Goal: Task Accomplishment & Management: Manage account settings

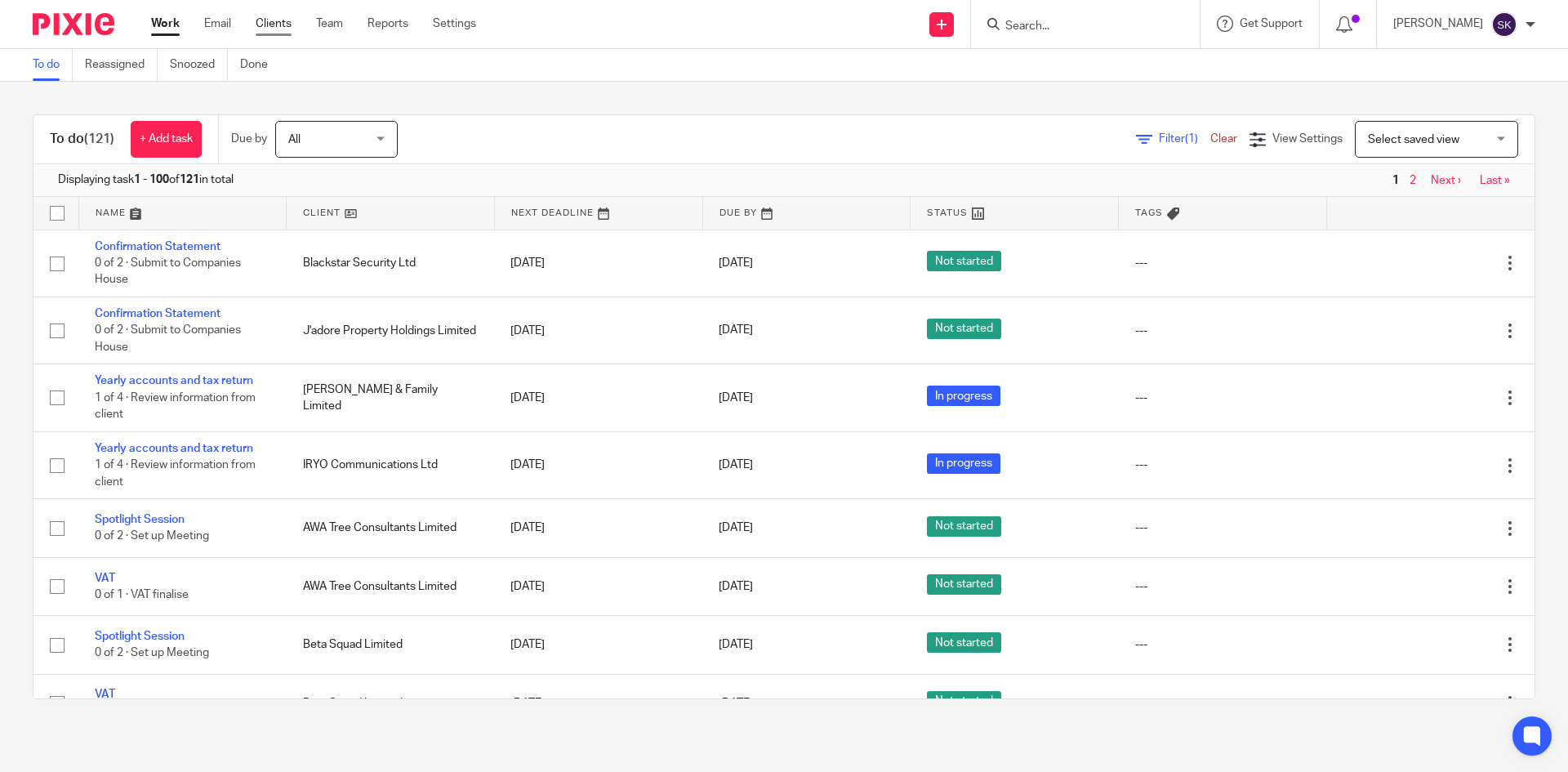
click at [266, 22] on link "Clients" at bounding box center [273, 23] width 36 height 17
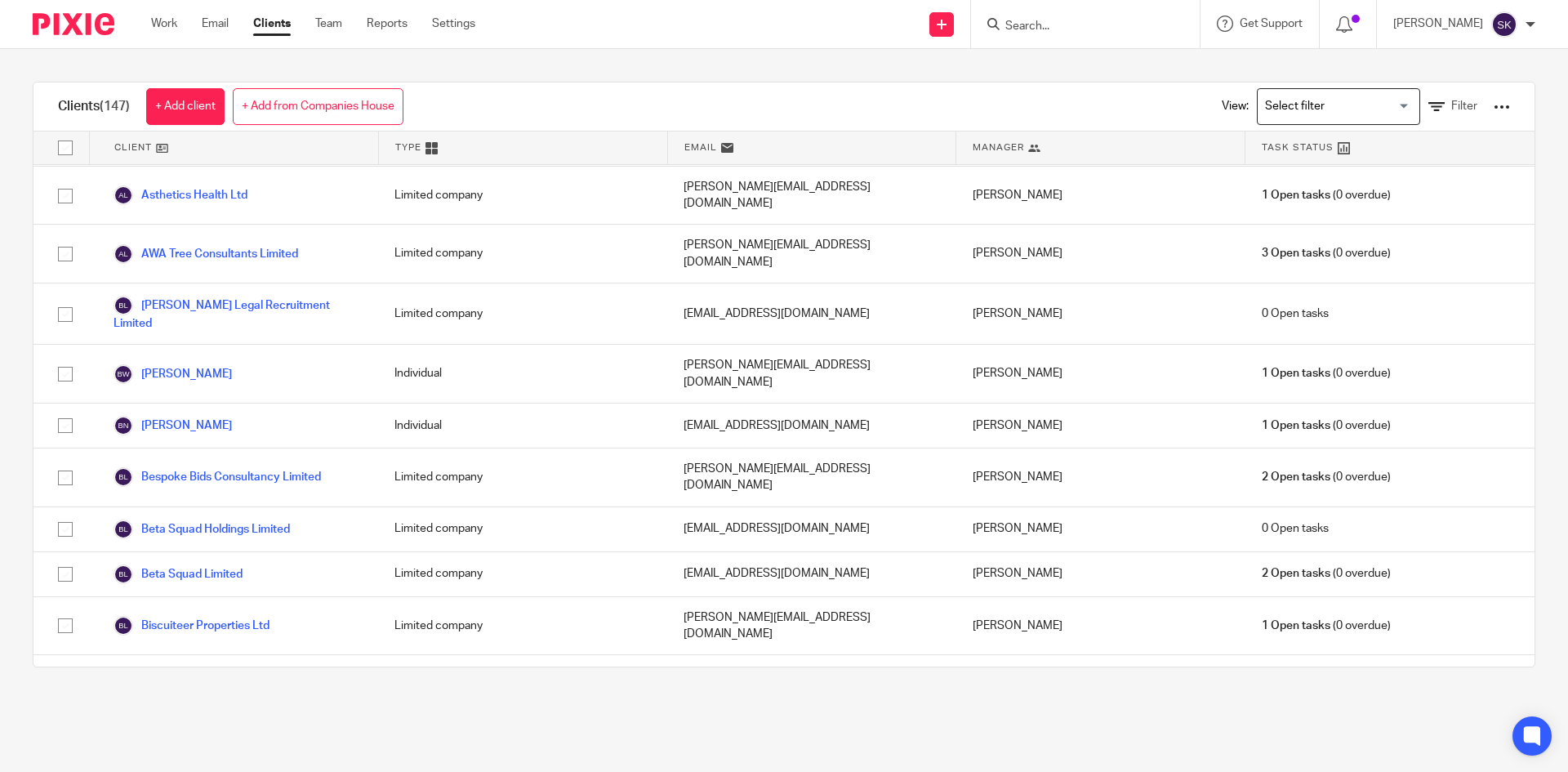
scroll to position [572, 0]
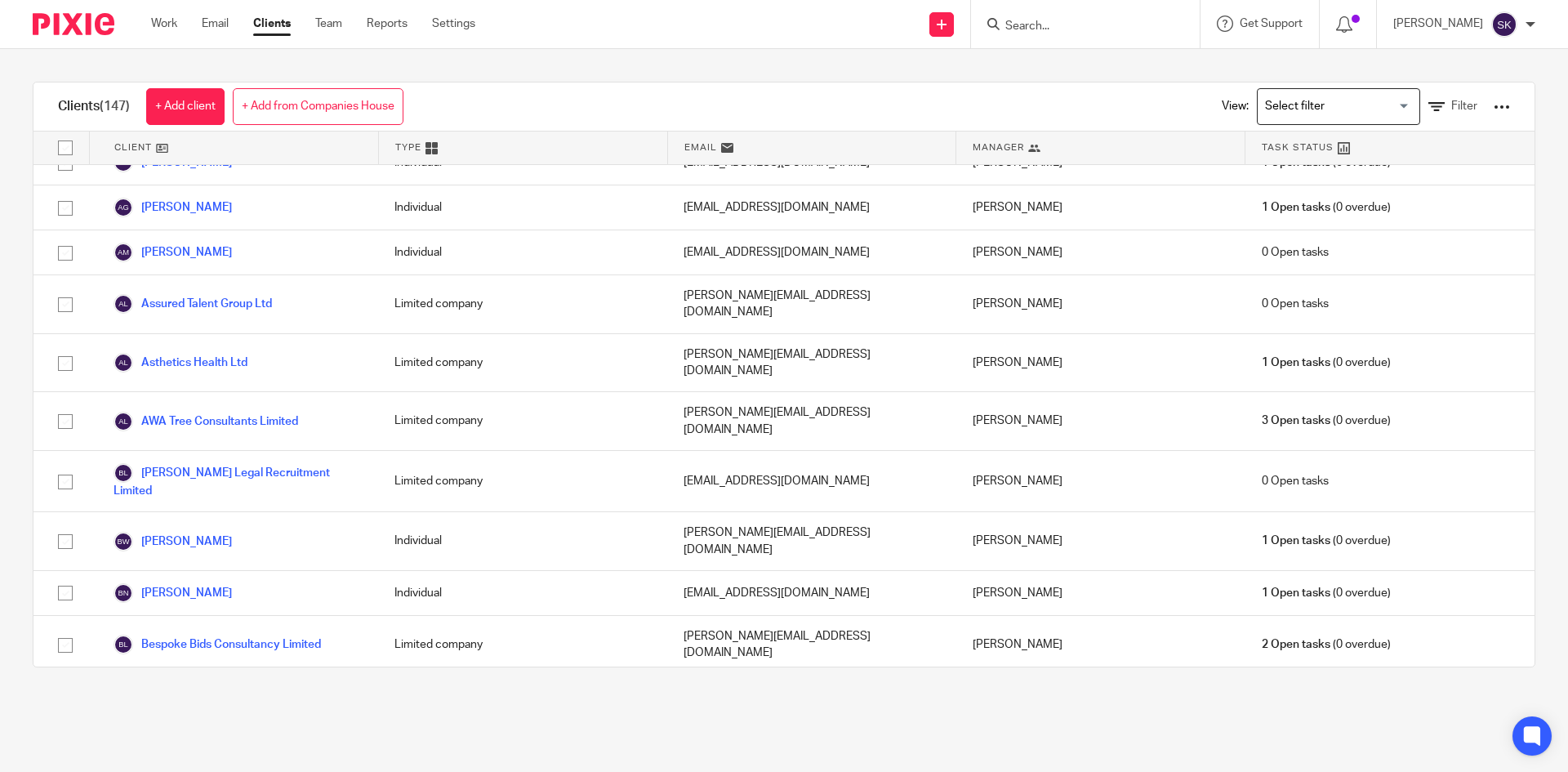
click at [1309, 95] on div "Search for option" at bounding box center [1335, 104] width 154 height 32
drag, startPoint x: 1292, startPoint y: 156, endPoint x: 1266, endPoint y: 157, distance: 26.0
click at [1292, 157] on li "Ltd Co Clients" at bounding box center [1339, 161] width 162 height 21
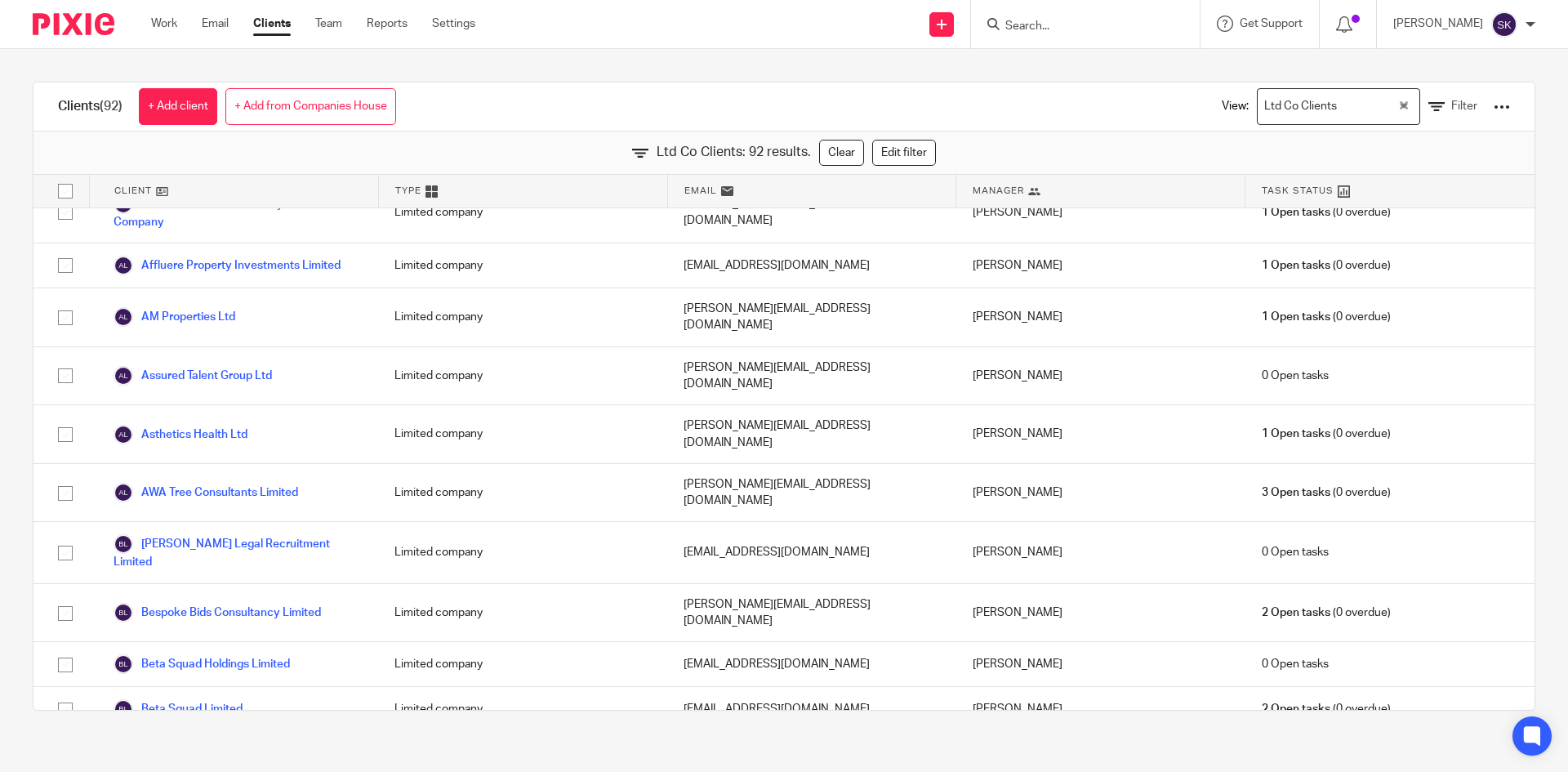
scroll to position [0, 0]
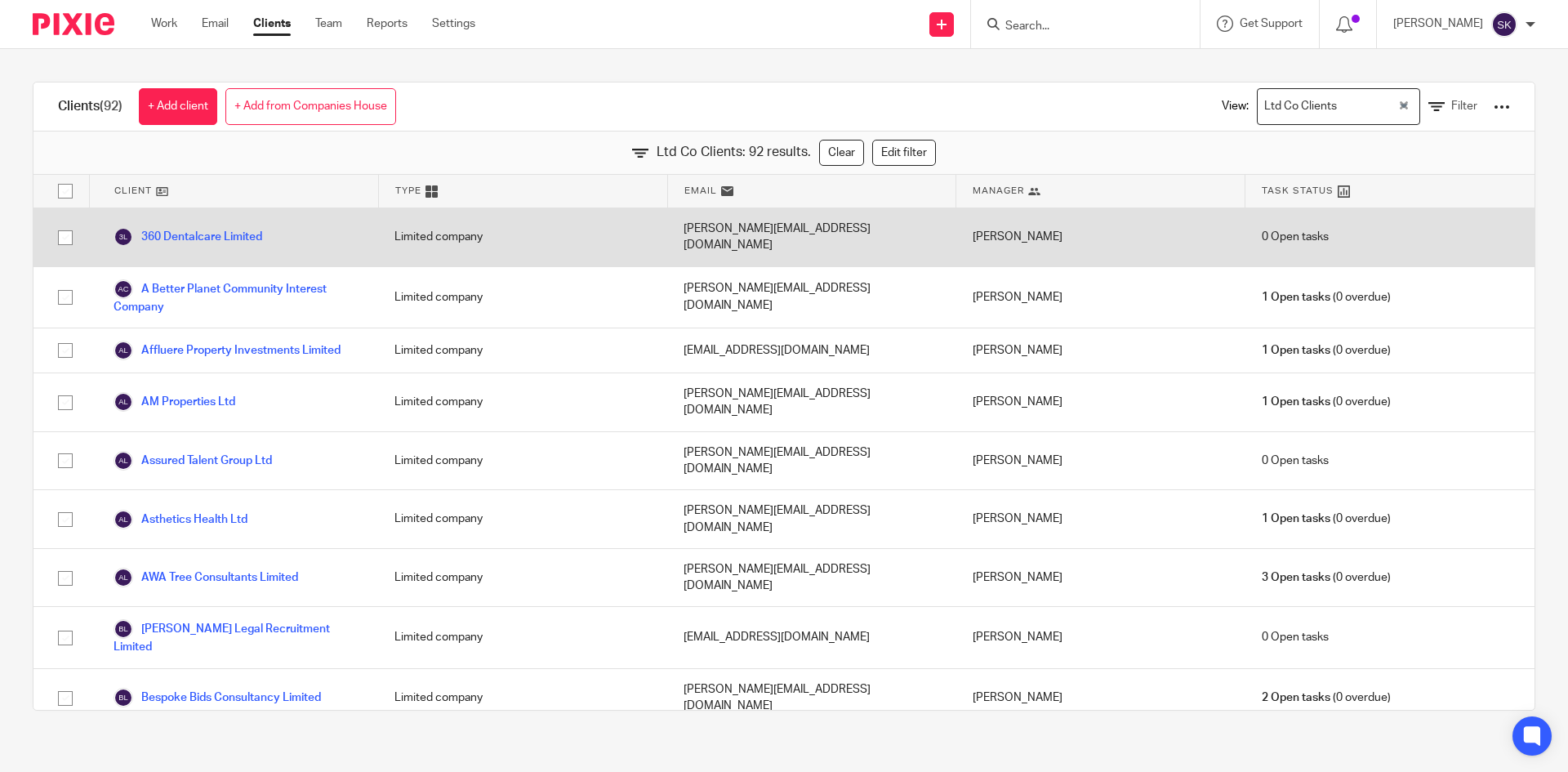
click at [65, 234] on input "checkbox" at bounding box center [65, 238] width 31 height 31
checkbox input "true"
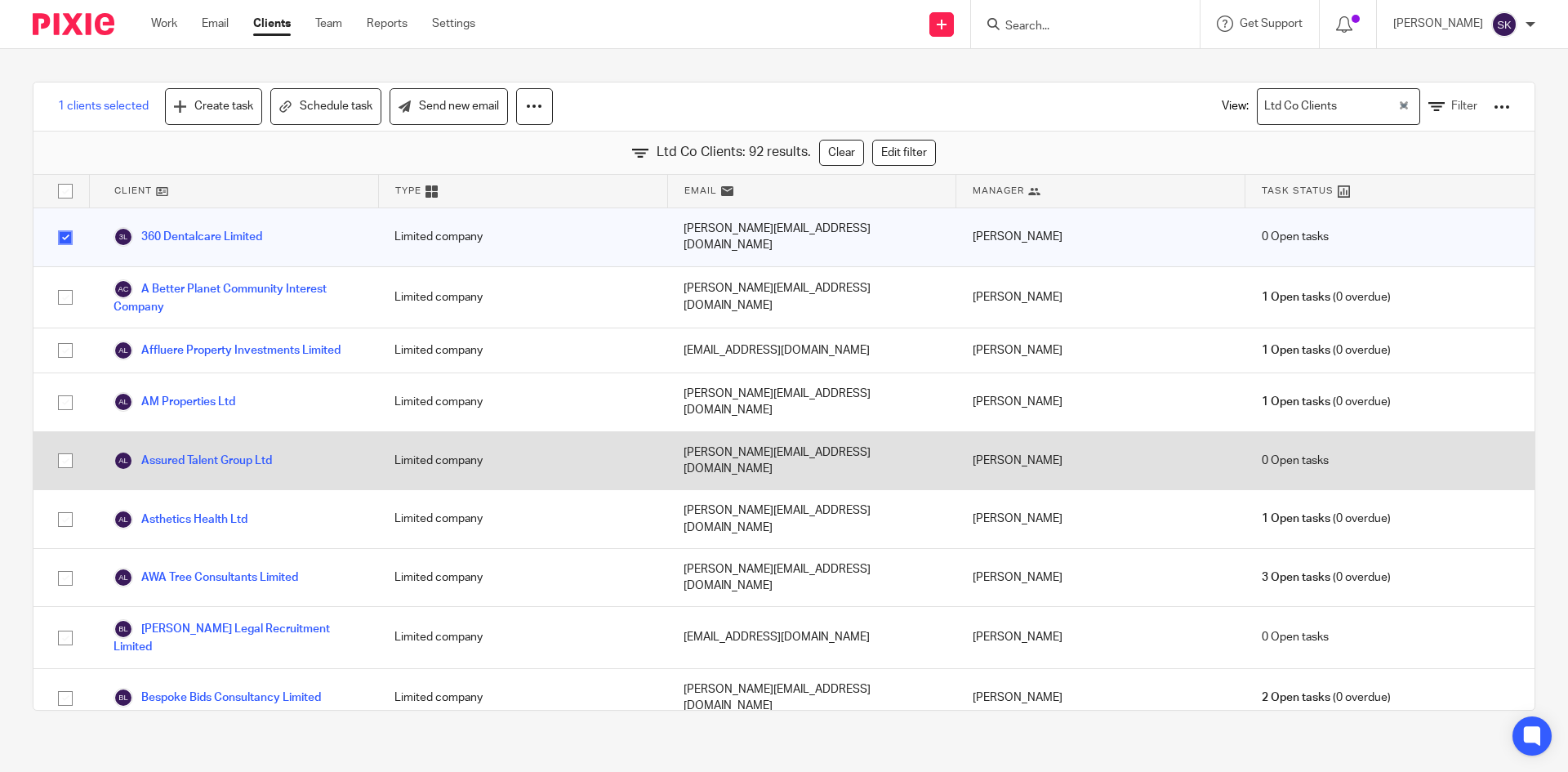
click at [62, 445] on input "checkbox" at bounding box center [65, 461] width 31 height 31
checkbox input "true"
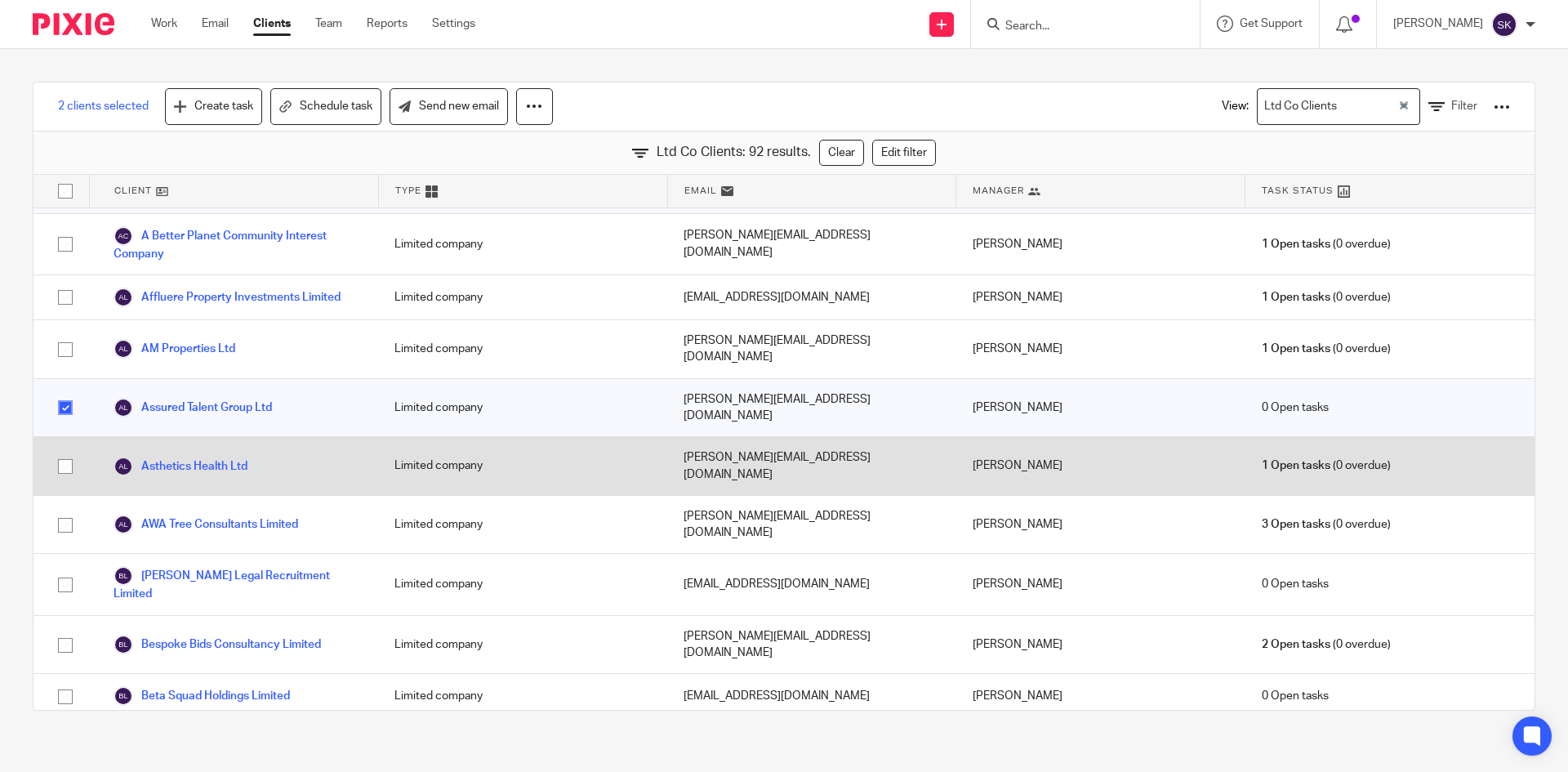
scroll to position [82, 0]
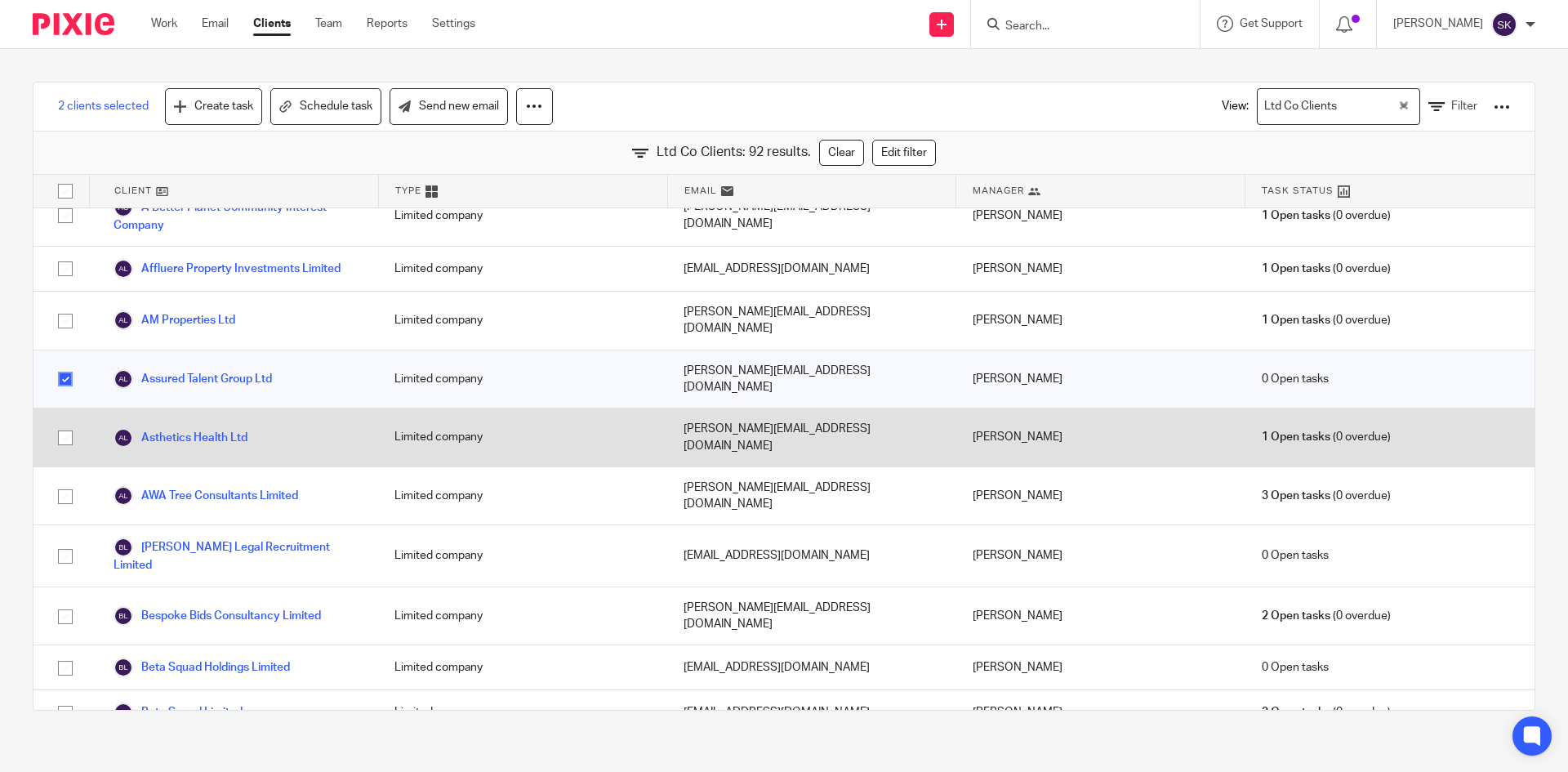
click at [69, 423] on input "checkbox" at bounding box center [65, 438] width 31 height 31
checkbox input "true"
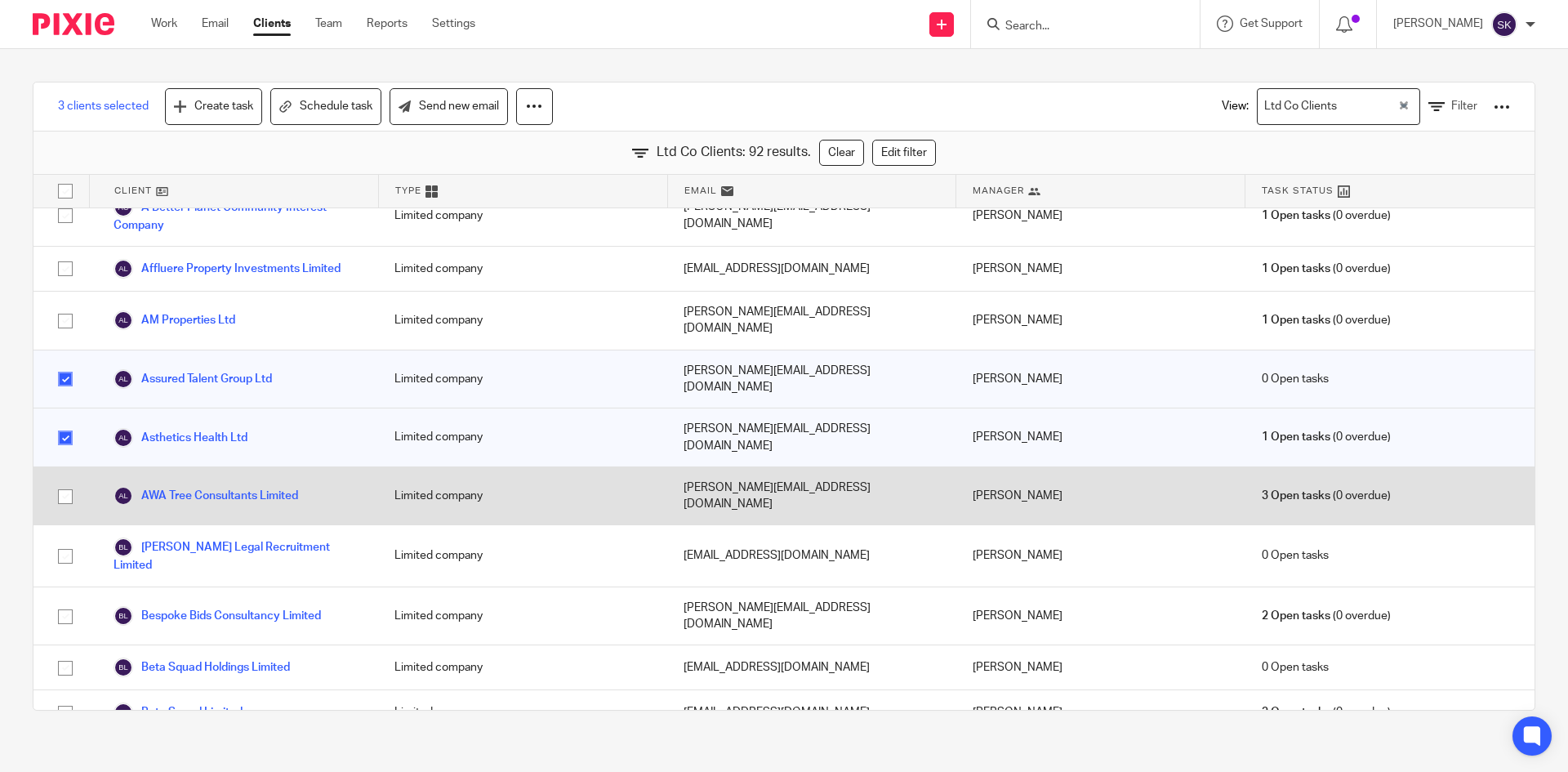
click at [61, 481] on input "checkbox" at bounding box center [65, 497] width 31 height 31
checkbox input "true"
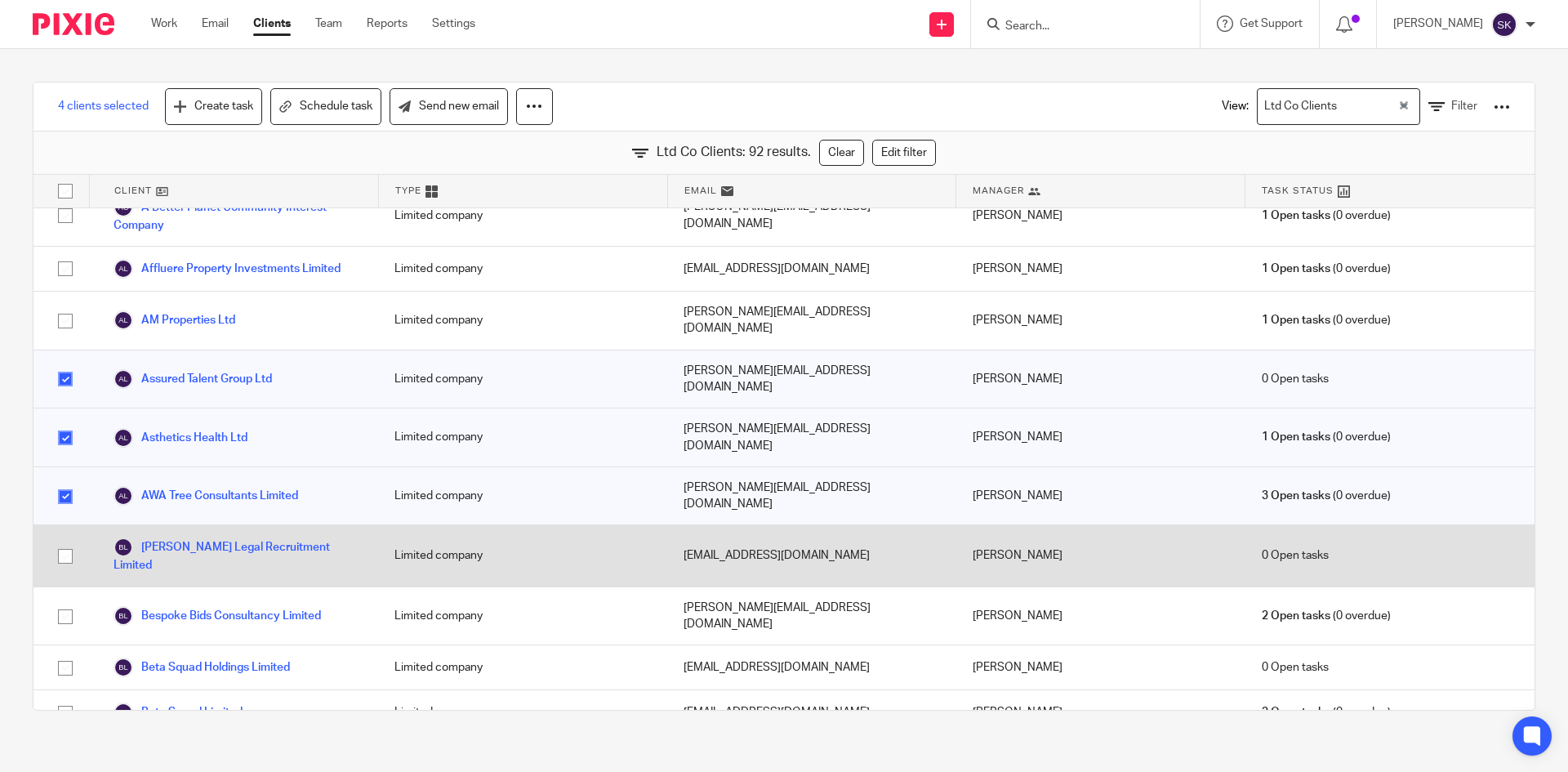
click at [63, 541] on input "checkbox" at bounding box center [65, 556] width 31 height 31
checkbox input "true"
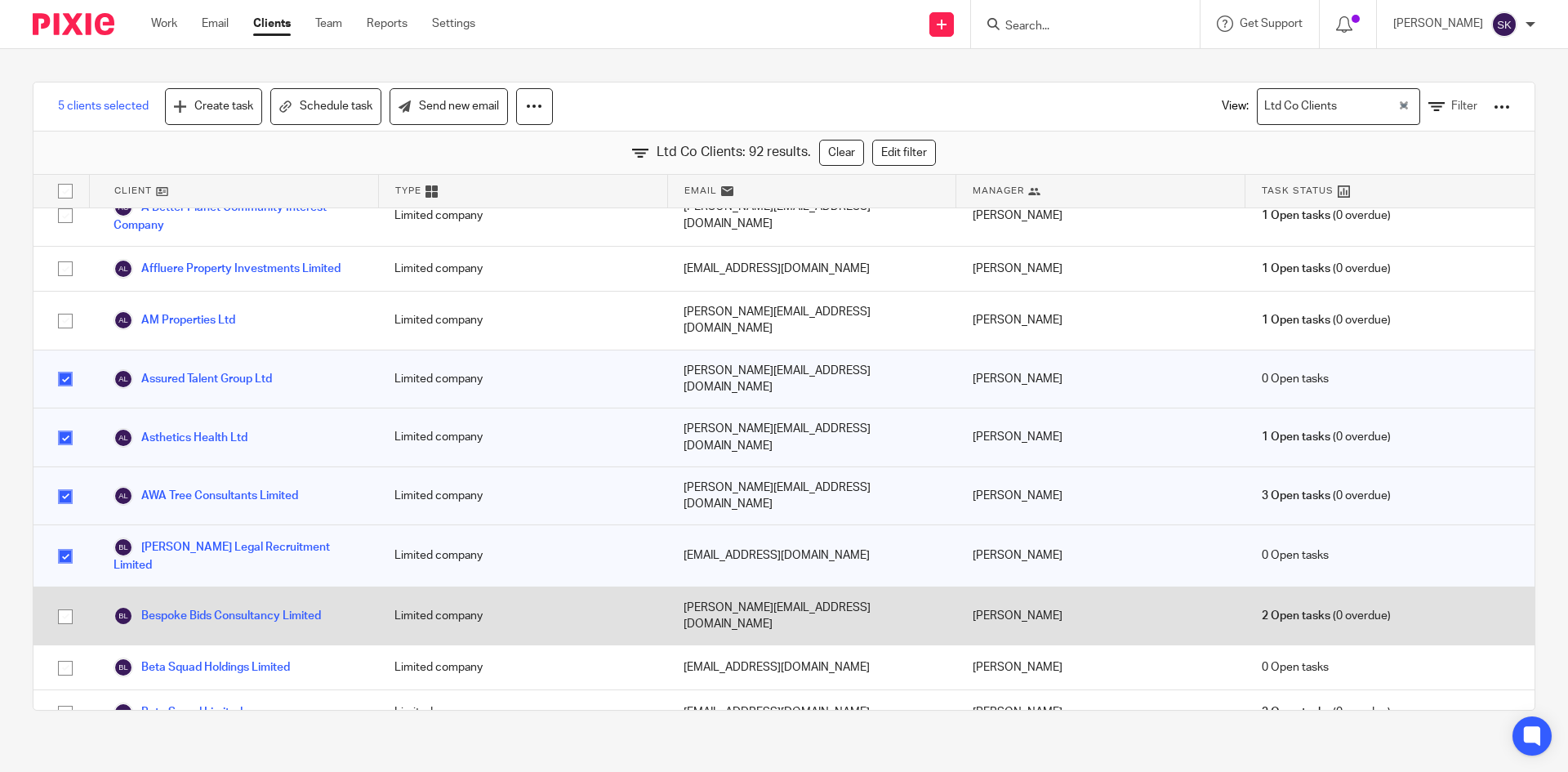
click at [67, 601] on input "checkbox" at bounding box center [65, 617] width 31 height 31
checkbox input "true"
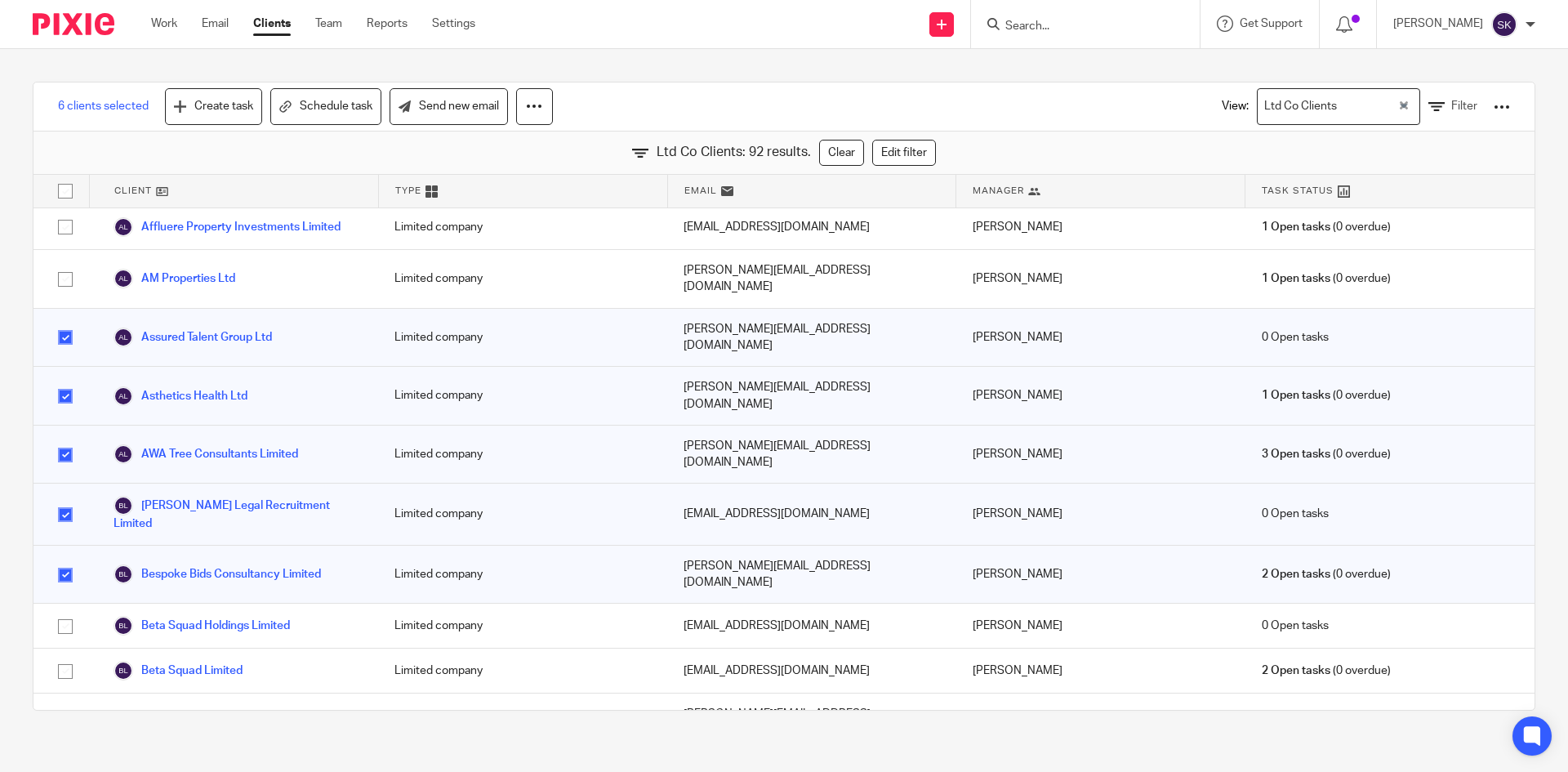
scroll to position [163, 0]
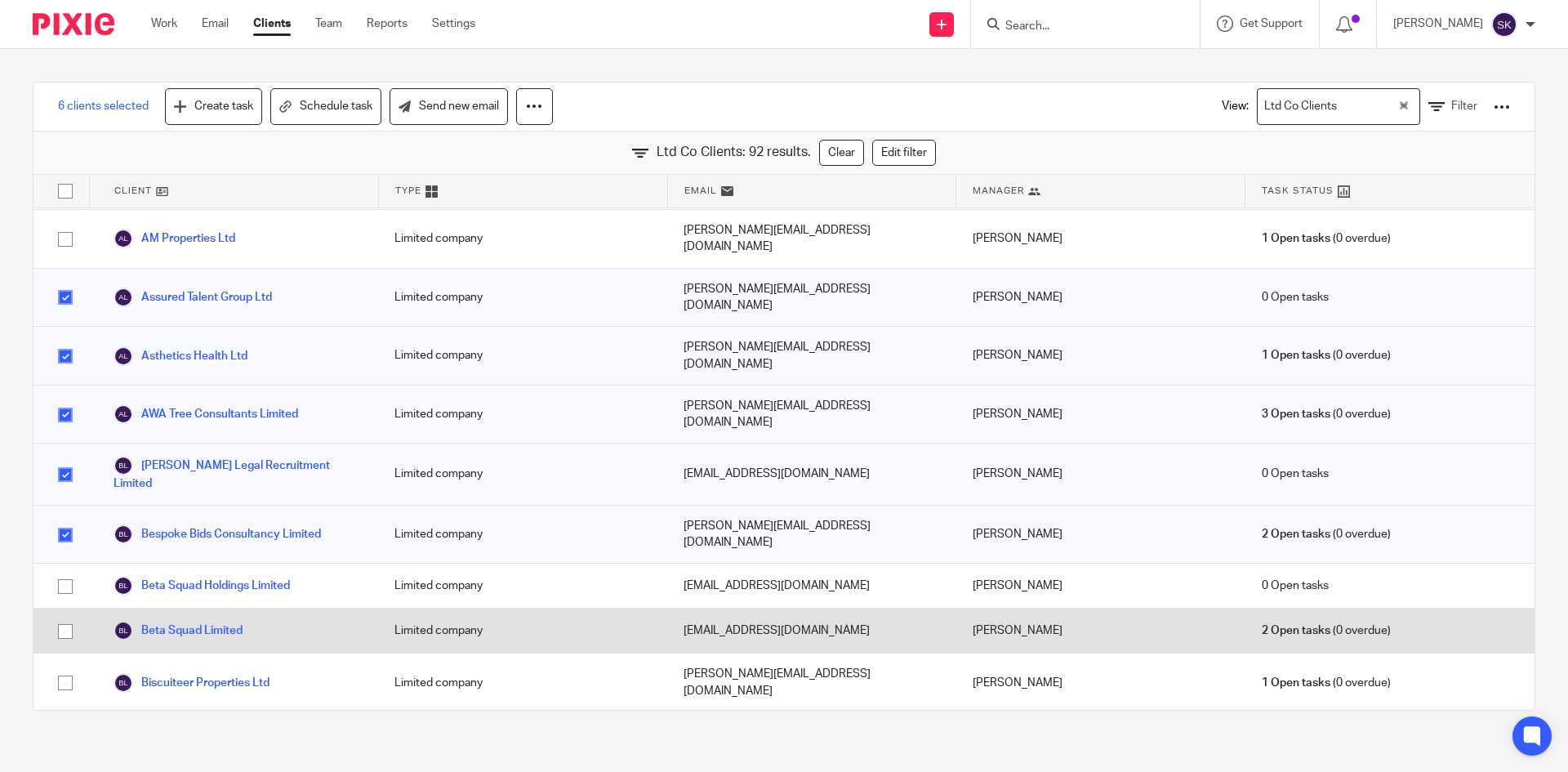
click at [62, 616] on input "checkbox" at bounding box center [65, 631] width 31 height 31
checkbox input "true"
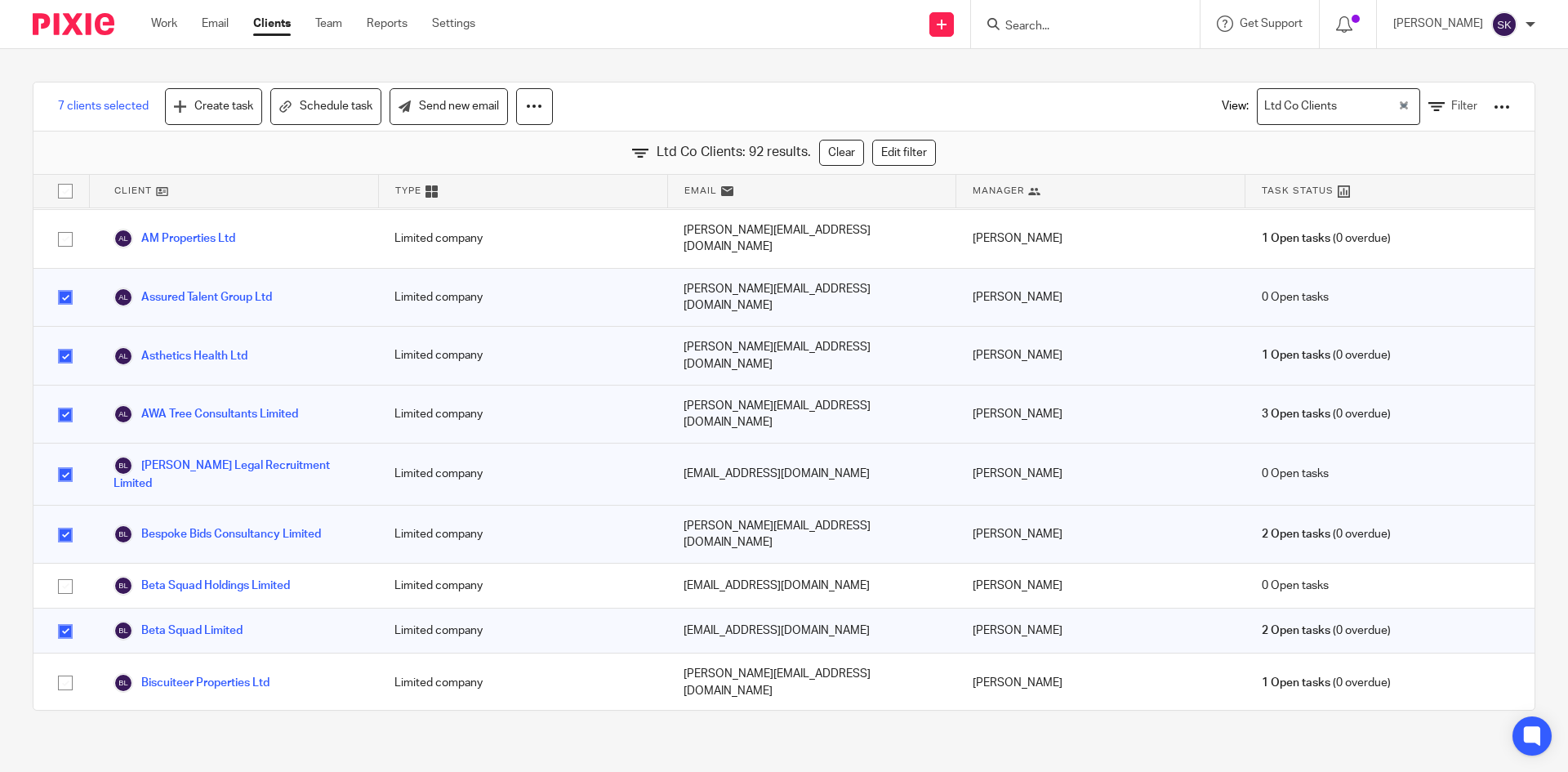
scroll to position [245, 0]
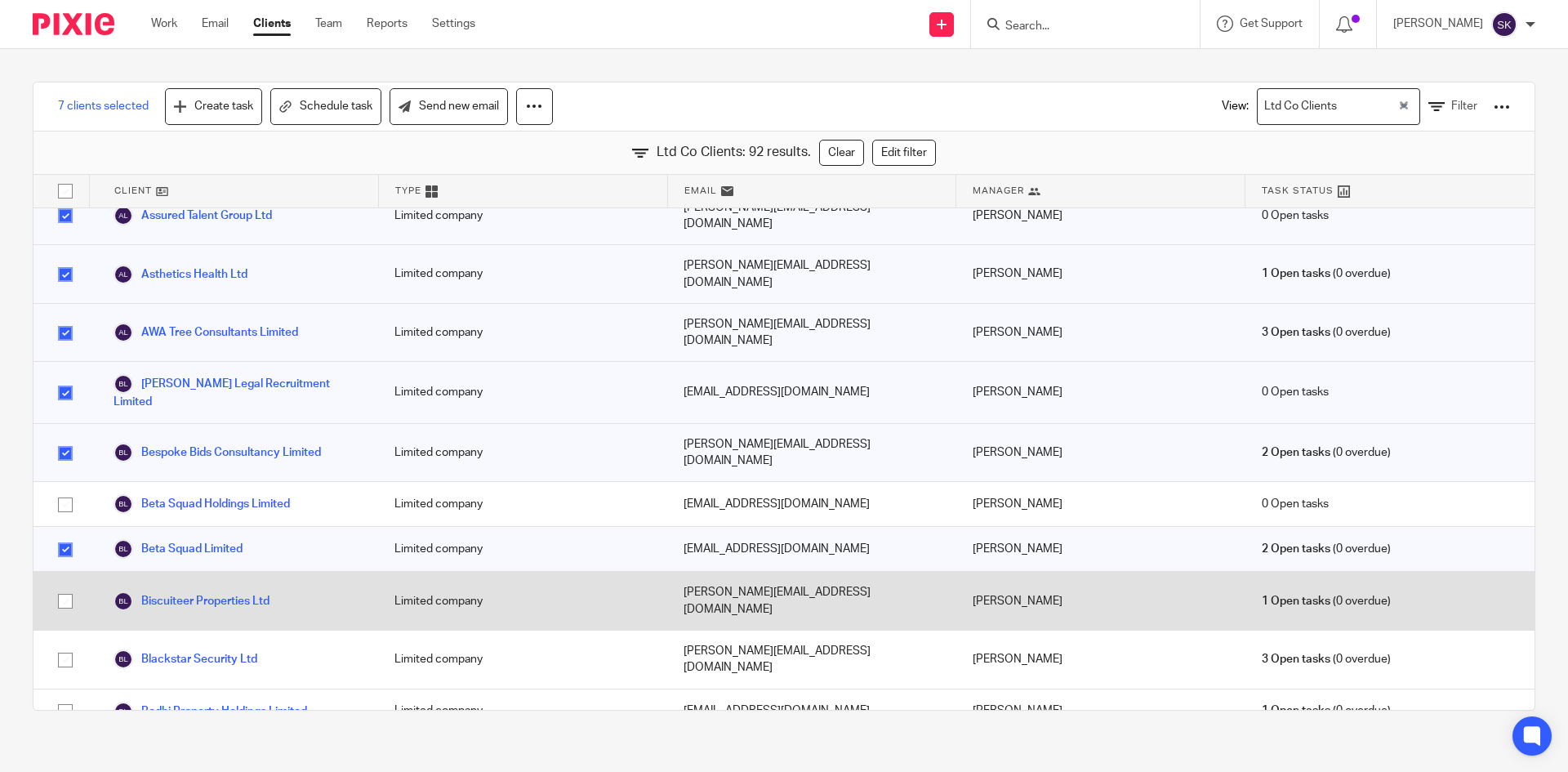
click at [65, 586] on input "checkbox" at bounding box center [65, 601] width 31 height 31
checkbox input "true"
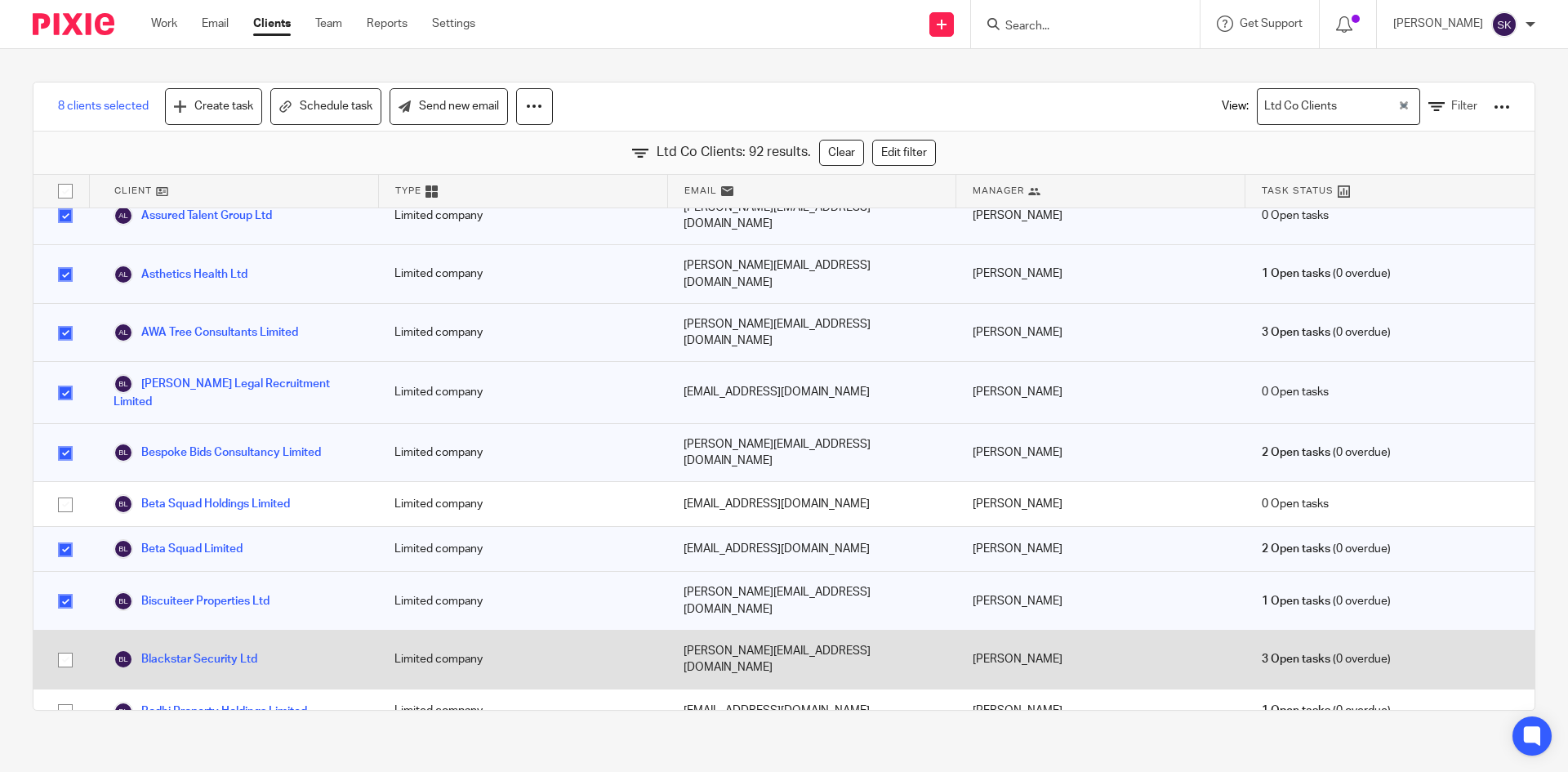
click at [62, 644] on input "checkbox" at bounding box center [65, 660] width 31 height 31
checkbox input "true"
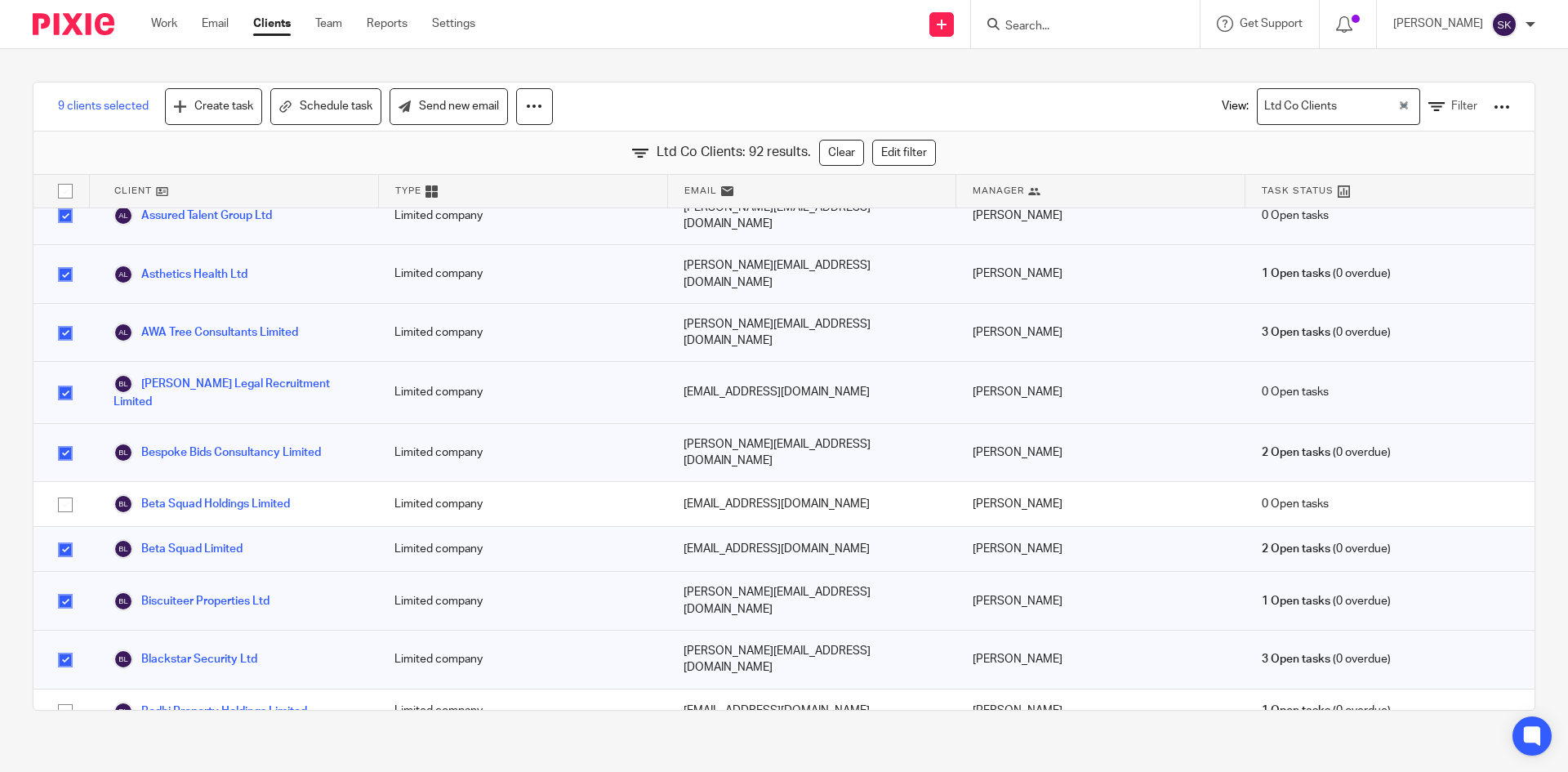
click at [72, 741] on input "checkbox" at bounding box center [65, 756] width 31 height 31
checkbox input "true"
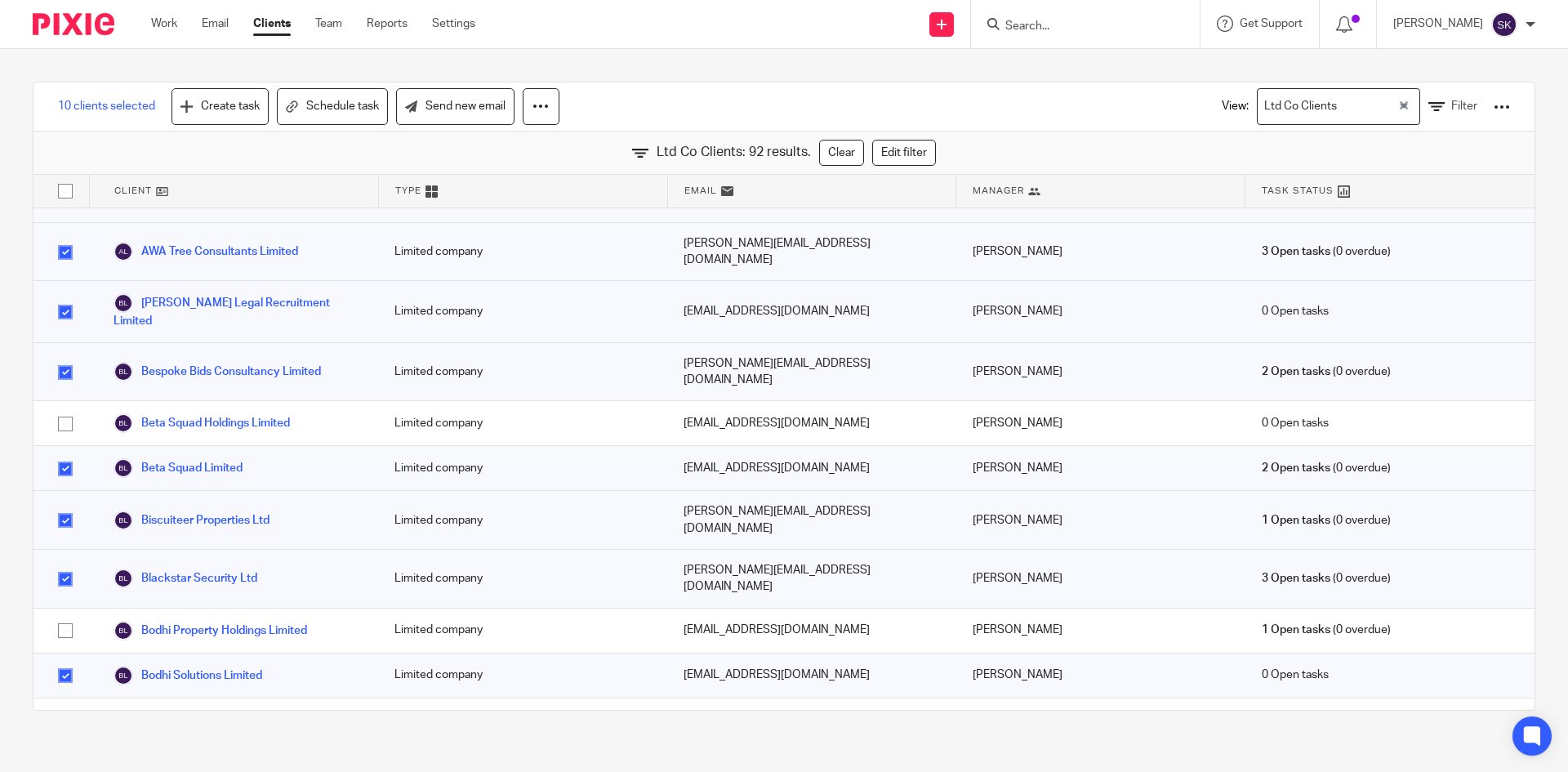
scroll to position [327, 0]
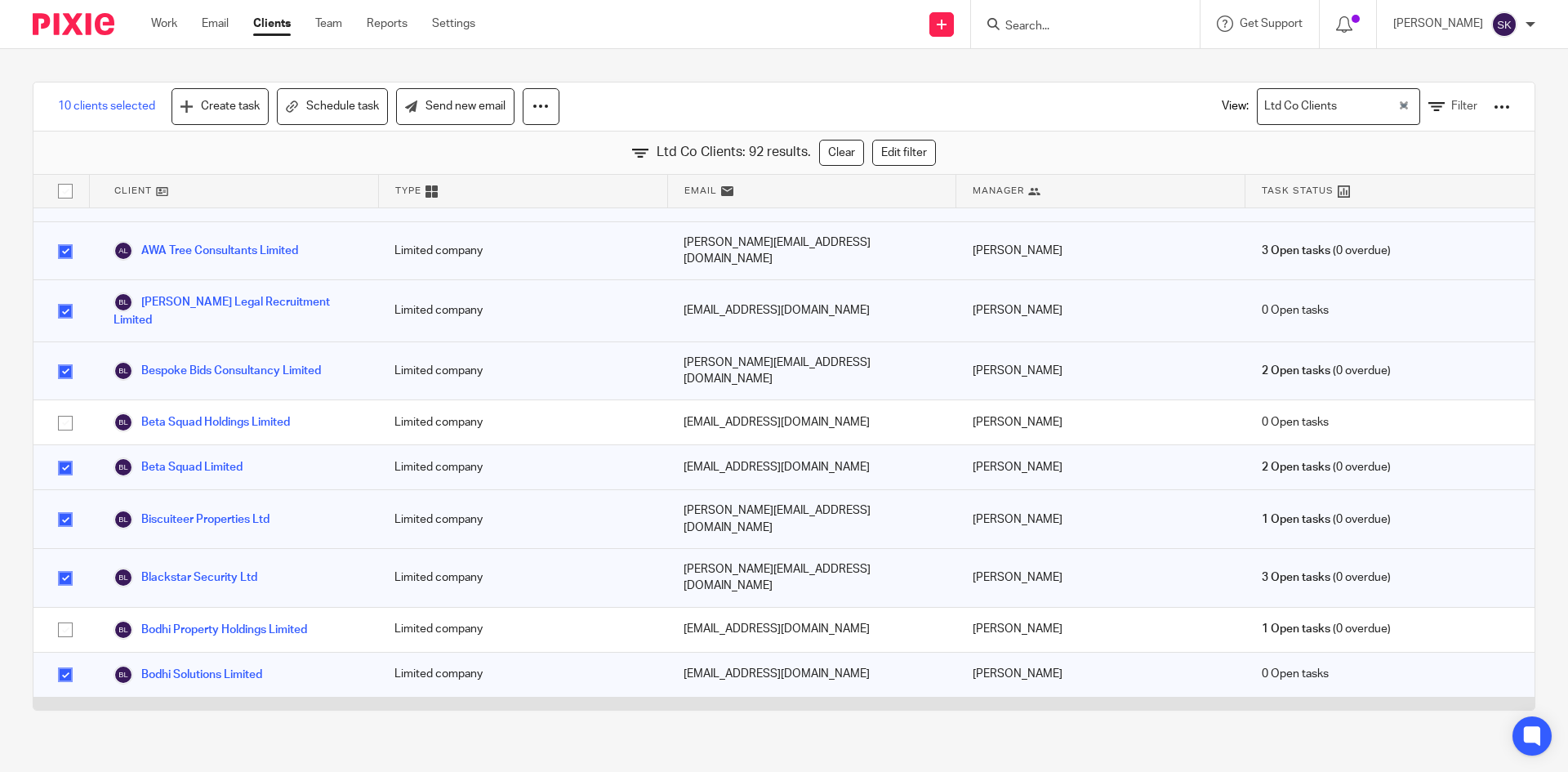
click at [59, 704] on input "checkbox" at bounding box center [65, 719] width 31 height 31
checkbox input "true"
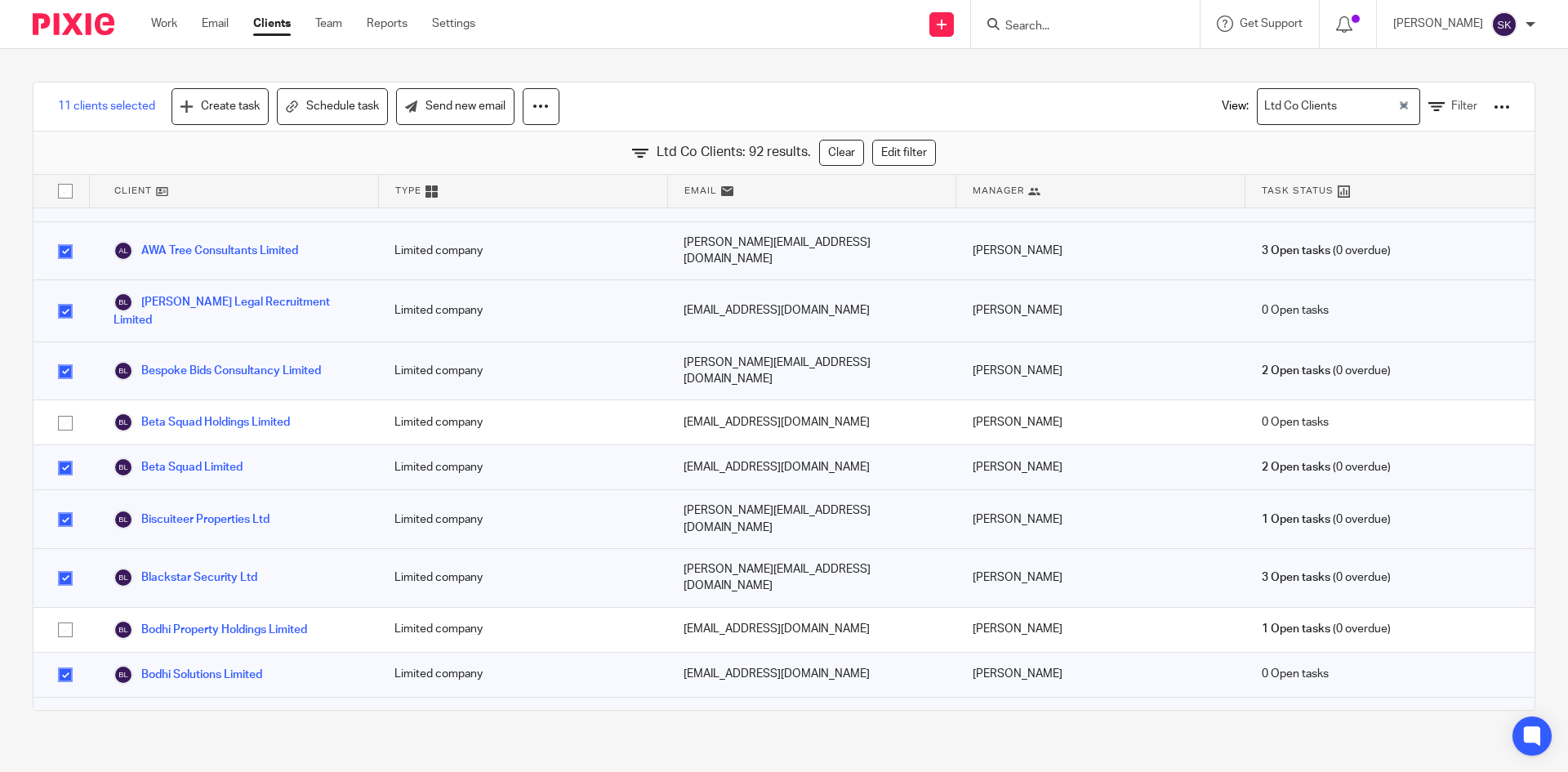
scroll to position [408, 0]
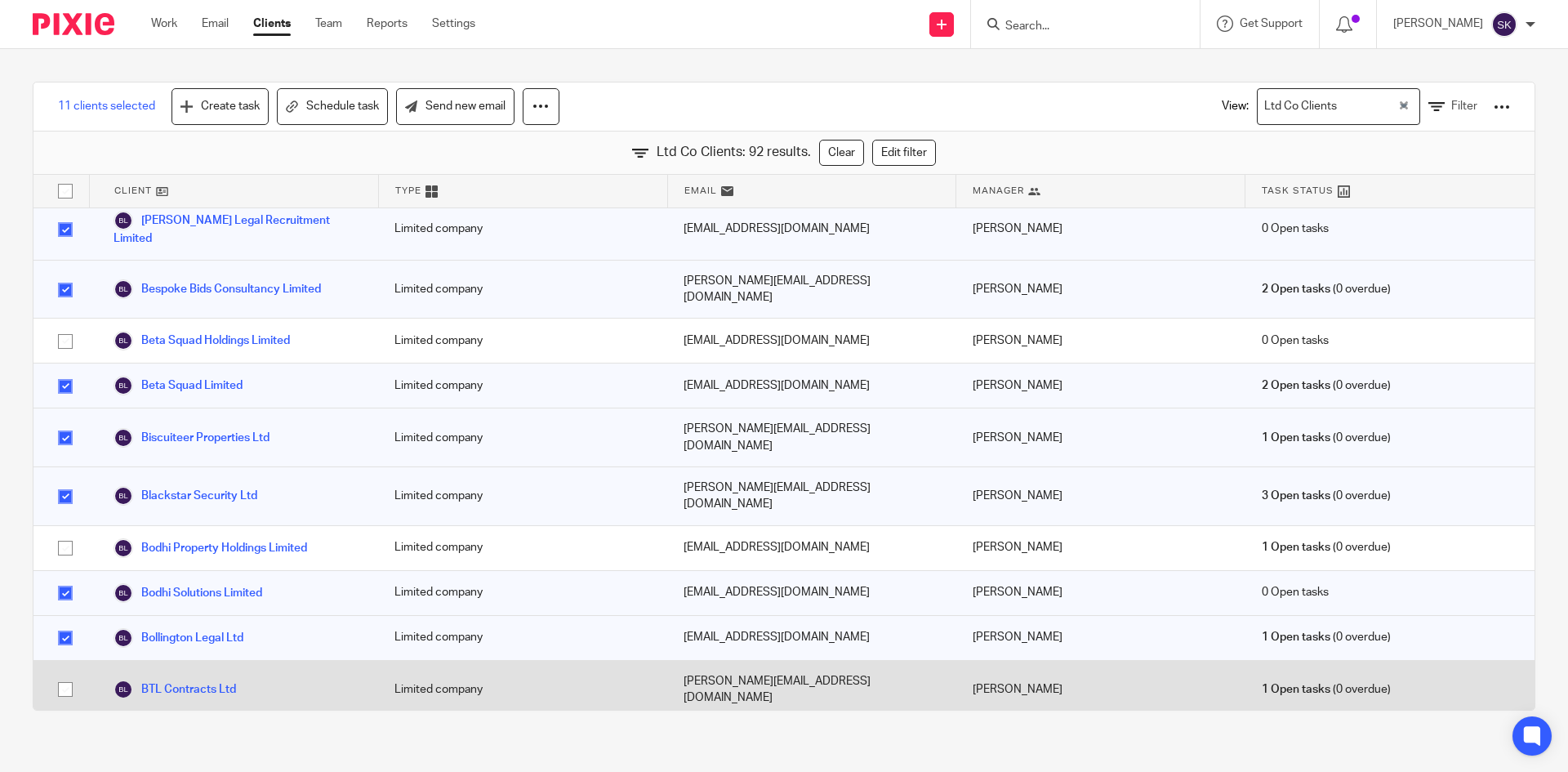
click at [64, 673] on input "checkbox" at bounding box center [65, 689] width 31 height 31
checkbox input "true"
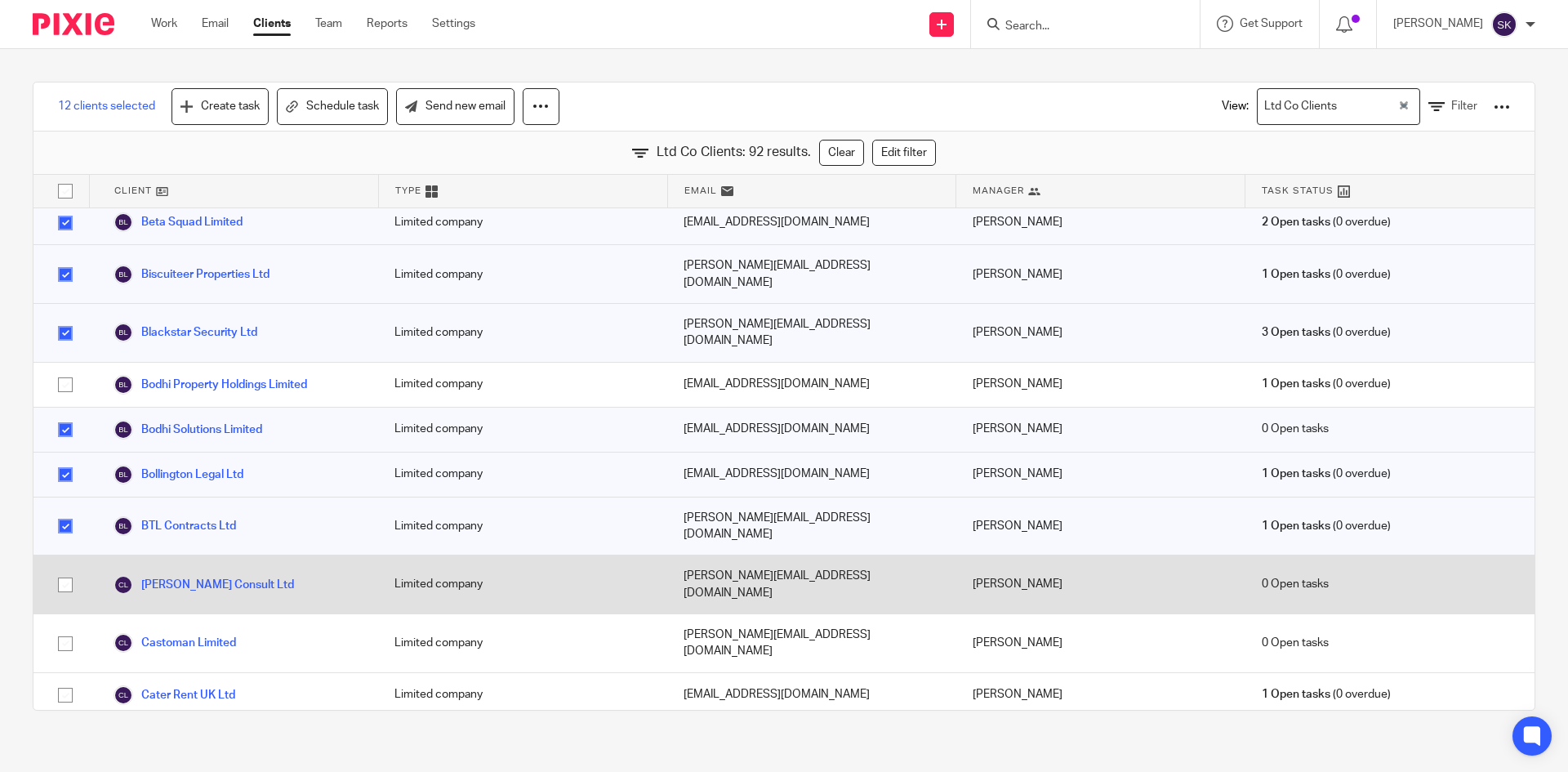
scroll to position [653, 0]
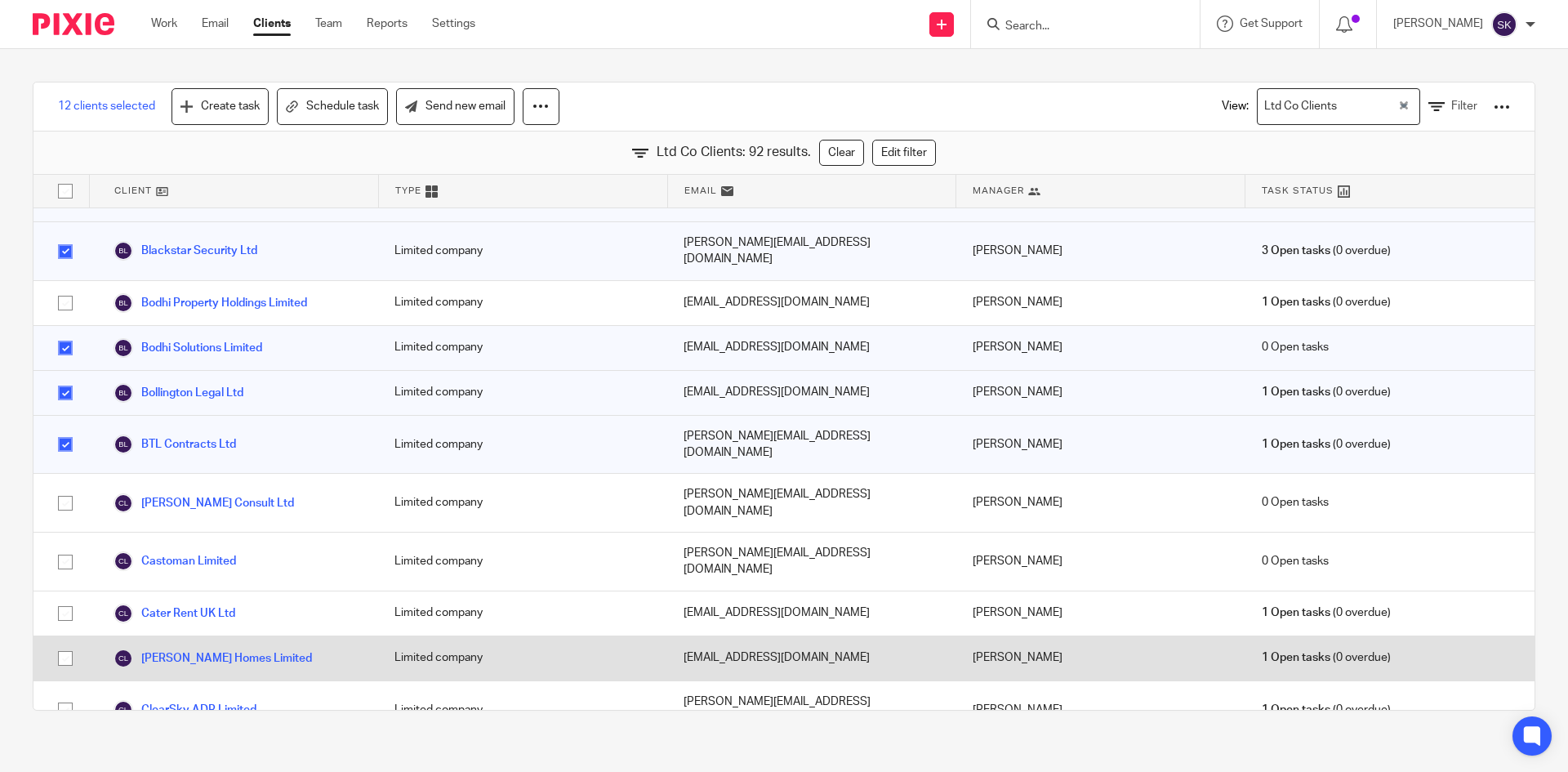
click at [70, 642] on input "checkbox" at bounding box center [65, 658] width 31 height 31
checkbox input "true"
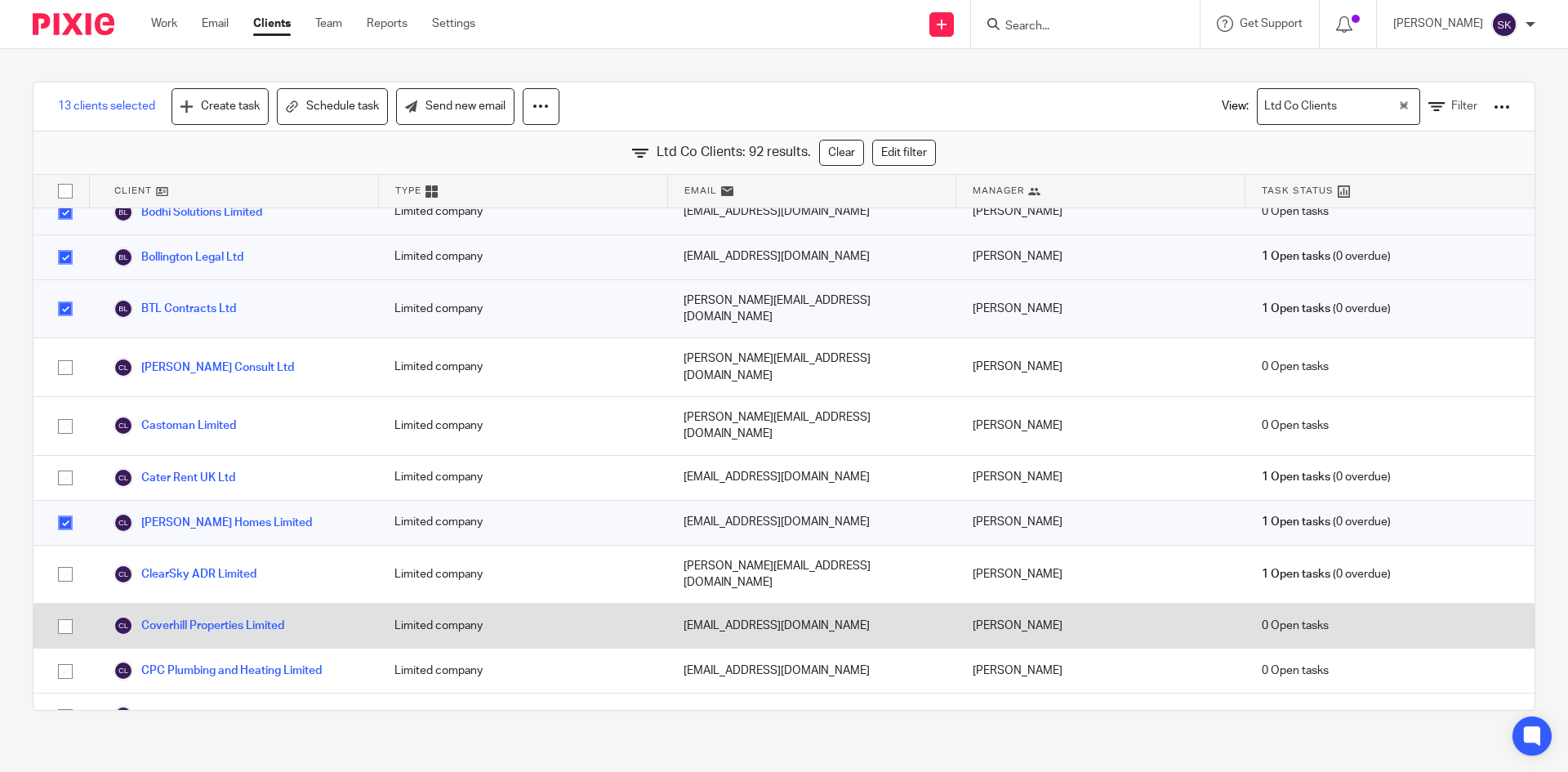
scroll to position [817, 0]
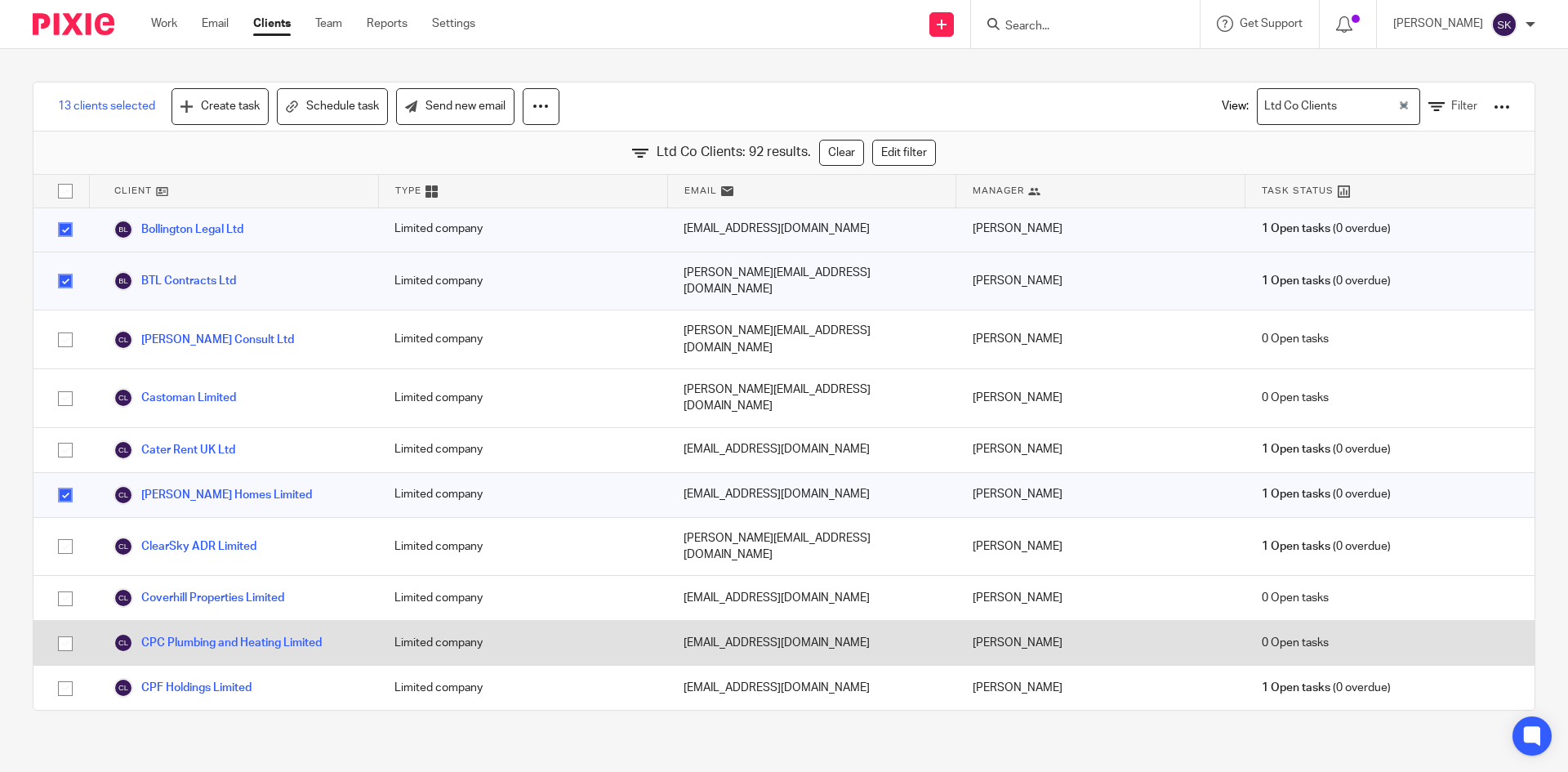
click at [62, 628] on input "checkbox" at bounding box center [65, 643] width 31 height 31
checkbox input "true"
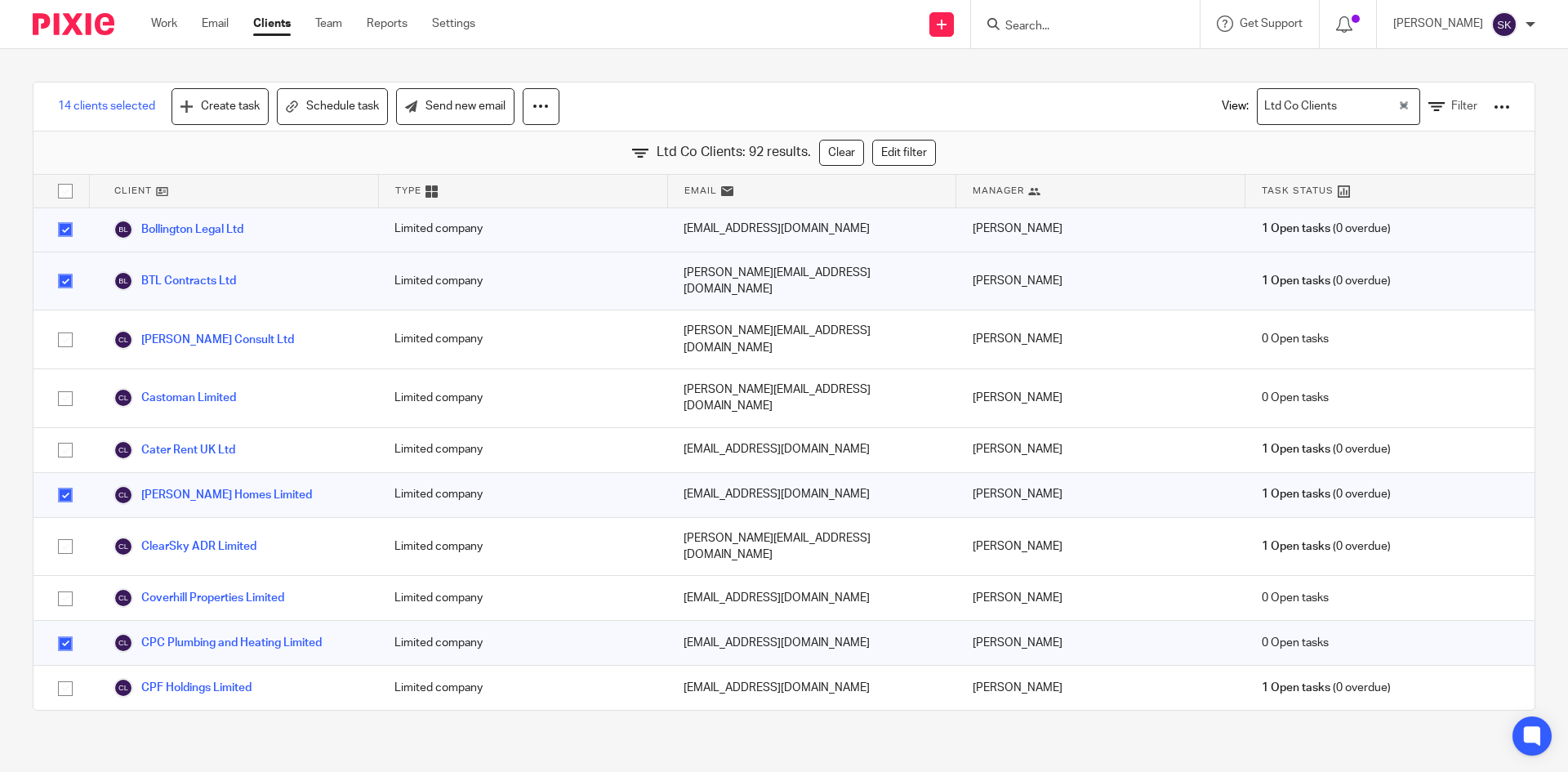
click at [62, 717] on input "checkbox" at bounding box center [65, 733] width 31 height 31
checkbox input "true"
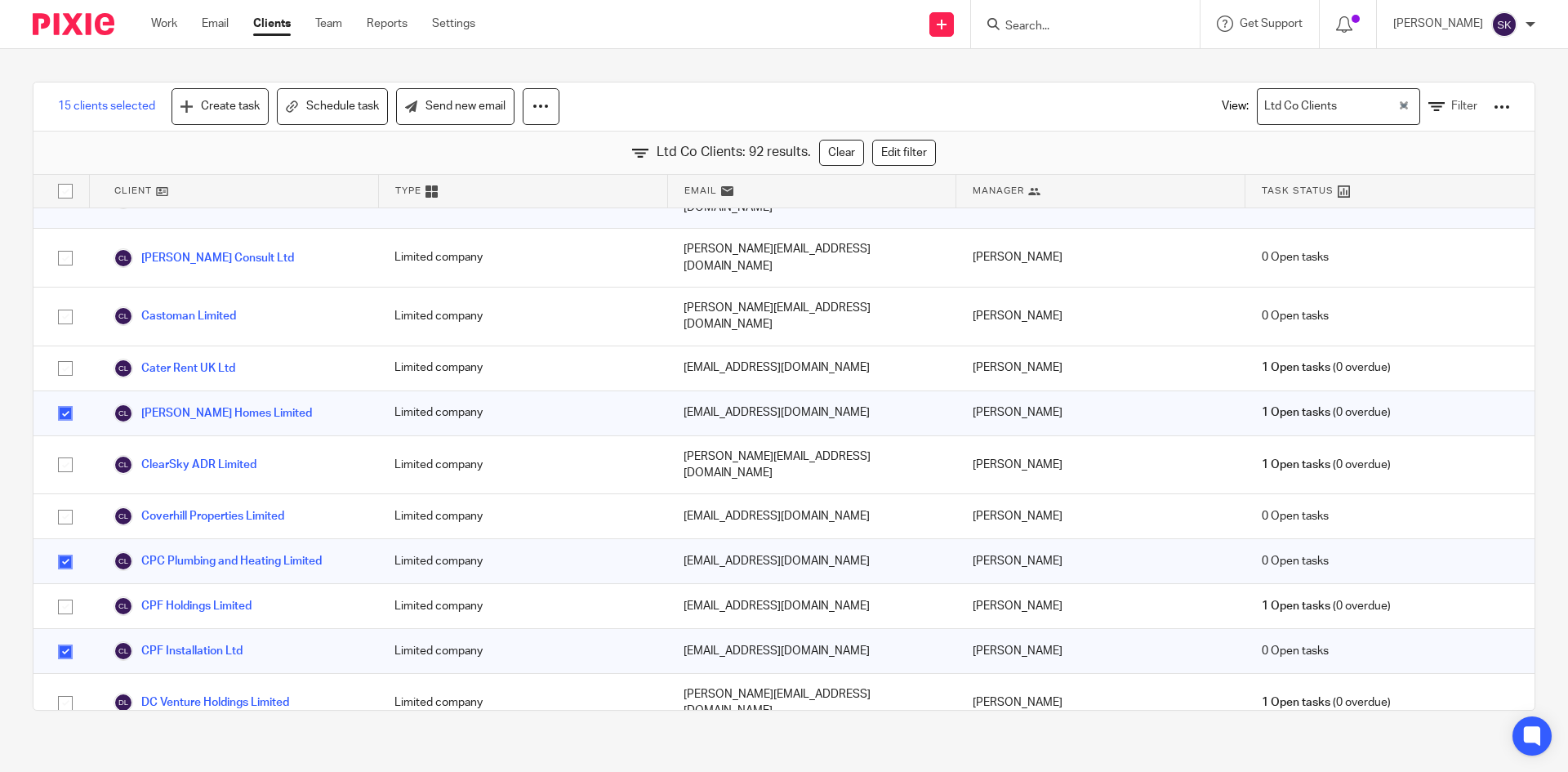
scroll to position [980, 0]
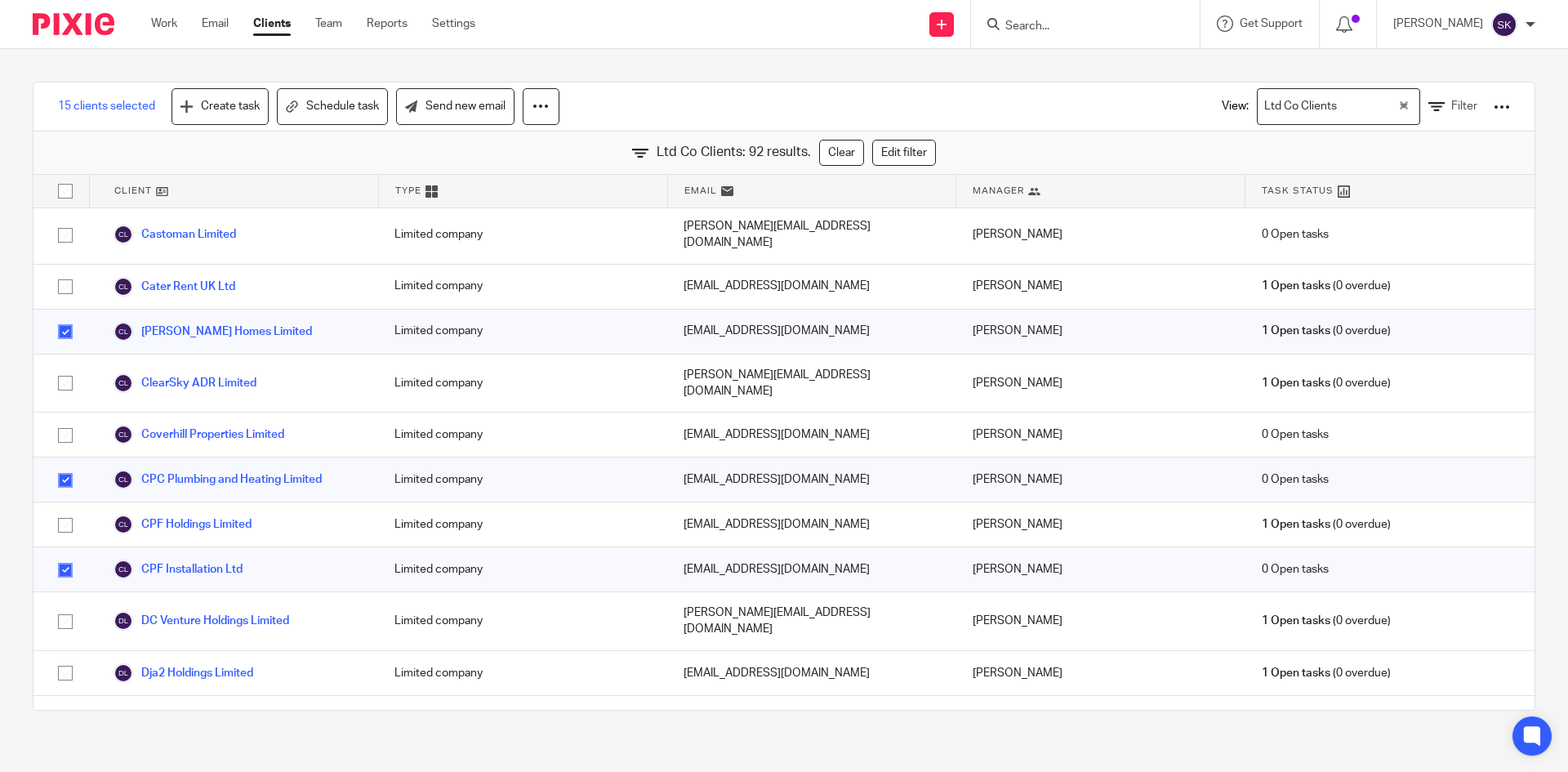
click at [64, 767] on input "checkbox" at bounding box center [65, 783] width 31 height 31
checkbox input "true"
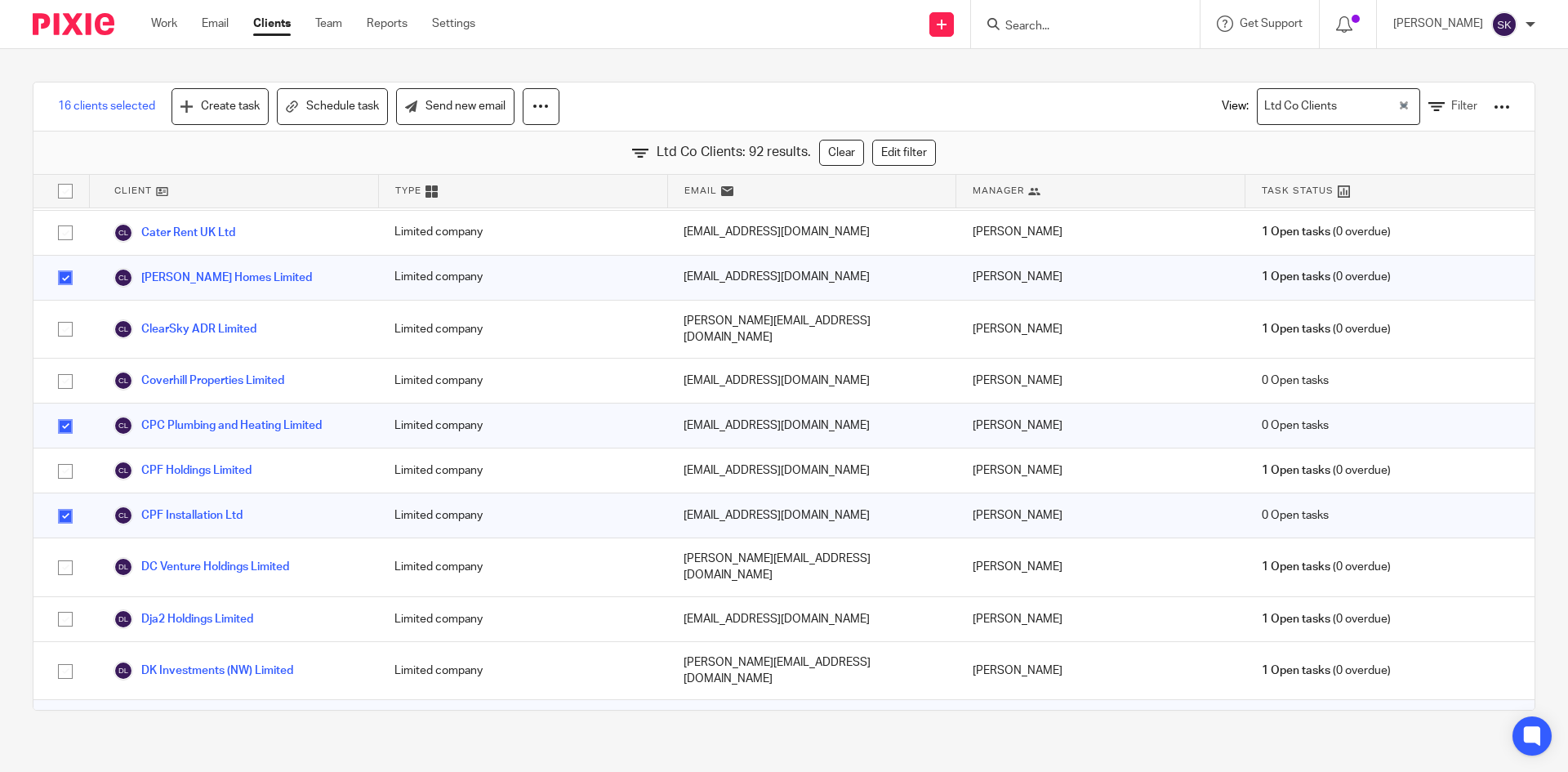
scroll to position [1062, 0]
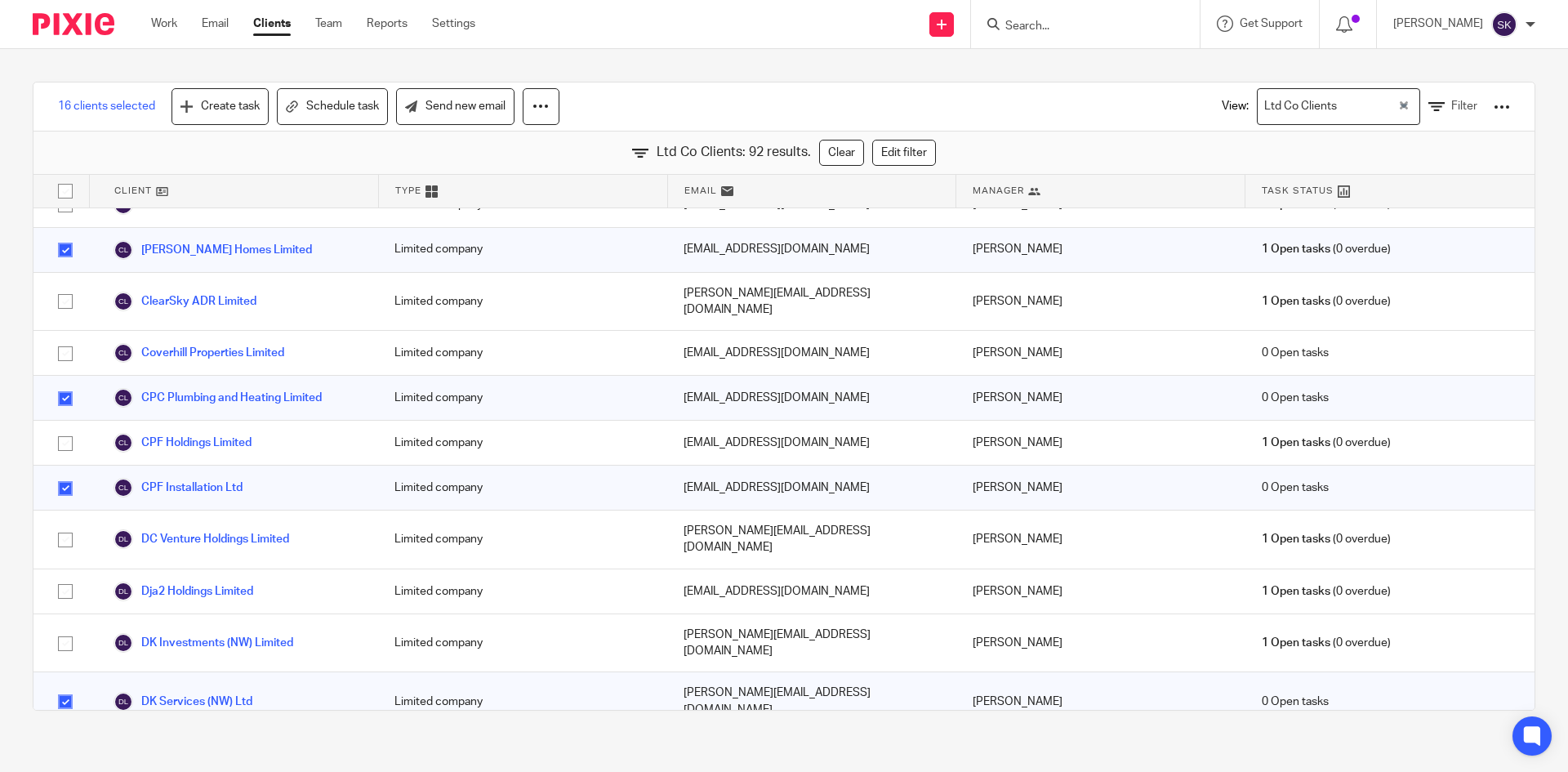
click at [62, 747] on input "checkbox" at bounding box center [65, 762] width 31 height 31
checkbox input "true"
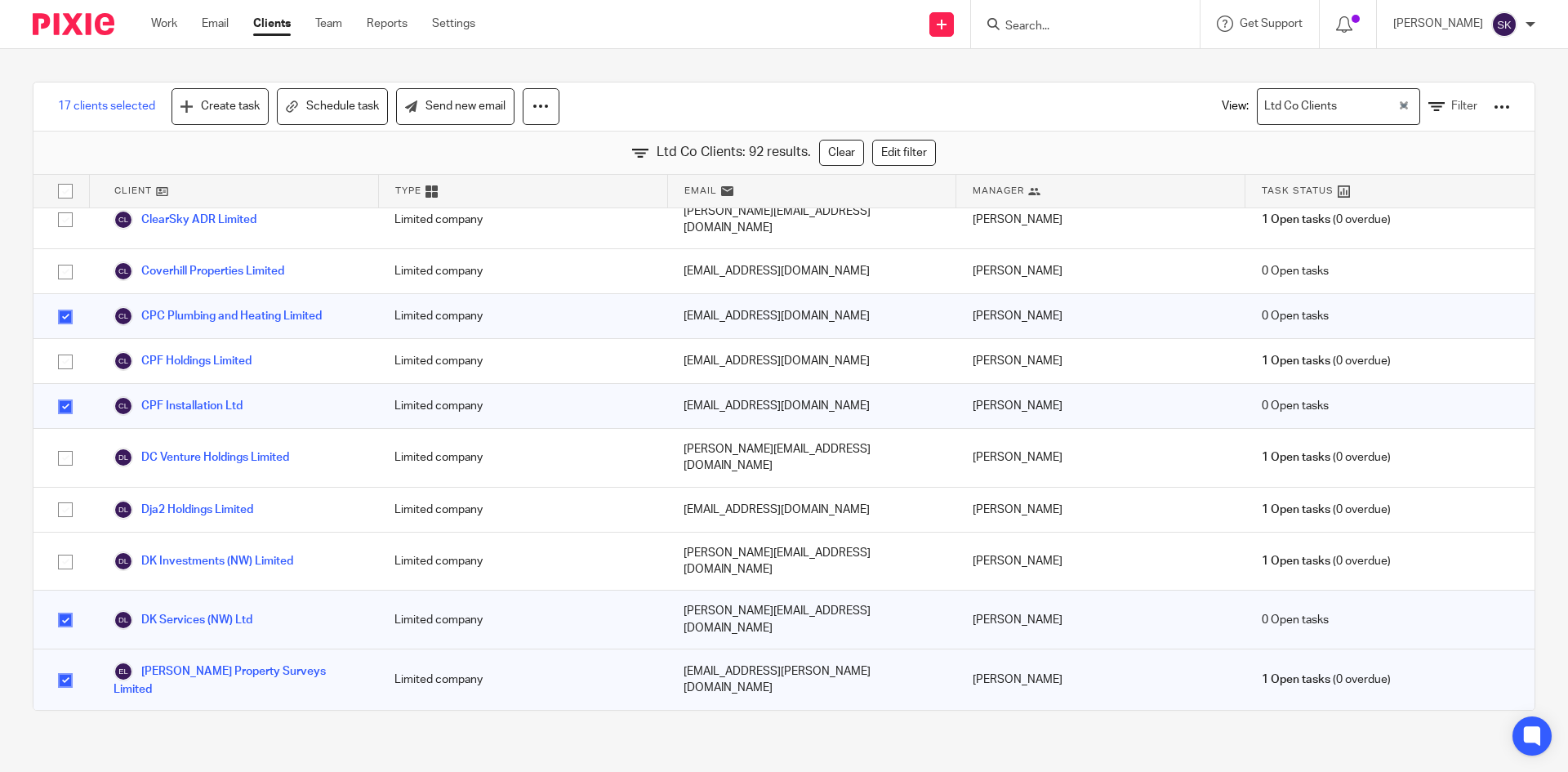
scroll to position [1225, 0]
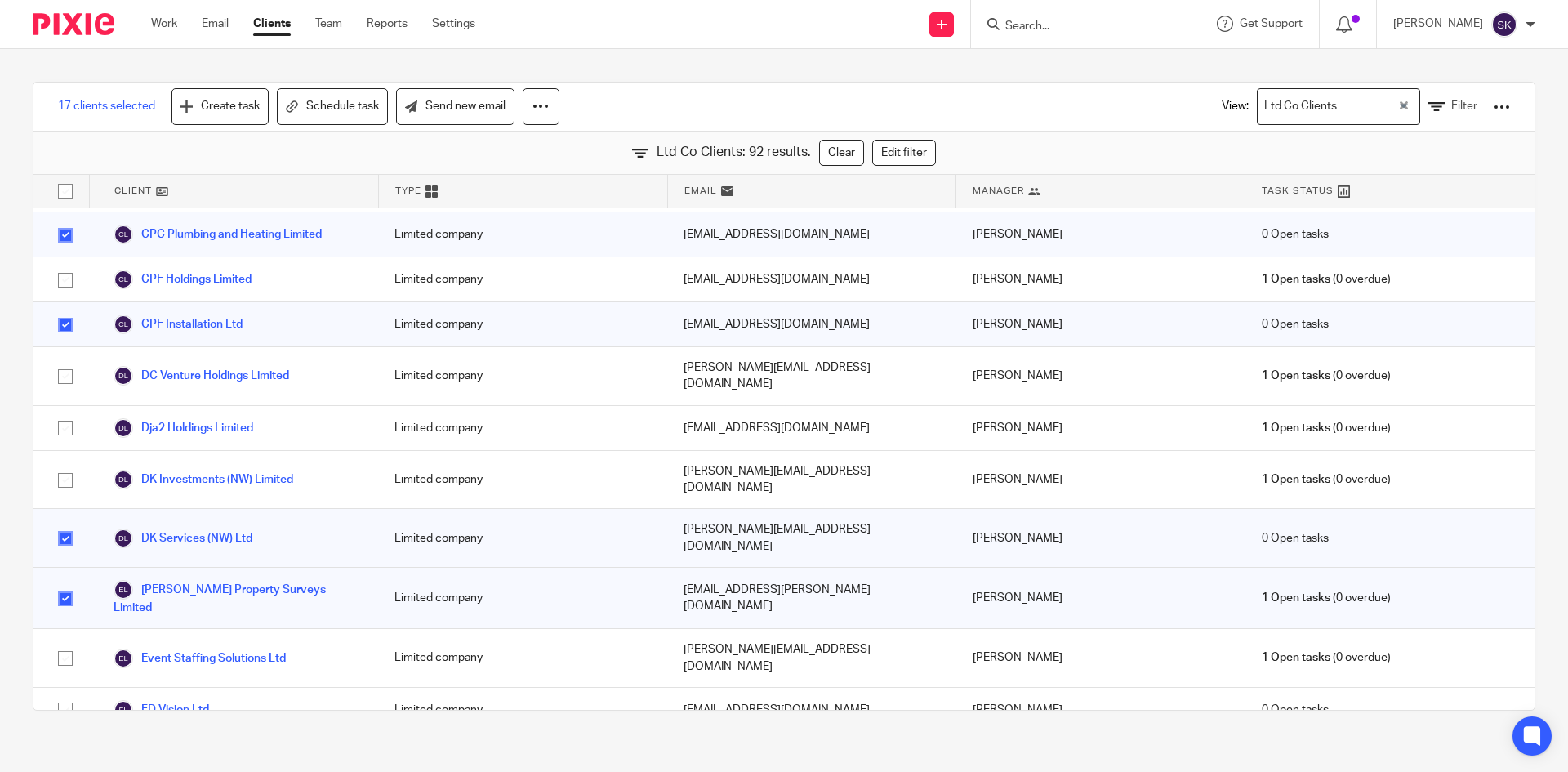
checkbox input "true"
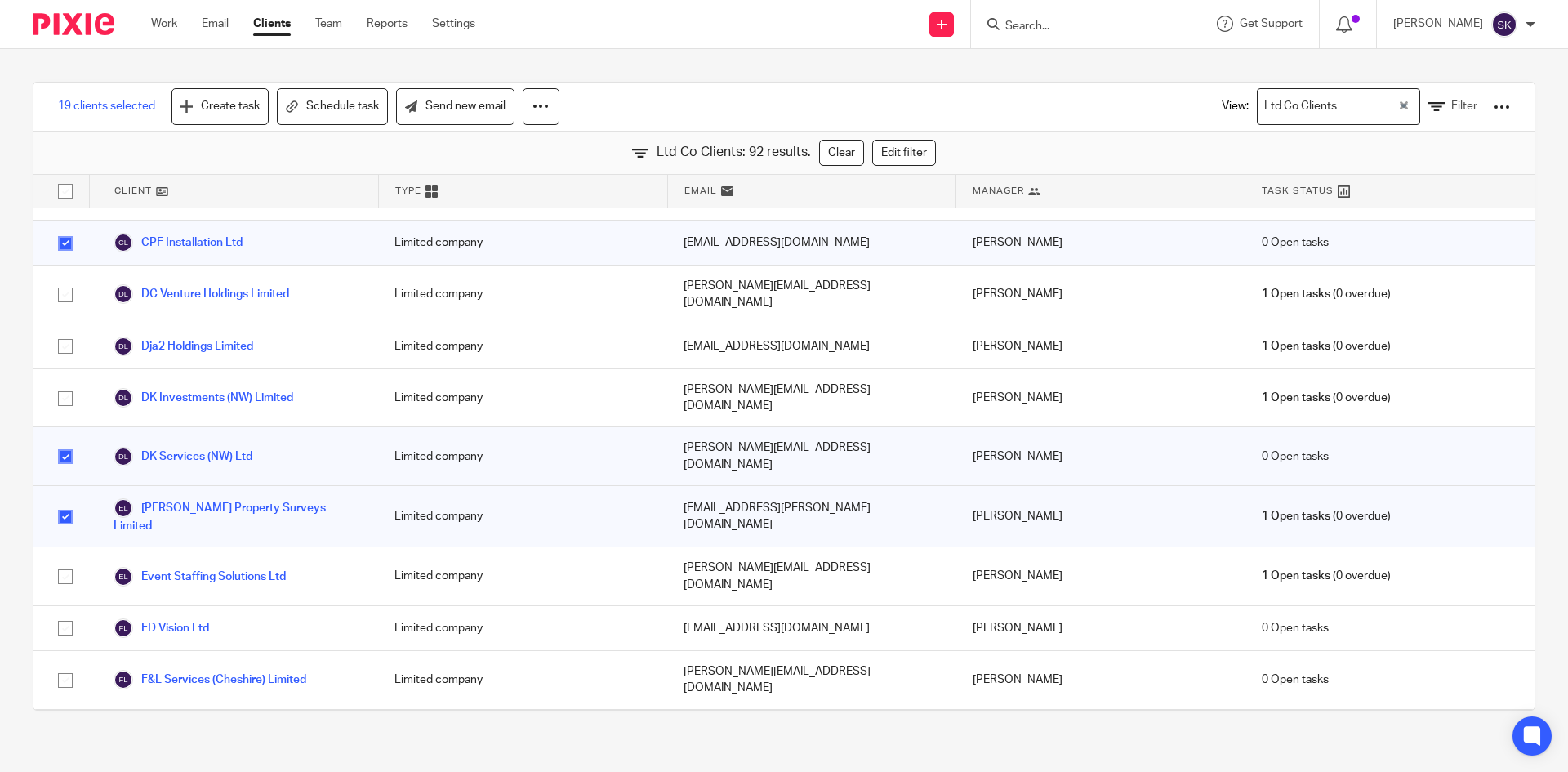
checkbox input "true"
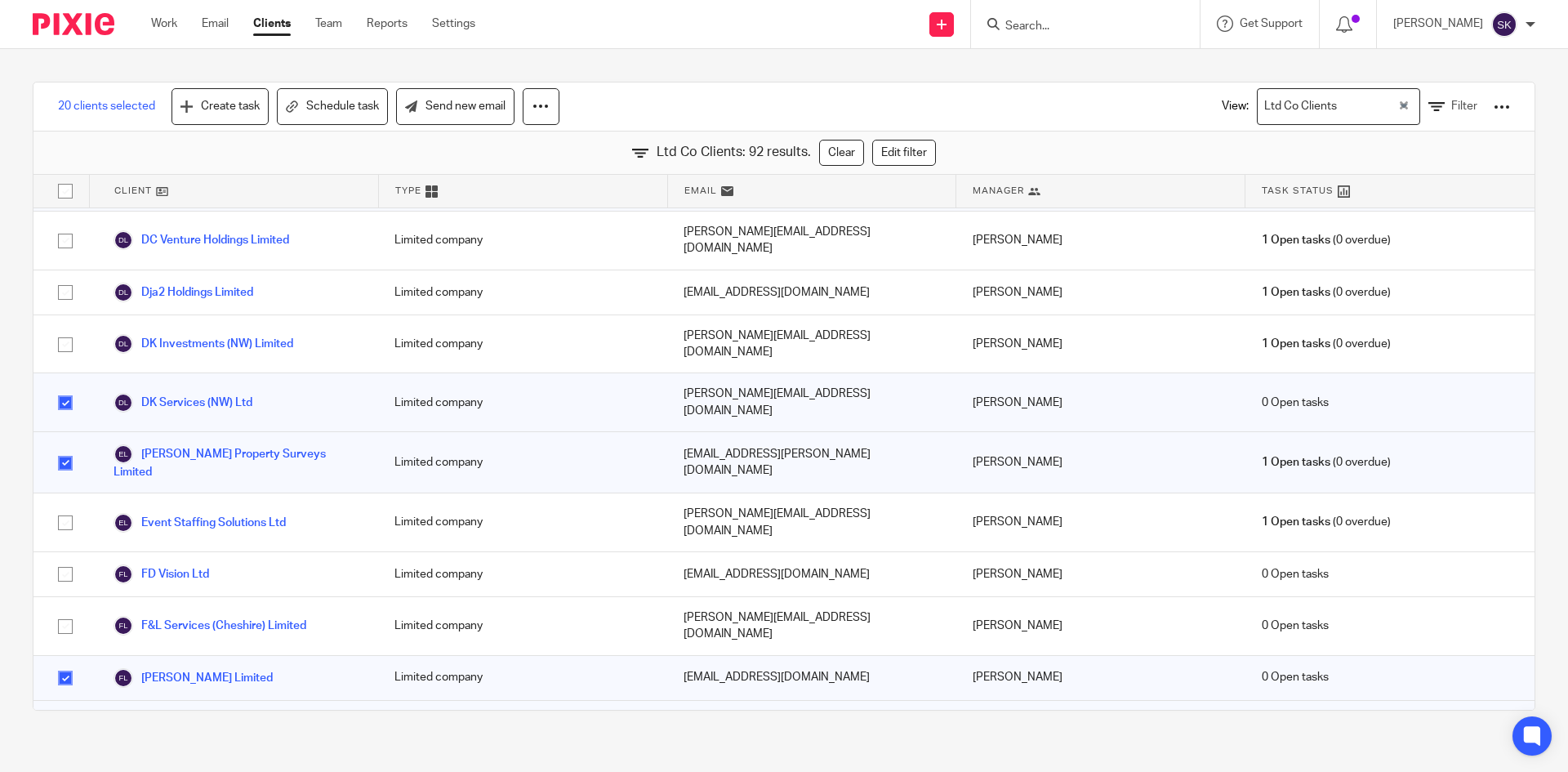
scroll to position [1388, 0]
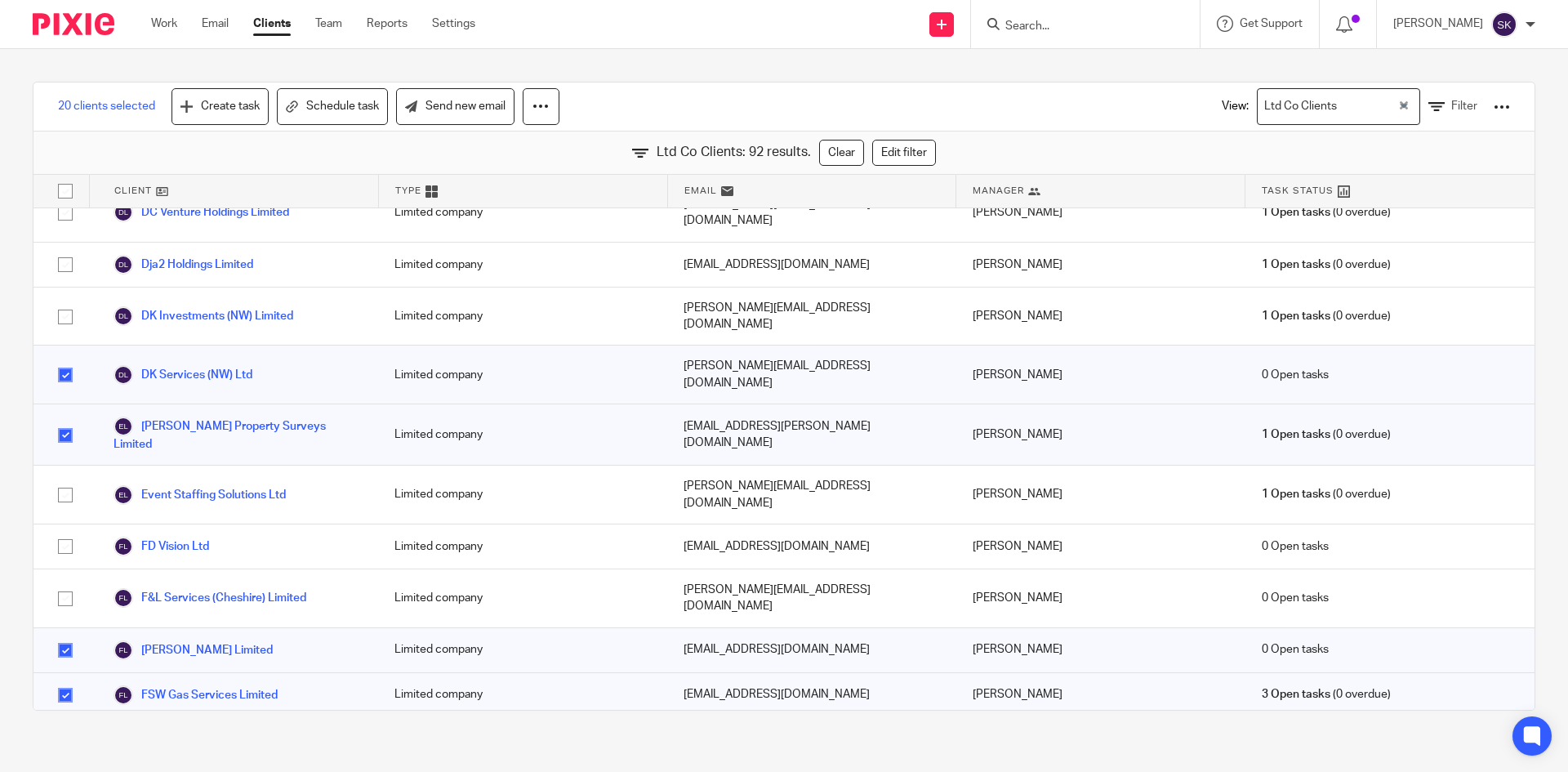
checkbox input "true"
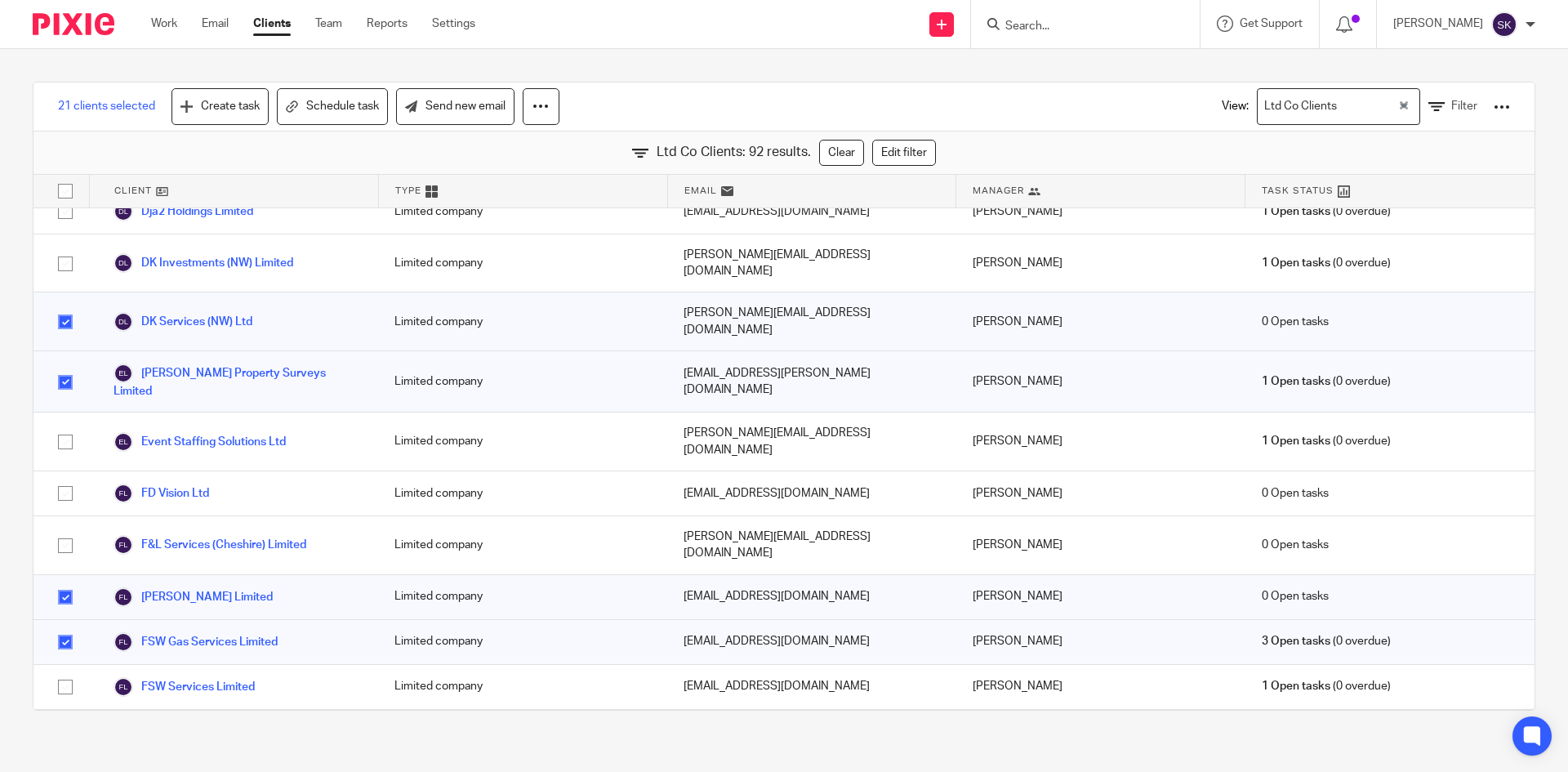
scroll to position [1470, 0]
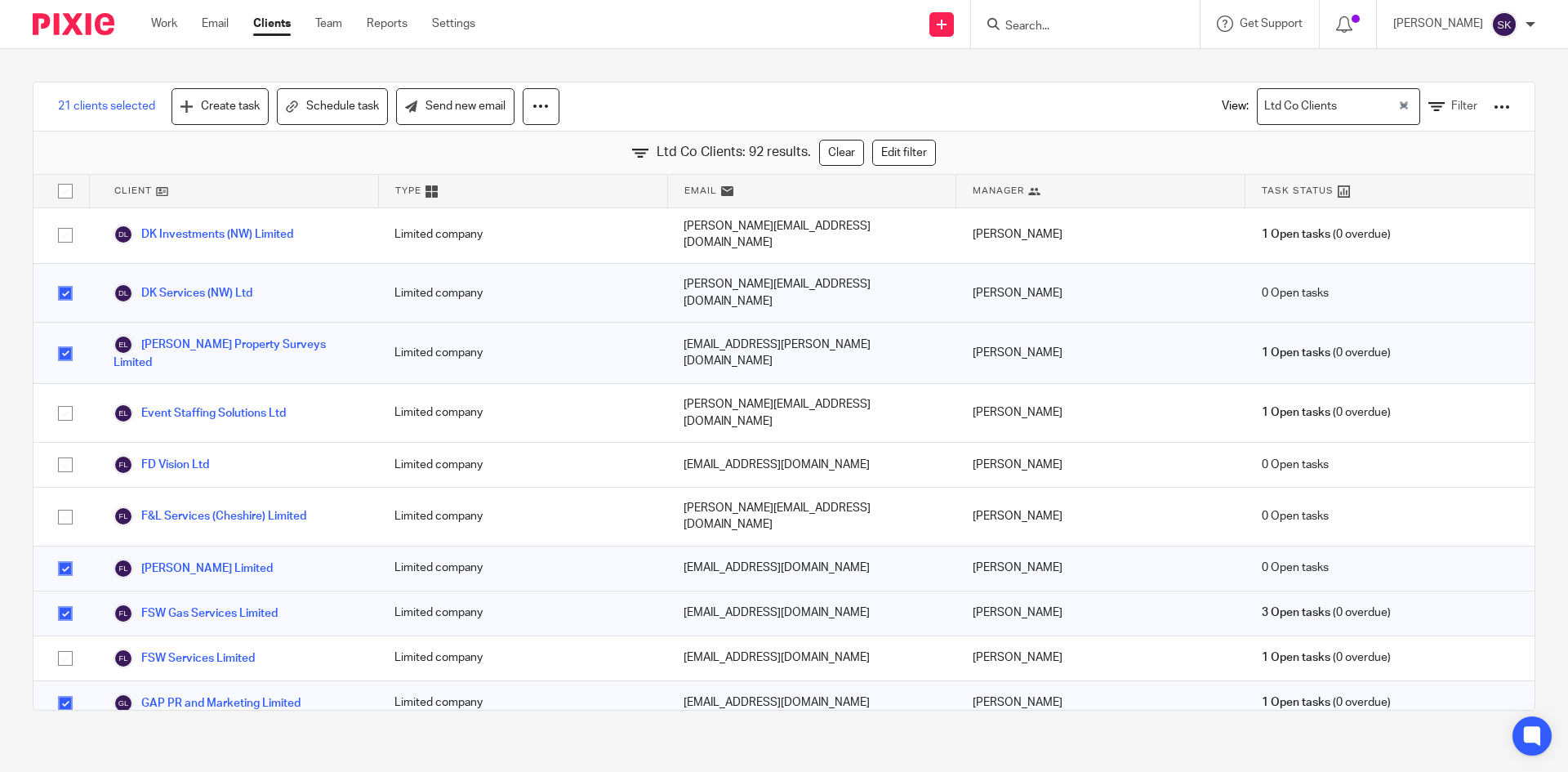
checkbox input "true"
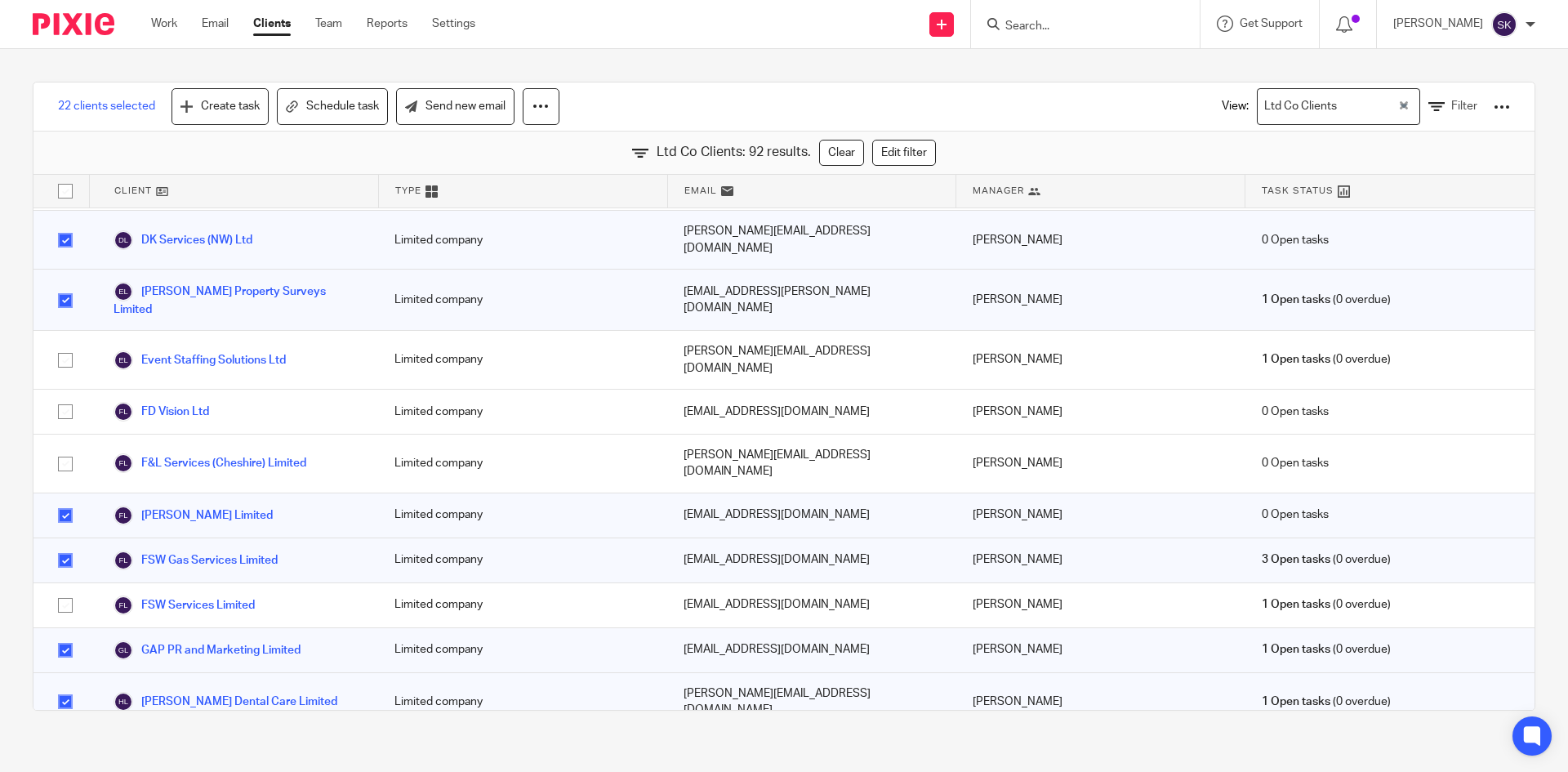
scroll to position [1552, 0]
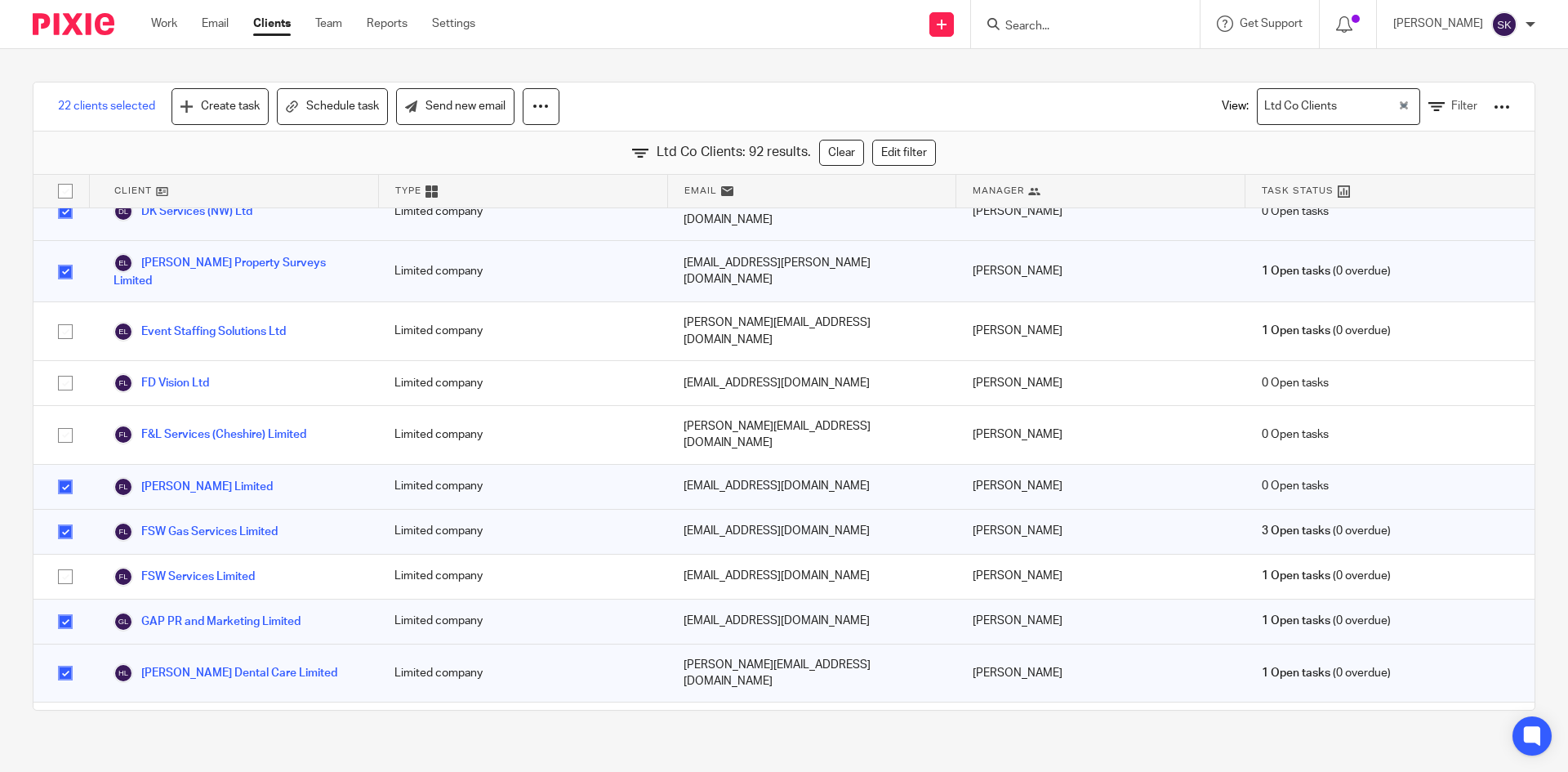
checkbox input "true"
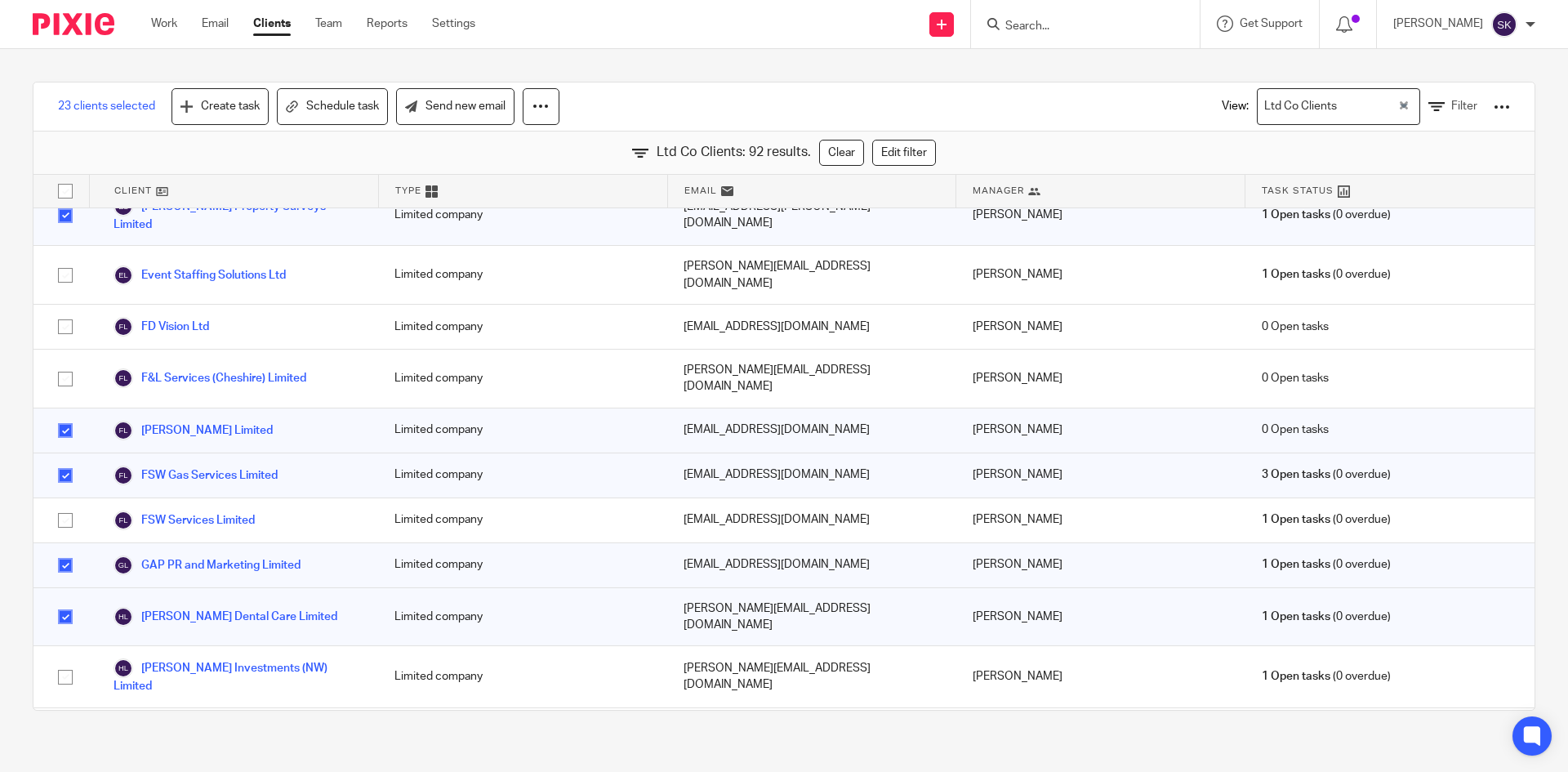
scroll to position [1633, 0]
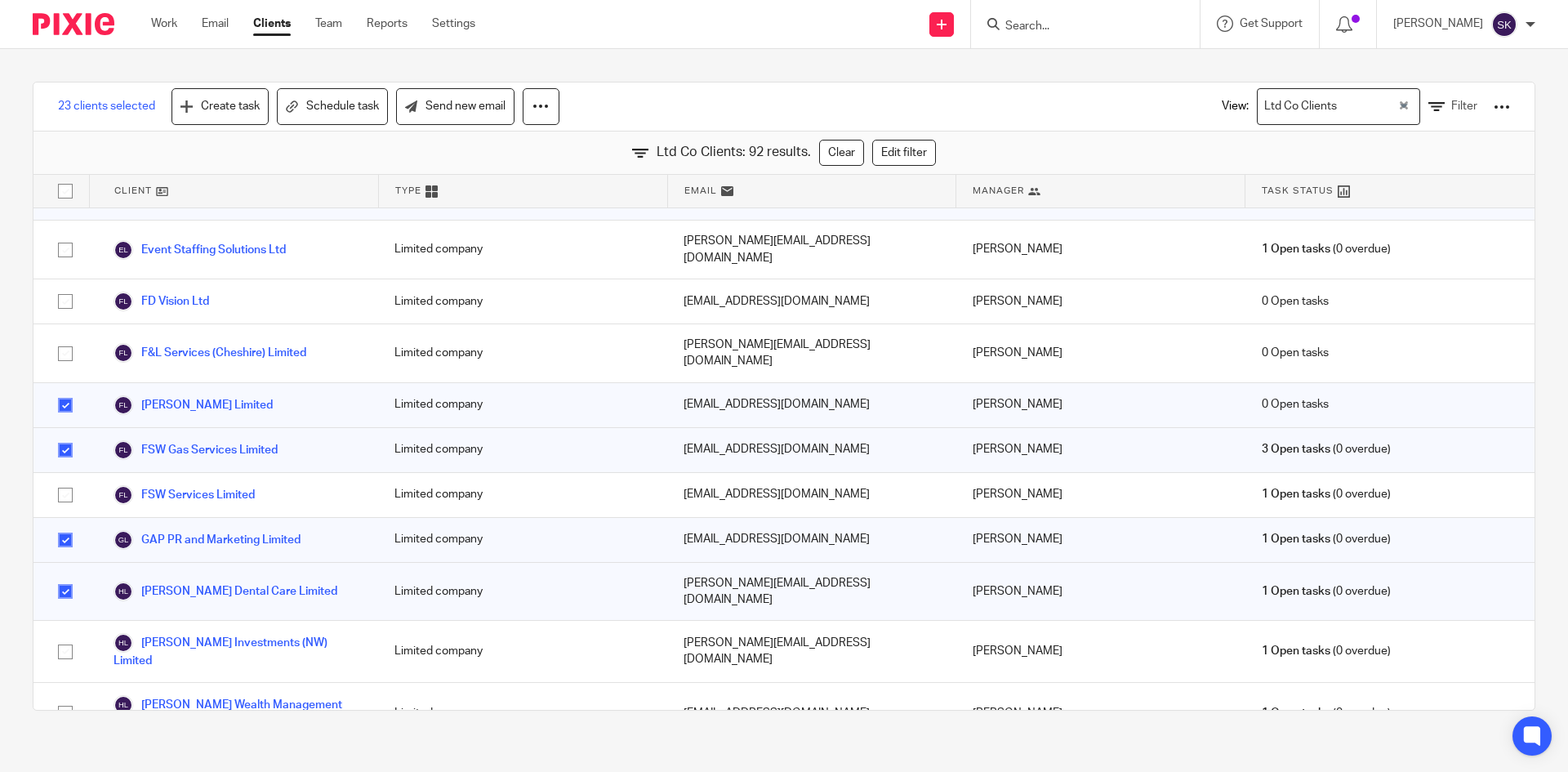
checkbox input "true"
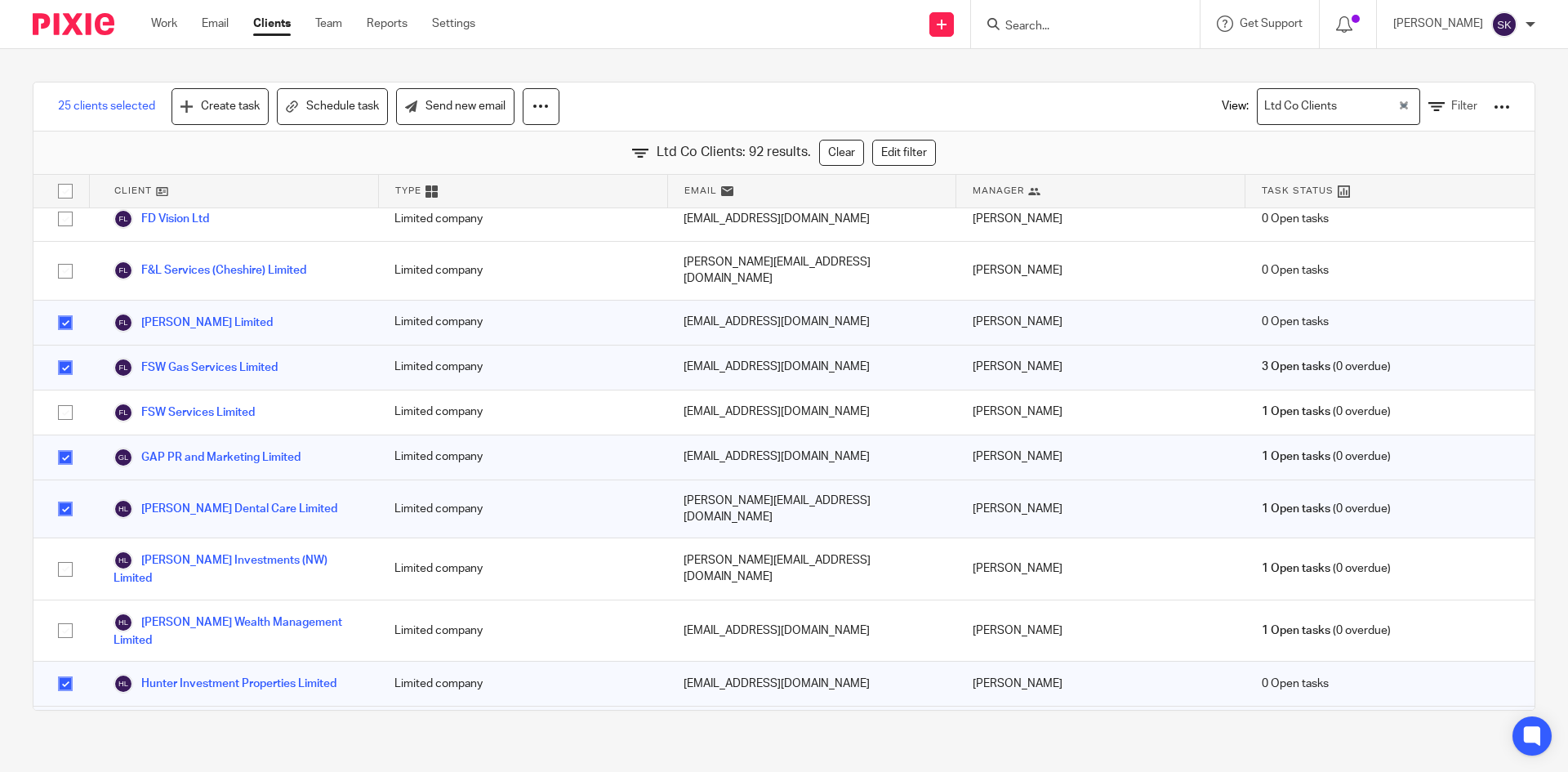
scroll to position [1797, 0]
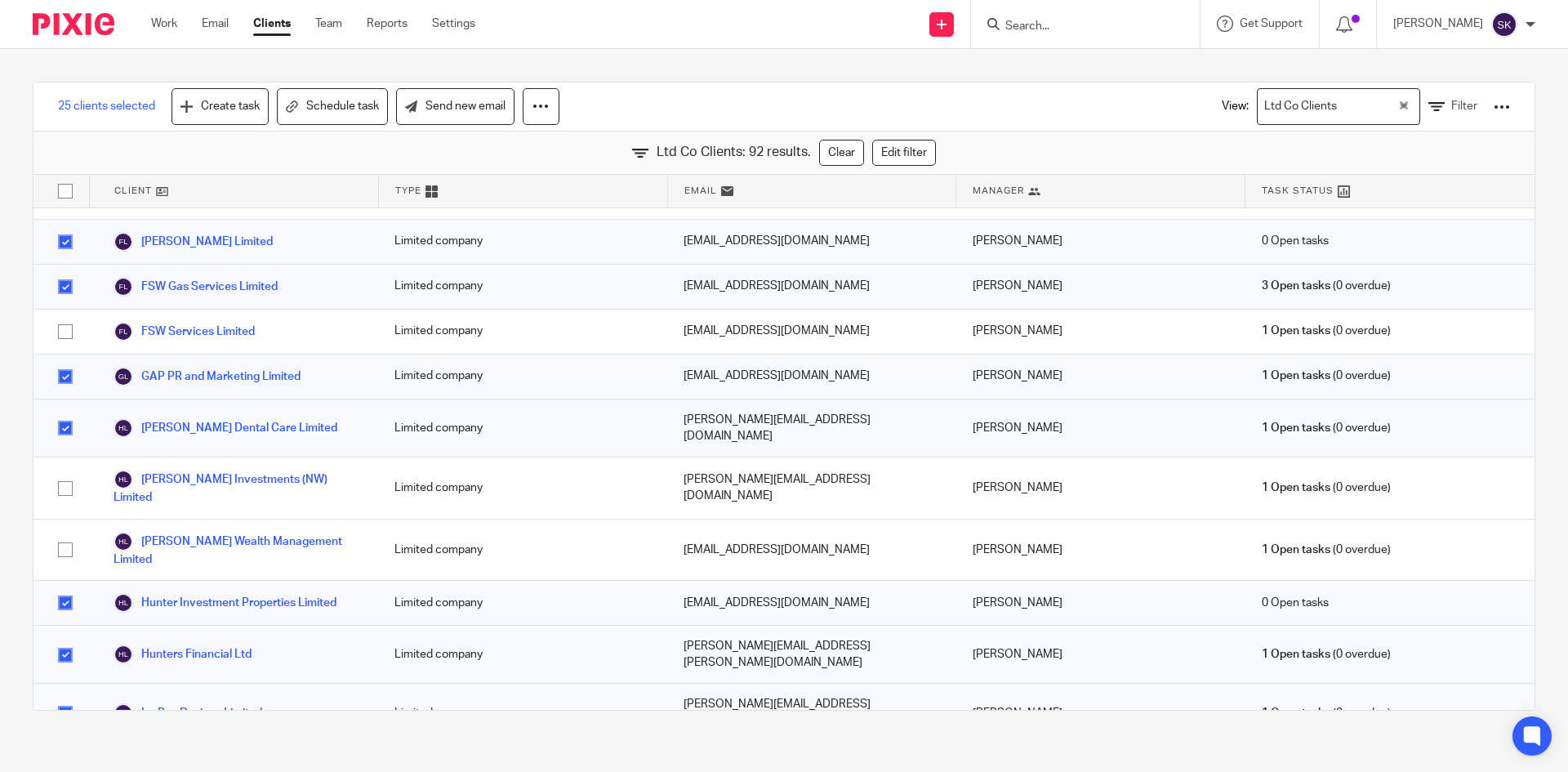
checkbox input "true"
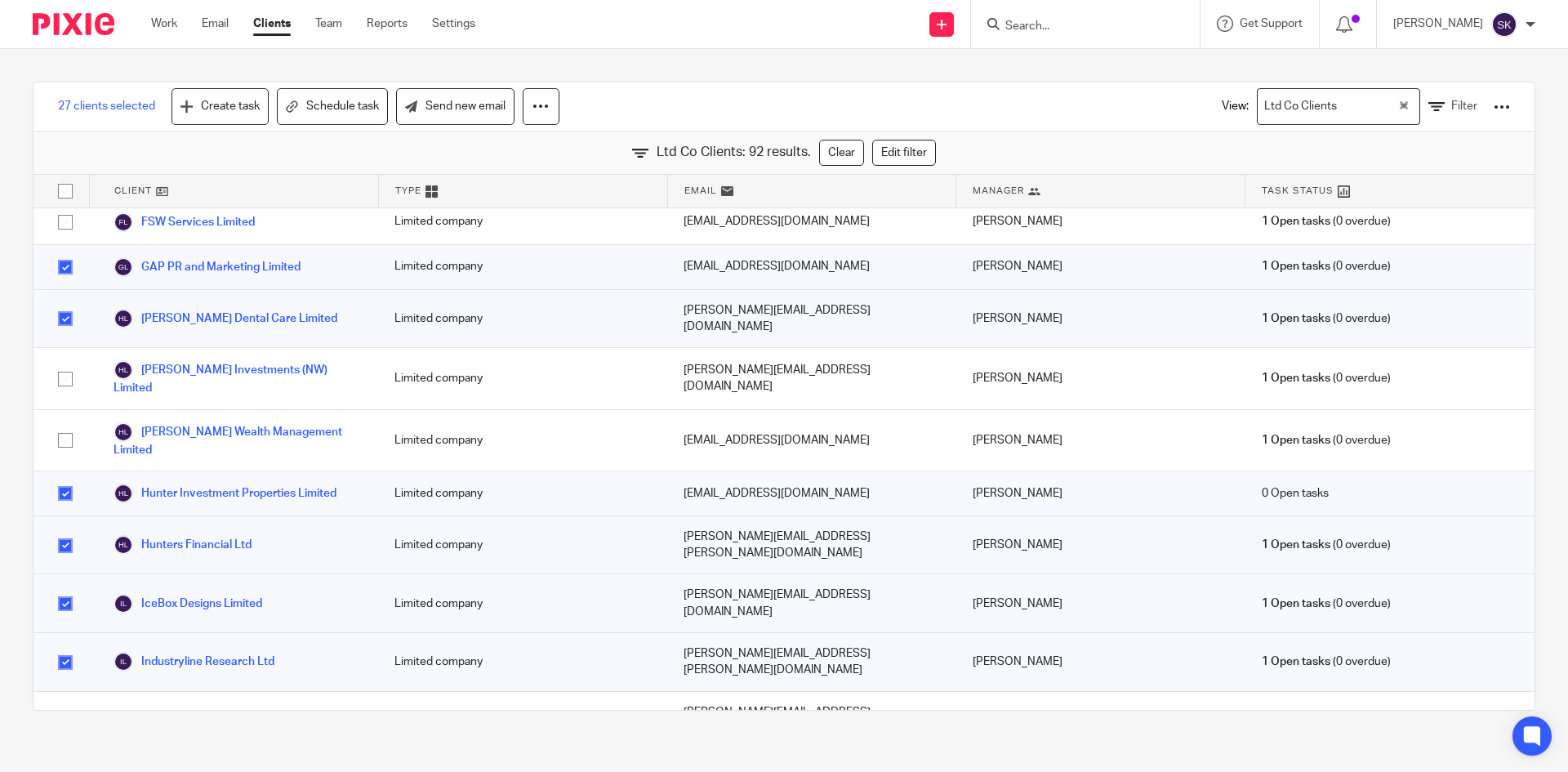
scroll to position [1960, 0]
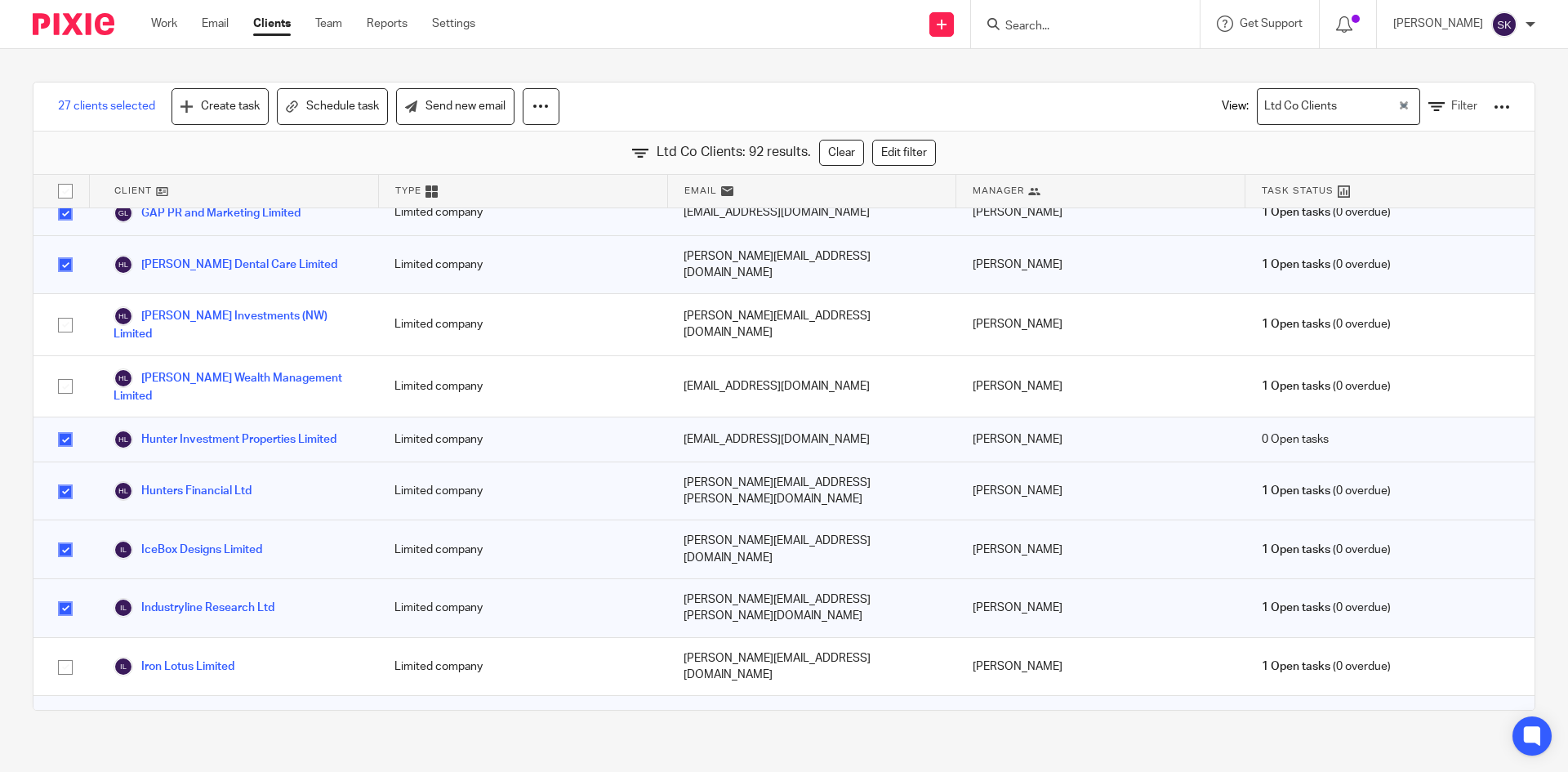
checkbox input "true"
checkbox input "false"
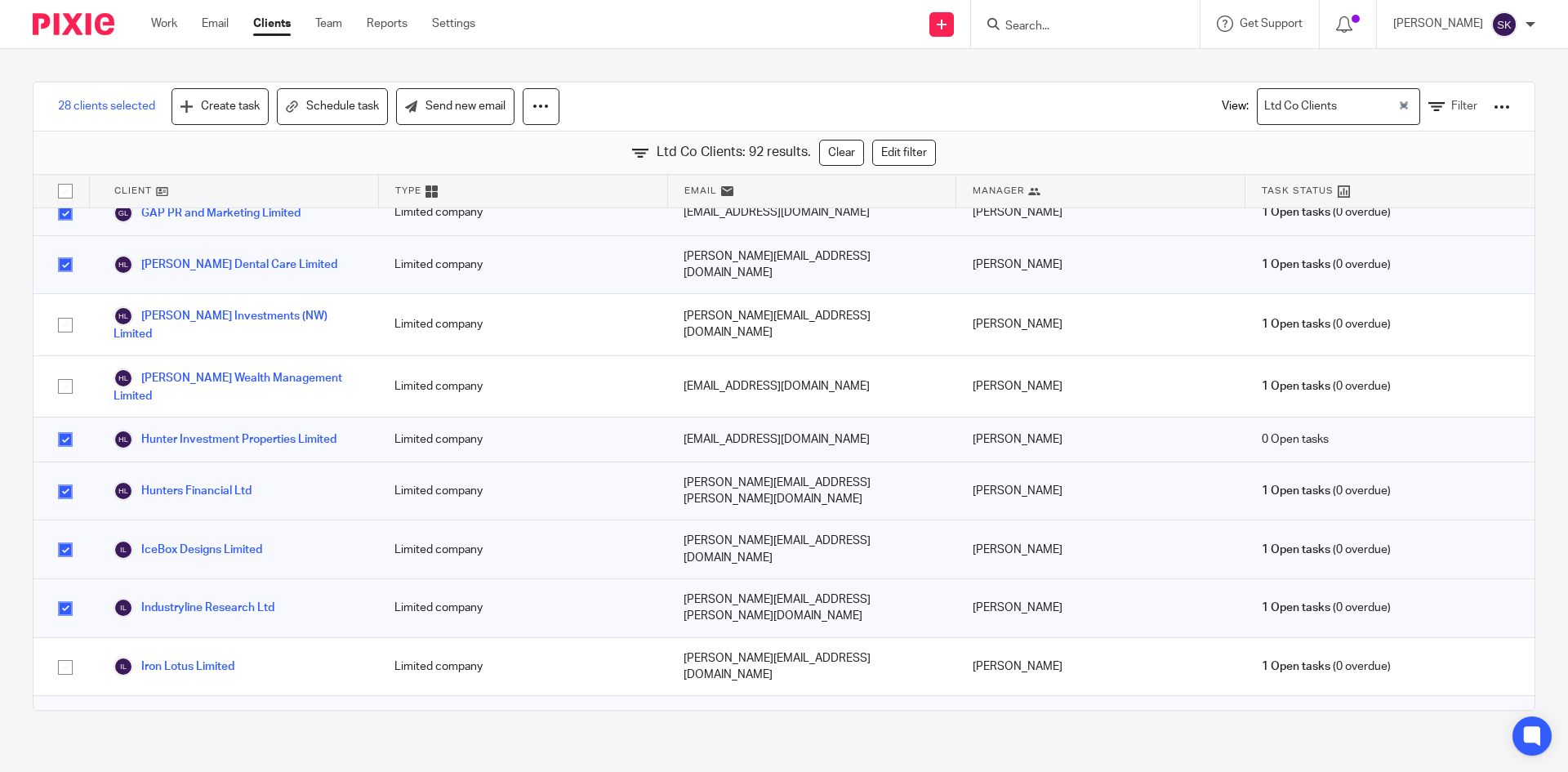
scroll to position [2042, 0]
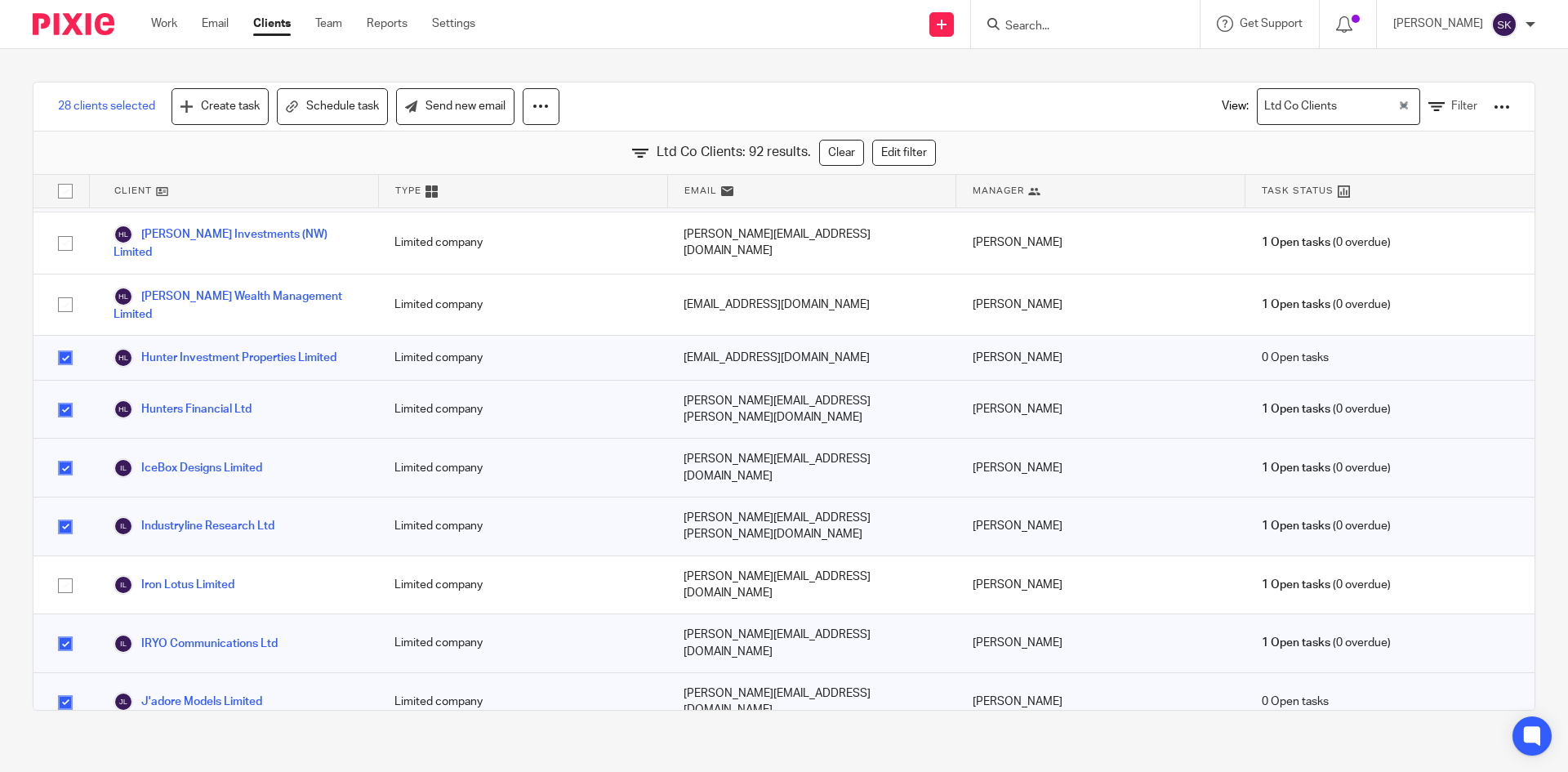
checkbox input "true"
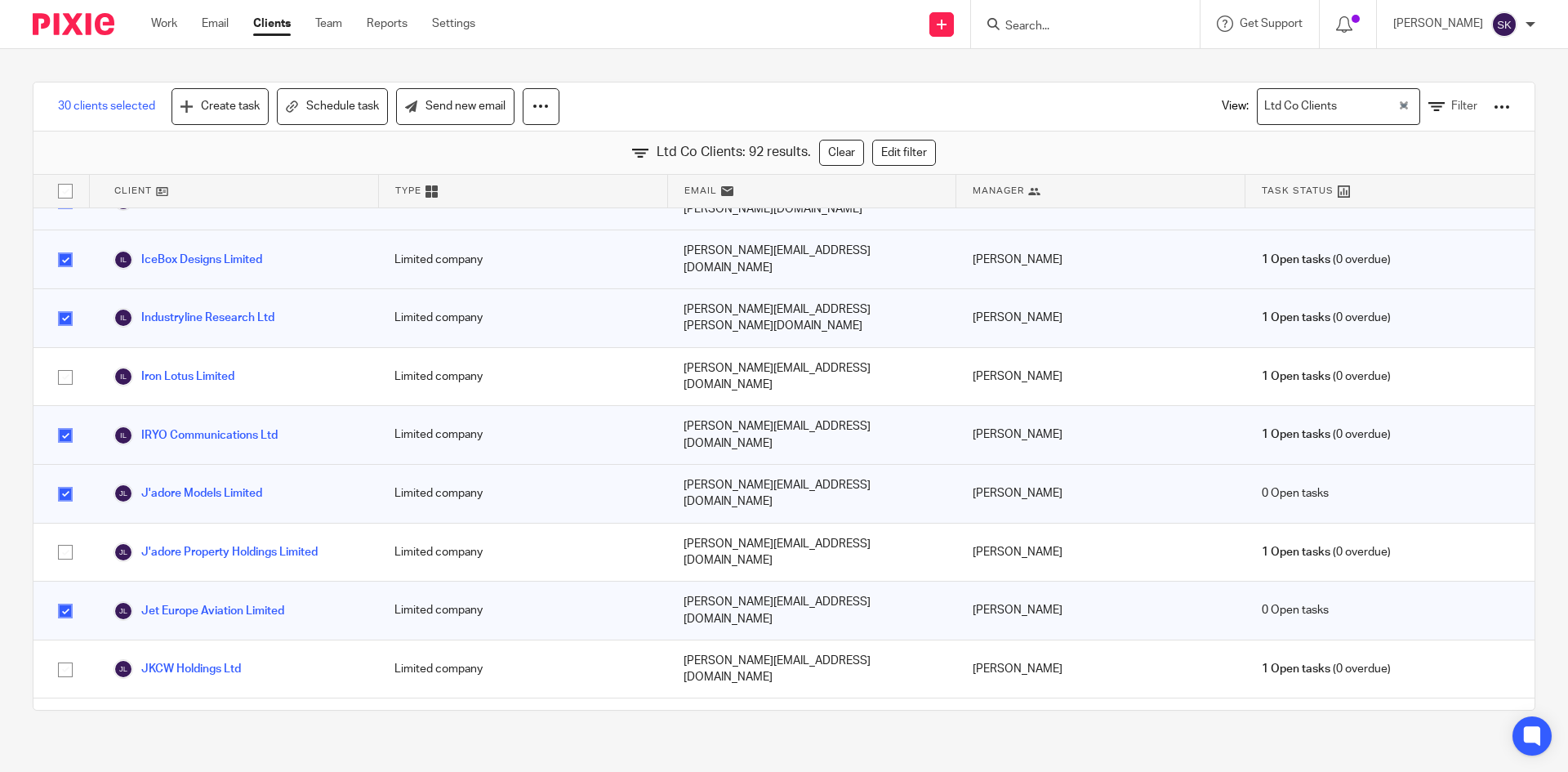
scroll to position [2287, 0]
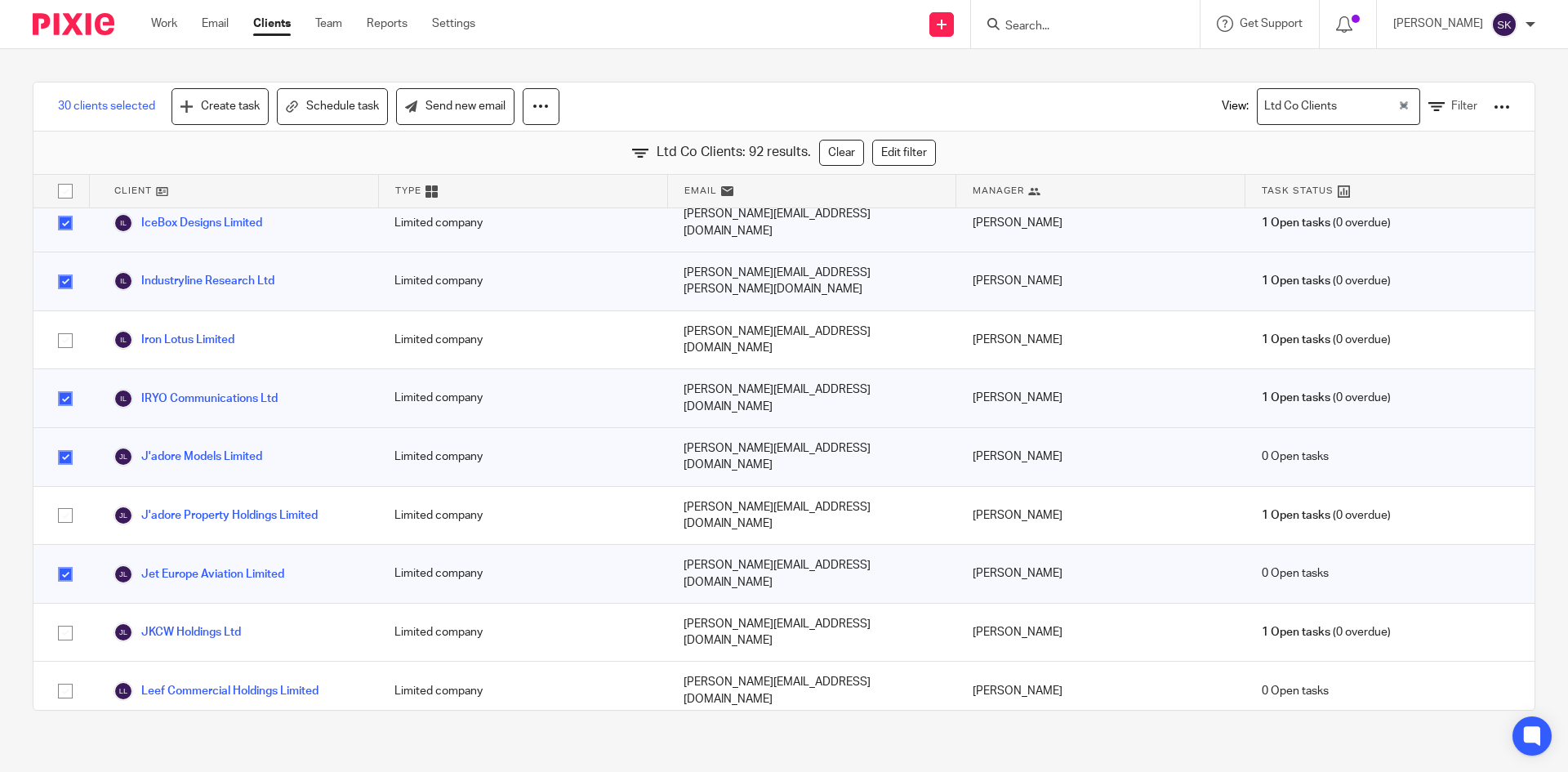
checkbox input "true"
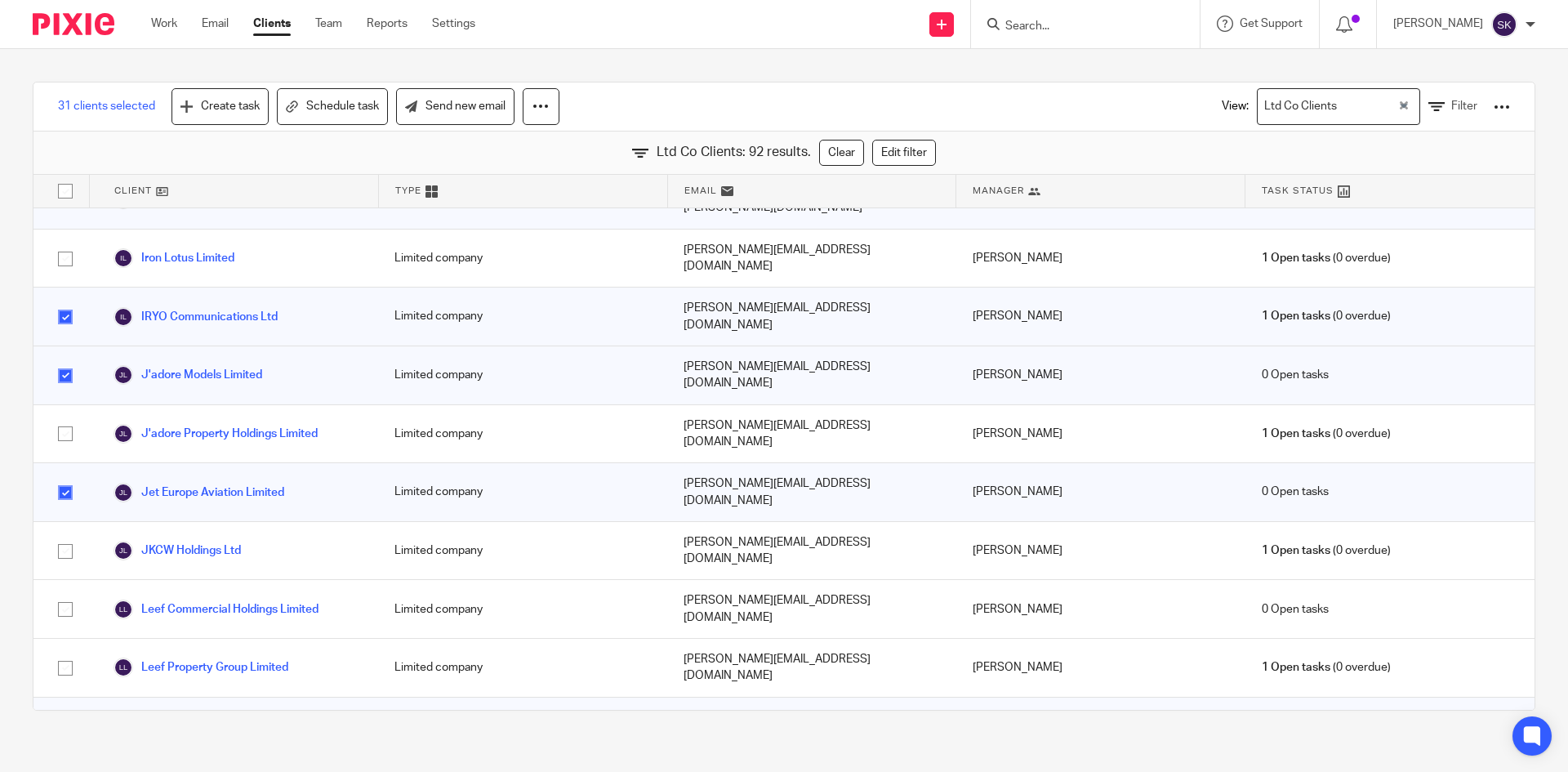
checkbox input "true"
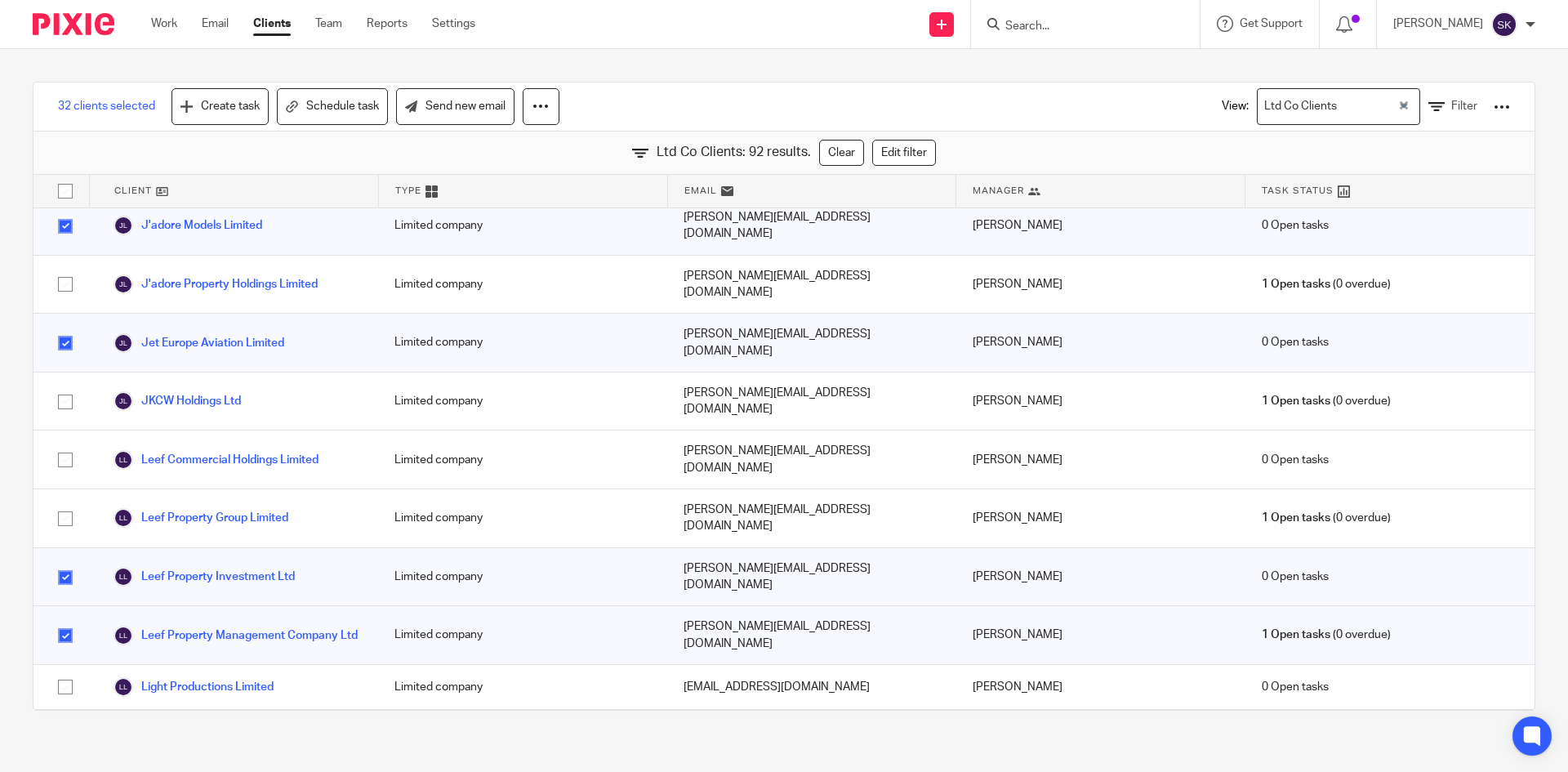
scroll to position [2532, 0]
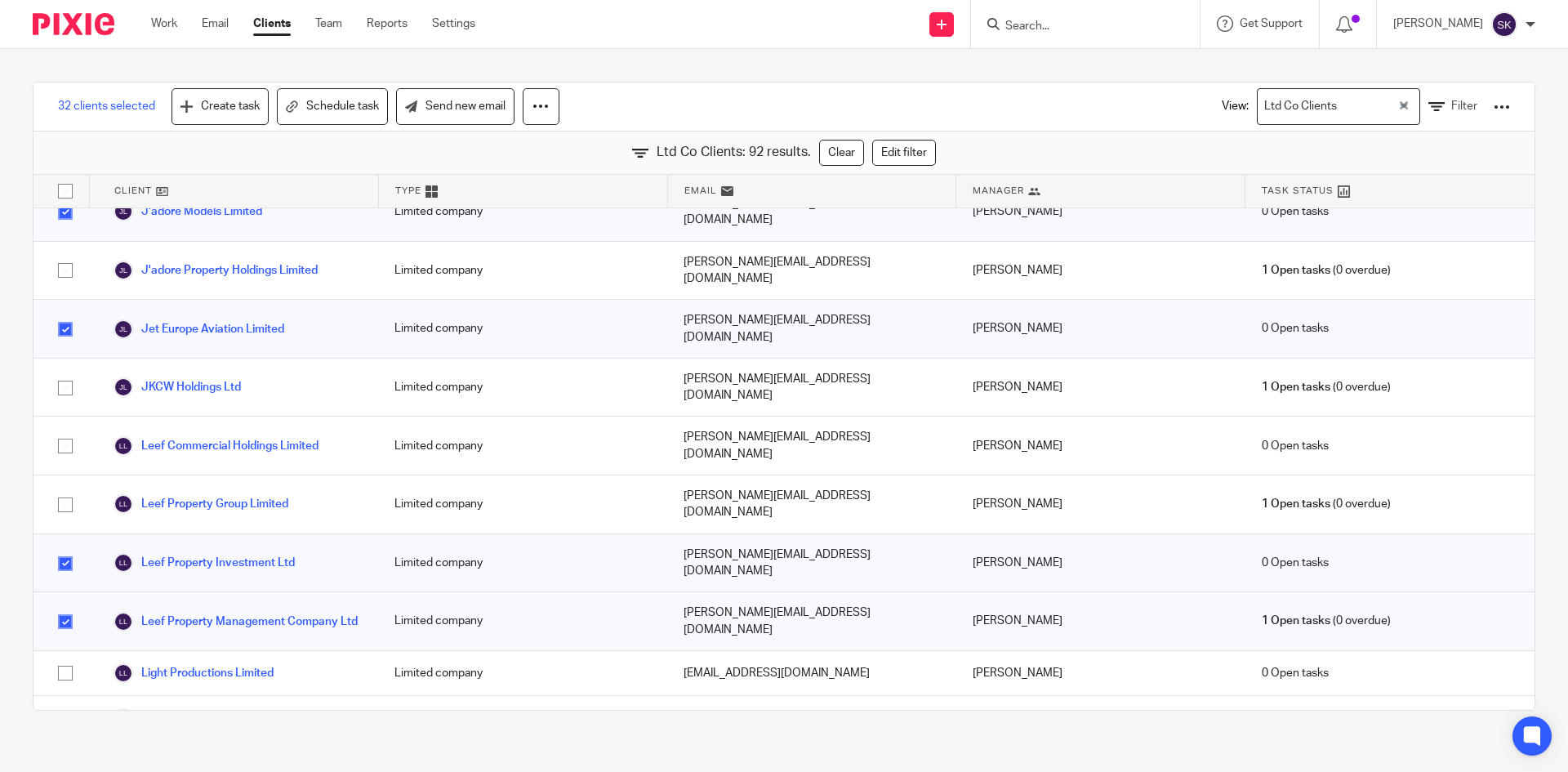
checkbox input "true"
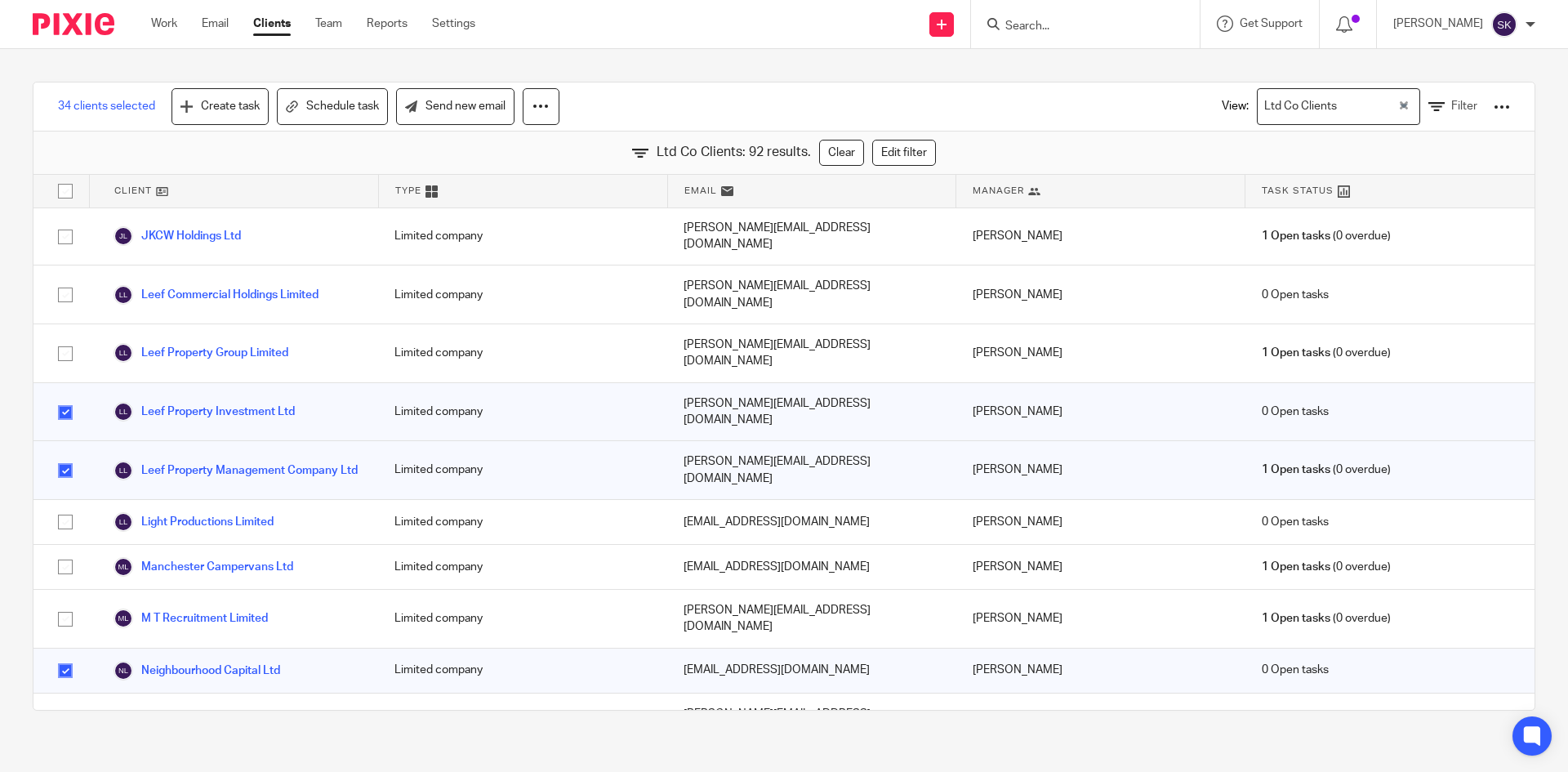
scroll to position [2695, 0]
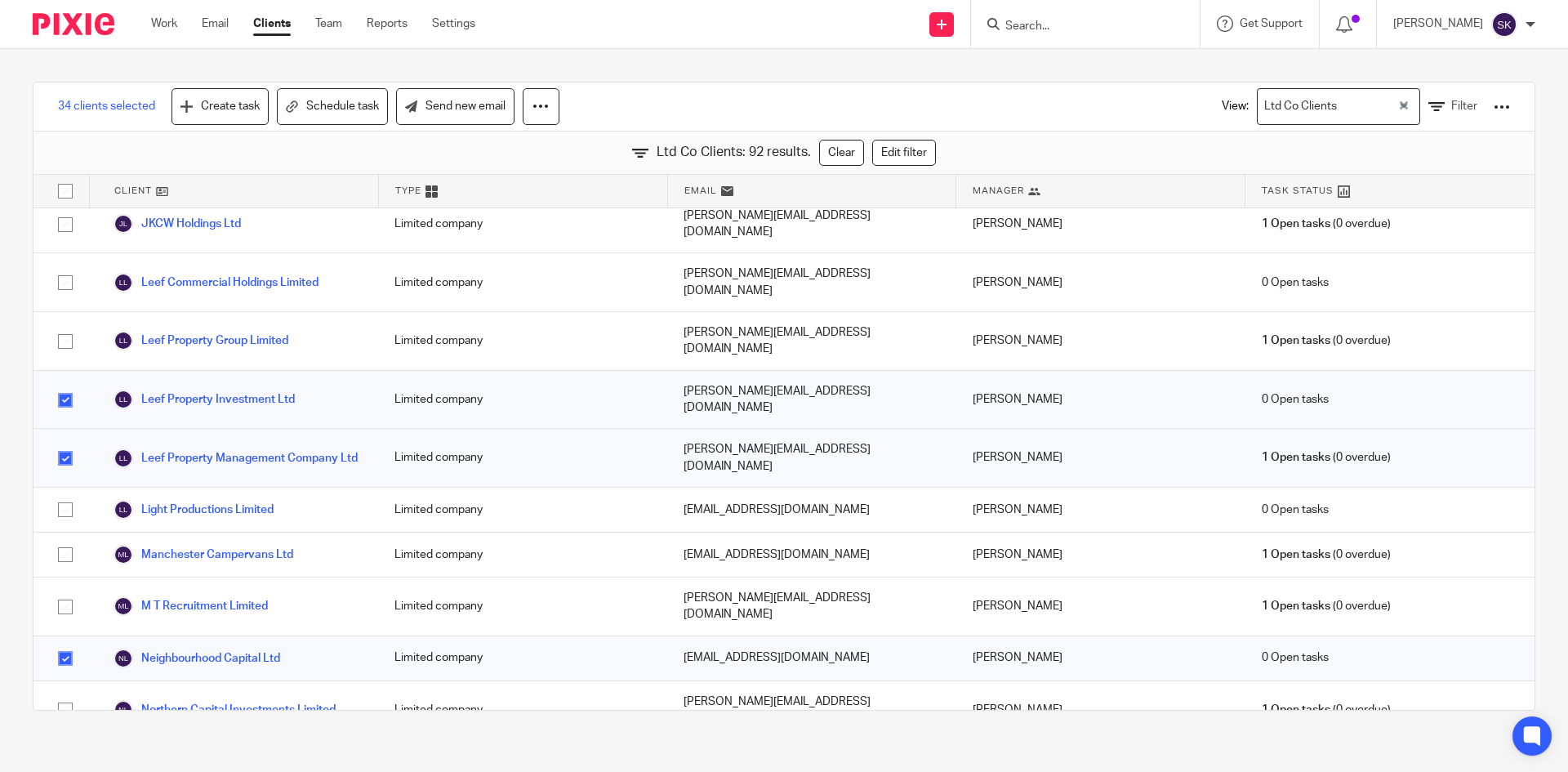
checkbox input "true"
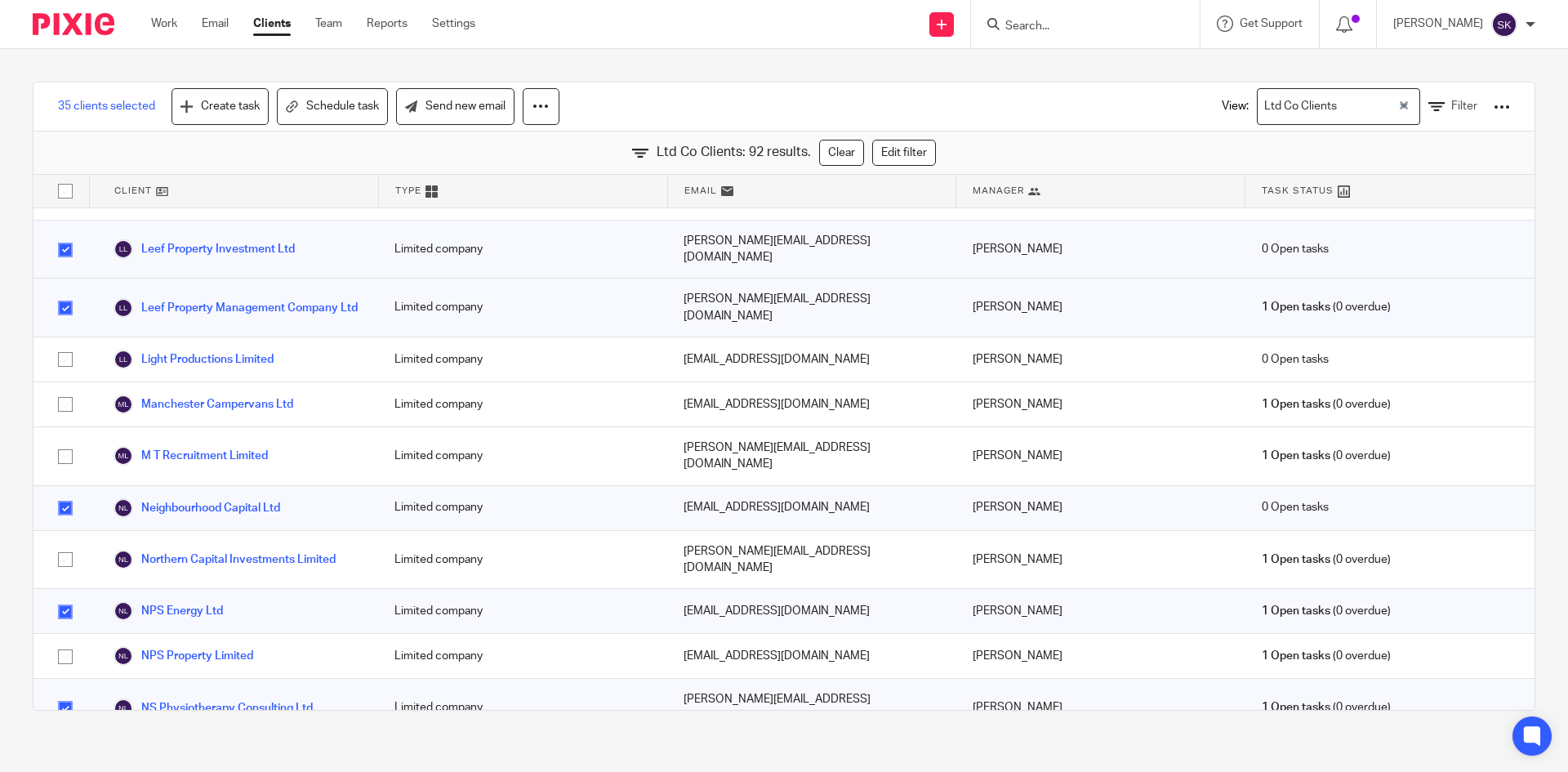
scroll to position [2858, 0]
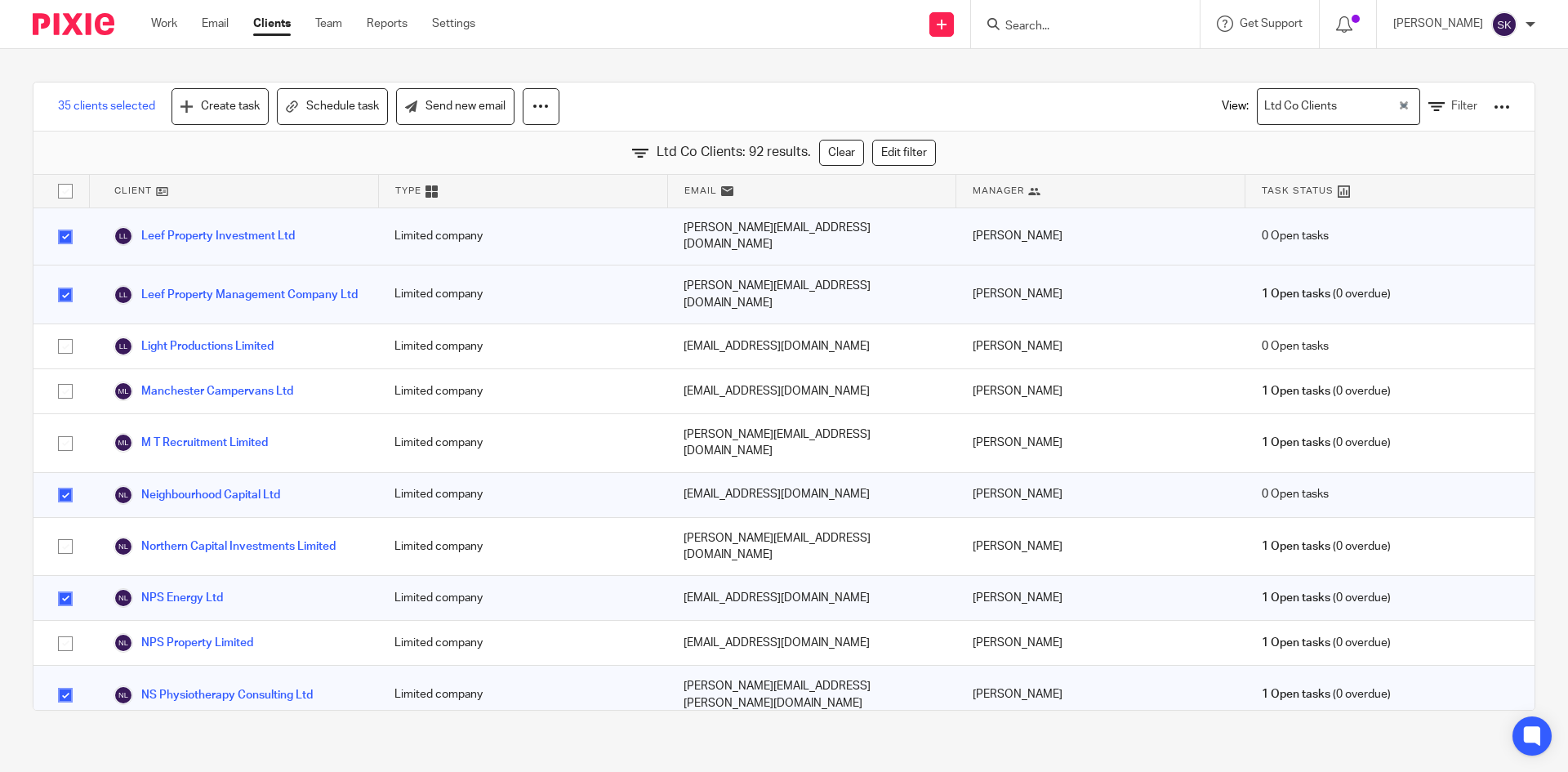
checkbox input "true"
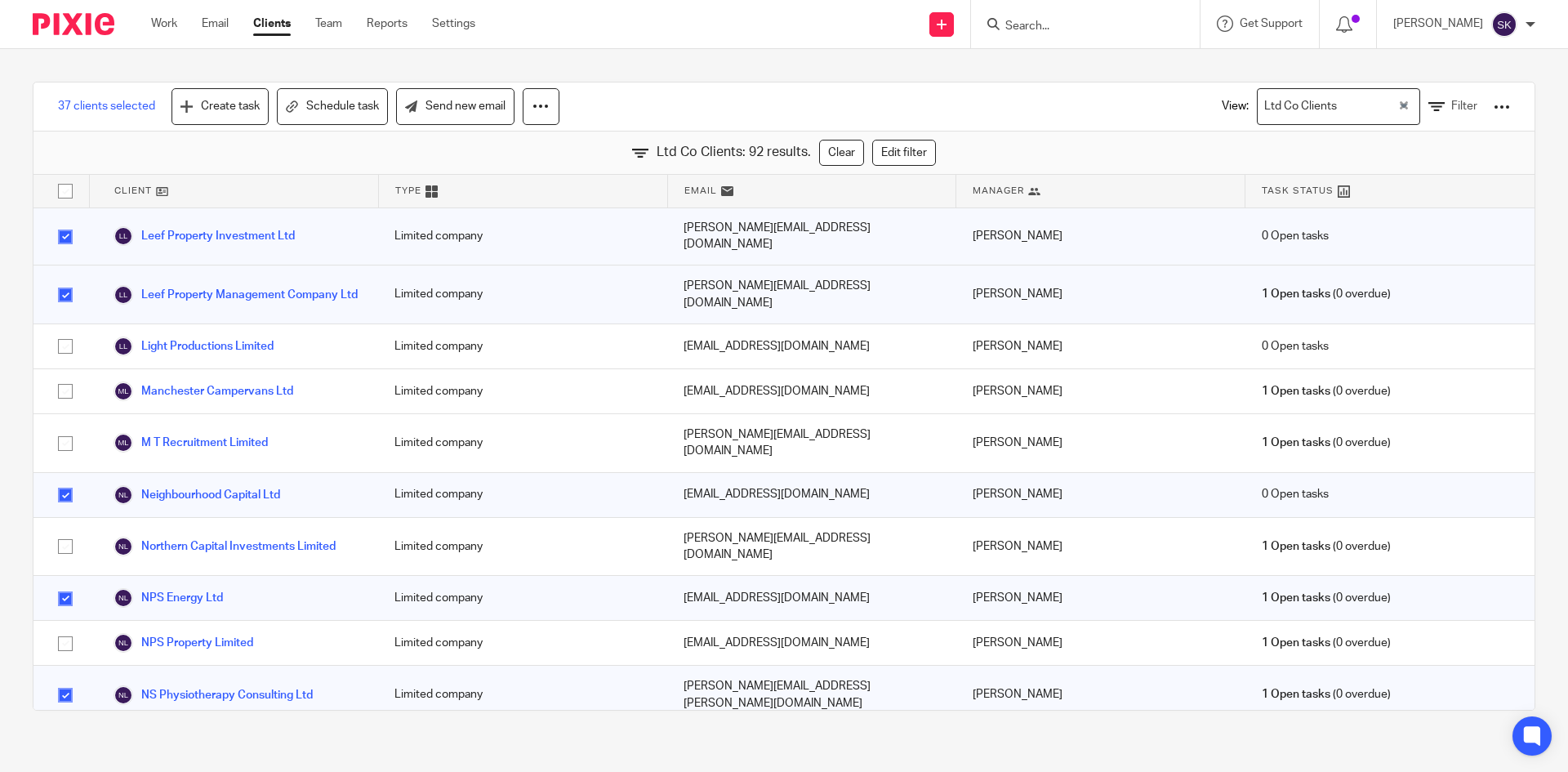
checkbox input "true"
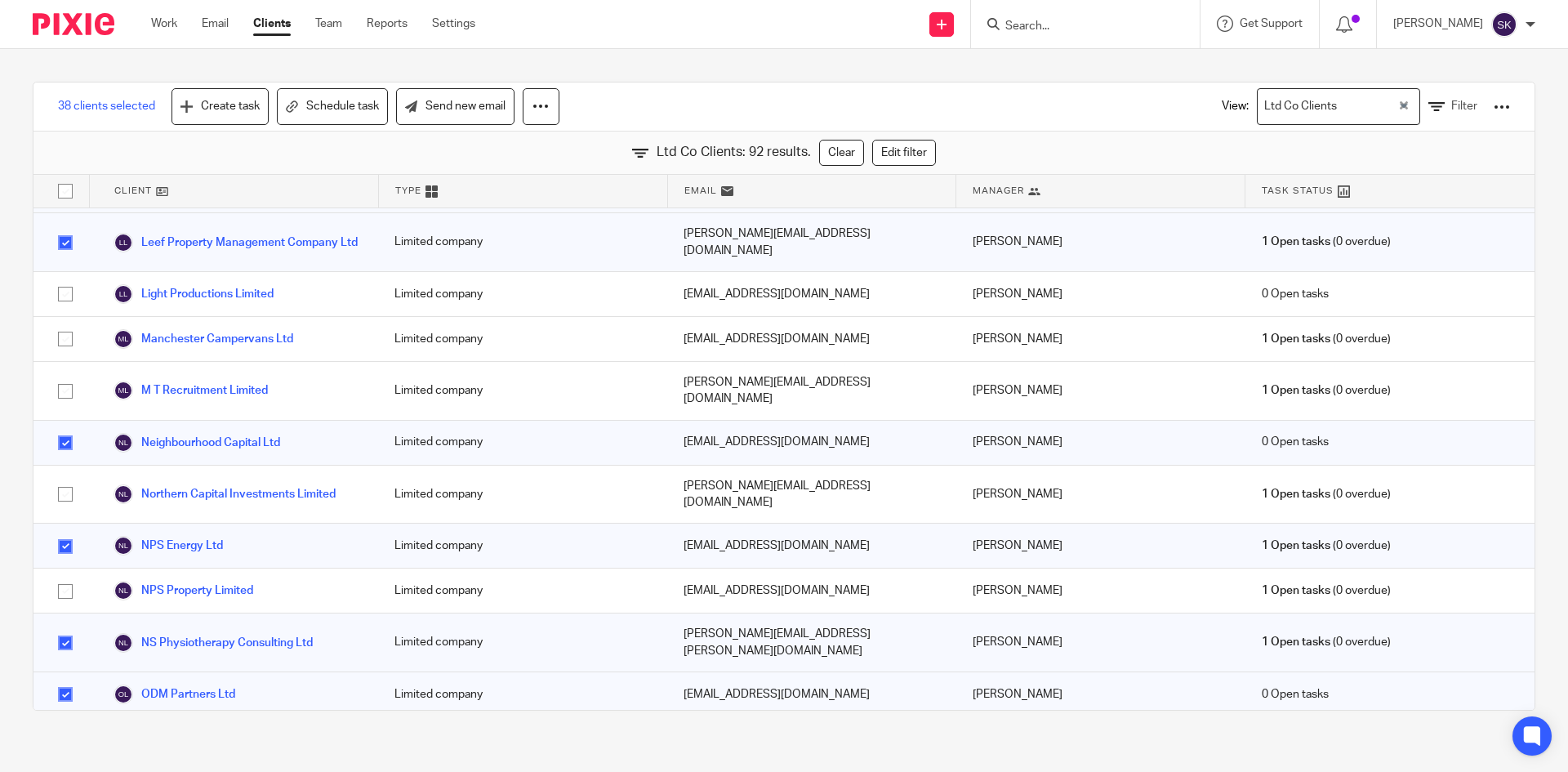
scroll to position [3022, 0]
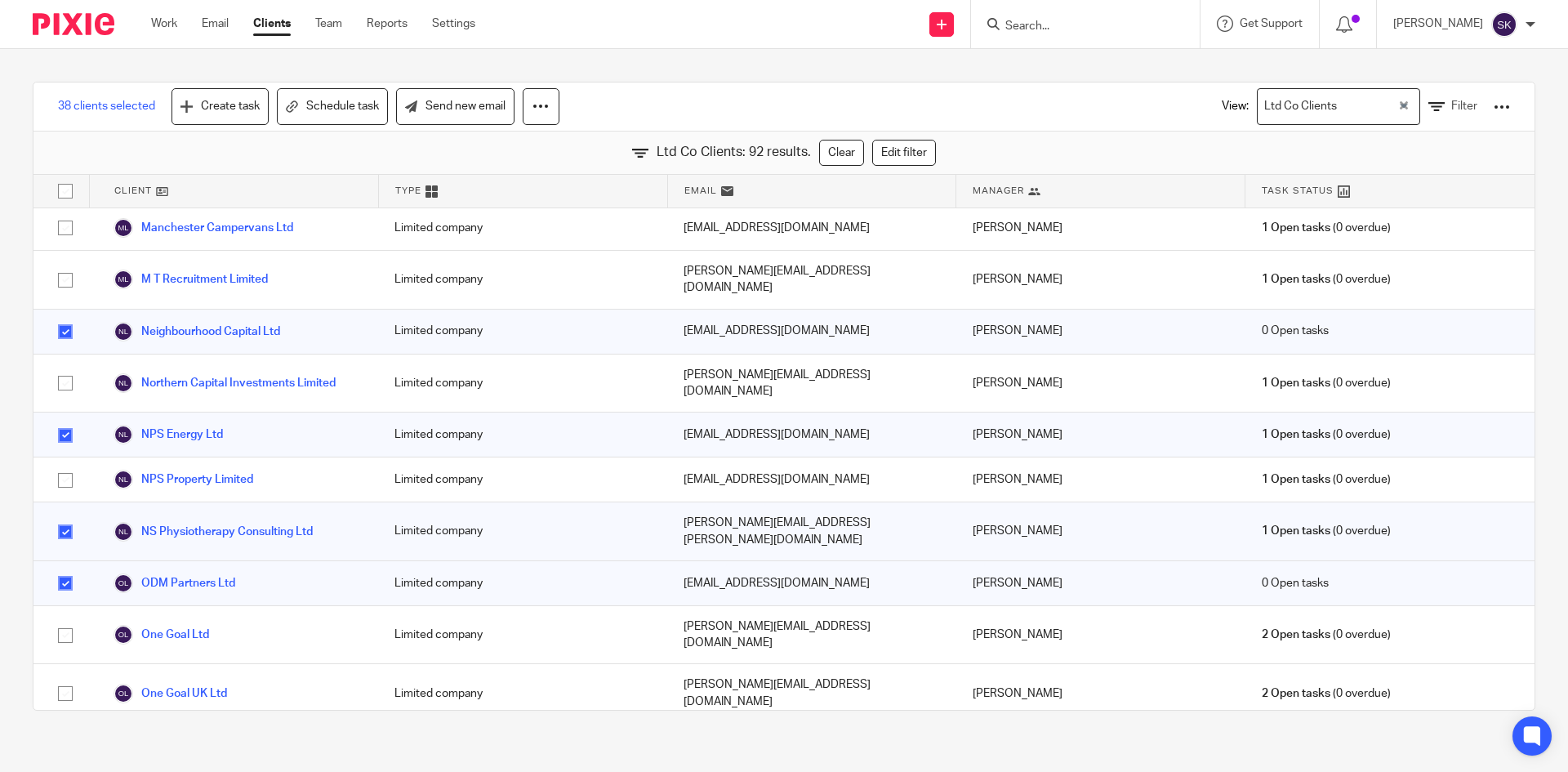
checkbox input "true"
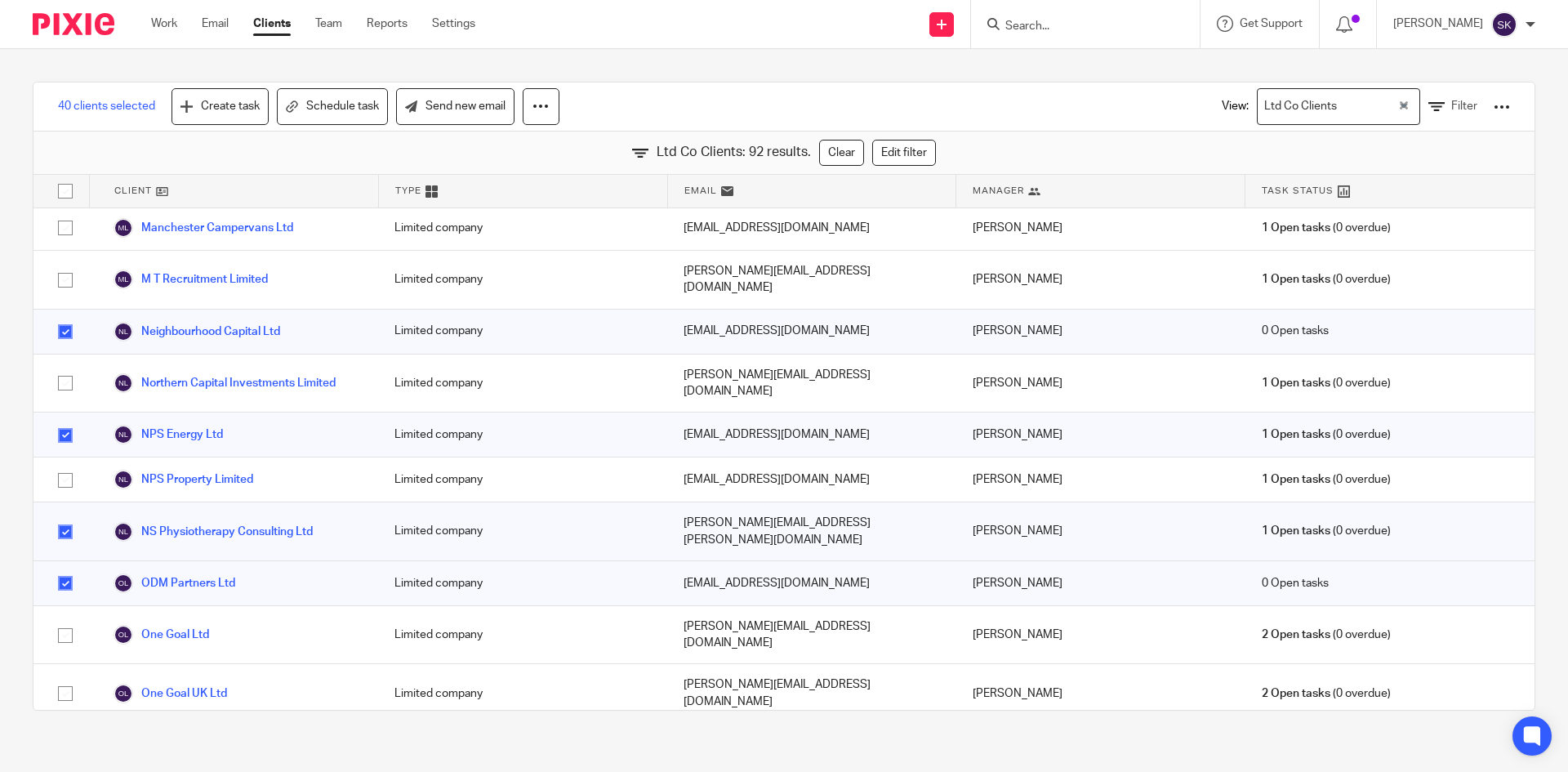
checkbox input "true"
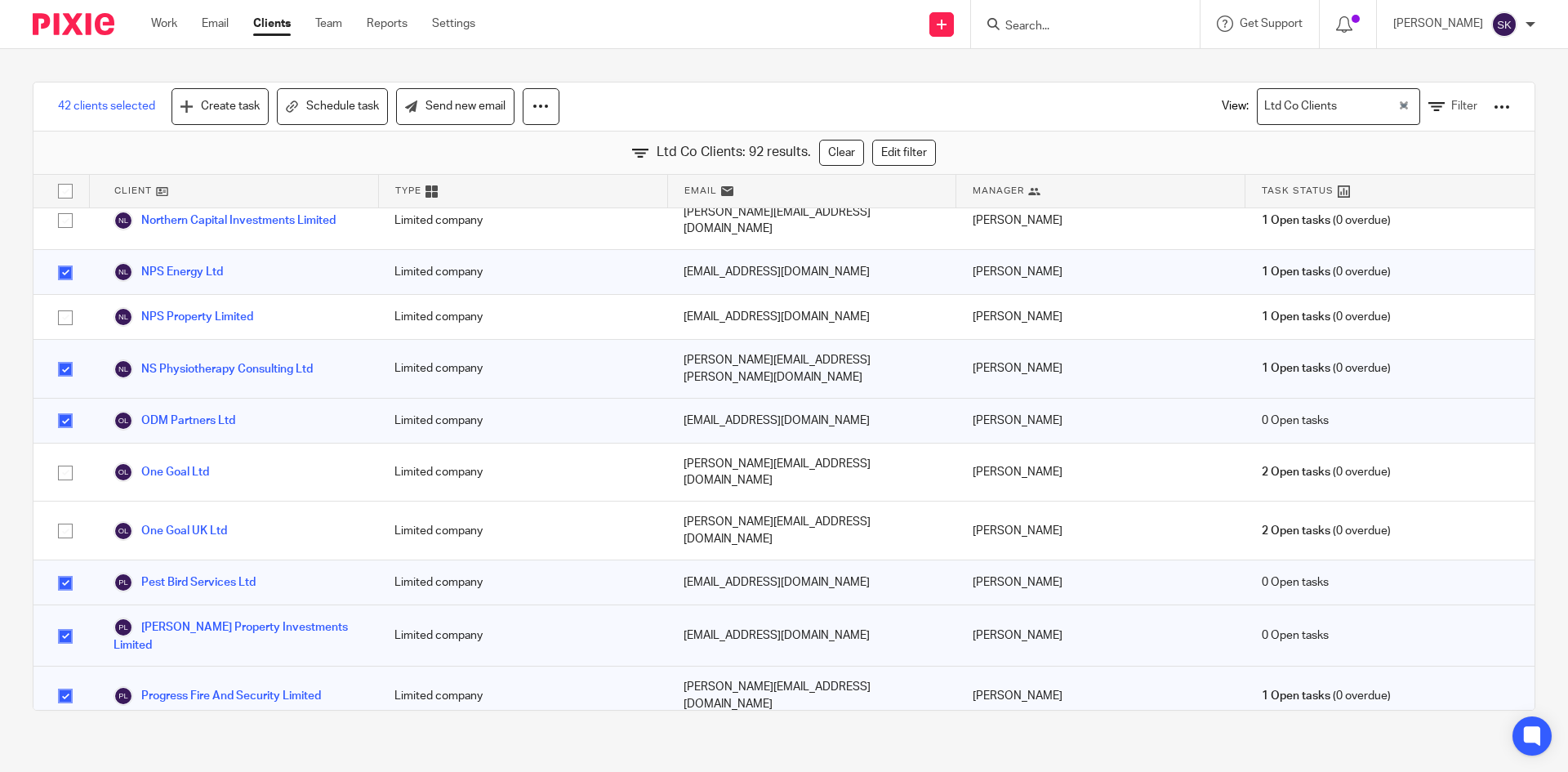
scroll to position [3185, 0]
checkbox input "true"
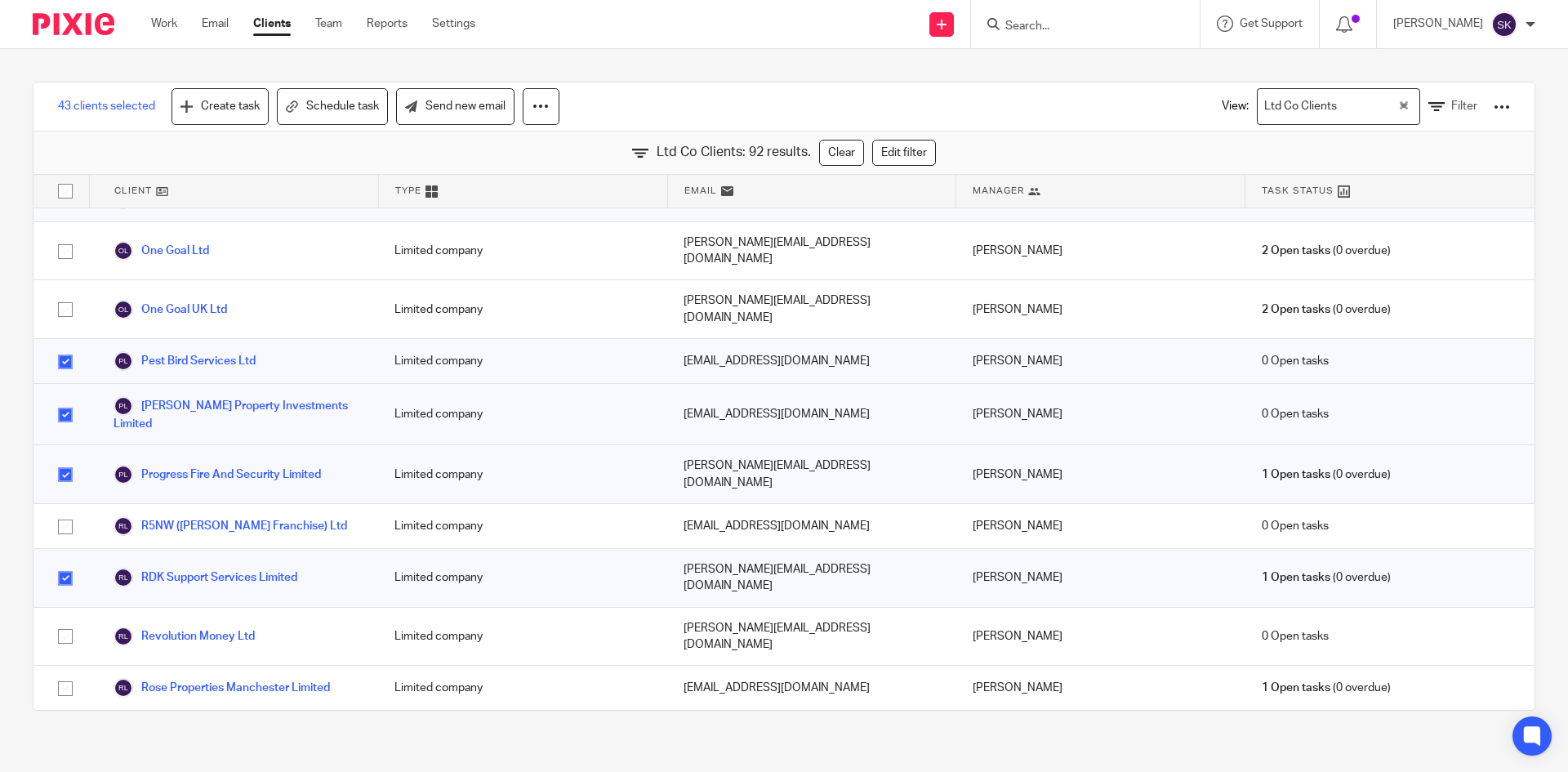
scroll to position [3430, 0]
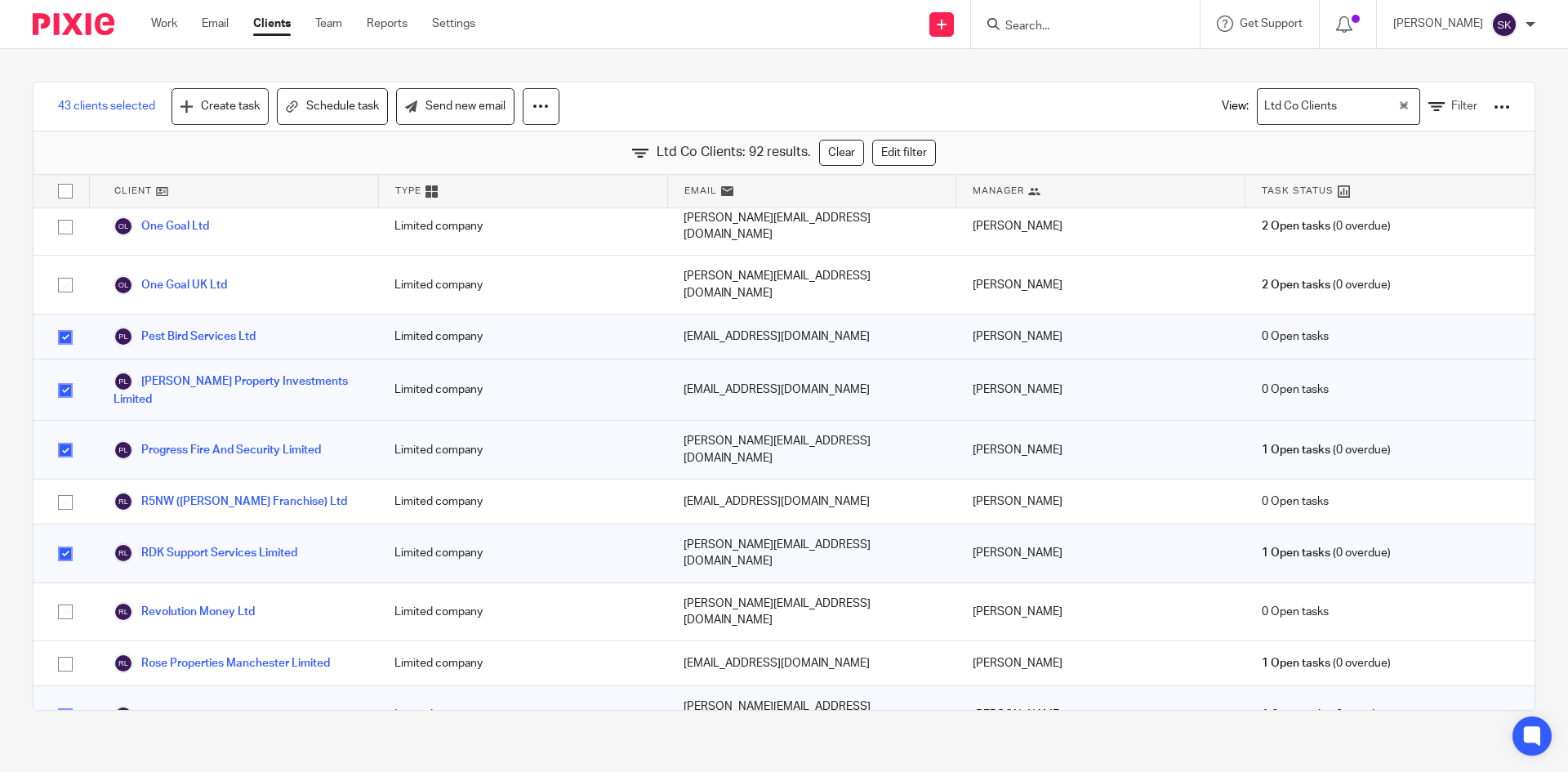
checkbox input "true"
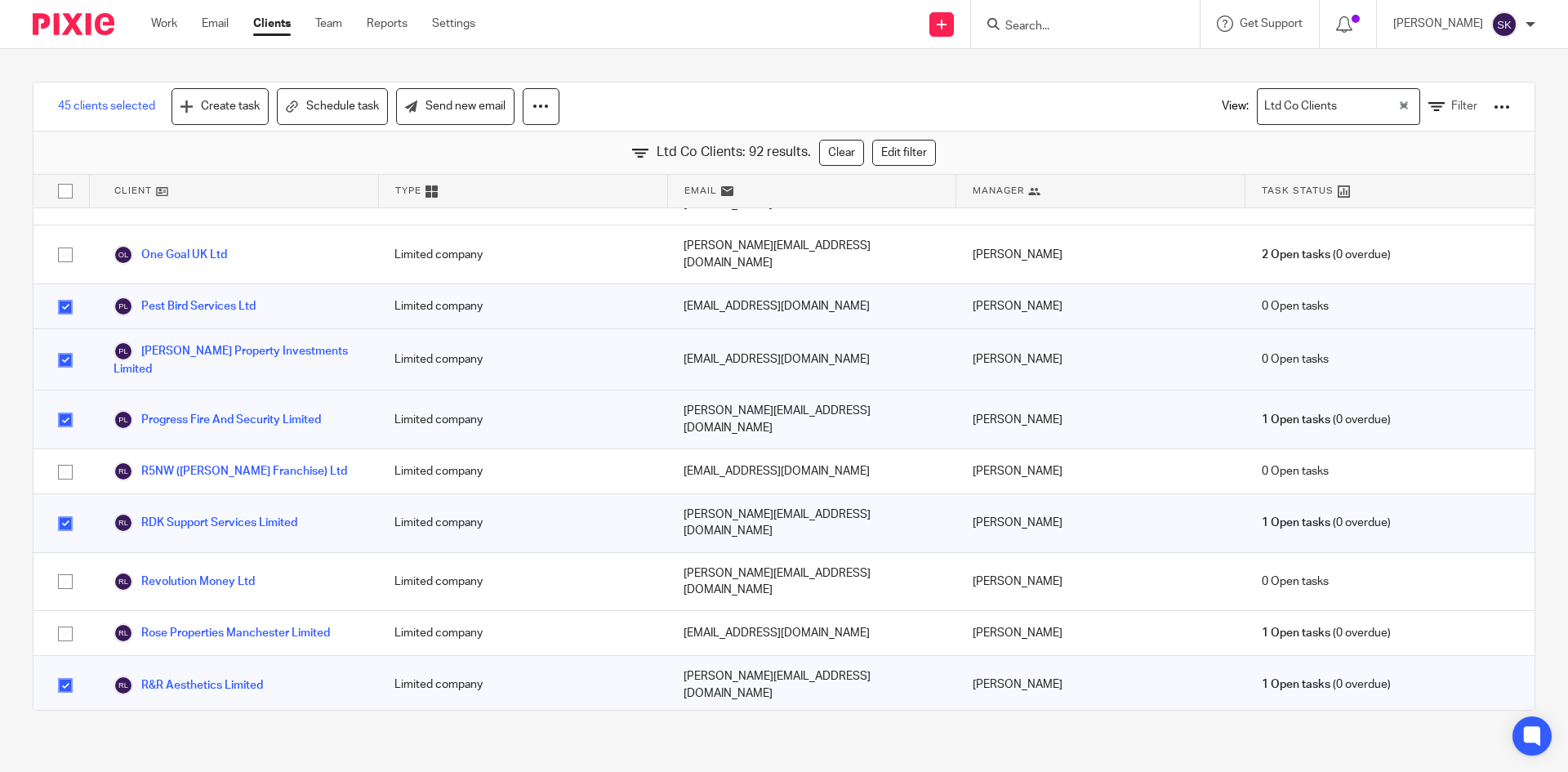
scroll to position [3512, 0]
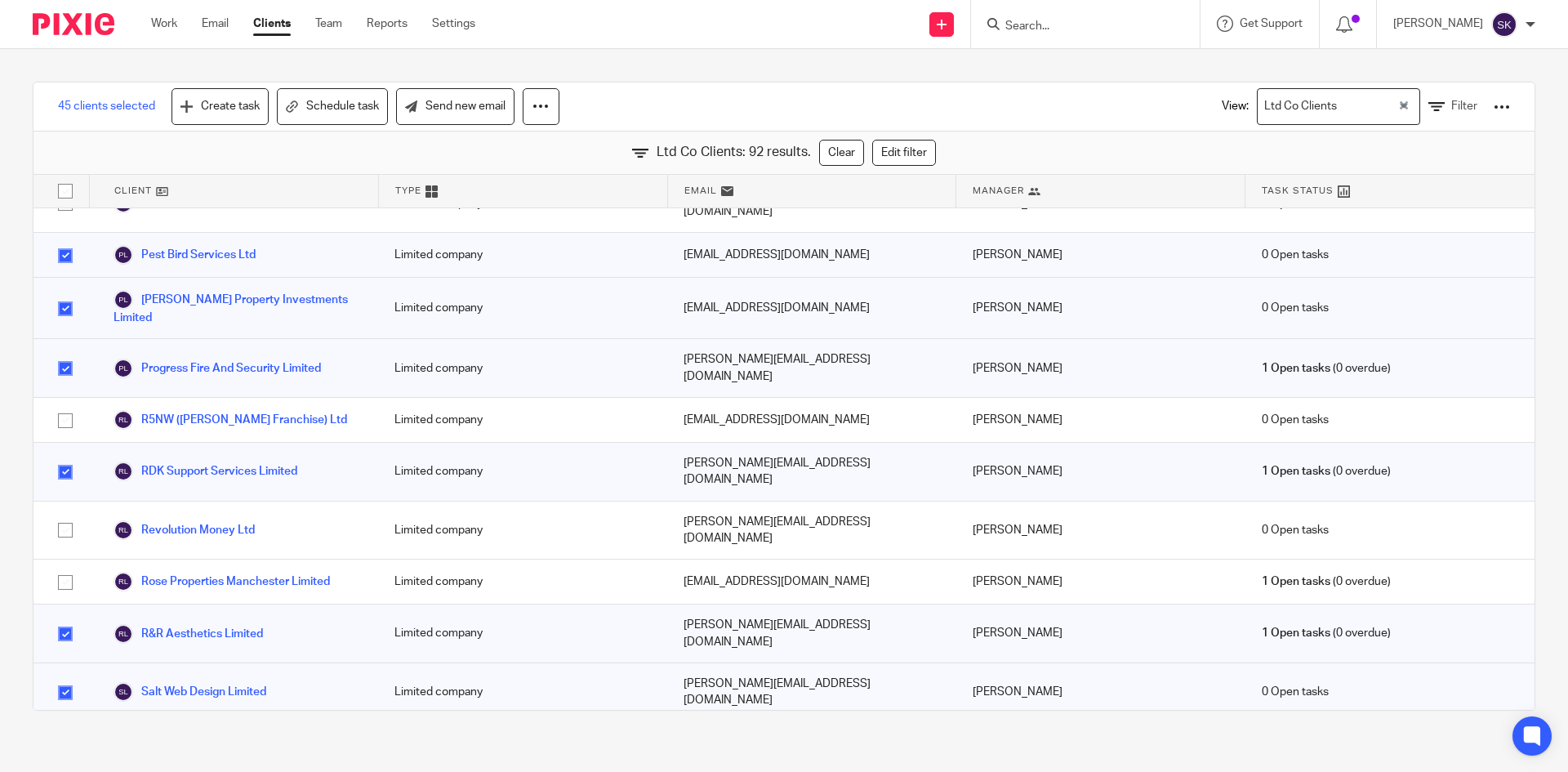
checkbox input "true"
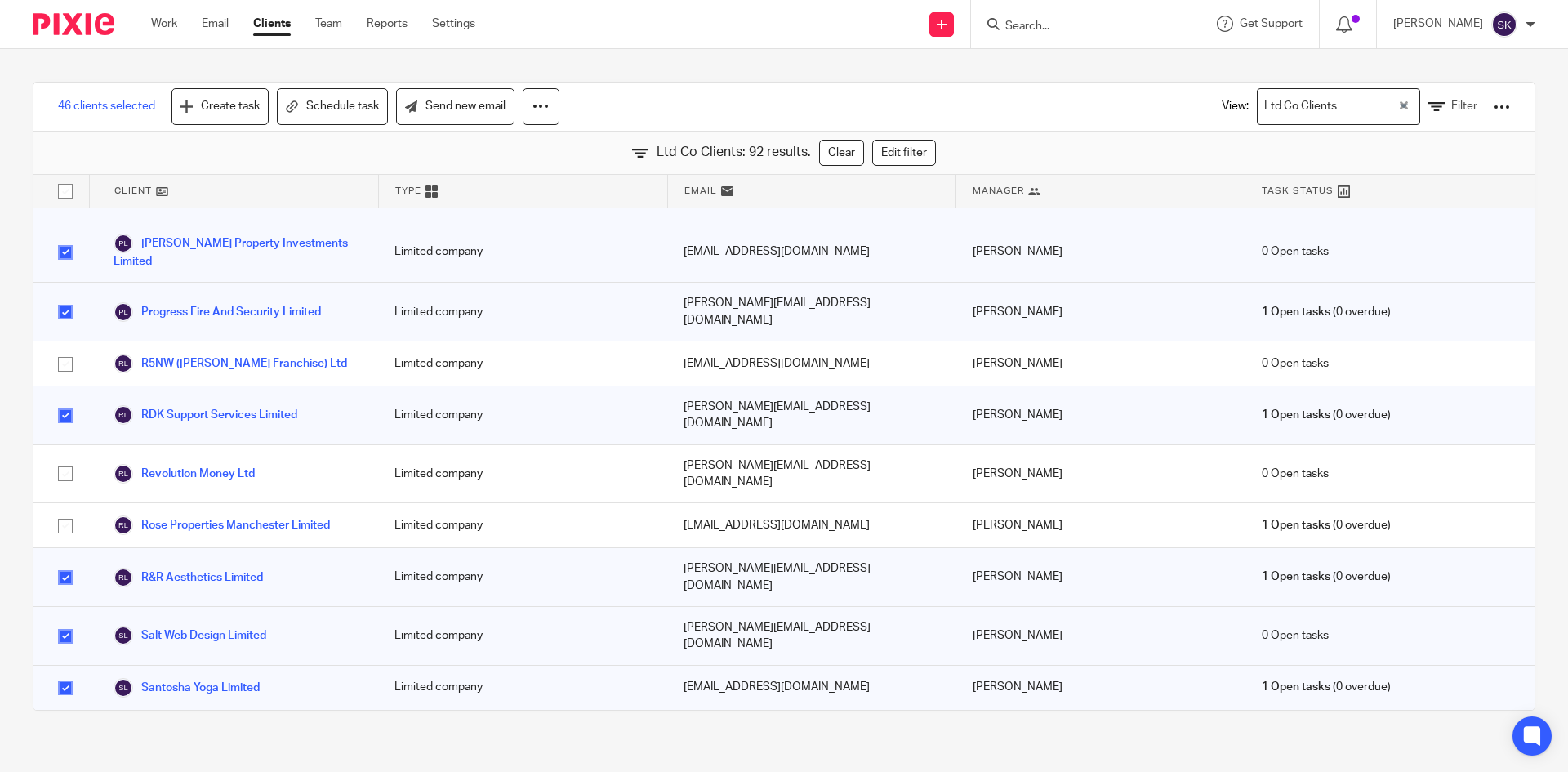
scroll to position [3593, 0]
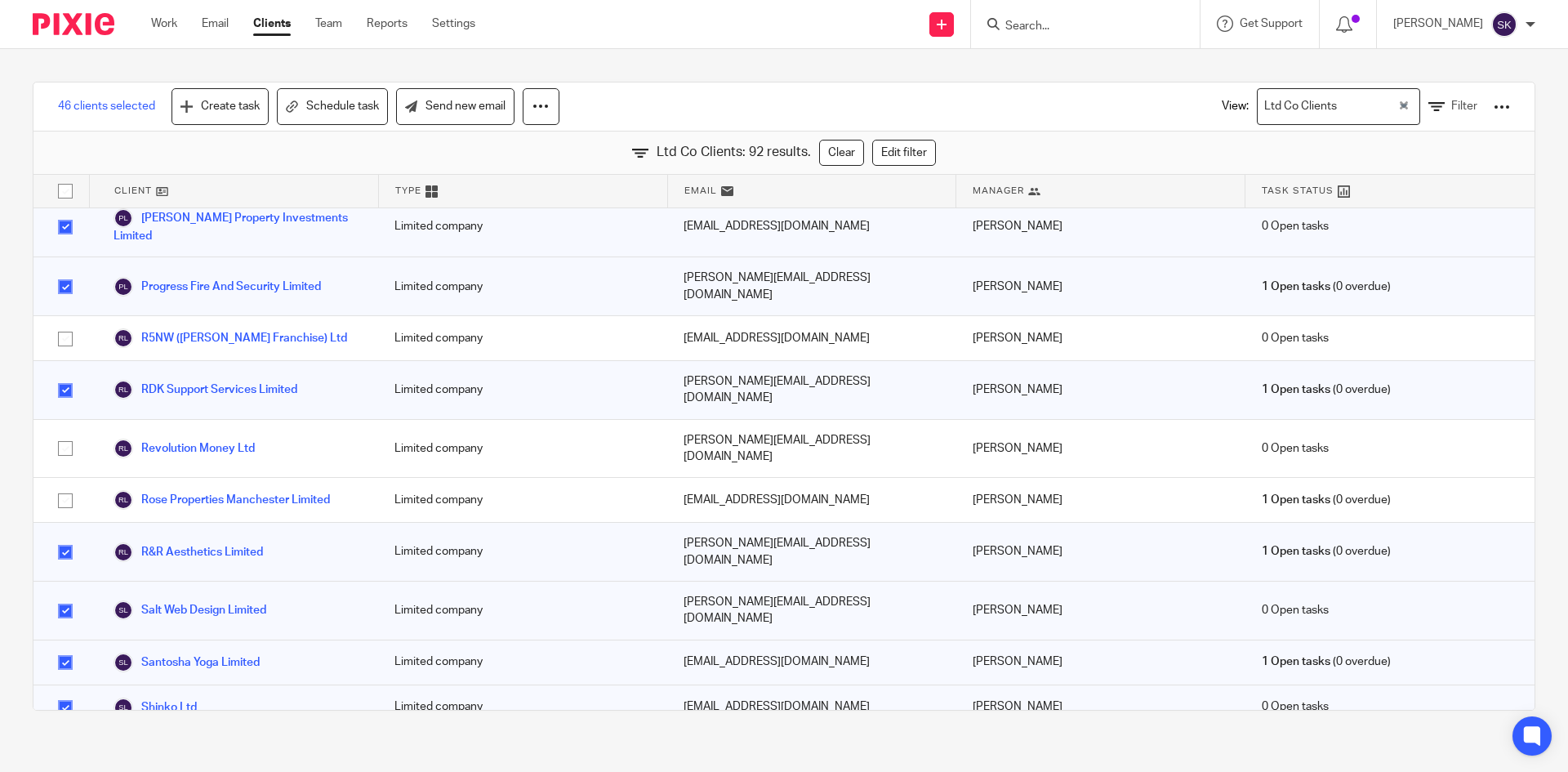
checkbox input "true"
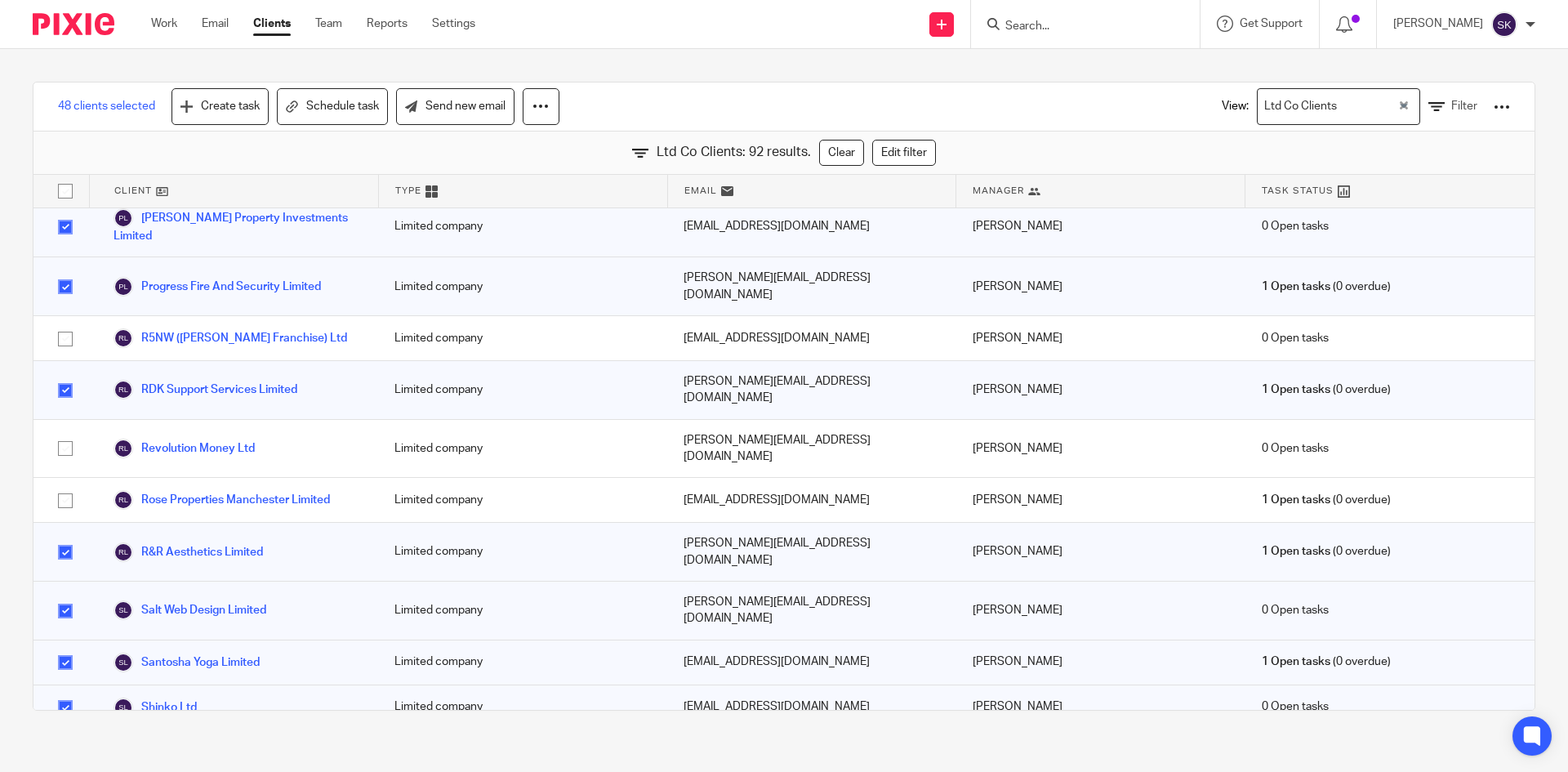
checkbox input "true"
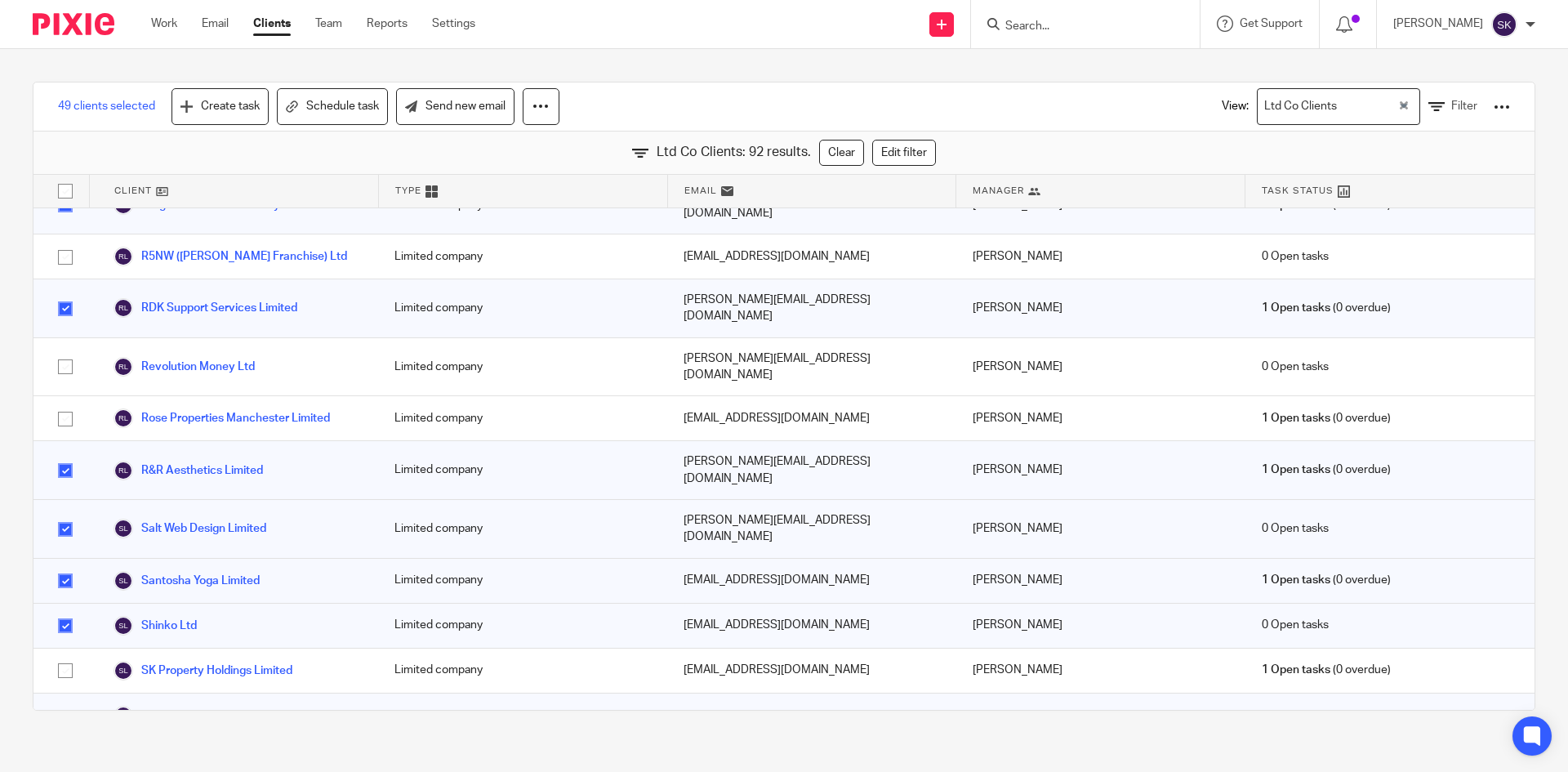
scroll to position [3679, 0]
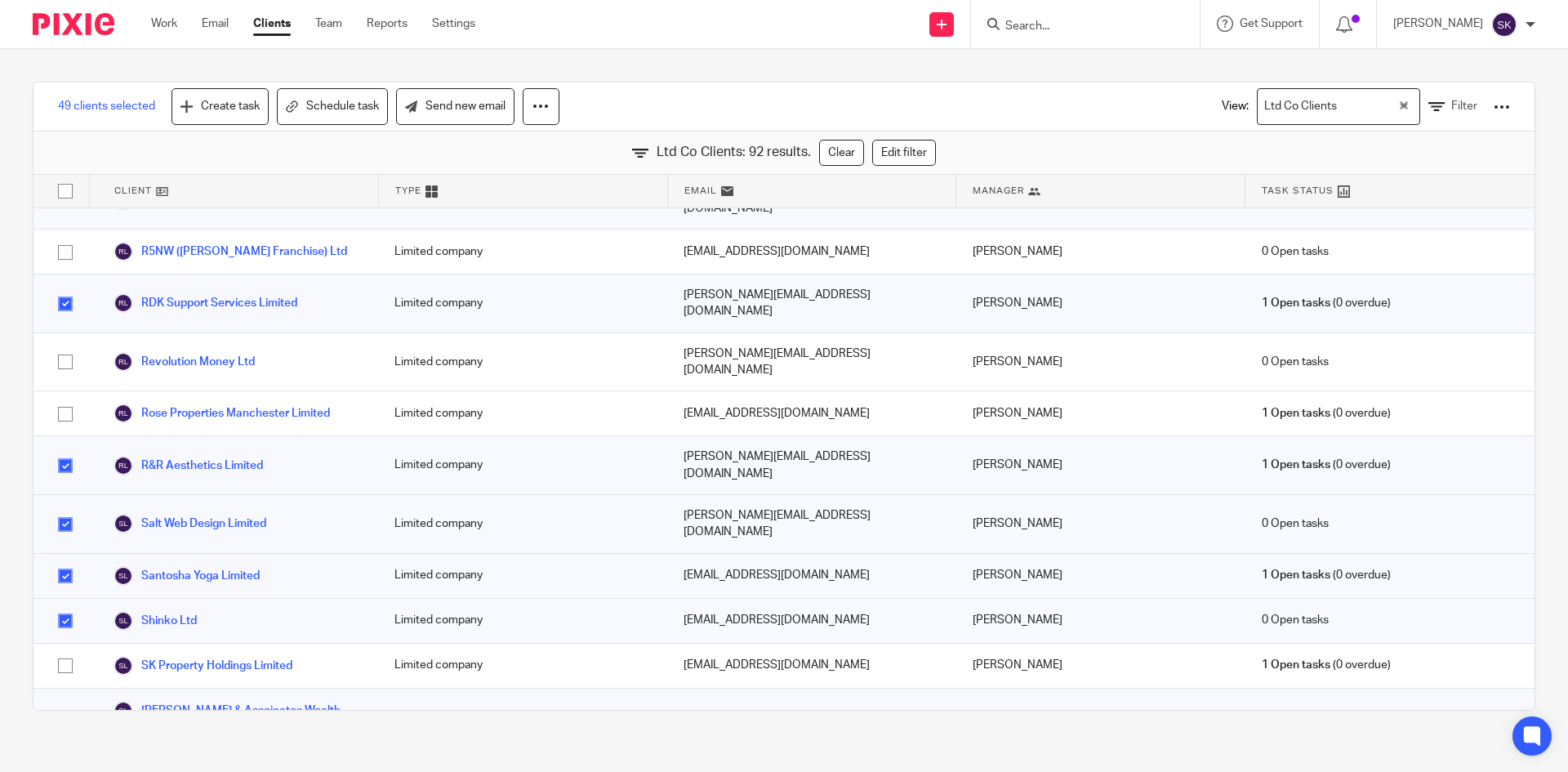
checkbox input "true"
click at [421, 112] on link "Send new email" at bounding box center [455, 106] width 118 height 37
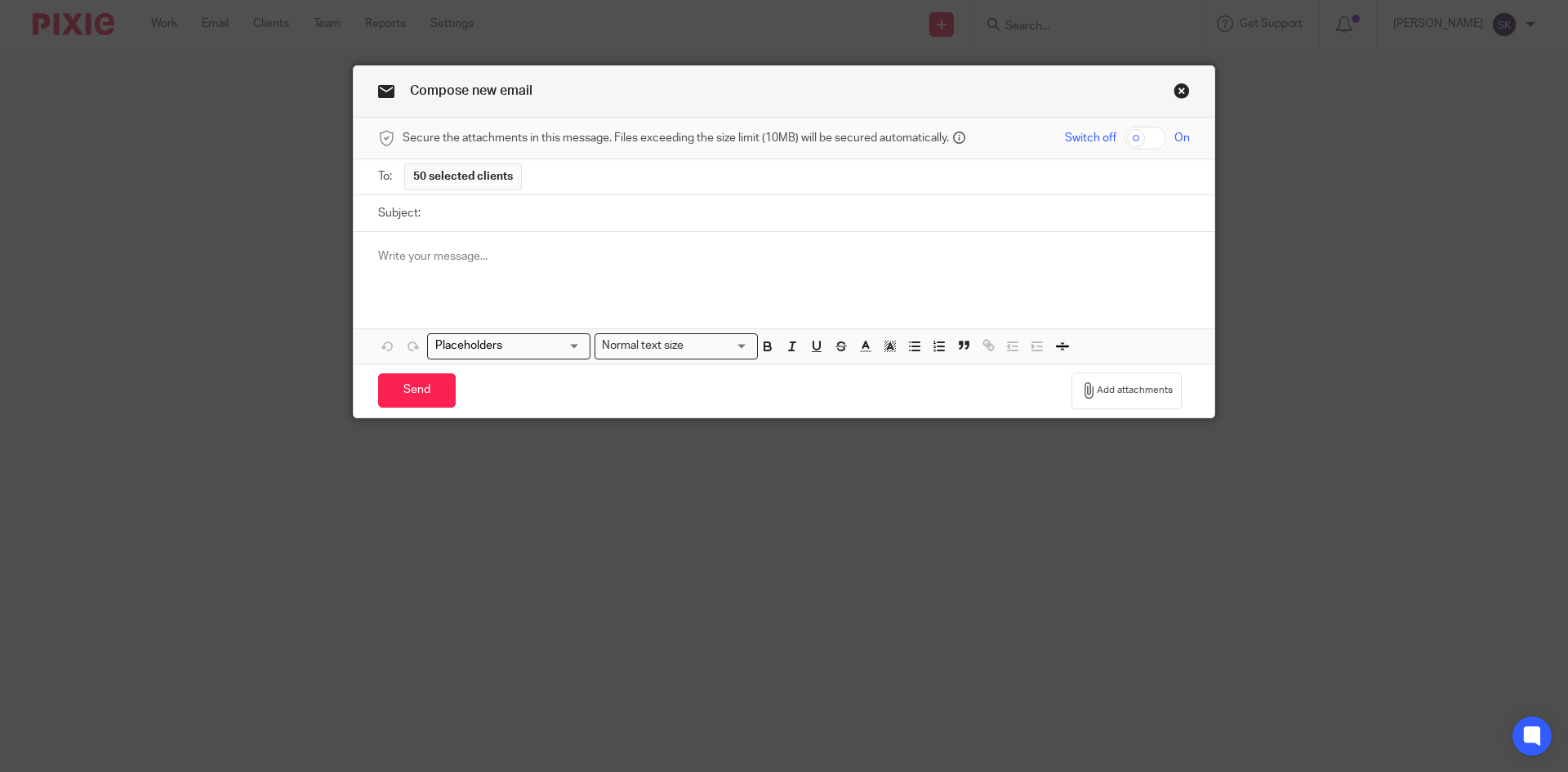
click at [458, 208] on input "Subject:" at bounding box center [809, 214] width 762 height 37
type input "ACSP Compliance"
click at [503, 351] on input "Search for option" at bounding box center [505, 346] width 151 height 18
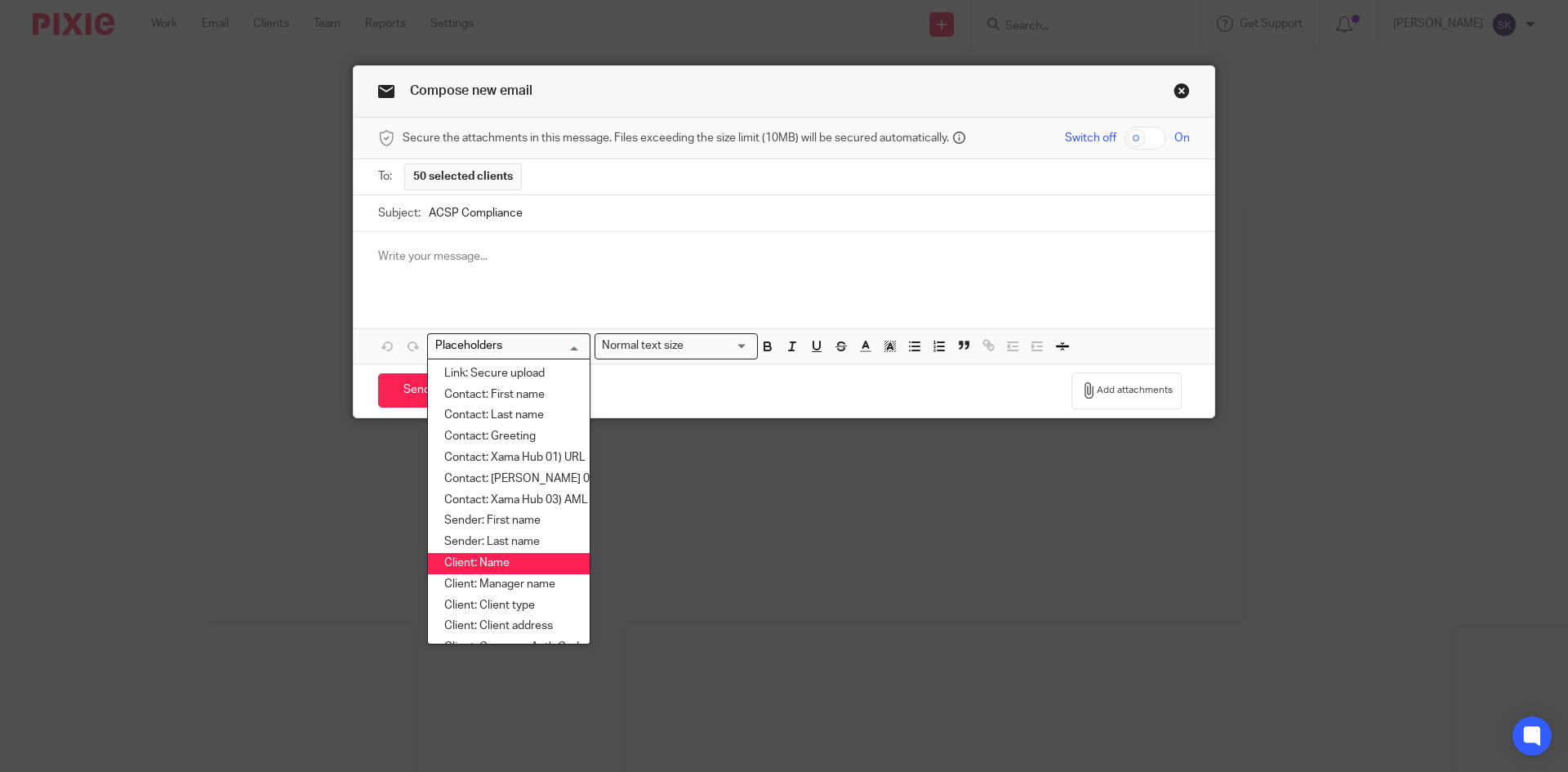
click at [498, 554] on li "Client: Name" at bounding box center [509, 563] width 162 height 21
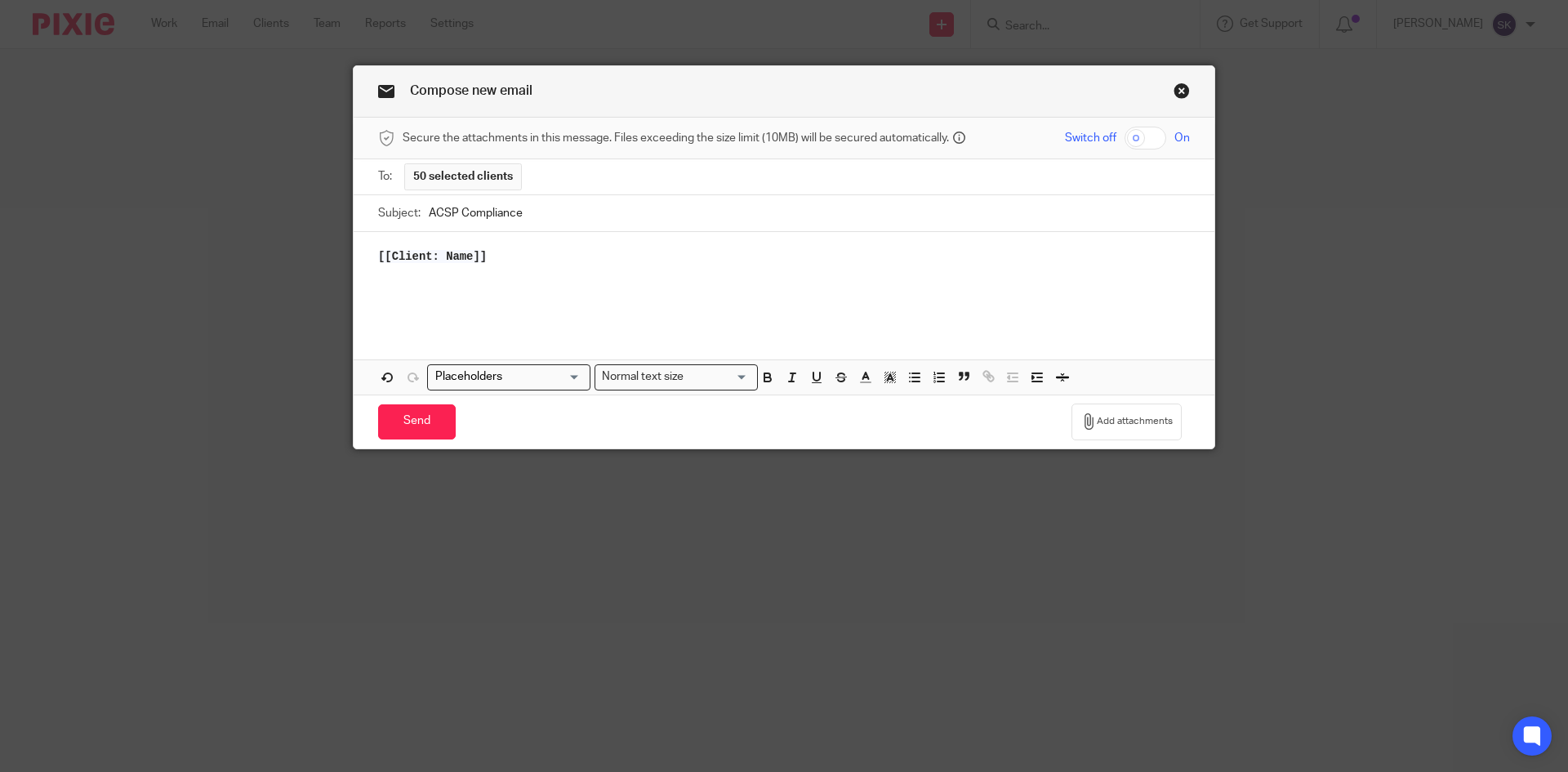
click at [382, 279] on p at bounding box center [784, 273] width 812 height 17
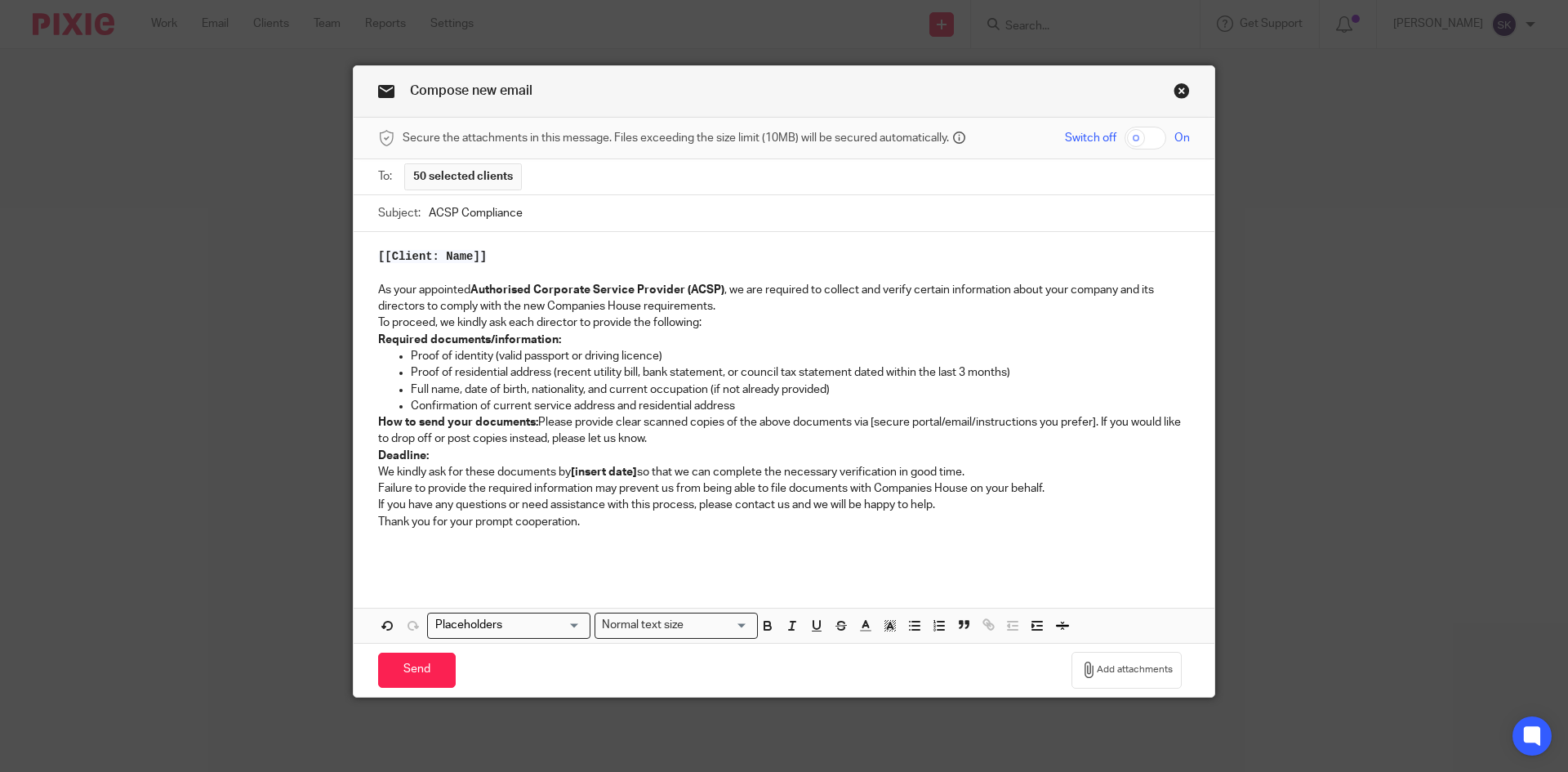
click at [369, 338] on div "[[Client: Name]] As your appointed Authorised Corporate Service Provider (ACSP)…" at bounding box center [784, 403] width 861 height 343
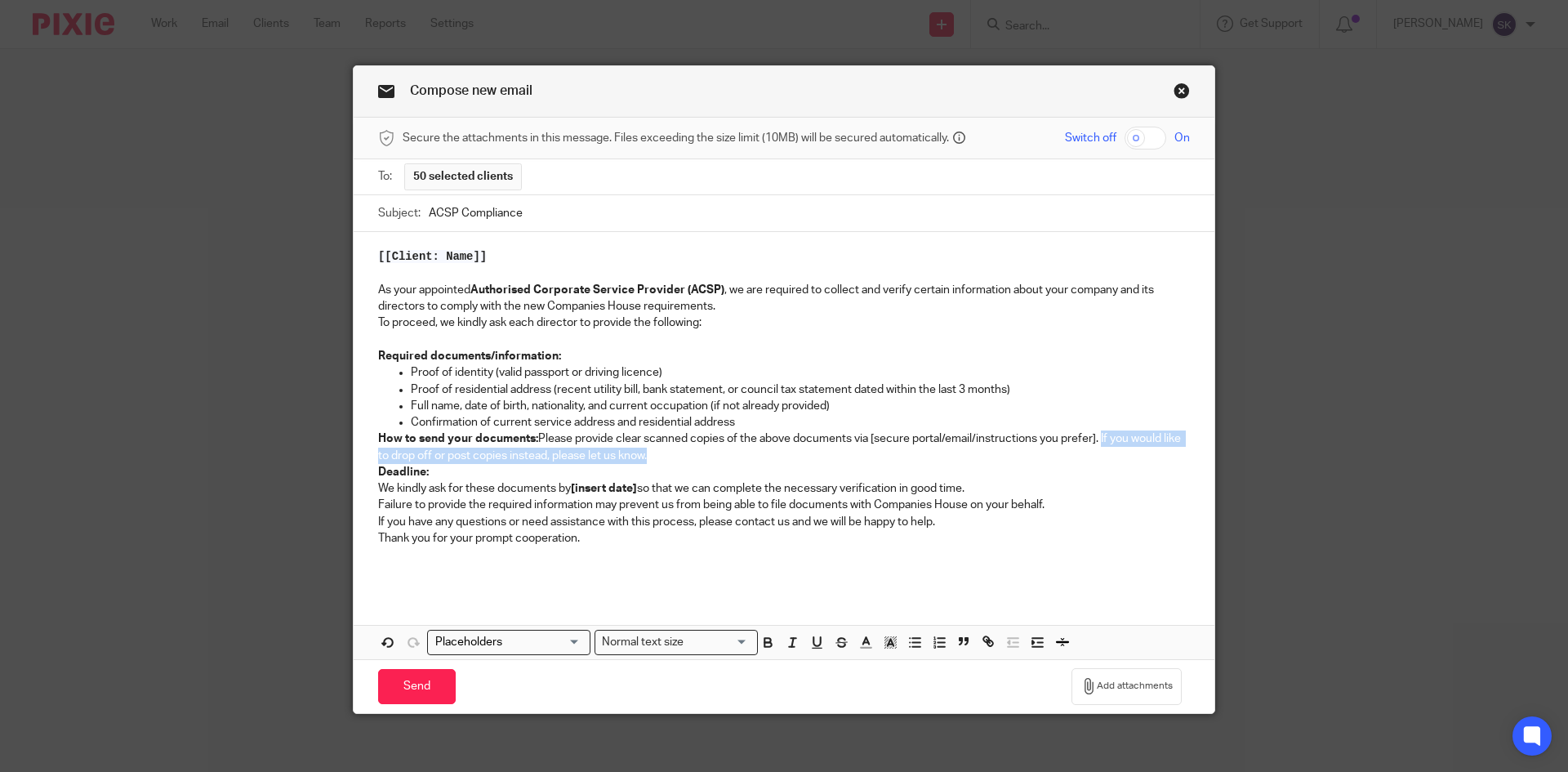
drag, startPoint x: 668, startPoint y: 459, endPoint x: 1096, endPoint y: 440, distance: 428.4
click at [1096, 440] on p "How to send your documents: Please provide clear scanned copies of the above do…" at bounding box center [784, 447] width 812 height 33
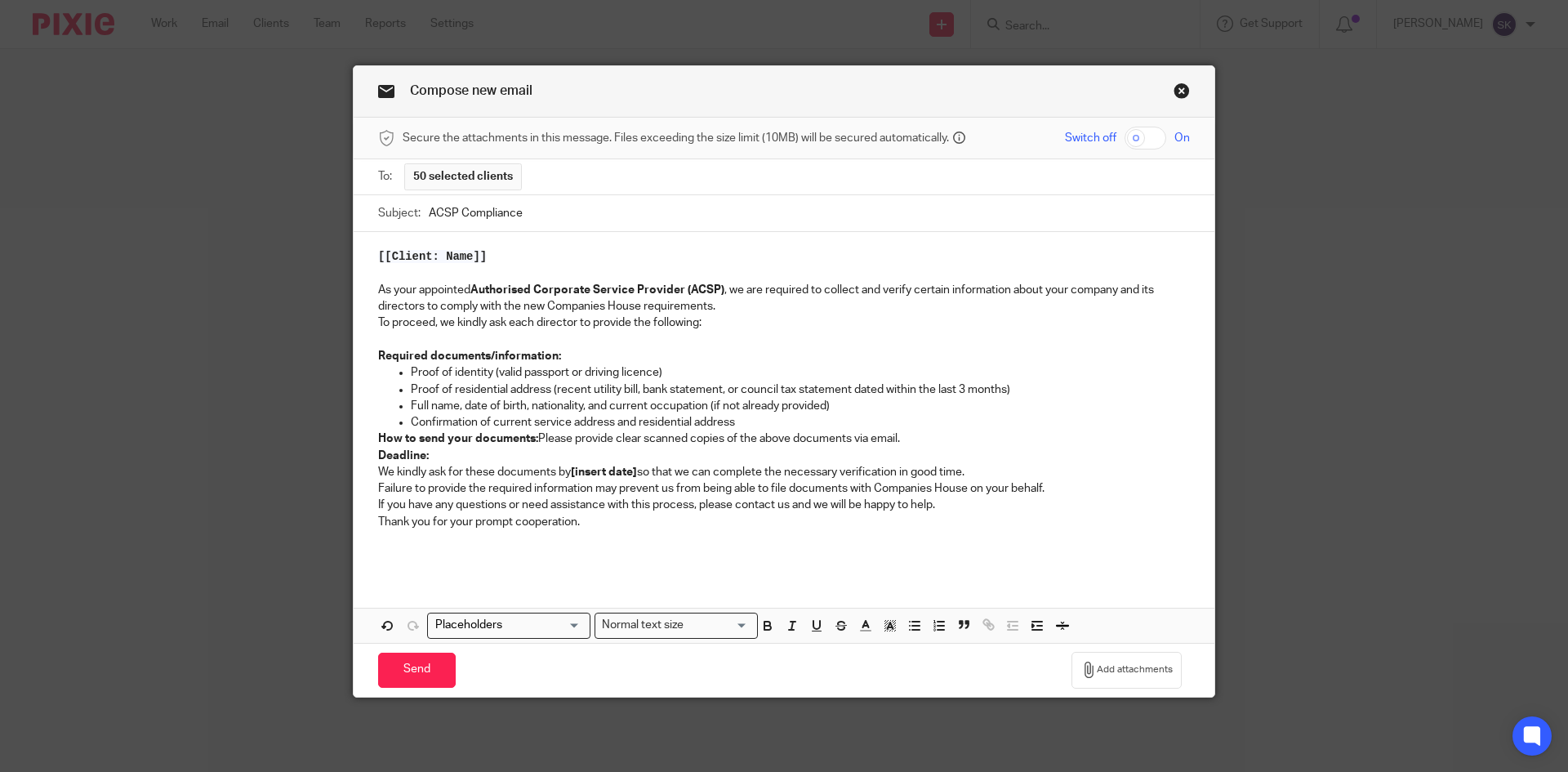
click at [370, 452] on div "[[Client: Name]] As your appointed Authorised Corporate Service Provider (ACSP)…" at bounding box center [784, 403] width 861 height 343
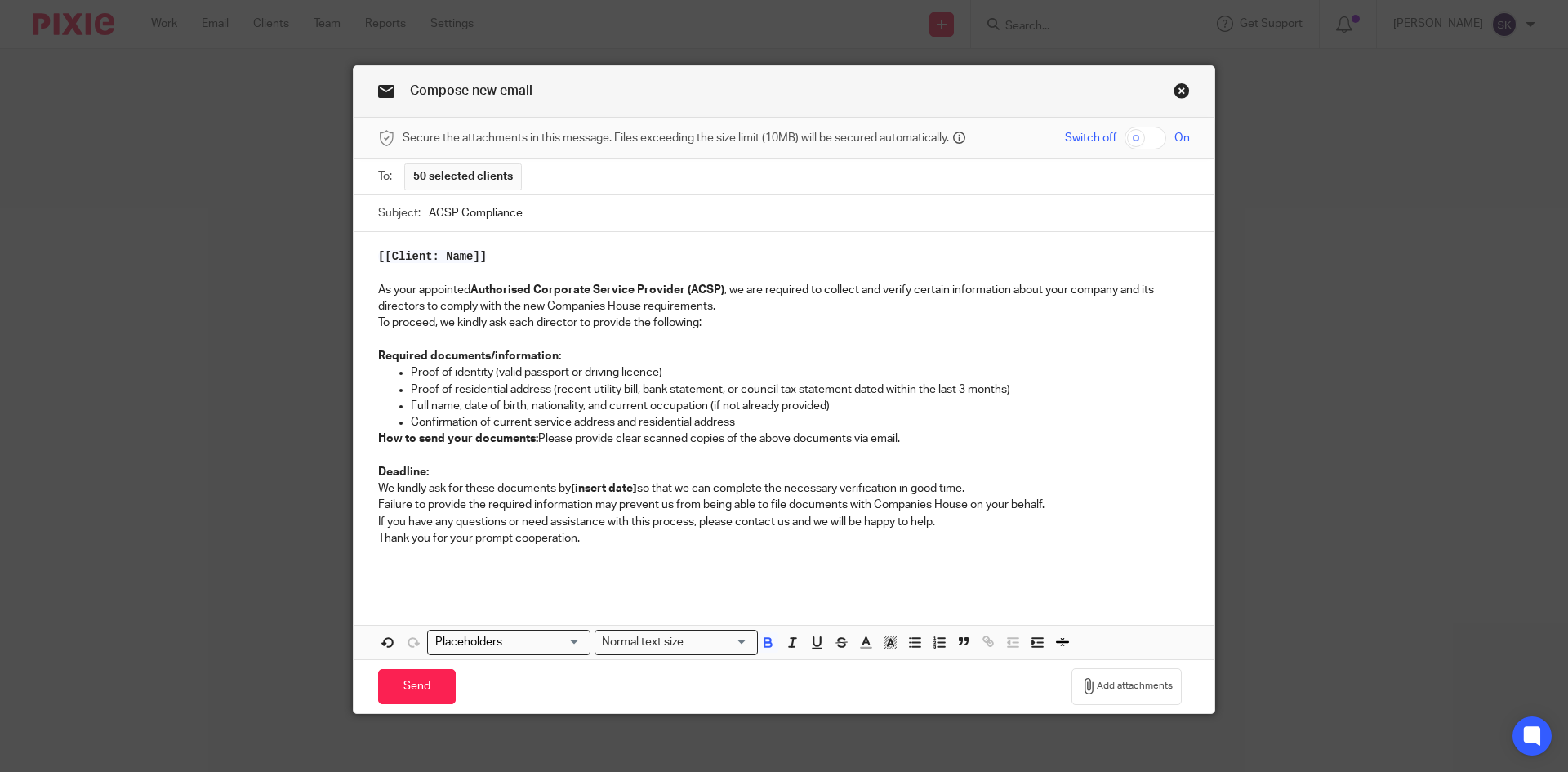
click at [369, 432] on div "[[Client: Name]] As your appointed Authorised Corporate Service Provider (ACSP)…" at bounding box center [784, 412] width 861 height 359
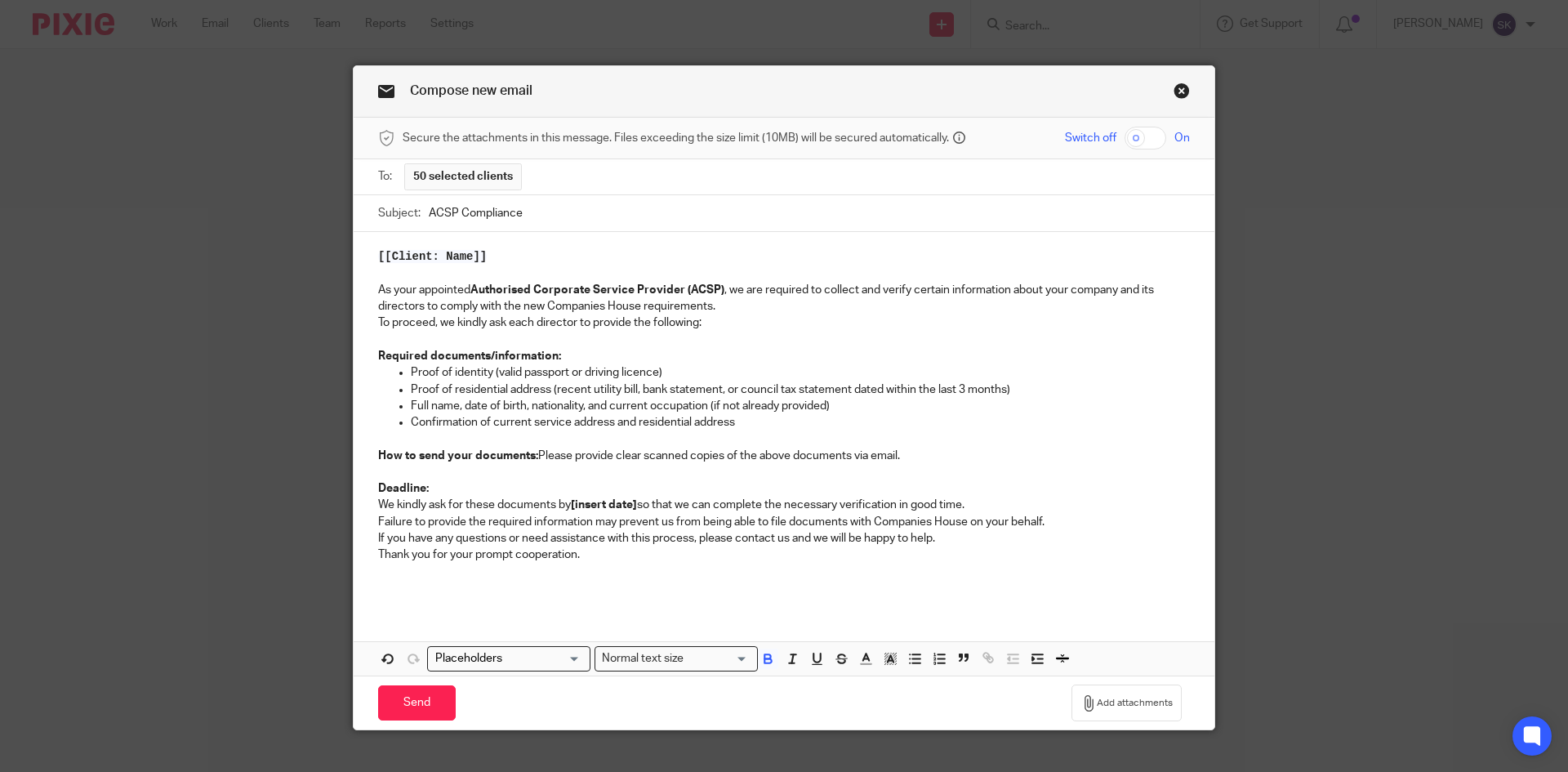
click at [635, 502] on p "Deadline: We kindly ask for these documents by [insert date] so that we can com…" at bounding box center [784, 497] width 812 height 33
click at [371, 550] on div "[[Client: Name]] As your appointed Authorised Corporate Service Provider (ACSP)…" at bounding box center [784, 421] width 861 height 377
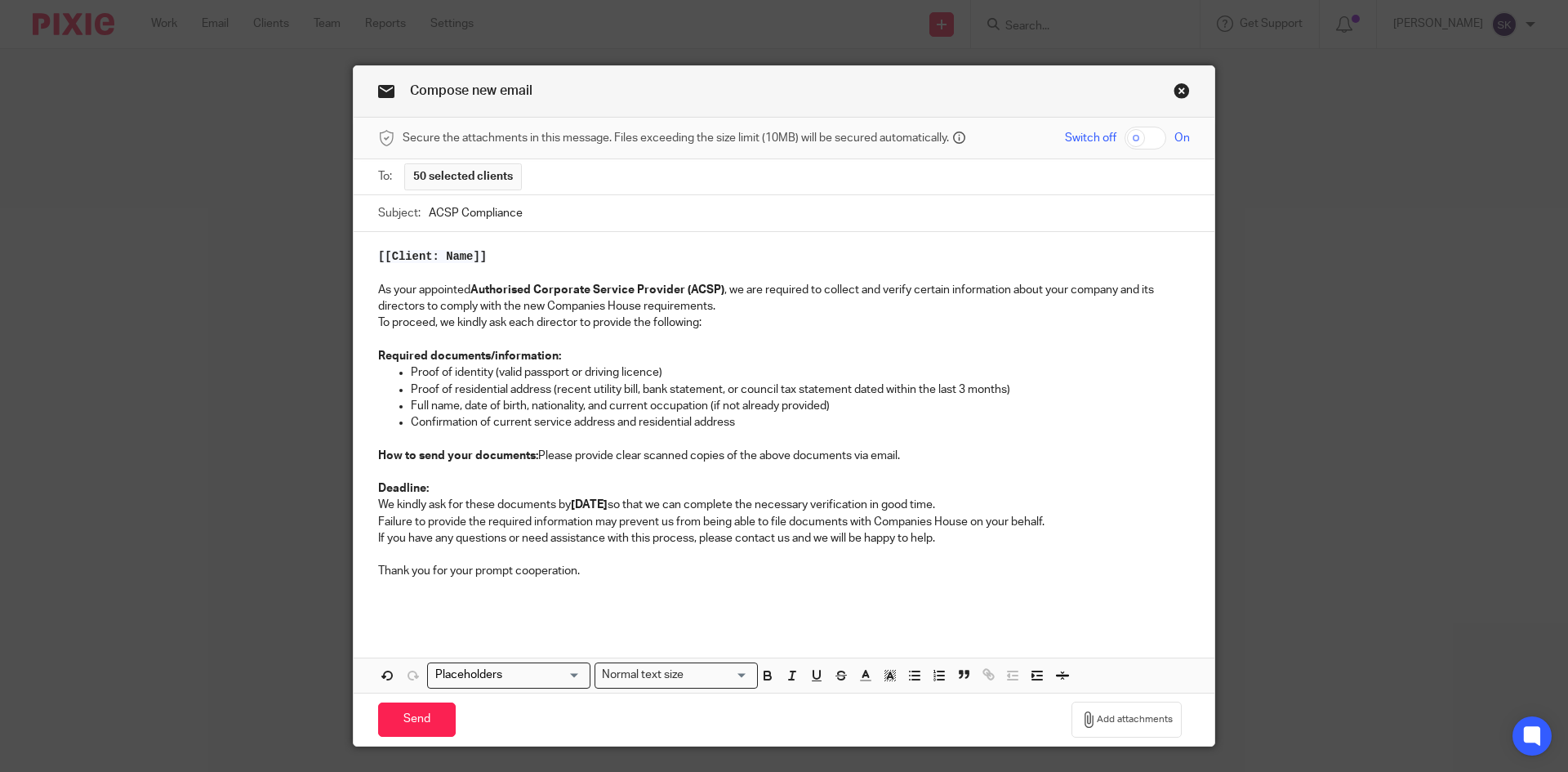
click at [589, 566] on p "Thank you for your prompt cooperation." at bounding box center [784, 570] width 812 height 17
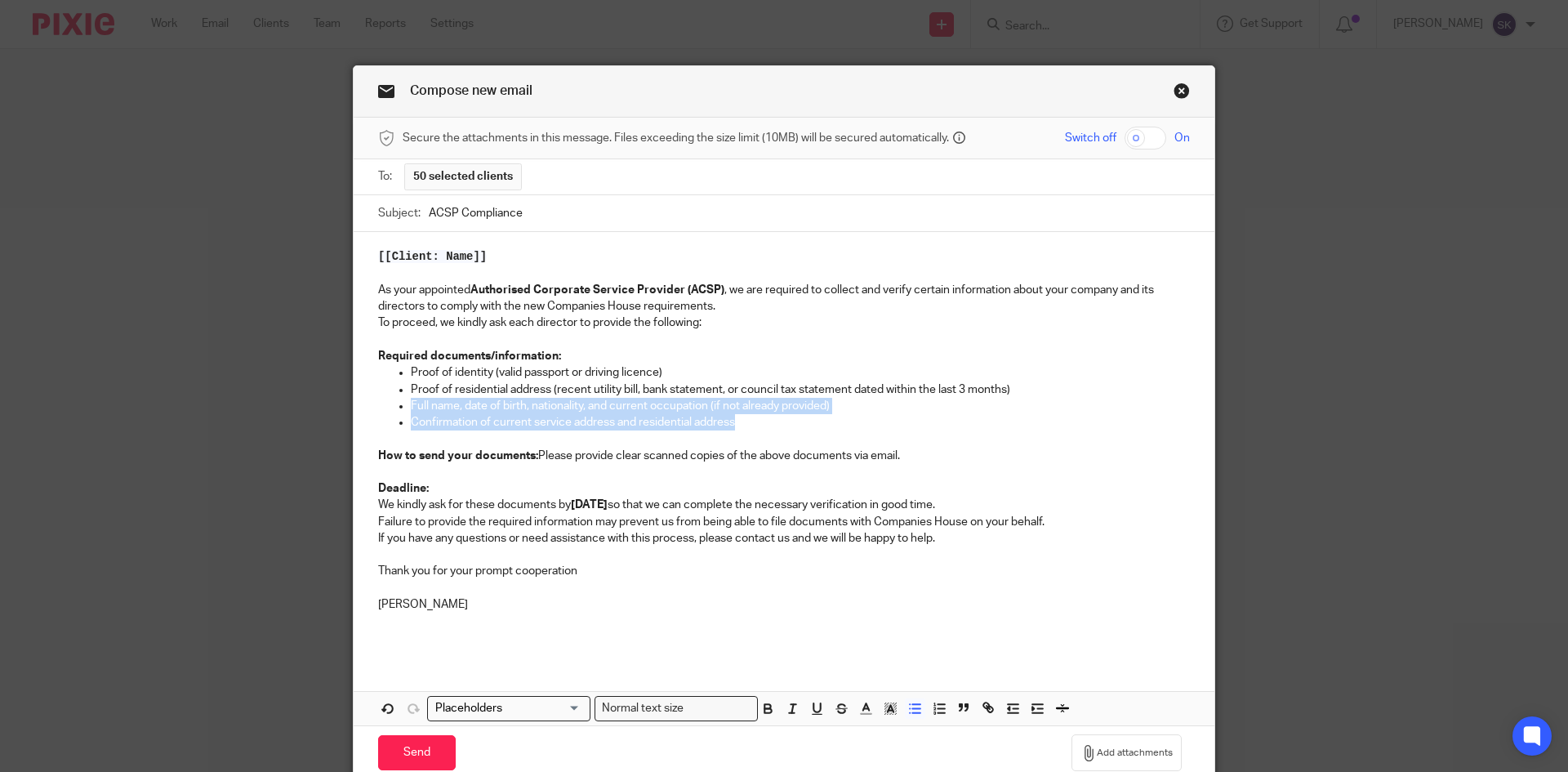
drag, startPoint x: 732, startPoint y: 425, endPoint x: 371, endPoint y: 411, distance: 361.3
click at [371, 411] on div "[[Client: Name]] As your appointed Authorised Corporate Service Provider (ACSP)…" at bounding box center [784, 445] width 861 height 426
click at [737, 424] on p "Confirmation of current service address and residential address" at bounding box center [801, 422] width 779 height 17
drag, startPoint x: 739, startPoint y: 424, endPoint x: 592, endPoint y: 407, distance: 148.0
click at [592, 407] on ul "Proof of identity (valid passport or driving licence) Proof of residential addr…" at bounding box center [784, 397] width 812 height 66
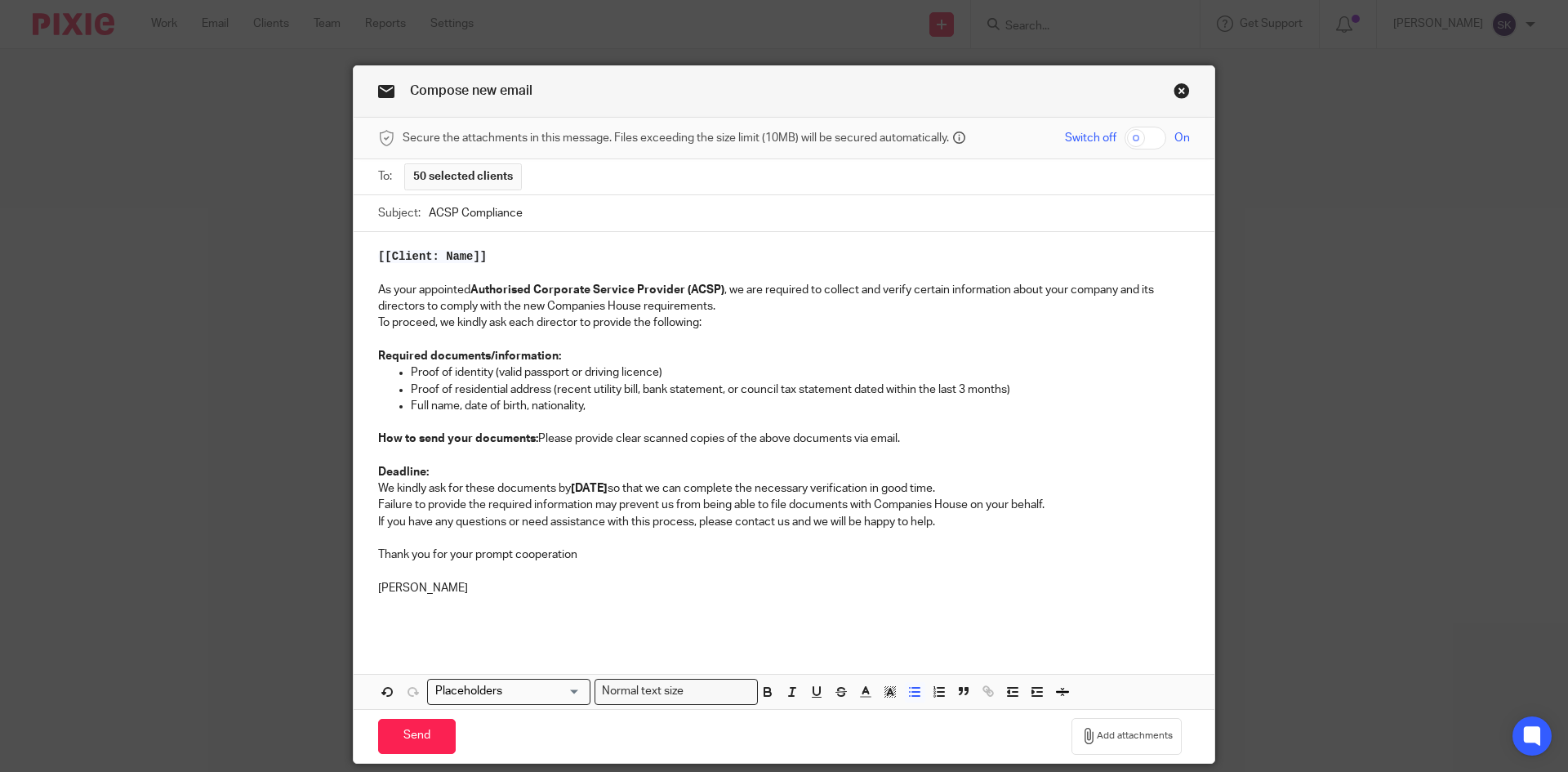
drag, startPoint x: 525, startPoint y: 399, endPoint x: 557, endPoint y: 409, distance: 33.5
click at [524, 401] on p "Full name, date of birth, nationality," at bounding box center [801, 405] width 779 height 17
drag, startPoint x: 622, startPoint y: 397, endPoint x: 431, endPoint y: 413, distance: 191.7
click at [431, 413] on p "Full name, date of birth, nationality," at bounding box center [801, 405] width 779 height 17
click at [577, 405] on p "Full name, date of birth, nationality," at bounding box center [801, 405] width 779 height 17
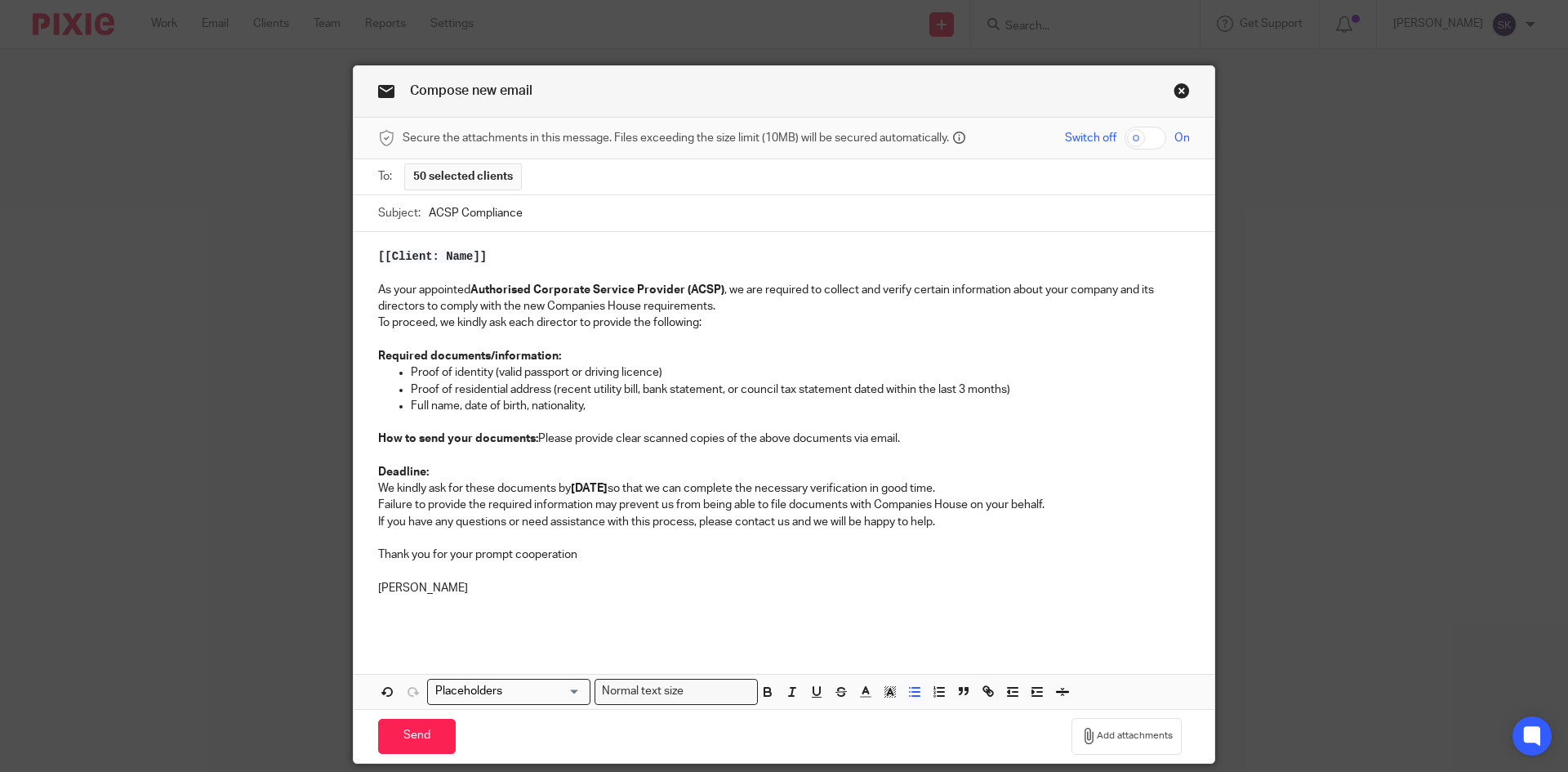
drag, startPoint x: 622, startPoint y: 405, endPoint x: 343, endPoint y: 402, distance: 279.0
click at [343, 402] on div "Compose new email Secure the attachments in this message. Files exceeding the s…" at bounding box center [784, 386] width 1568 height 772
click at [548, 356] on strong "Required documents/information:" at bounding box center [469, 356] width 183 height 12
click at [548, 355] on strong "Required documents/information FOR ALL DIRECTORS:" at bounding box center [527, 356] width 299 height 12
click at [551, 357] on strong "Required documents/information FOR ALL DIRECTORS:" at bounding box center [527, 356] width 299 height 12
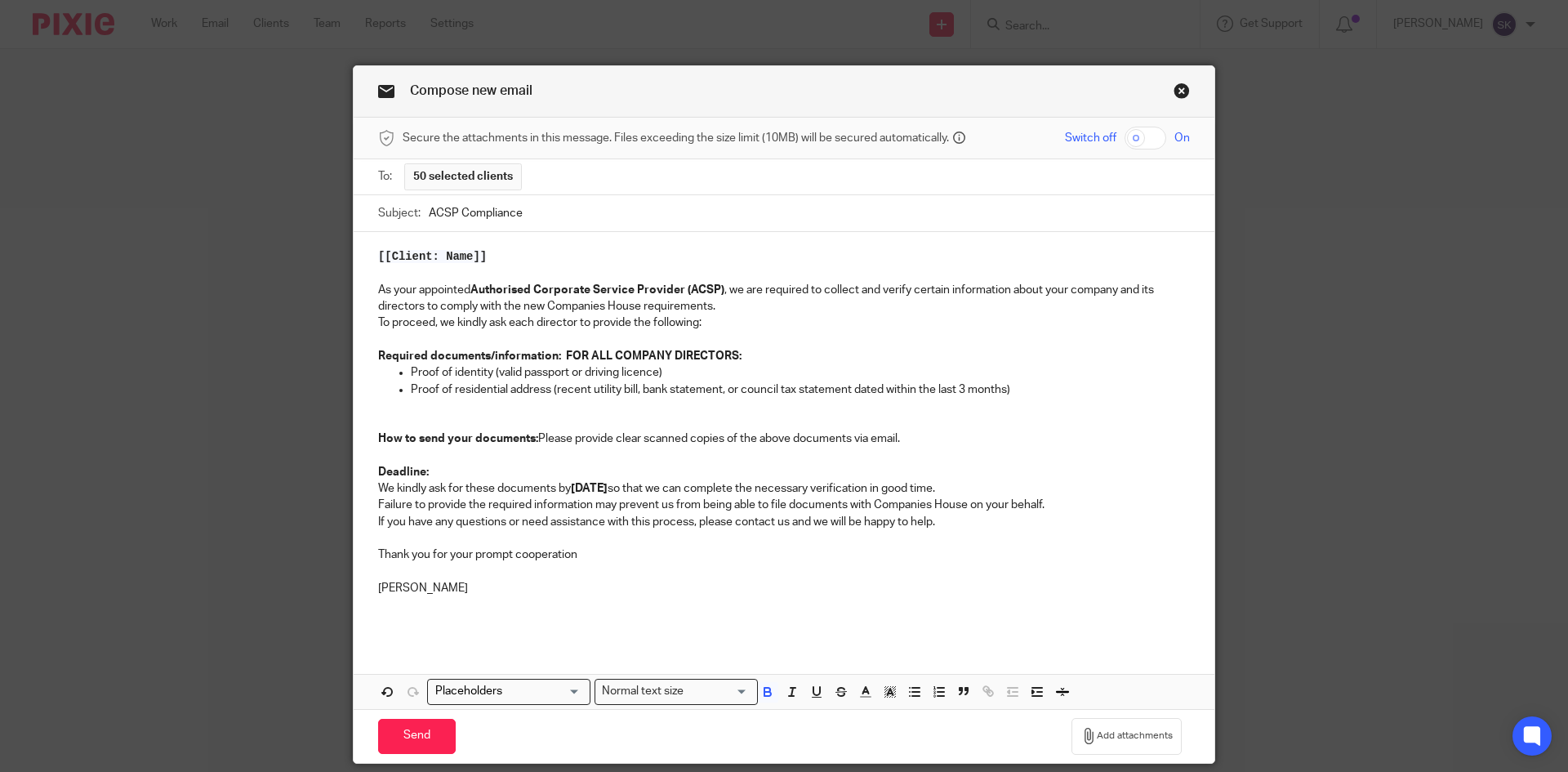
click at [518, 262] on p "[[Client: Name]]" at bounding box center [784, 256] width 812 height 17
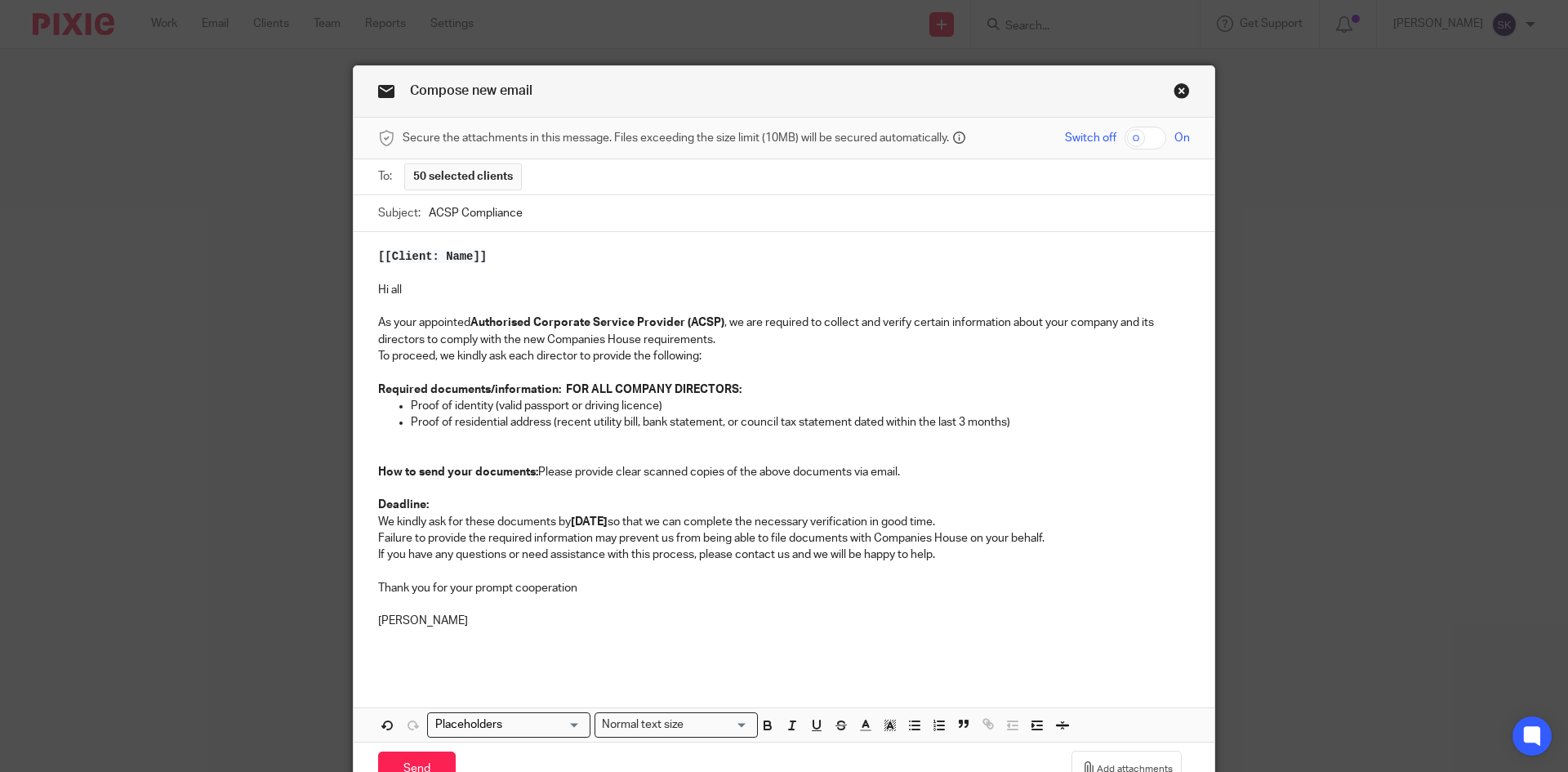
drag, startPoint x: 373, startPoint y: 355, endPoint x: 515, endPoint y: 324, distance: 145.3
click at [378, 355] on p "To proceed, we kindly ask each director to provide the following:" at bounding box center [784, 355] width 812 height 17
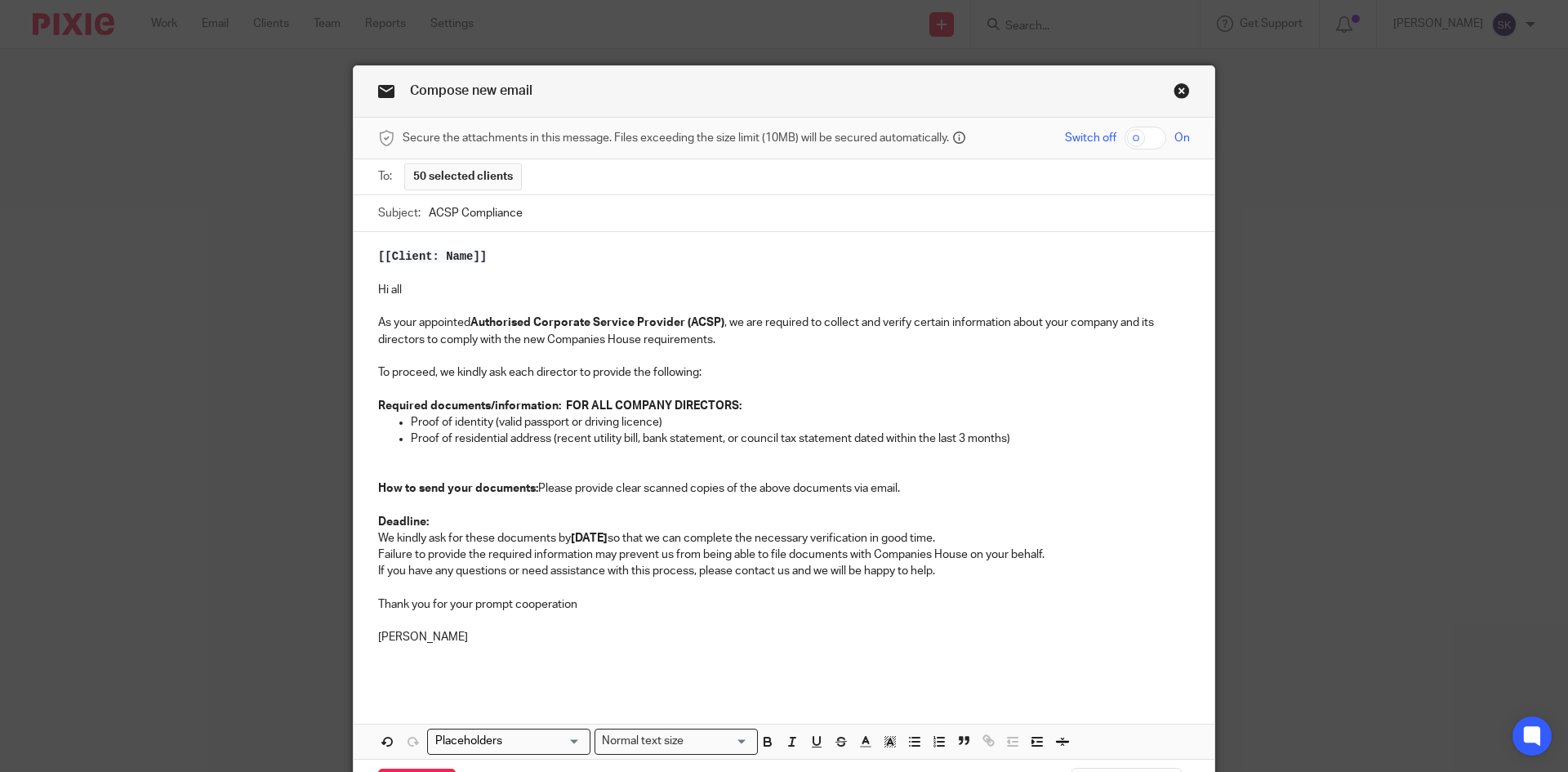
click at [378, 486] on strong "How to send your documents:" at bounding box center [458, 488] width 160 height 12
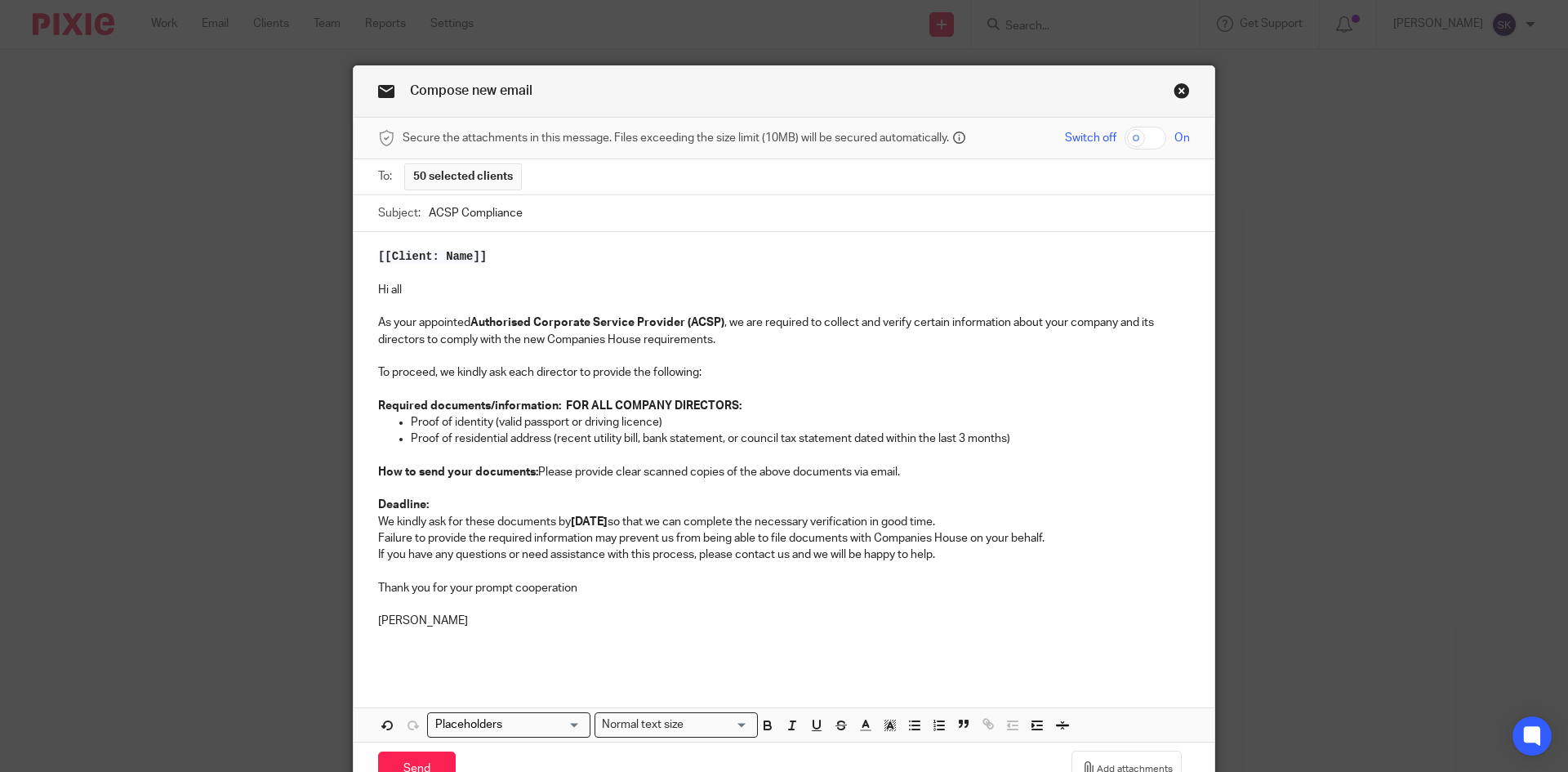
click at [378, 522] on p "Deadline: We kindly ask for these documents by 30th September 2025 so that we c…" at bounding box center [784, 513] width 812 height 33
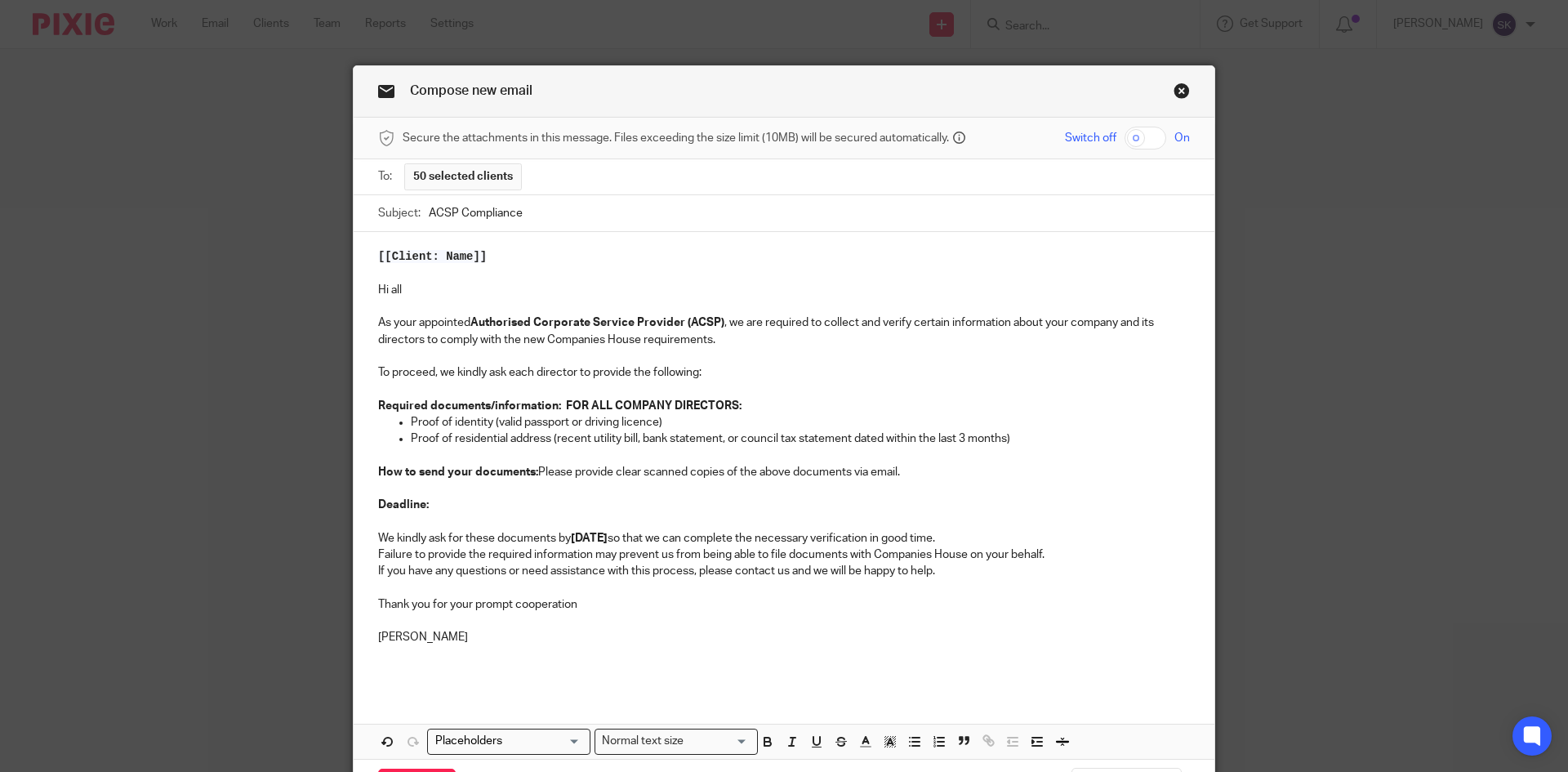
click at [532, 466] on p "How to send your documents: Please provide clear scanned copies of the above do…" at bounding box center [784, 471] width 812 height 17
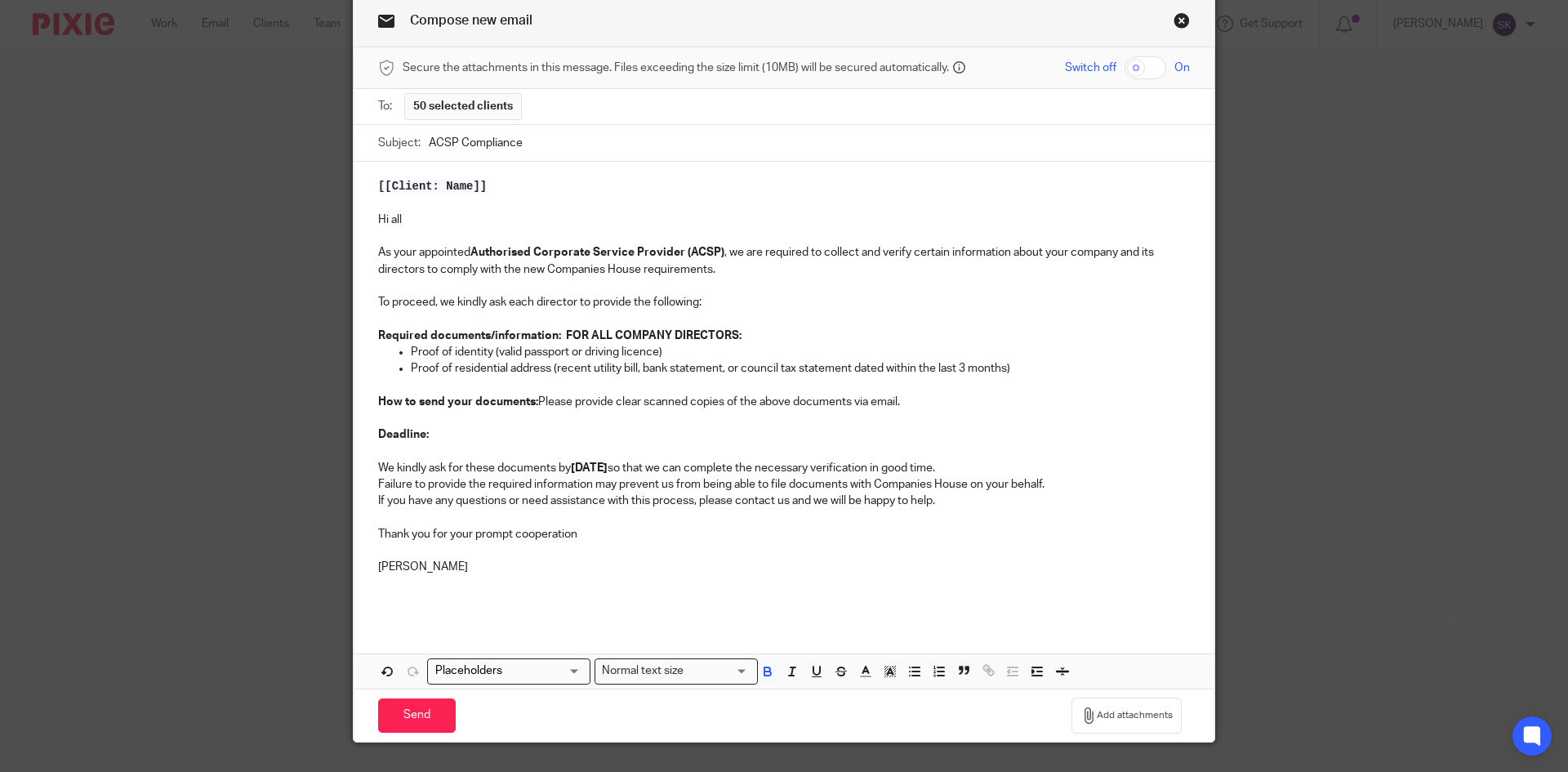
scroll to position [106, 0]
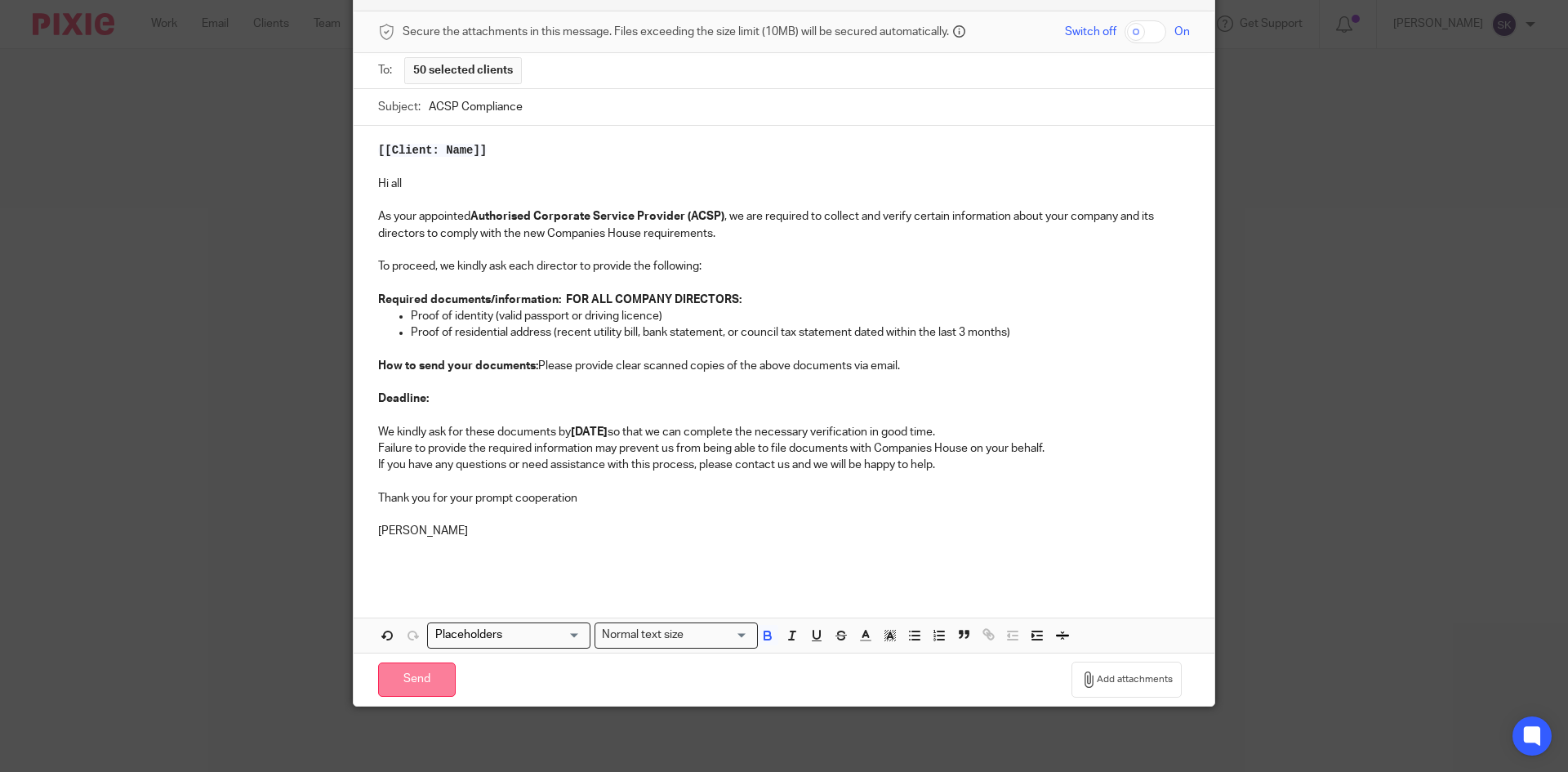
click at [413, 668] on input "Send" at bounding box center [416, 680] width 77 height 35
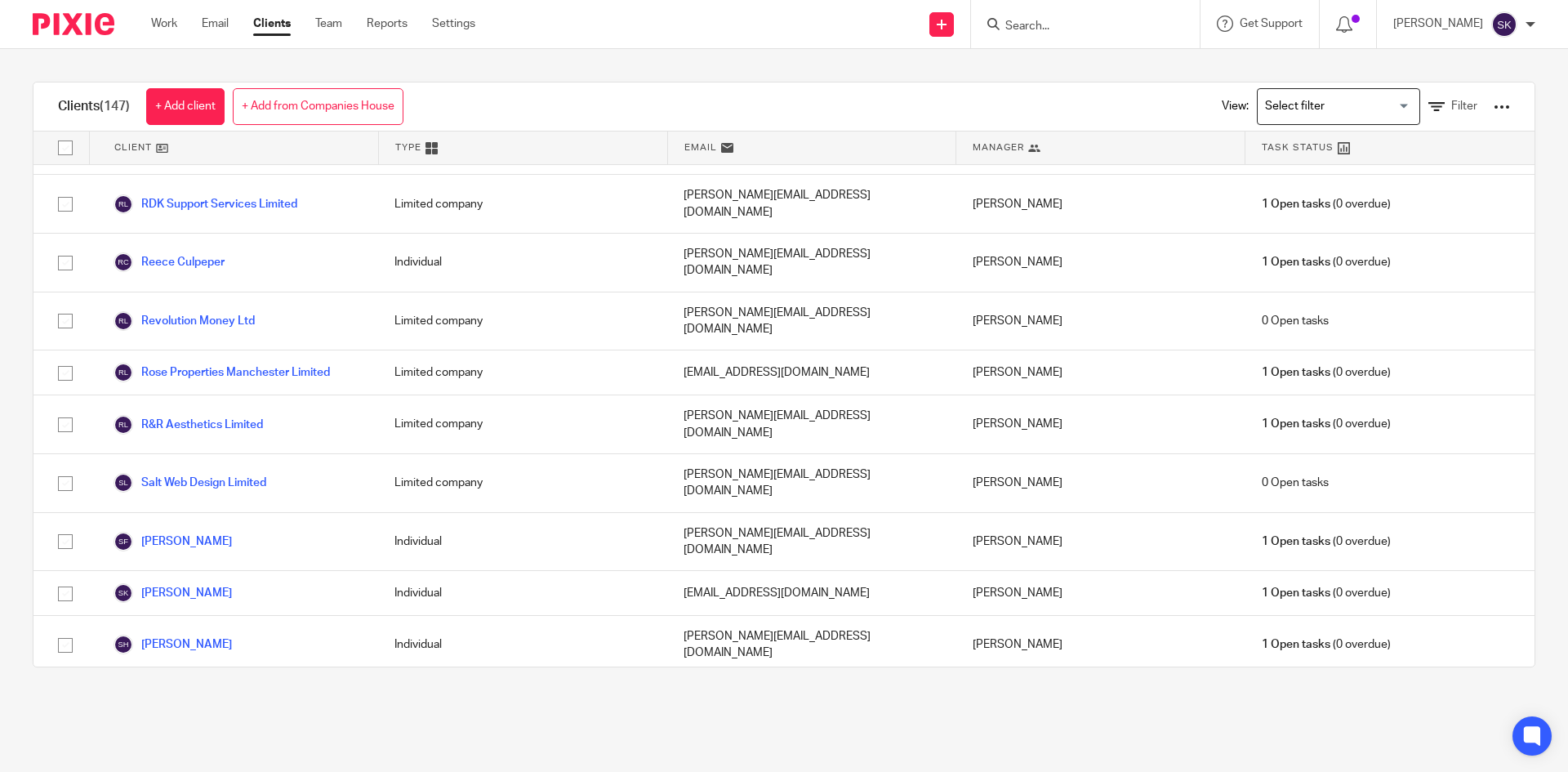
scroll to position [5986, 0]
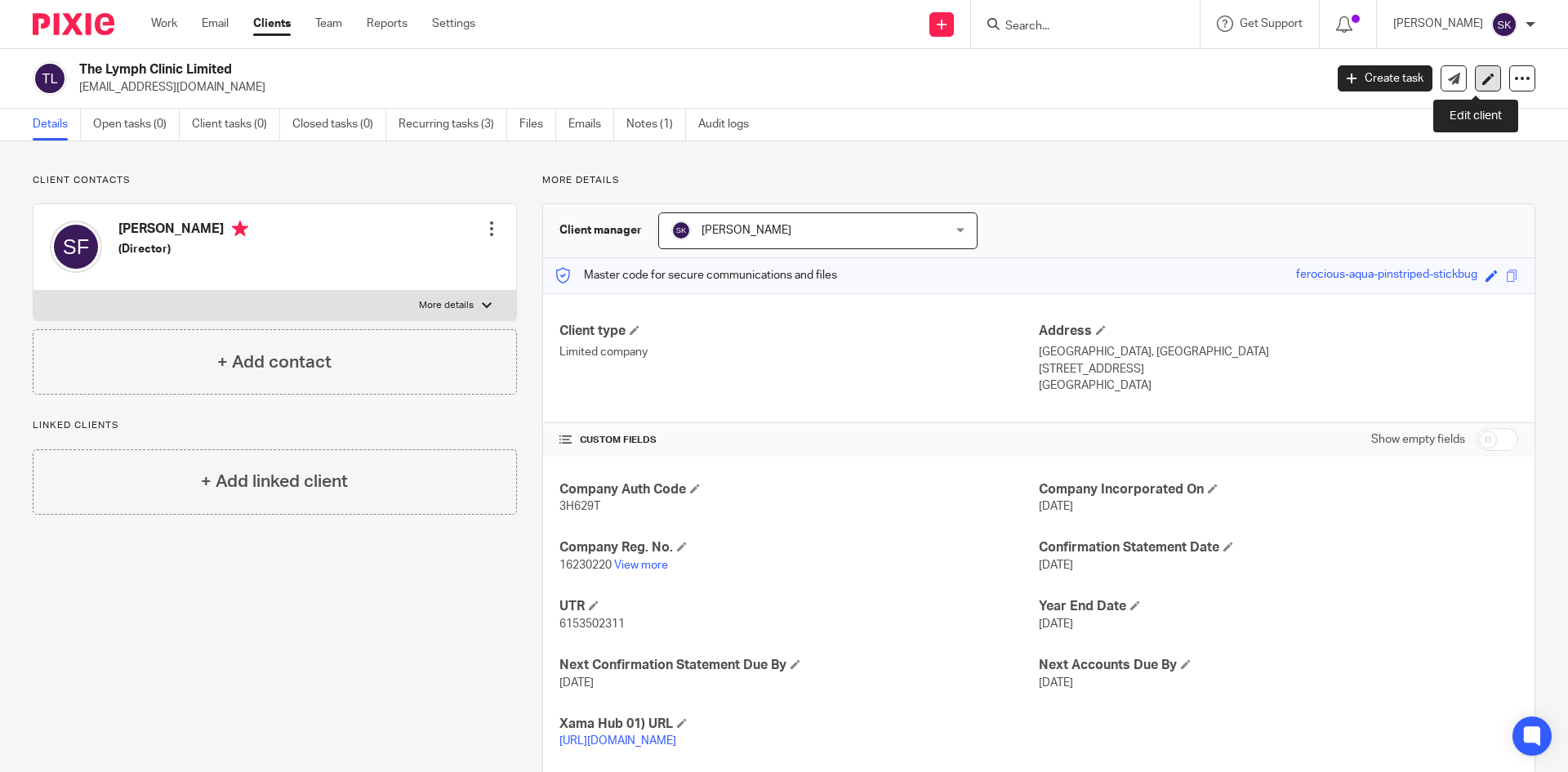
click at [1475, 77] on link at bounding box center [1488, 78] width 26 height 26
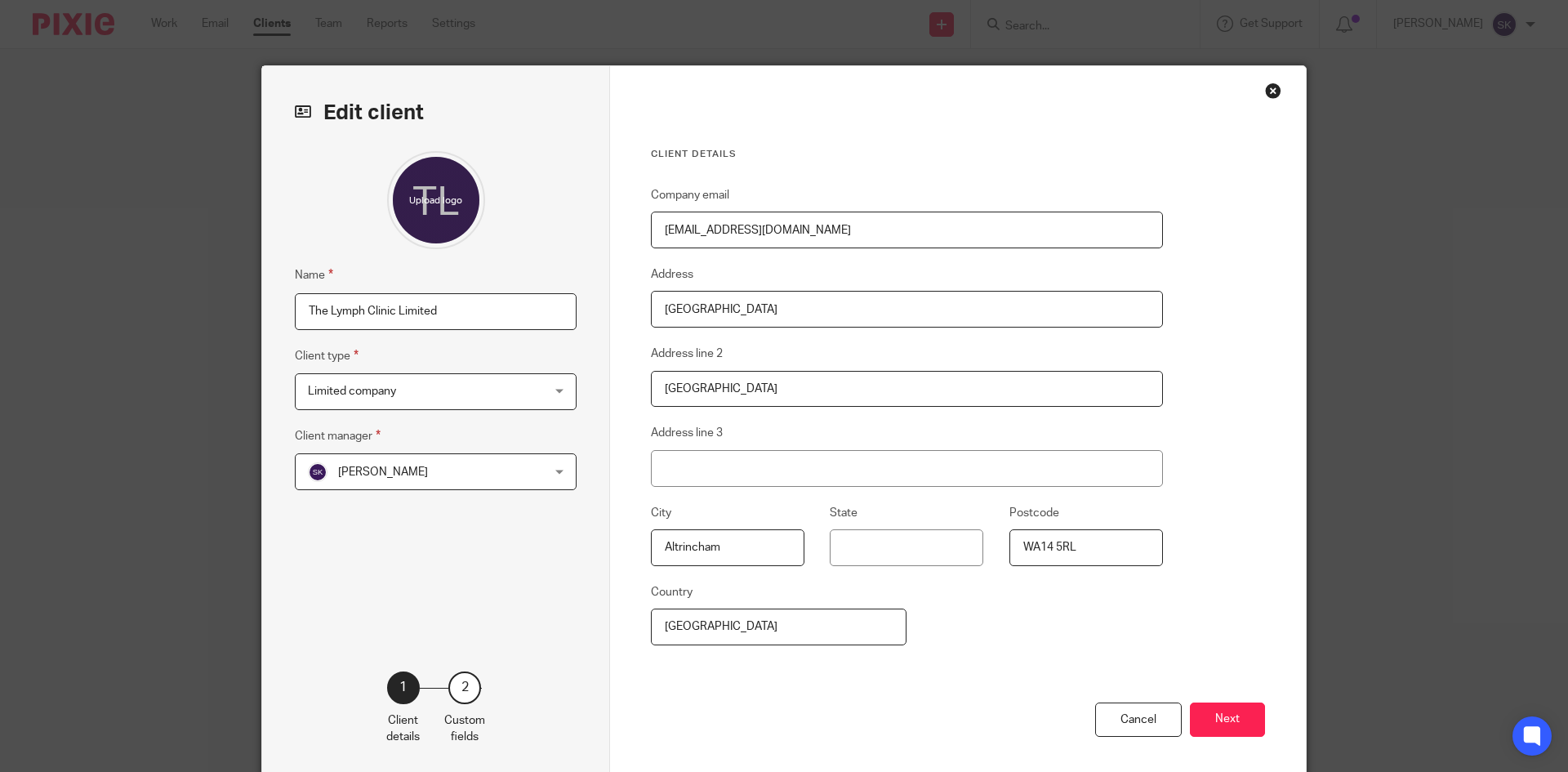
drag, startPoint x: 837, startPoint y: 231, endPoint x: 642, endPoint y: 222, distance: 195.2
click at [642, 222] on div "Client details Company email info@thelymphclinc.co.uk Address Red House Farm Ad…" at bounding box center [958, 422] width 696 height 711
paste input "i"
type input "info@thelymphclinic.co.uk"
click at [1212, 727] on button "Next" at bounding box center [1227, 720] width 75 height 35
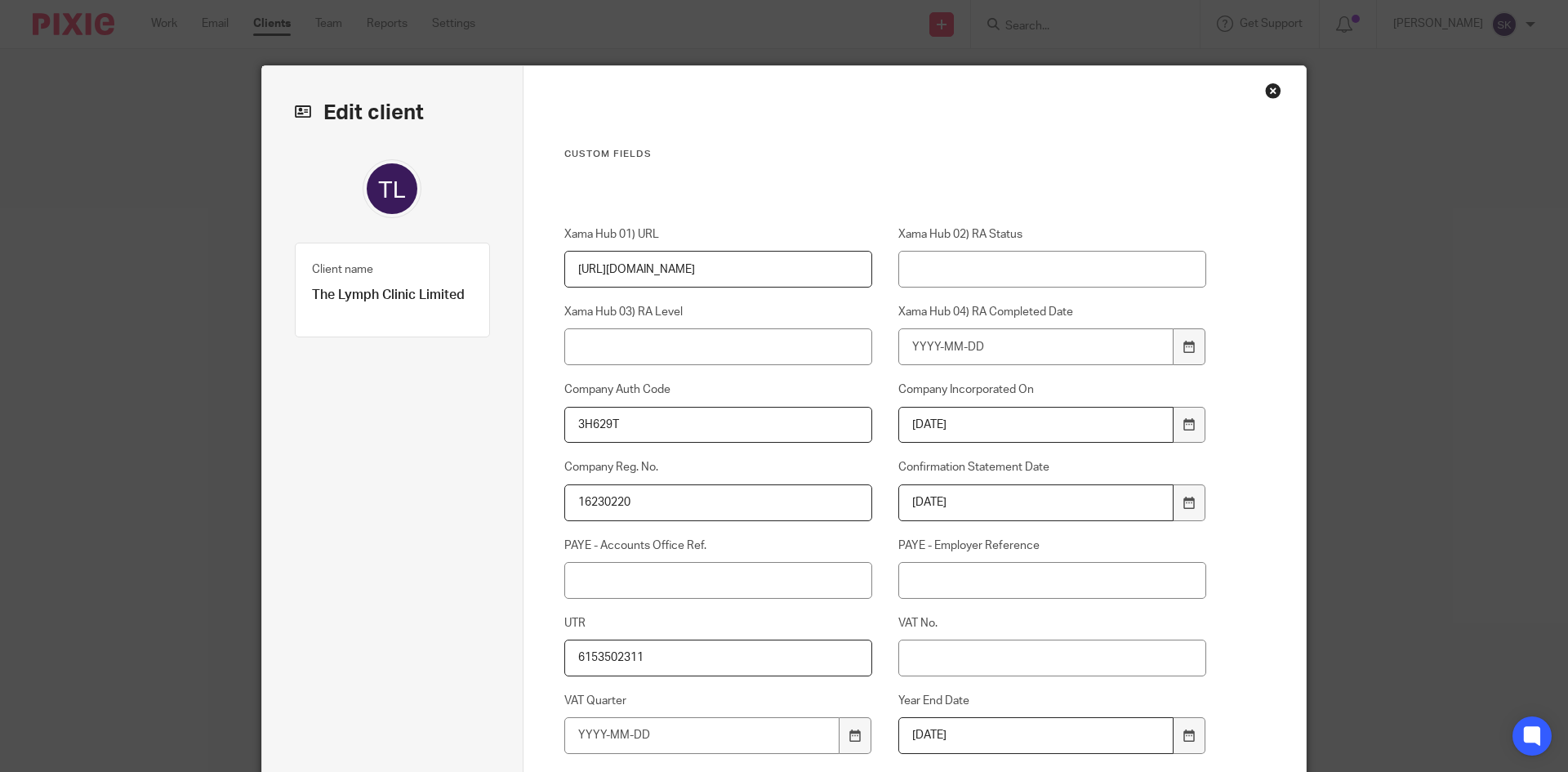
drag, startPoint x: 1267, startPoint y: 96, endPoint x: 1259, endPoint y: 91, distance: 9.4
click at [1267, 95] on div "Close this dialog window" at bounding box center [1273, 90] width 17 height 17
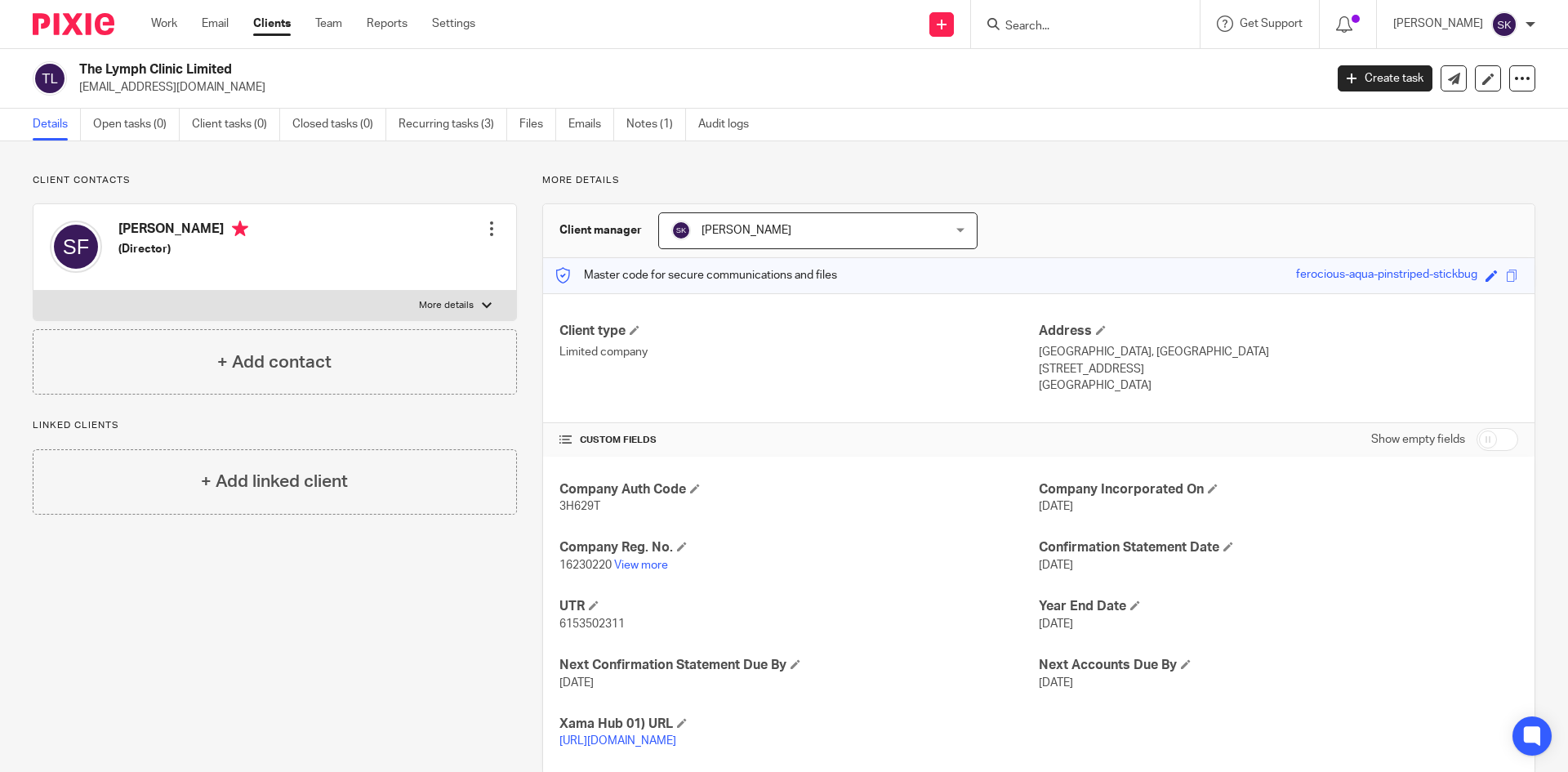
click at [483, 223] on div at bounding box center [491, 228] width 17 height 17
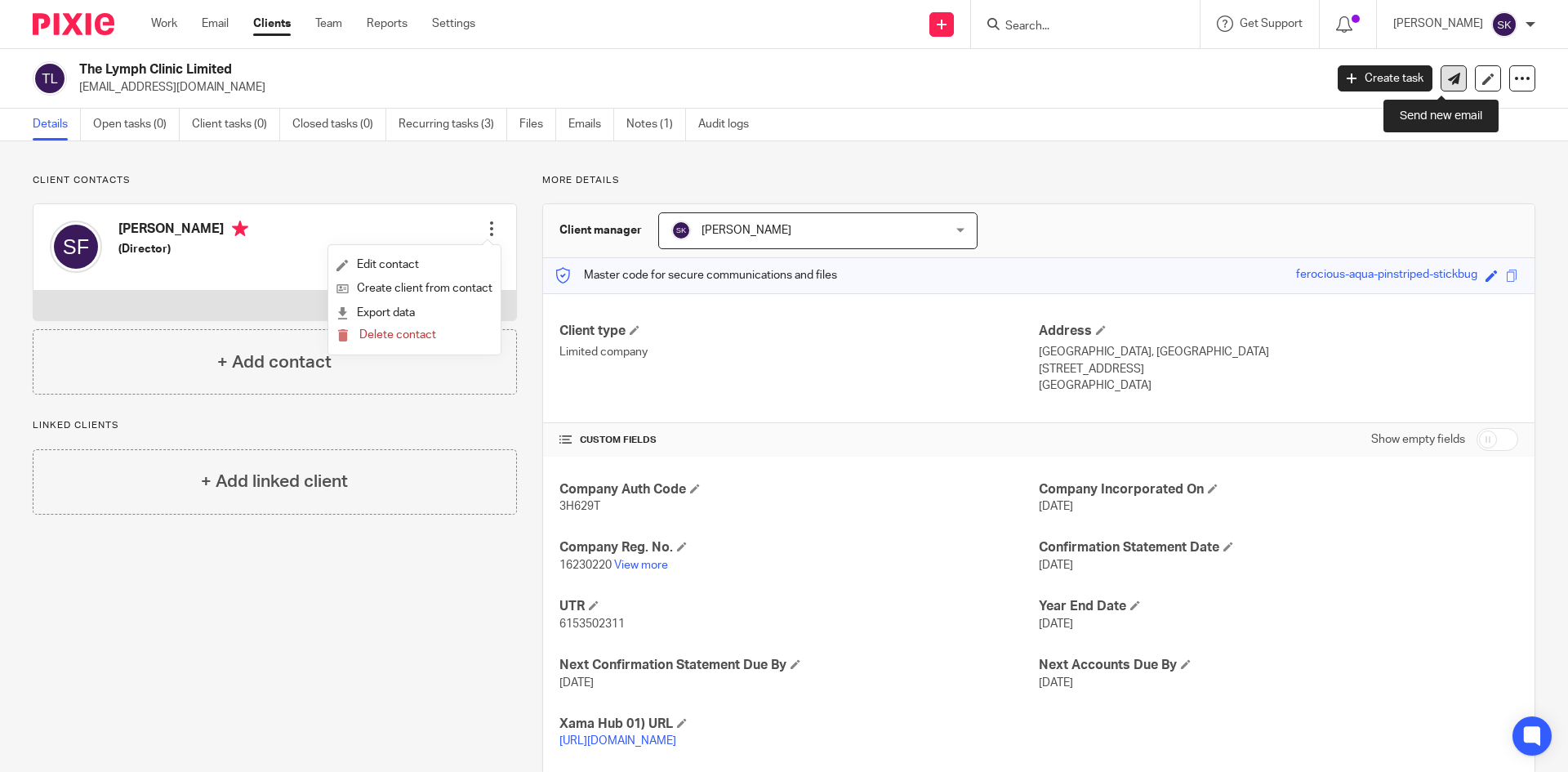
click at [1441, 87] on link at bounding box center [1454, 78] width 26 height 26
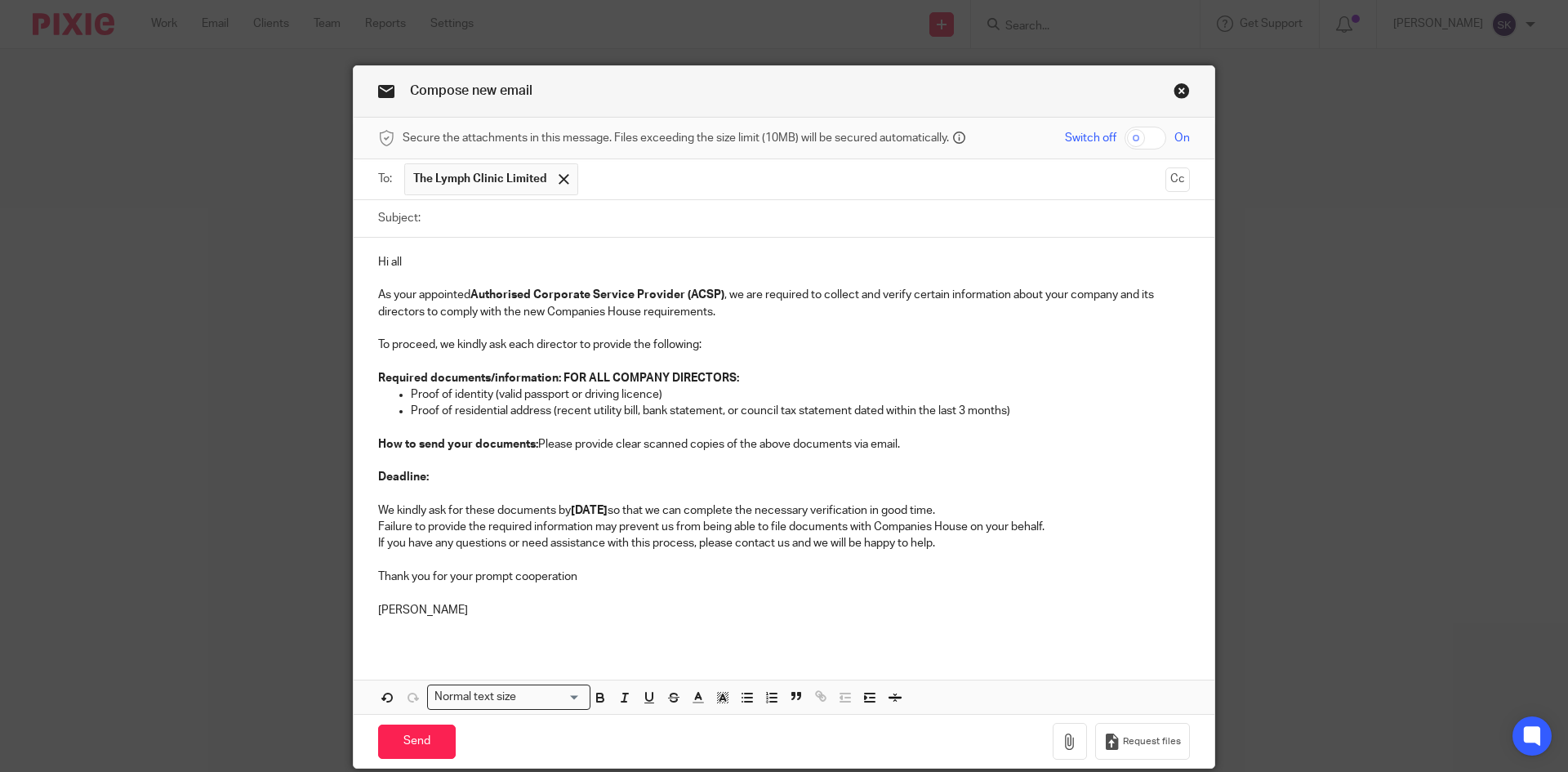
click at [476, 229] on input "Subject:" at bounding box center [809, 219] width 762 height 37
drag, startPoint x: 576, startPoint y: 243, endPoint x: 570, endPoint y: 231, distance: 13.4
click at [575, 243] on div "Hi all As your appointed Authorised Corporate Service Provider (ACSP) , we are …" at bounding box center [784, 441] width 861 height 409
click at [567, 222] on input "Subject:" at bounding box center [809, 219] width 762 height 37
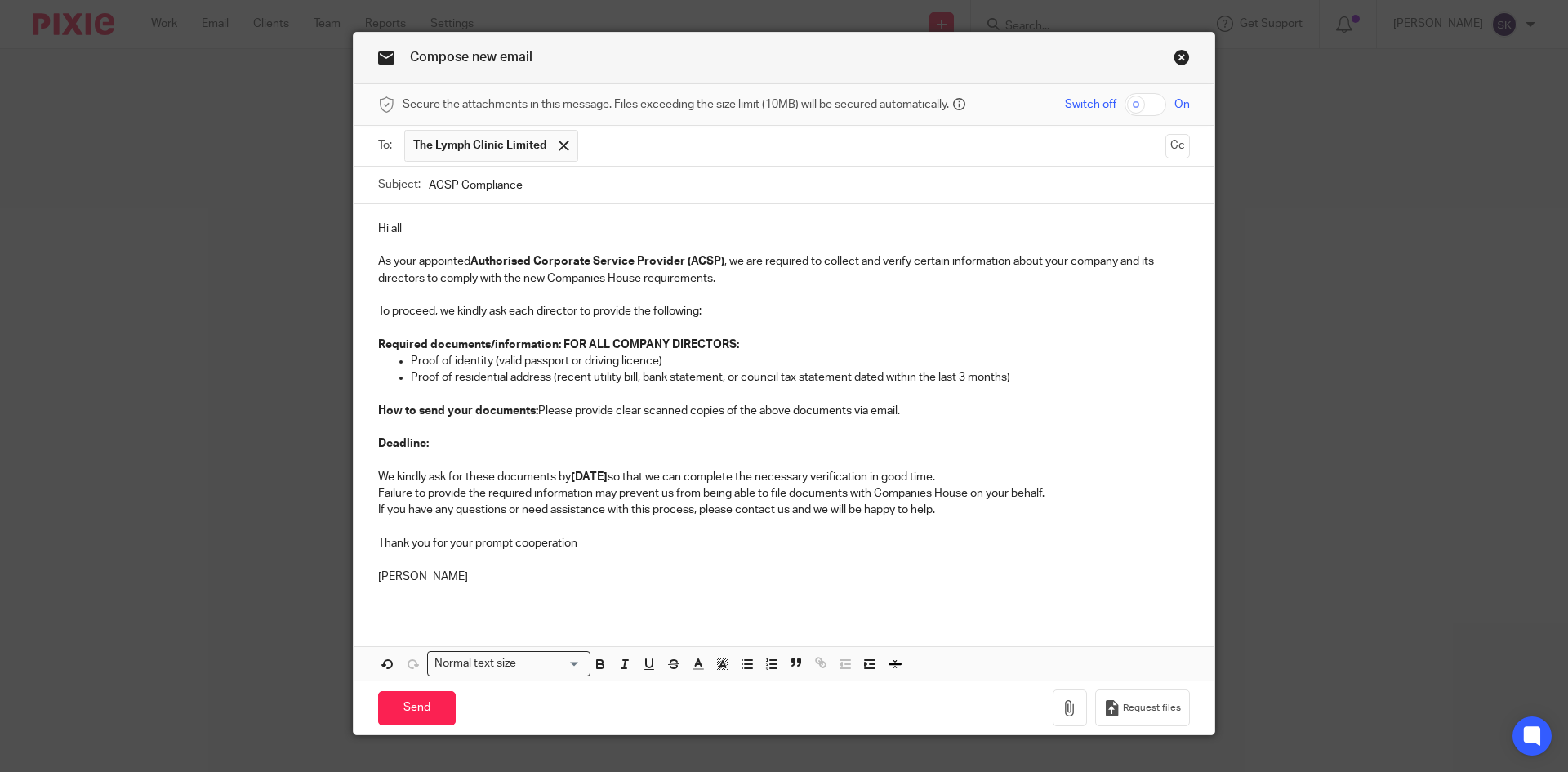
scroll to position [62, 0]
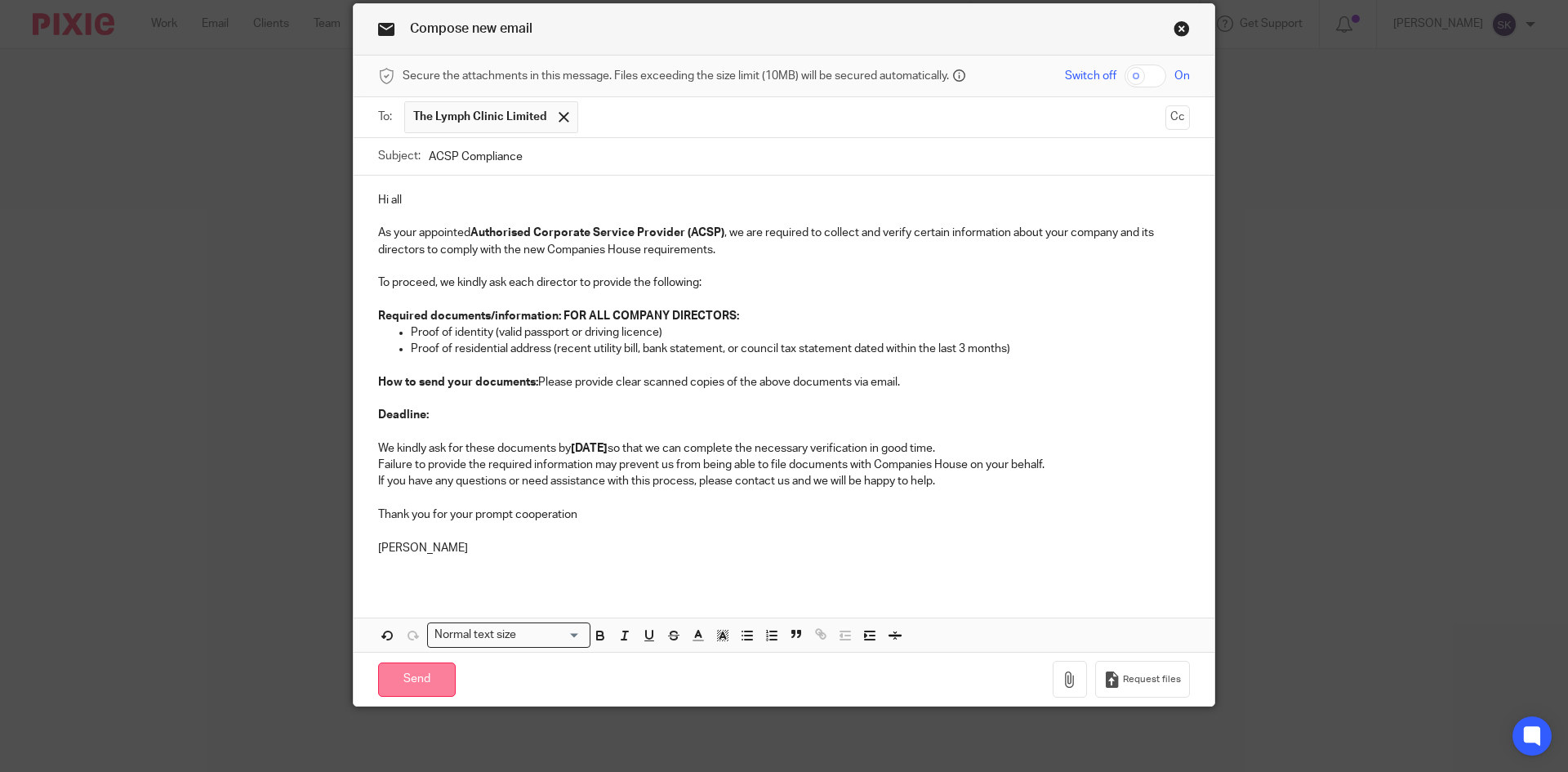
type input "ACSP Compliance"
click at [394, 678] on input "Send" at bounding box center [416, 680] width 77 height 35
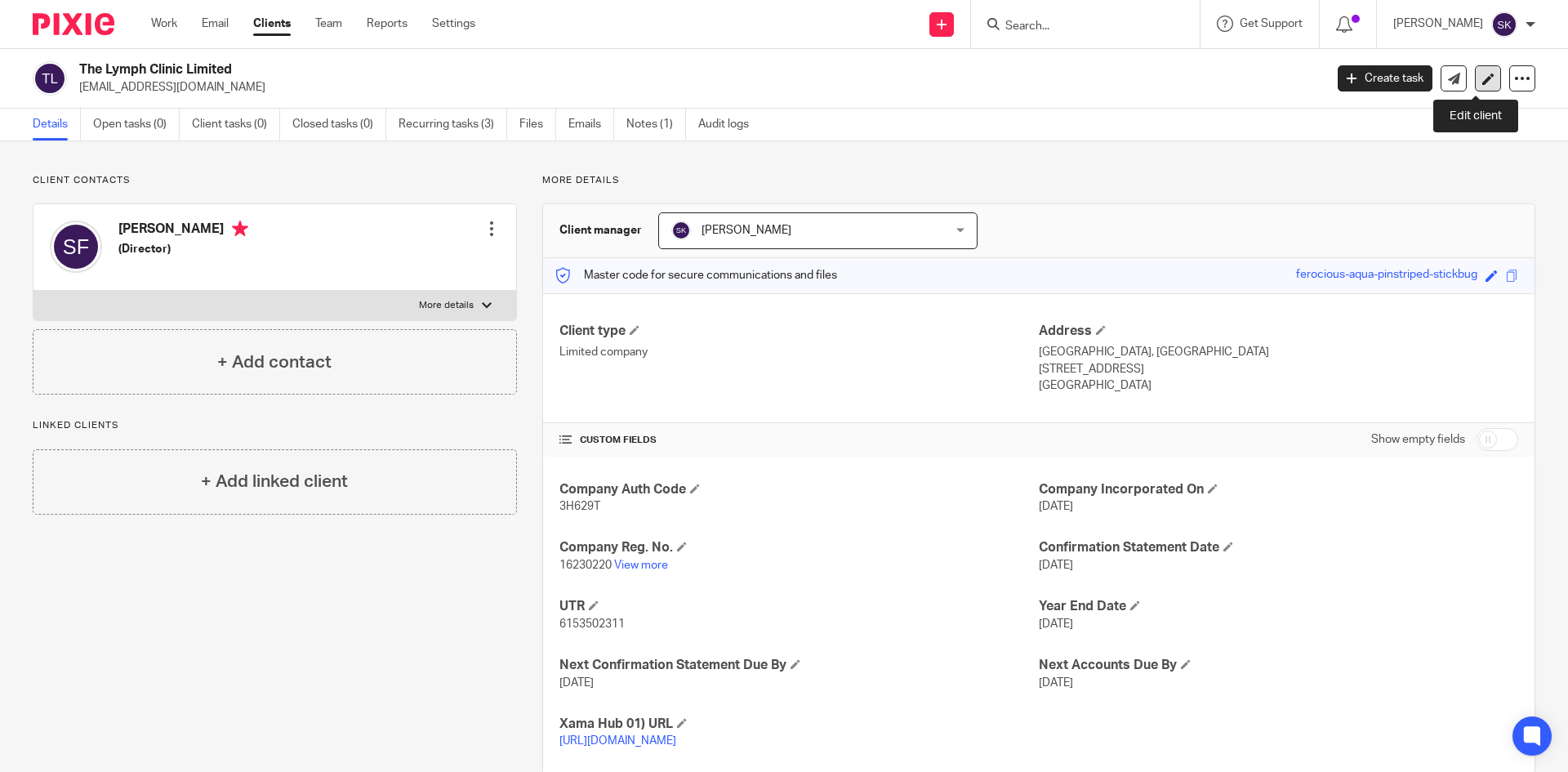
click at [1485, 66] on link at bounding box center [1488, 78] width 26 height 26
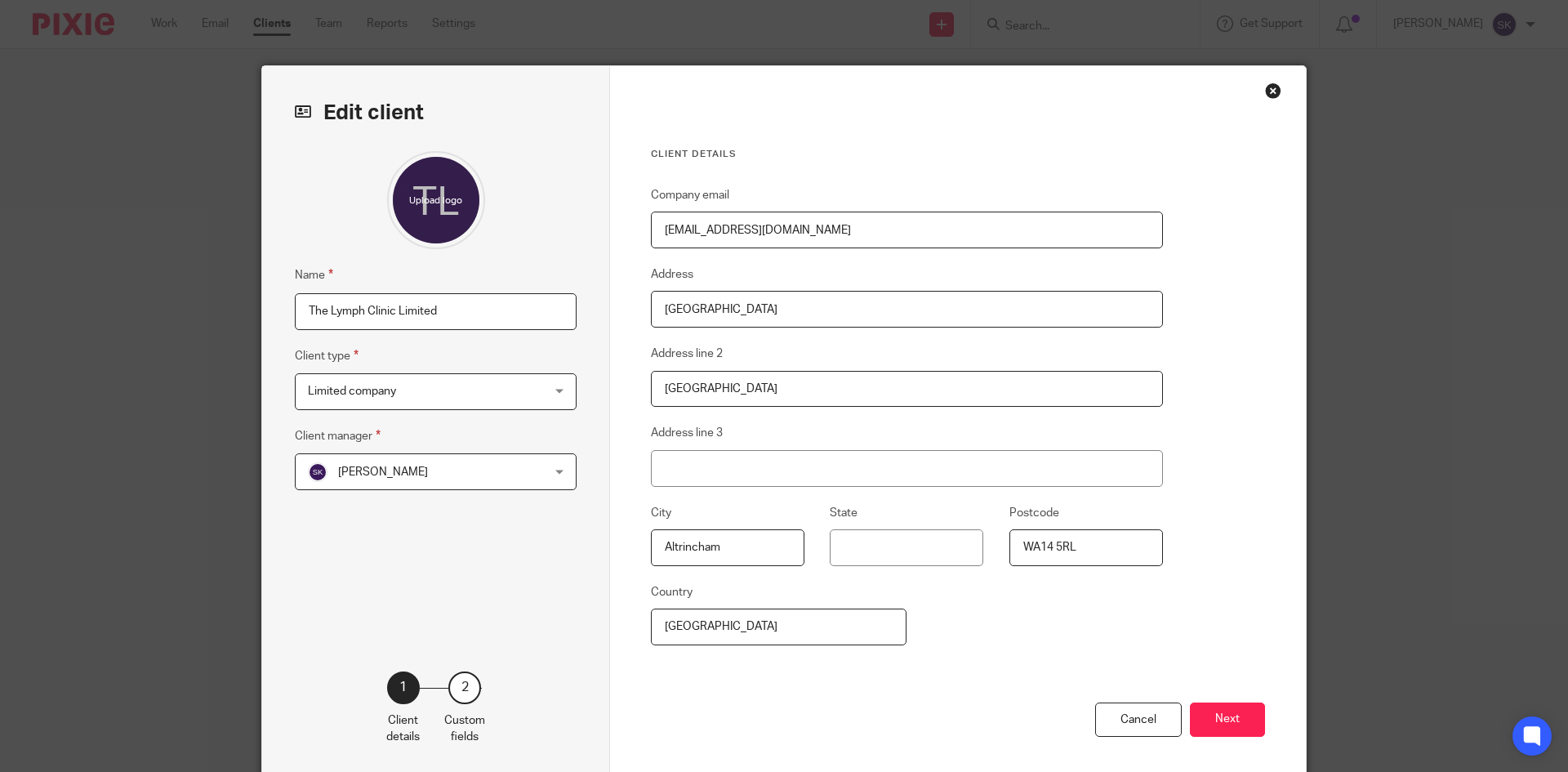
drag, startPoint x: 811, startPoint y: 230, endPoint x: 671, endPoint y: 231, distance: 140.0
click at [671, 231] on input "info@thelymphclinc.co.uk" at bounding box center [907, 230] width 513 height 37
click at [754, 227] on input "info@thelymphclinc.co.uk" at bounding box center [907, 230] width 513 height 37
click at [755, 226] on input "info@thelymphclinc.co.uk" at bounding box center [907, 230] width 513 height 37
type input "info@thelymphclinic.co.uk"
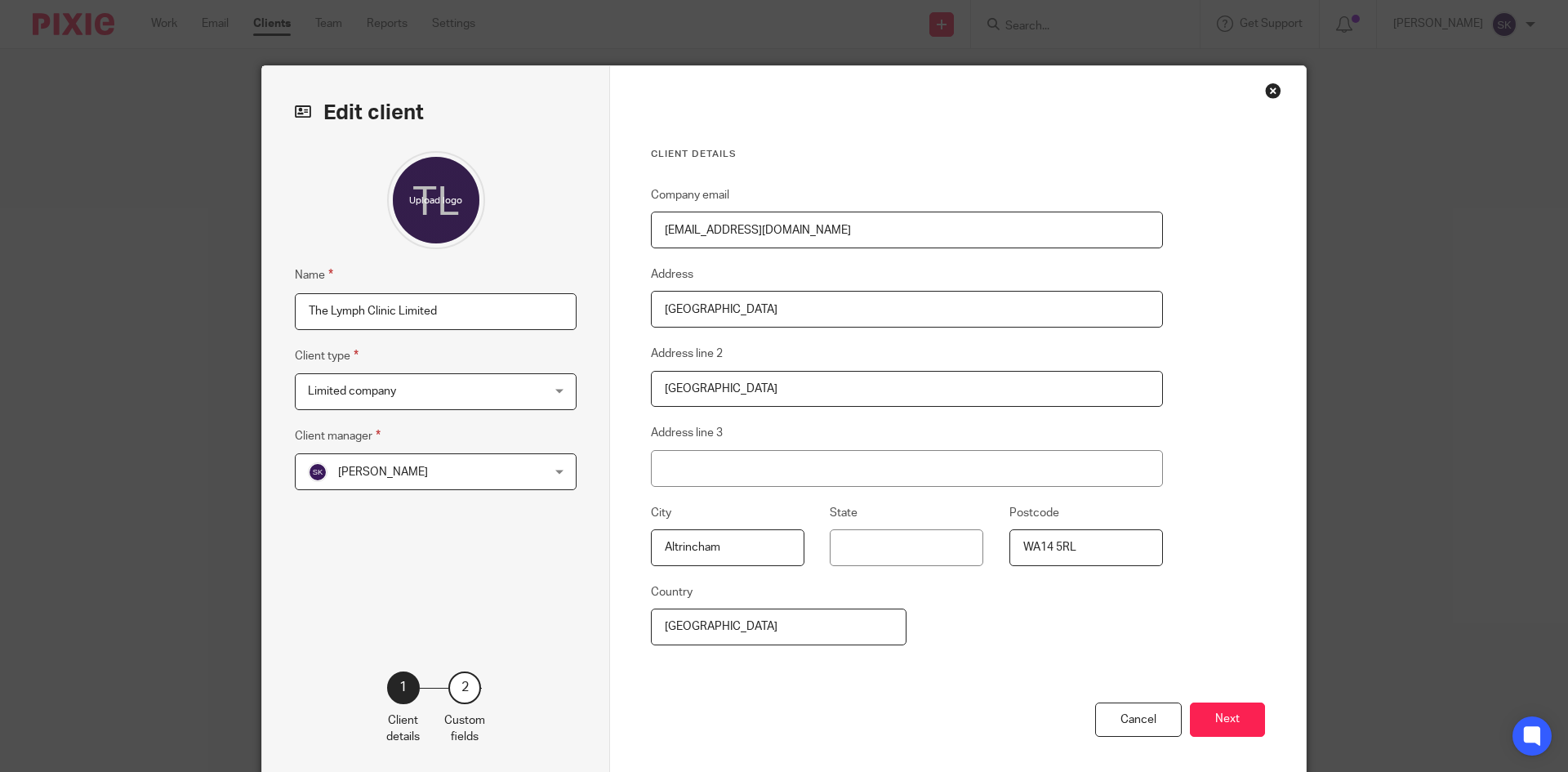
scroll to position [72, 0]
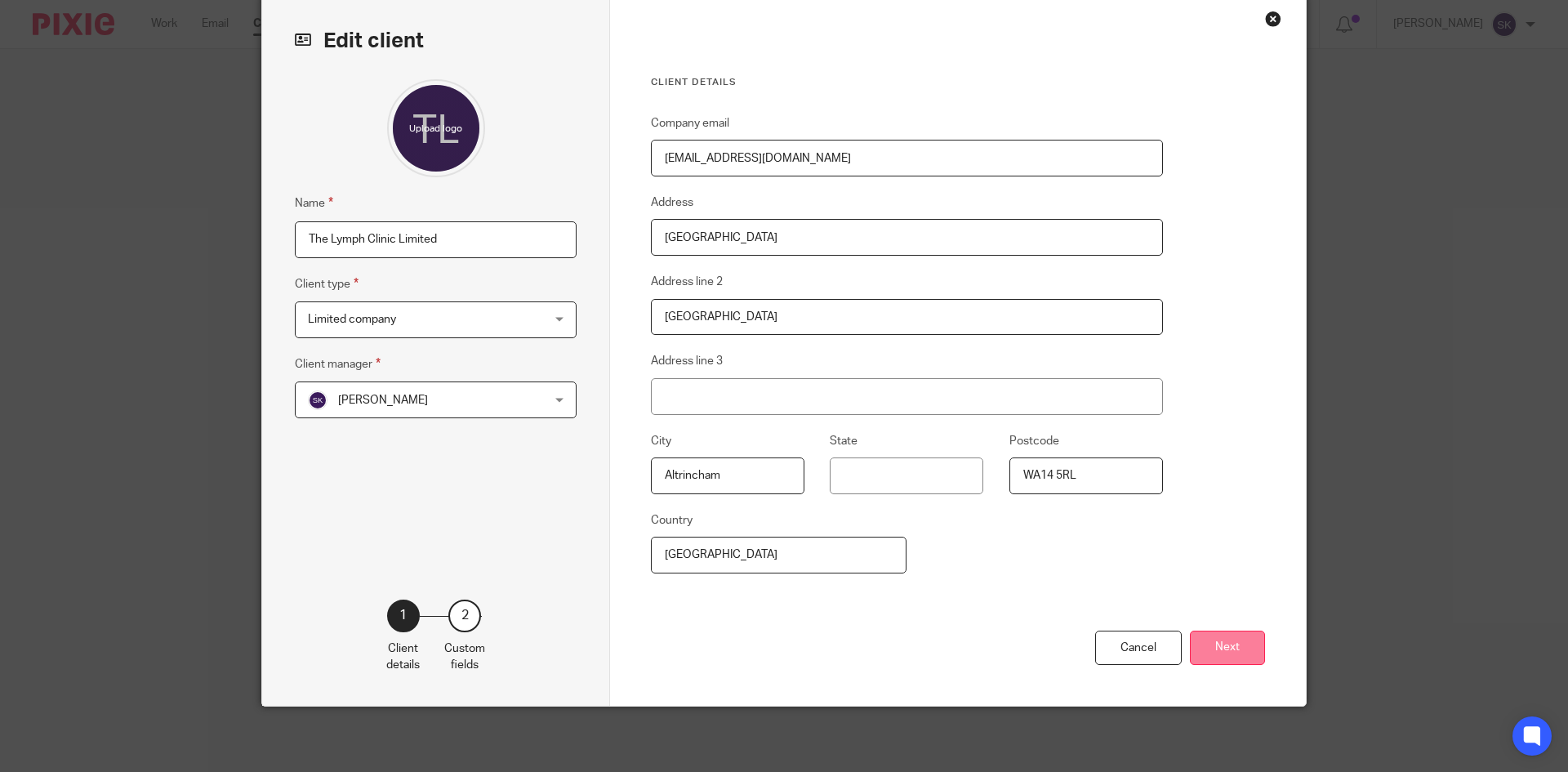
click at [1213, 649] on button "Next" at bounding box center [1227, 648] width 75 height 35
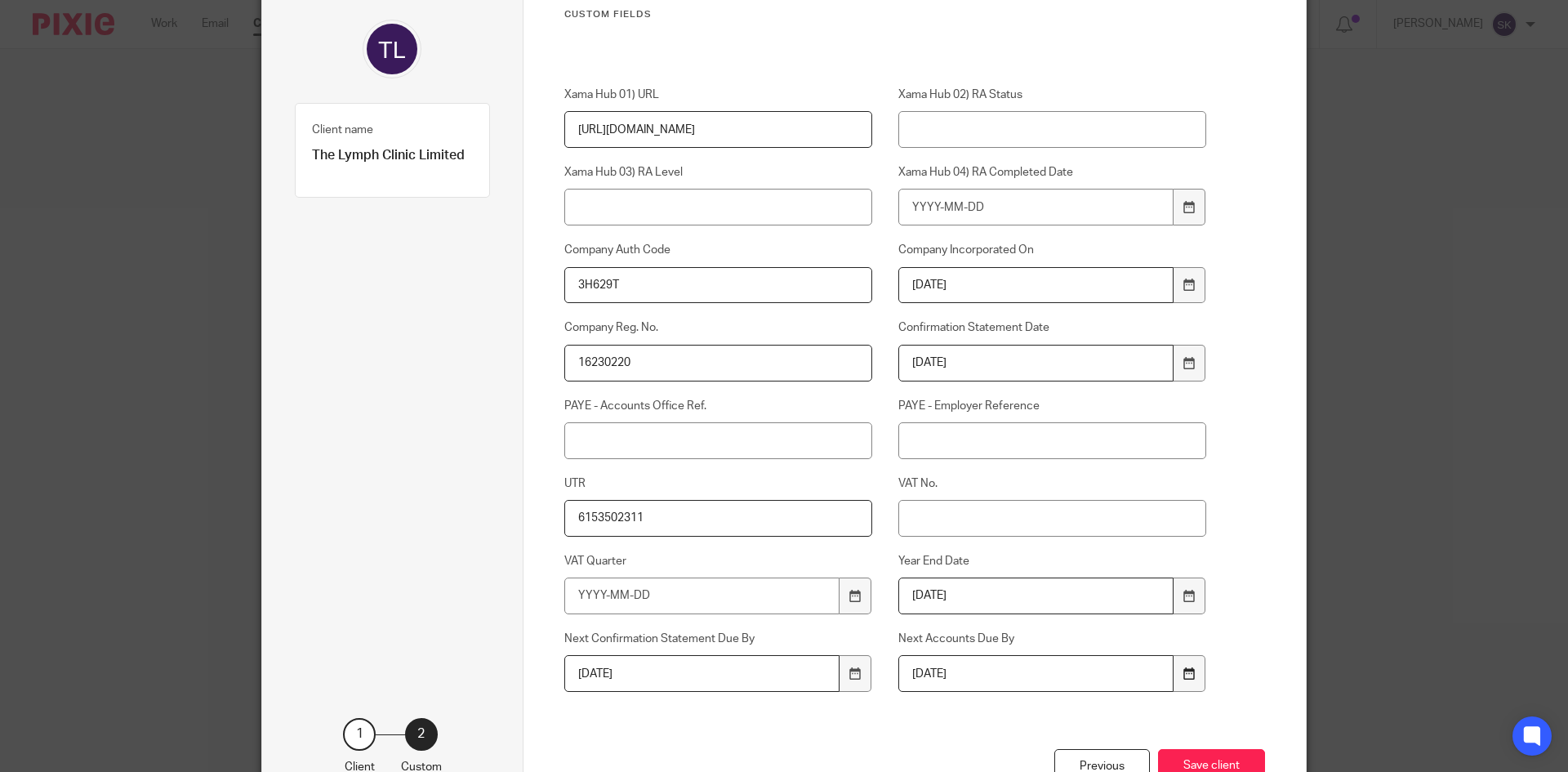
scroll to position [259, 0]
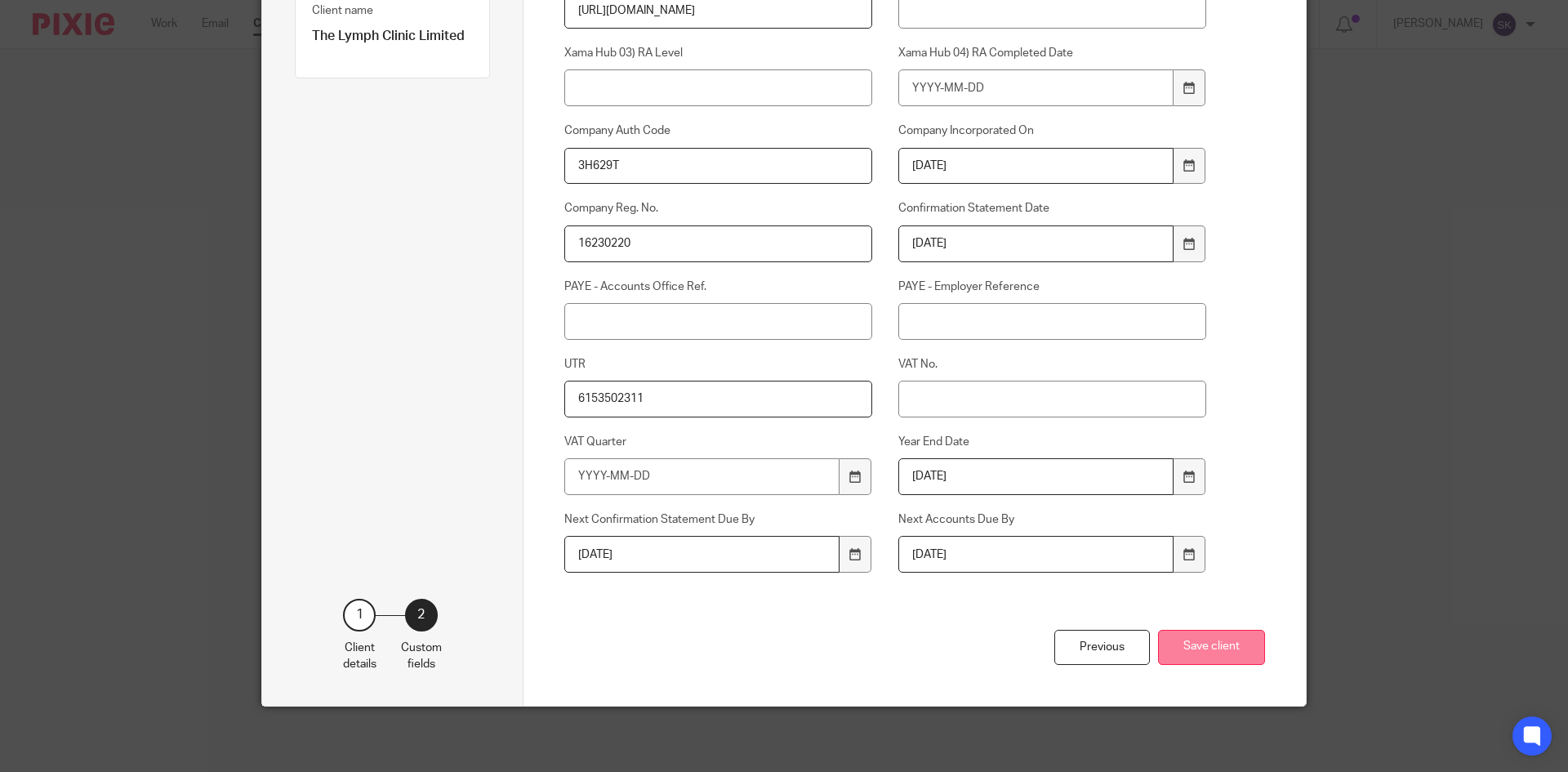
click at [1215, 649] on button "Save client" at bounding box center [1212, 647] width 107 height 35
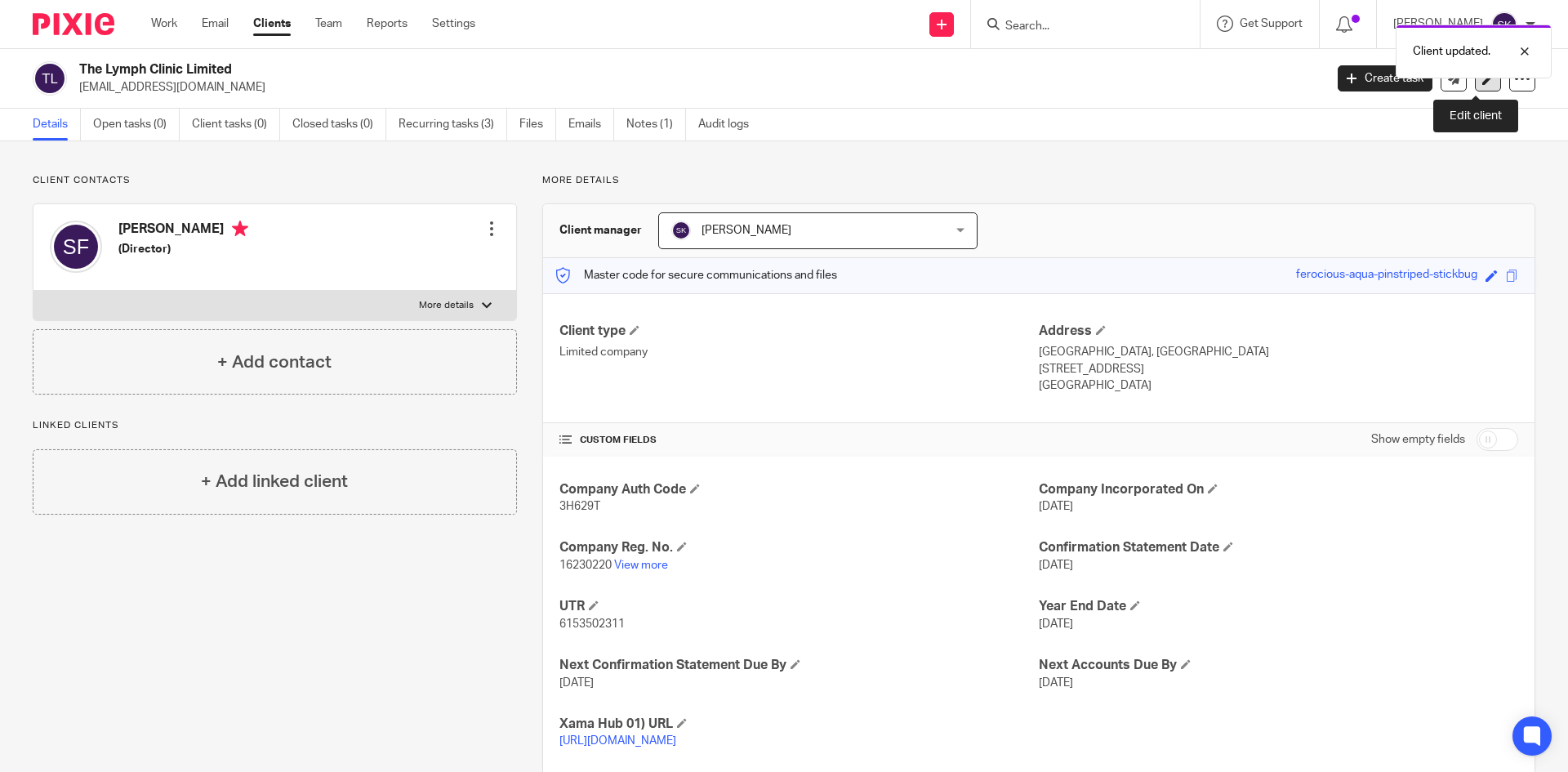
click at [1482, 82] on icon at bounding box center [1488, 78] width 13 height 13
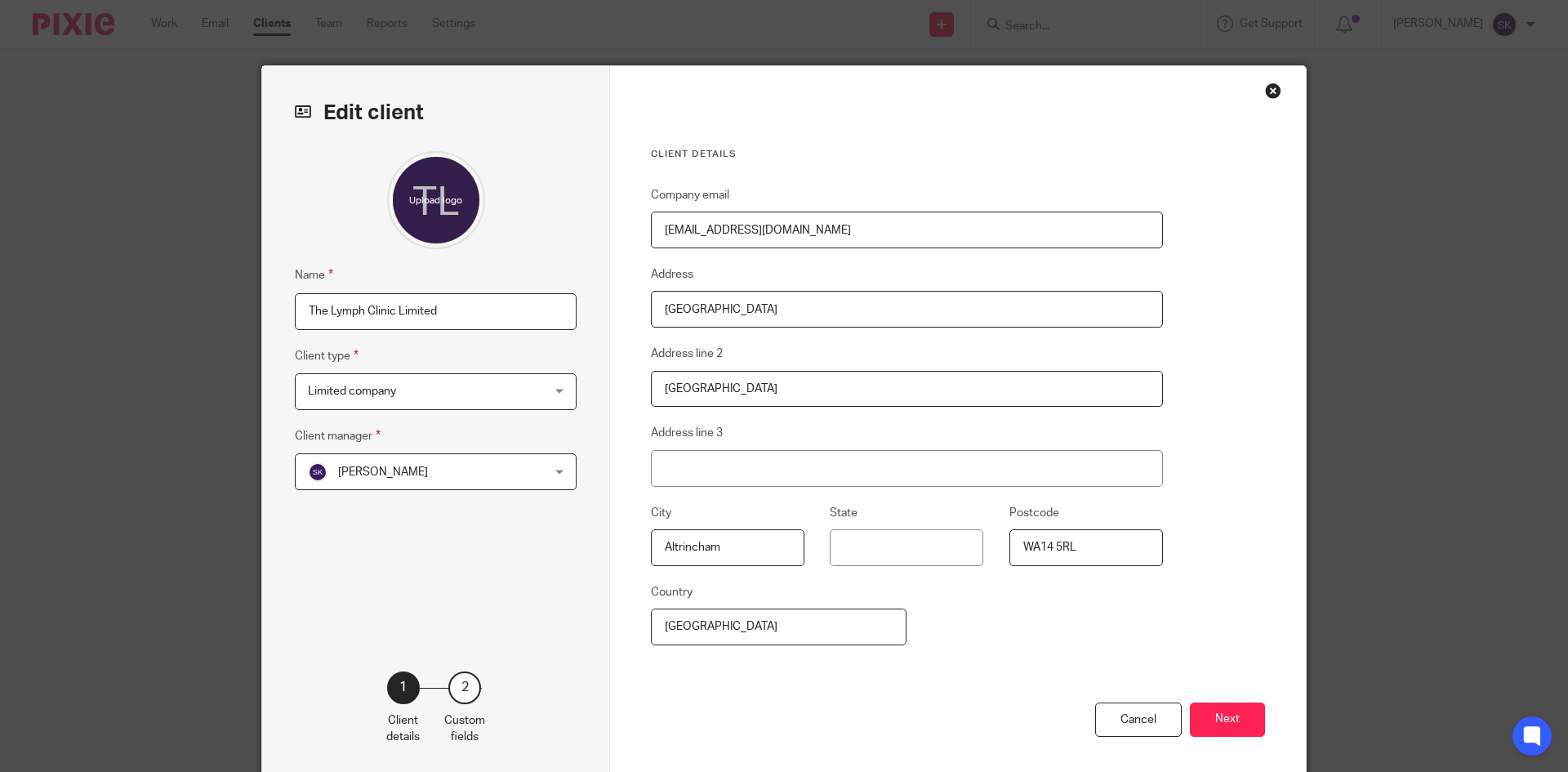
click at [1266, 96] on div "Close this dialog window" at bounding box center [1273, 90] width 17 height 17
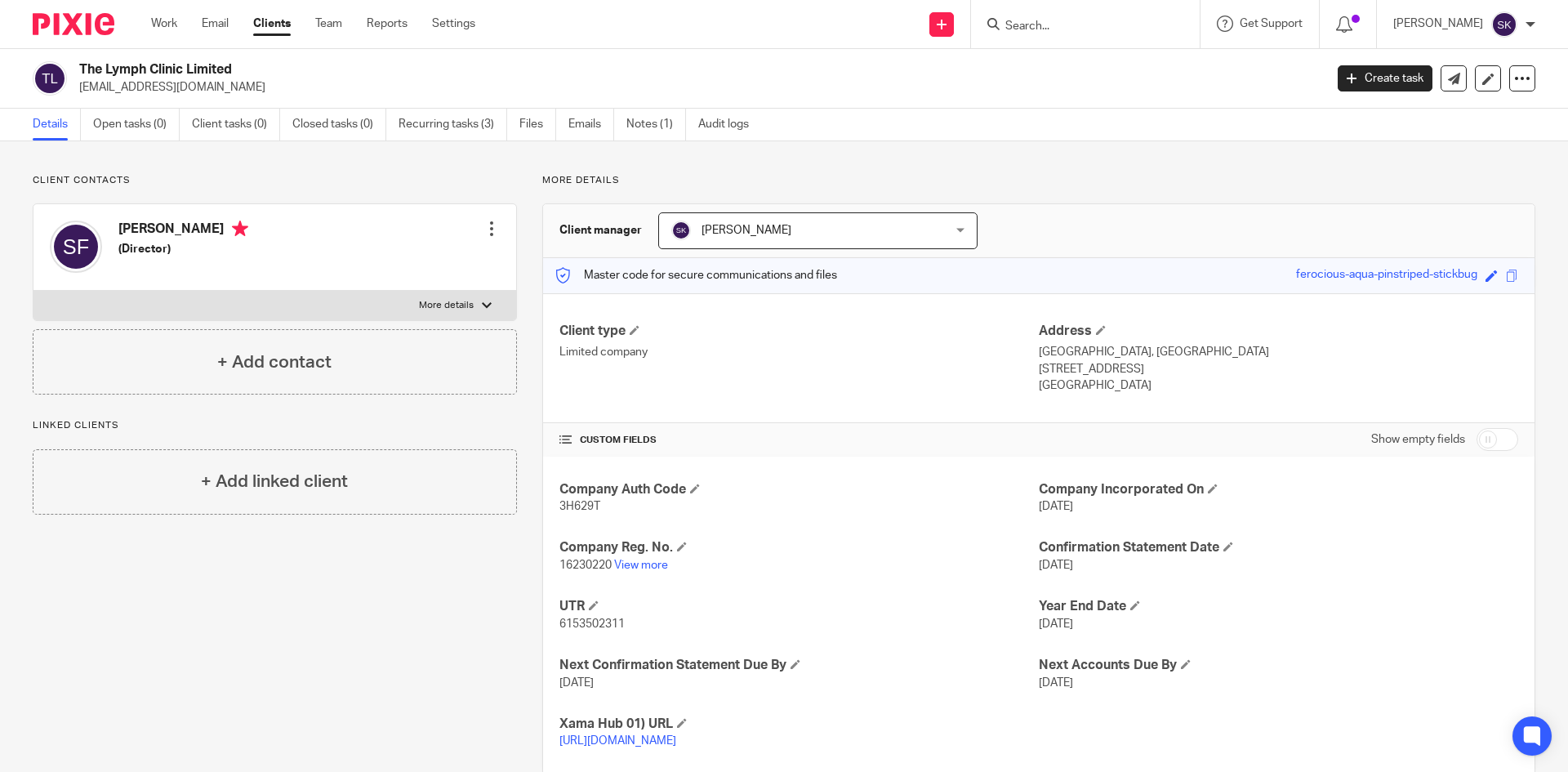
click at [1456, 79] on div "Create task Update from Companies House Export data Merge Archive client Delete…" at bounding box center [1436, 78] width 197 height 26
click at [1454, 79] on link at bounding box center [1454, 78] width 26 height 26
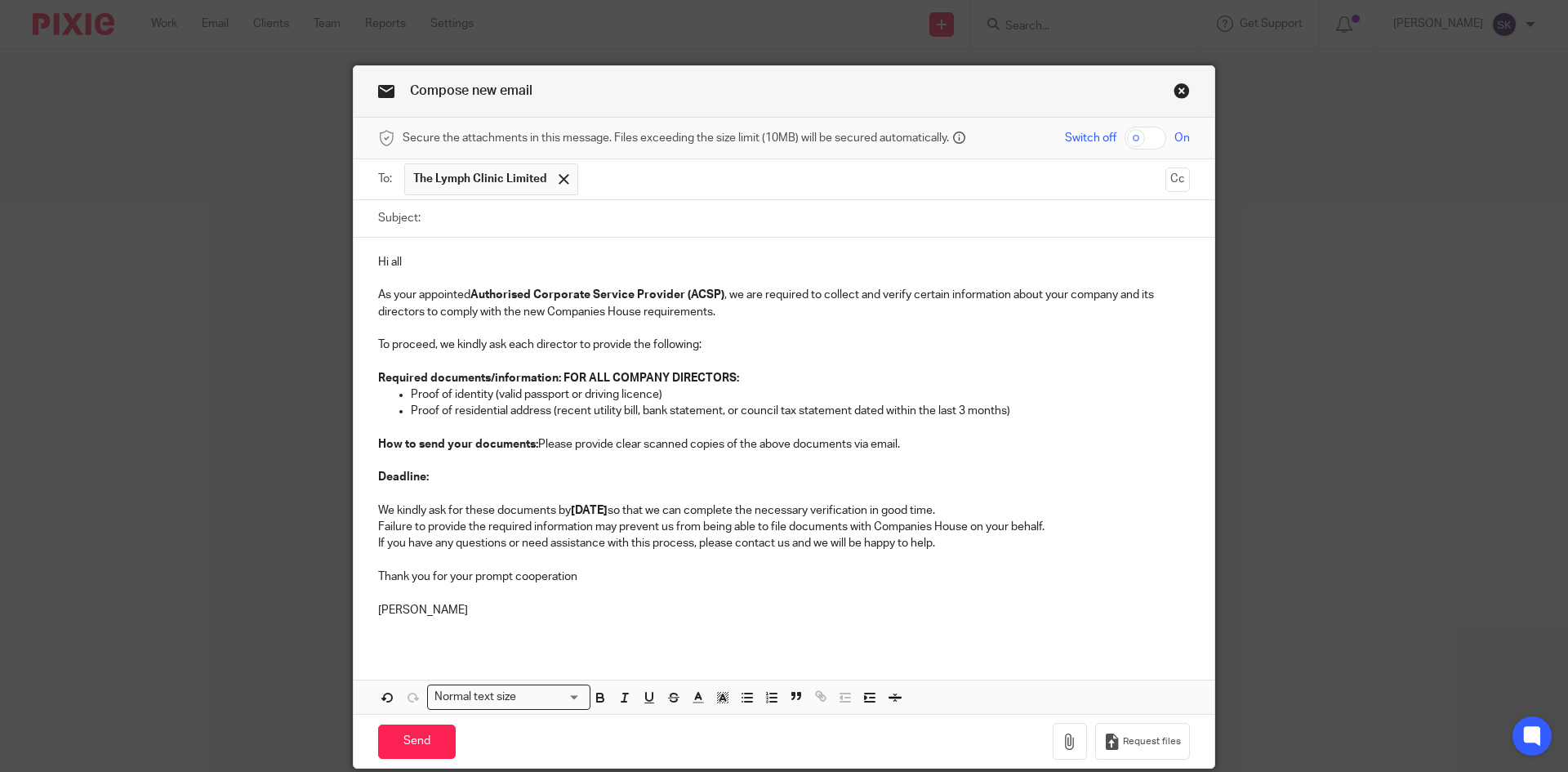
click at [433, 224] on input "Subject:" at bounding box center [809, 219] width 762 height 37
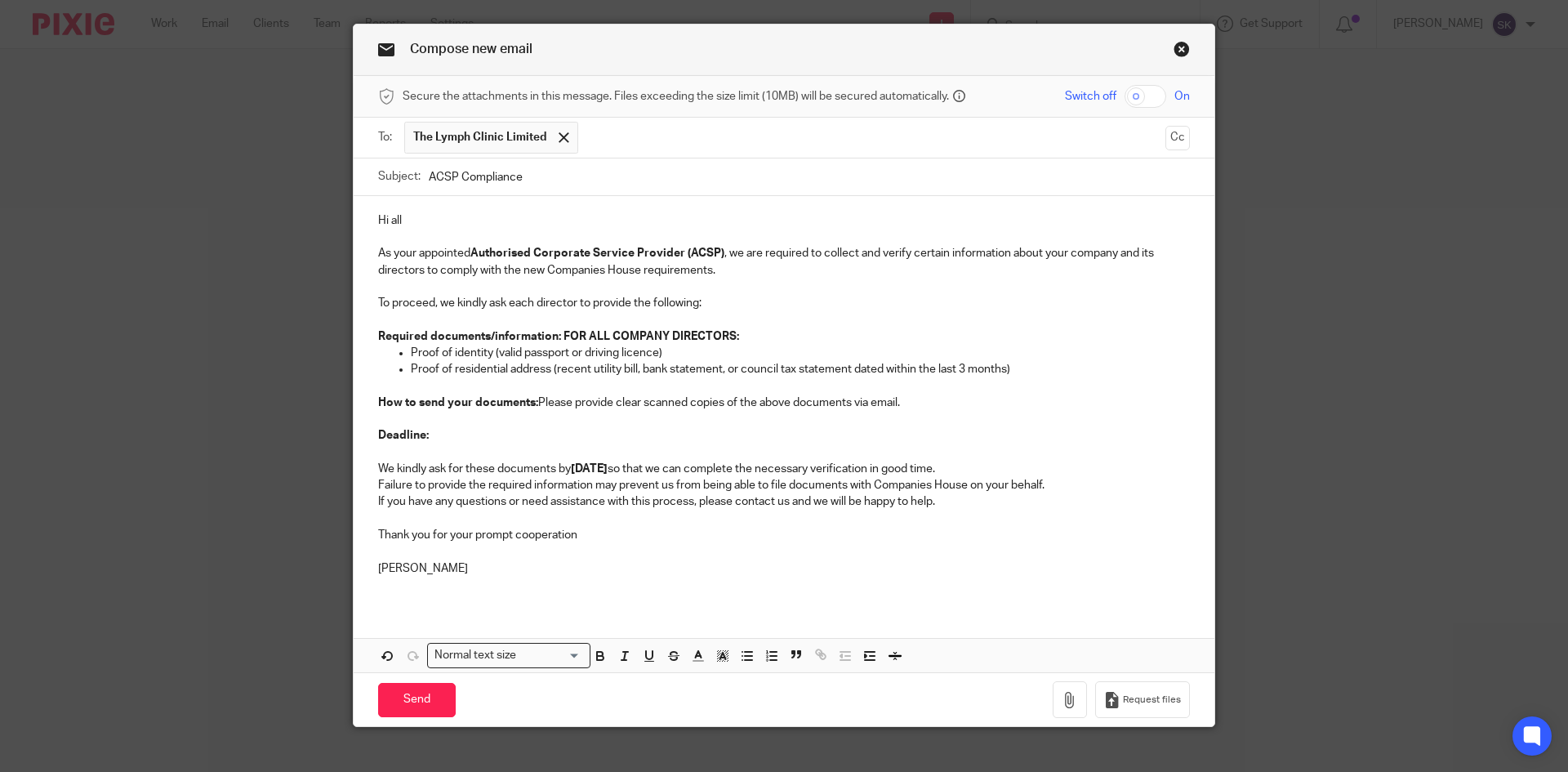
scroll to position [62, 0]
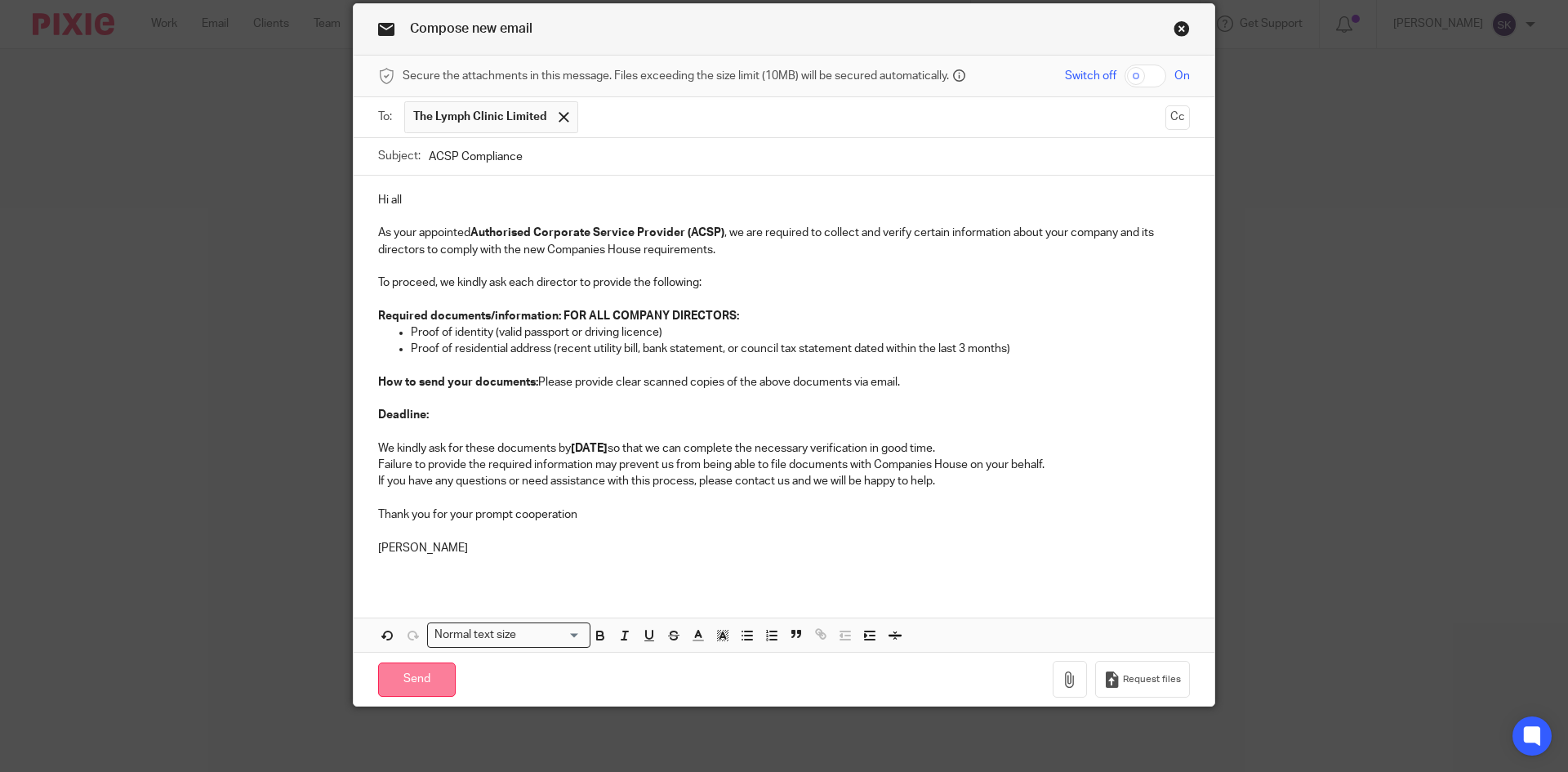
type input "ACSP Compliance"
click at [393, 702] on div "Send You have unsaved changes Request files" at bounding box center [784, 678] width 861 height 54
click at [396, 696] on input "Send" at bounding box center [416, 680] width 77 height 35
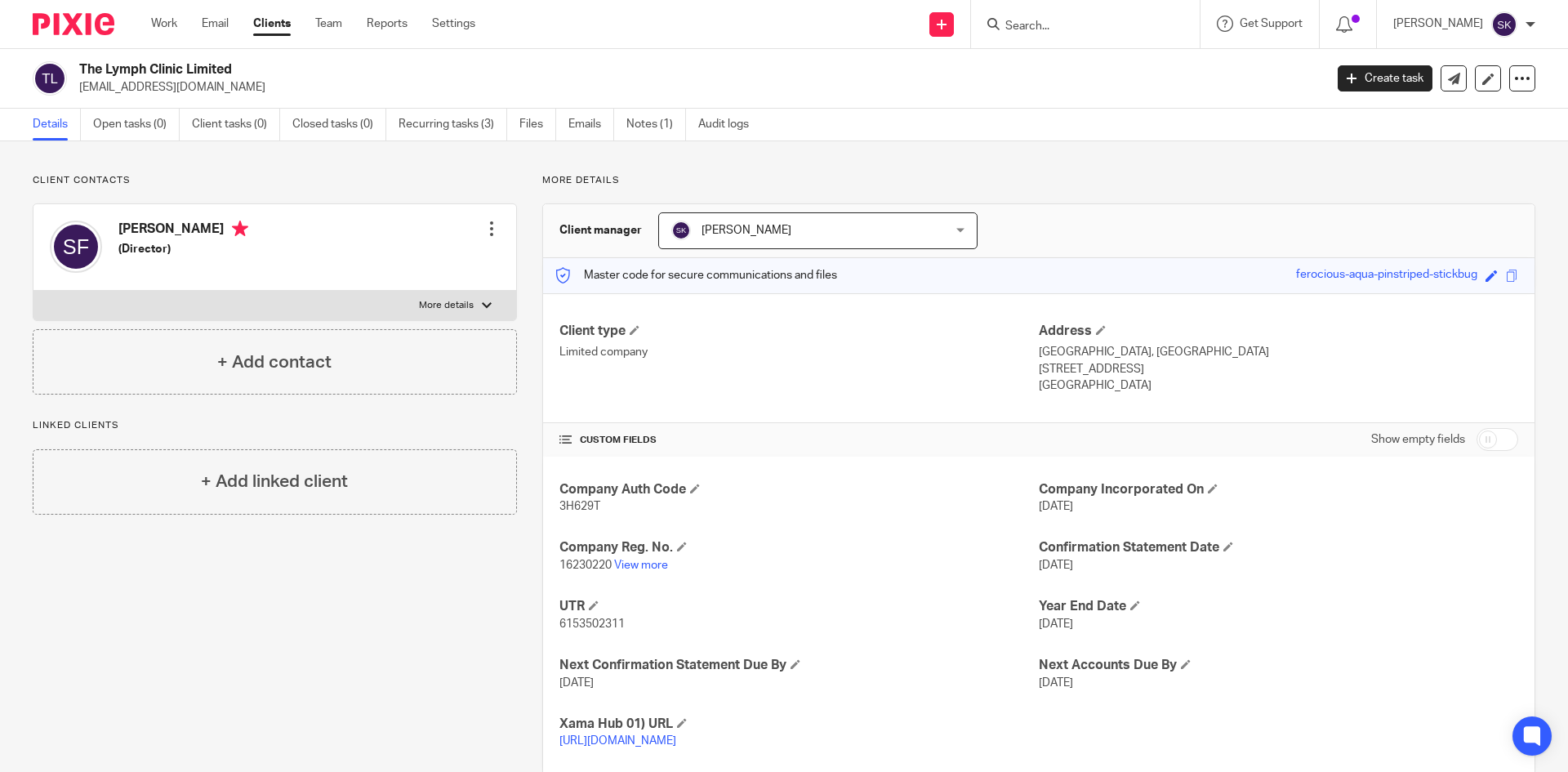
click at [260, 29] on link "Clients" at bounding box center [271, 23] width 37 height 17
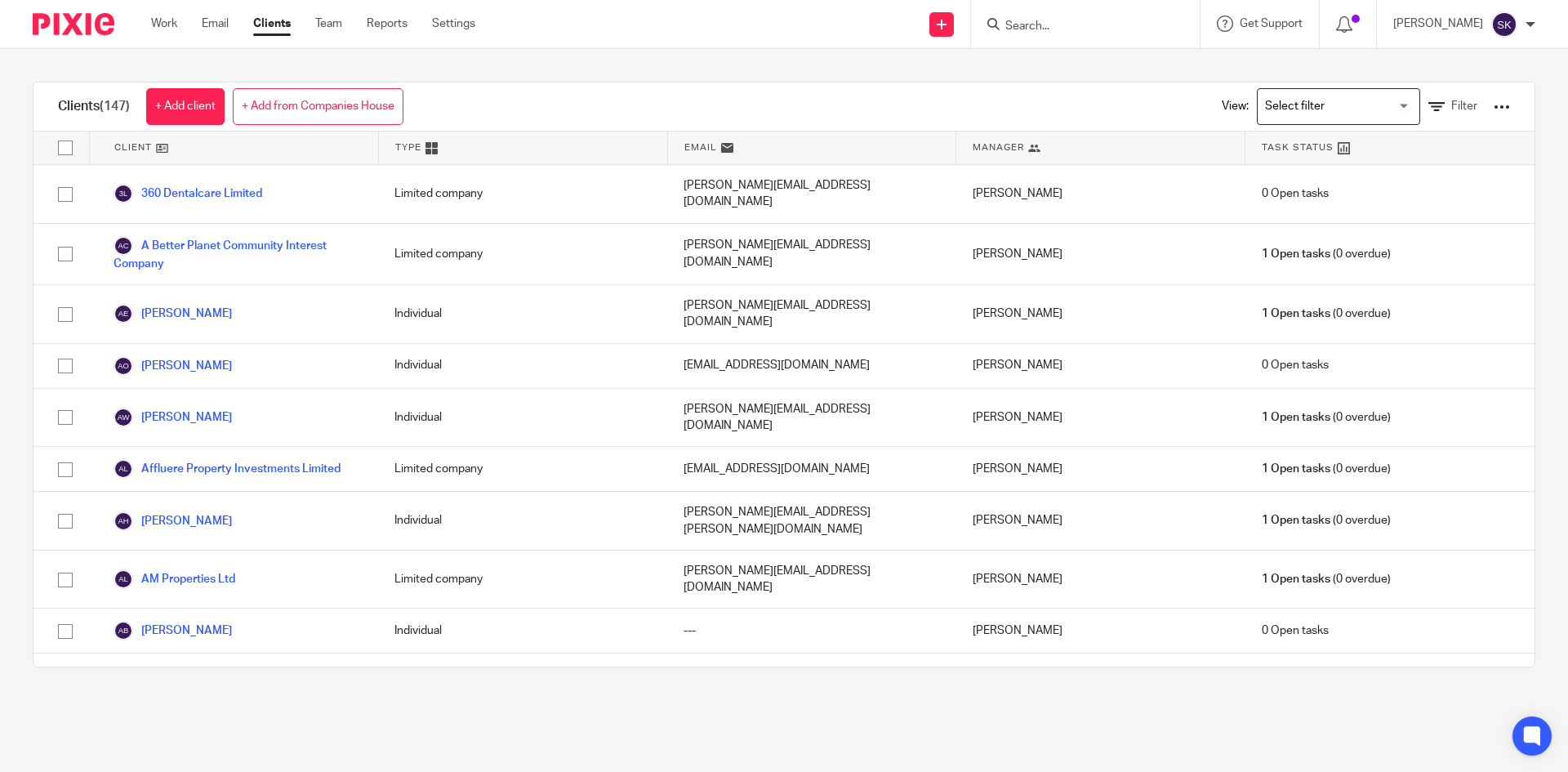
click at [1272, 120] on input "Search for option" at bounding box center [1335, 106] width 151 height 28
click at [1286, 151] on li "Ltd Co Clients" at bounding box center [1339, 161] width 162 height 21
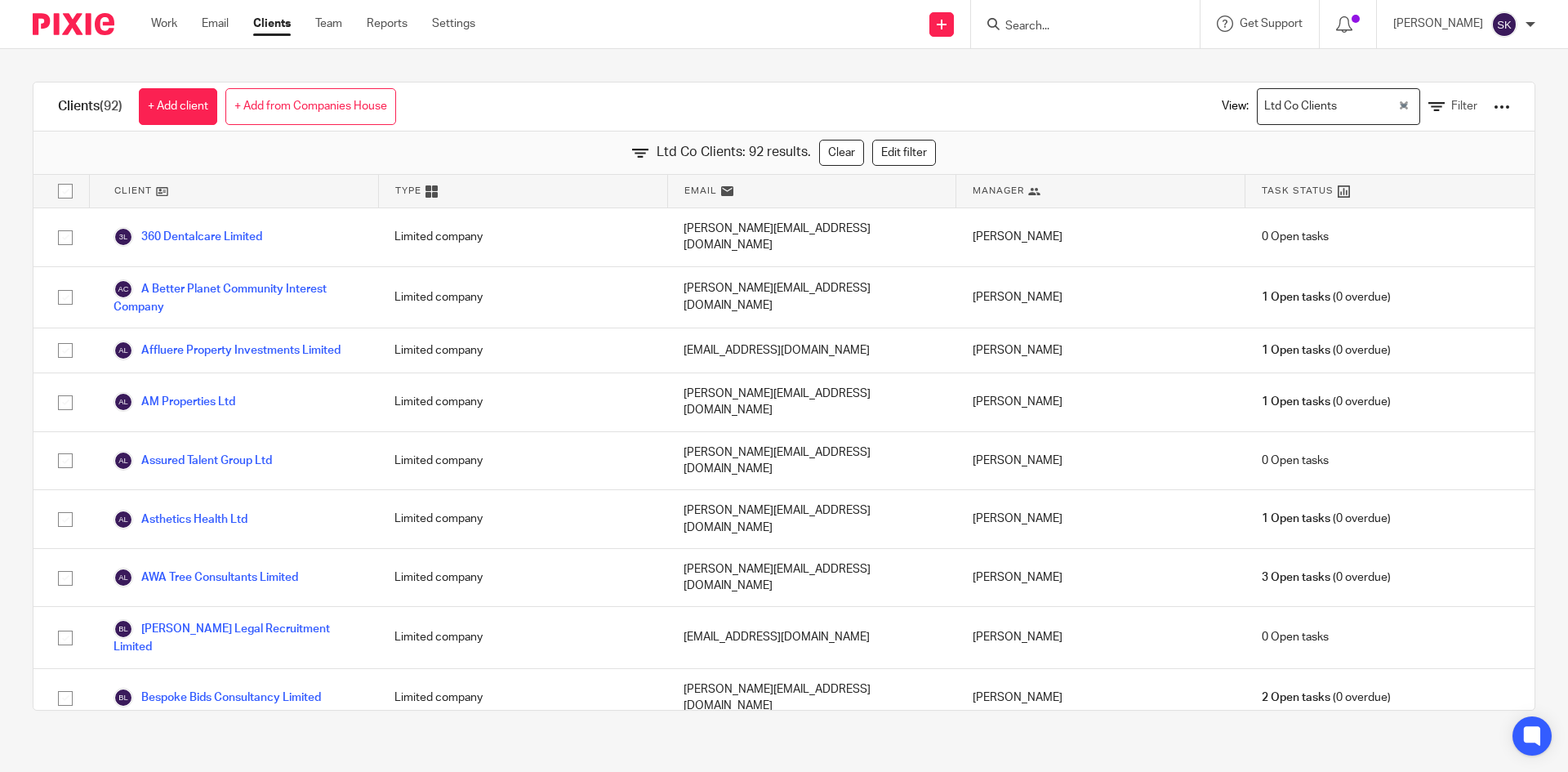
click at [65, 197] on input "checkbox" at bounding box center [65, 191] width 31 height 31
checkbox input "true"
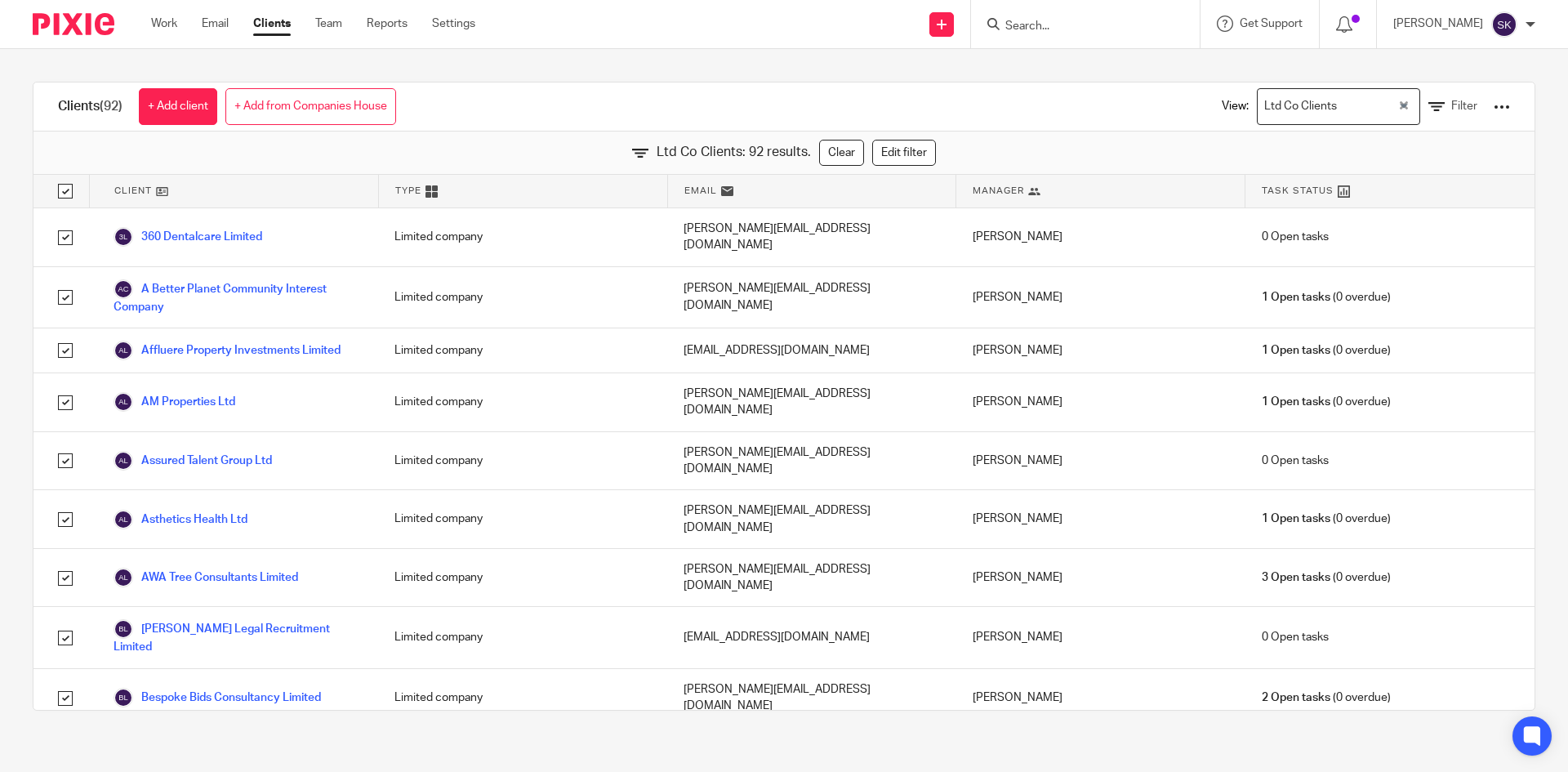
checkbox input "true"
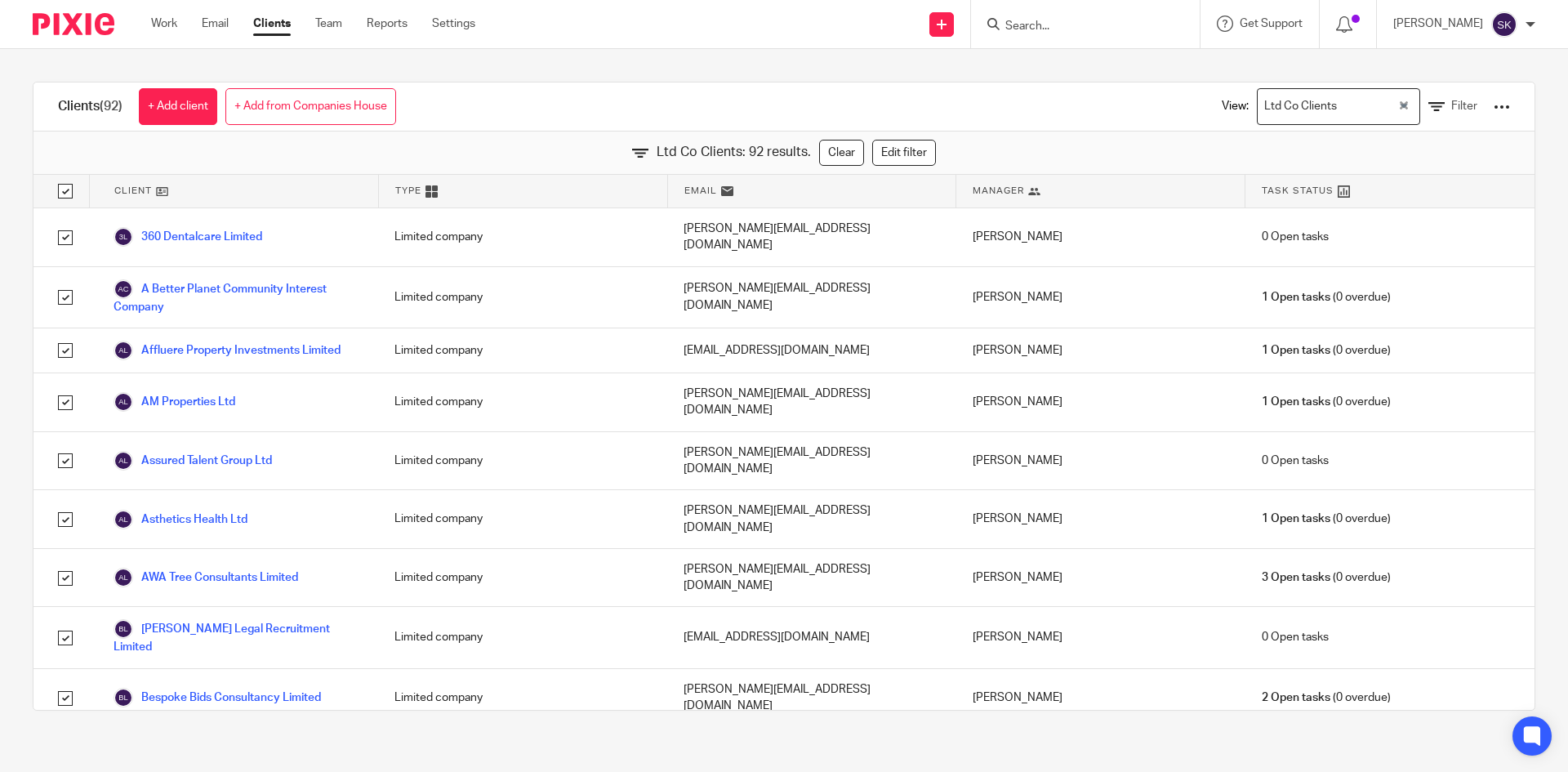
checkbox input "true"
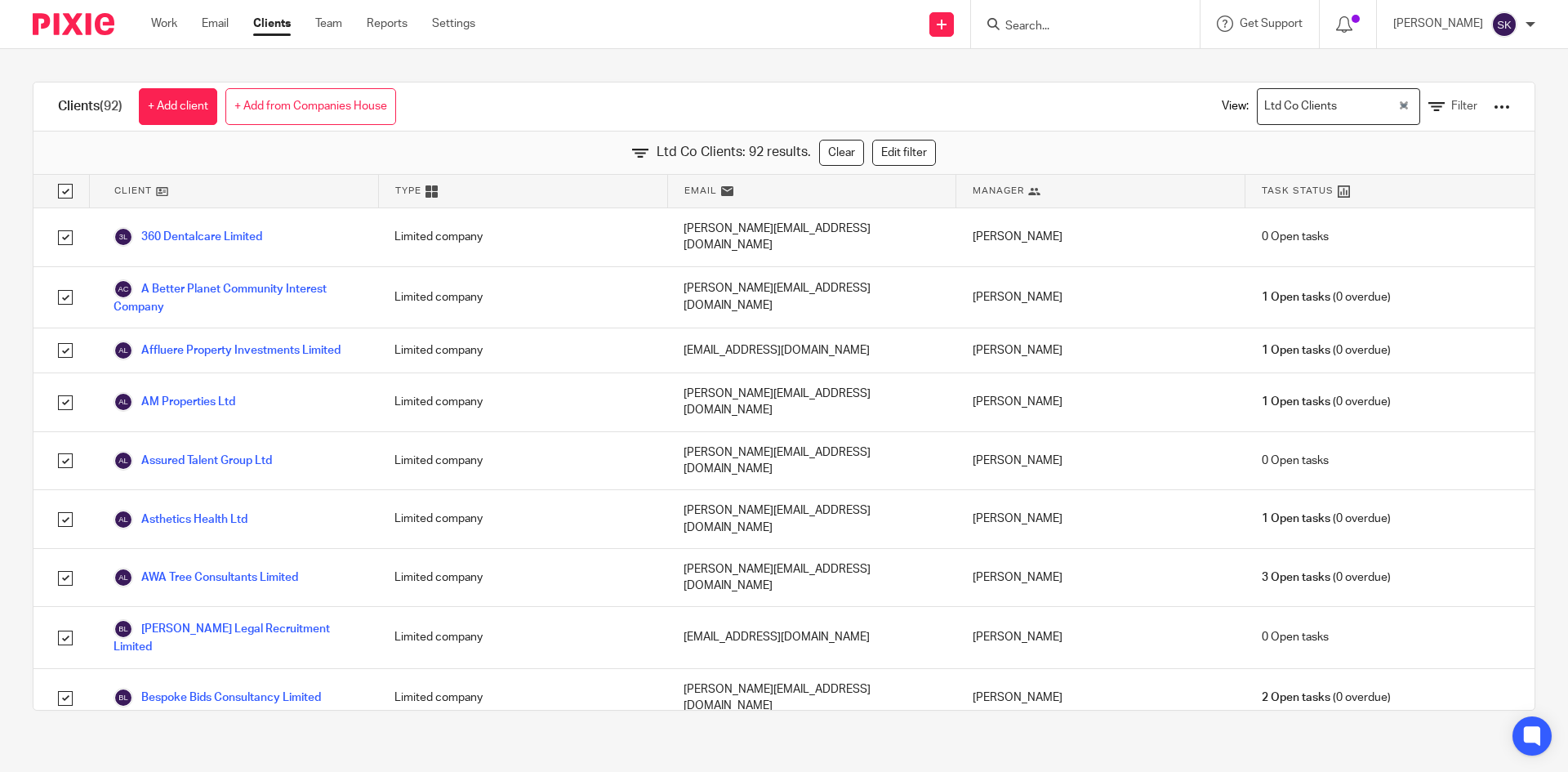
checkbox input "true"
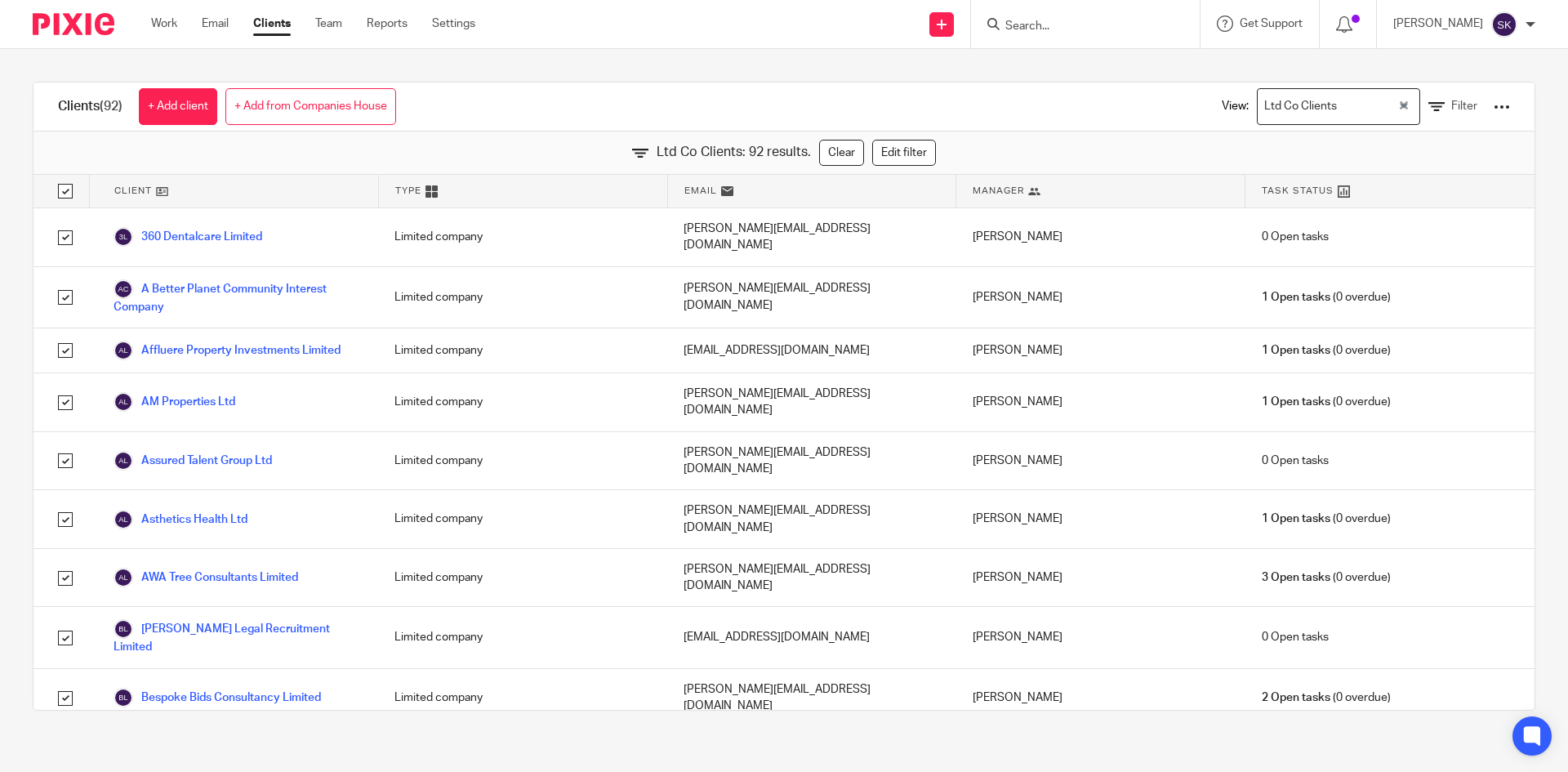
checkbox input "true"
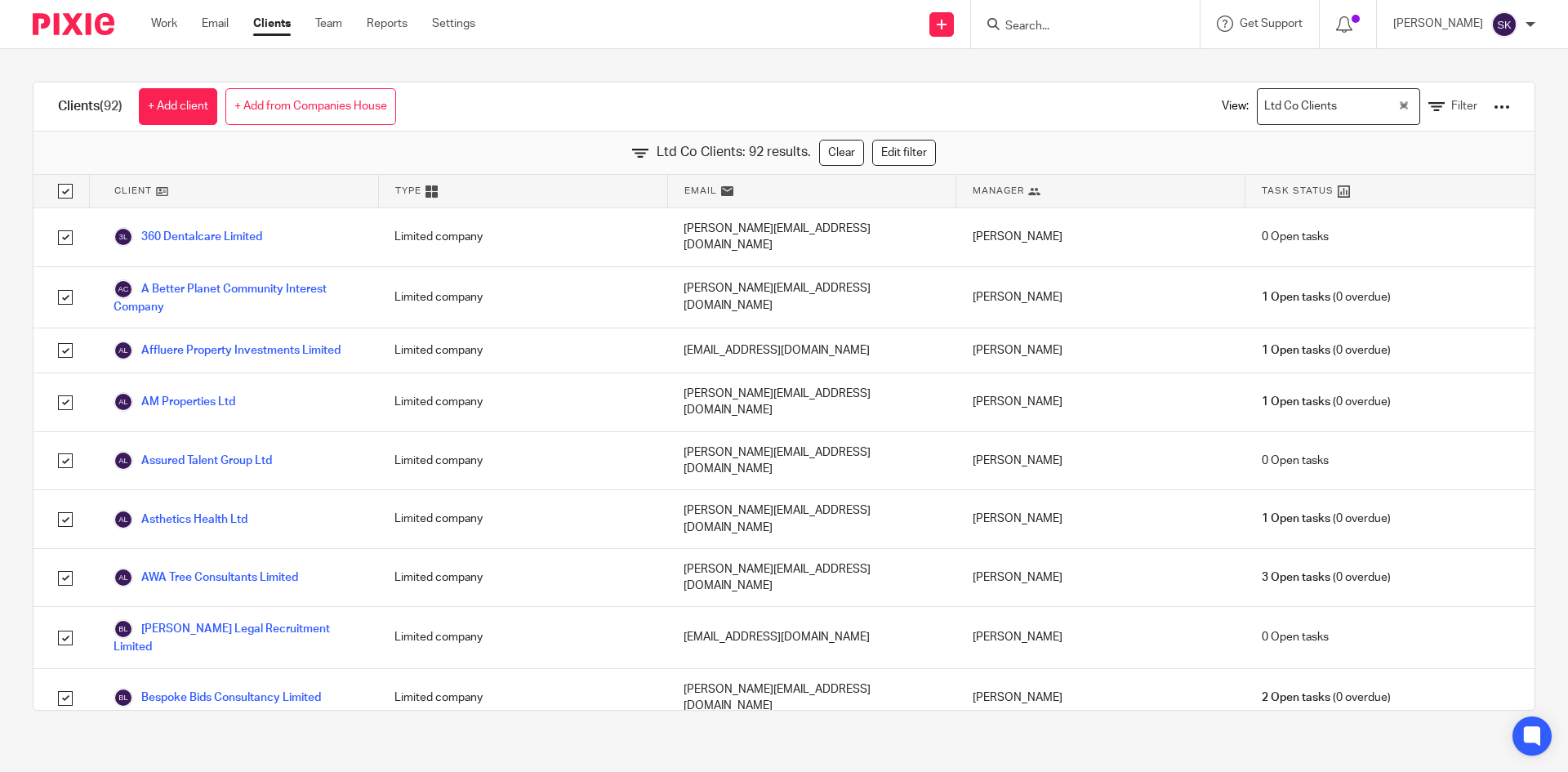
checkbox input "true"
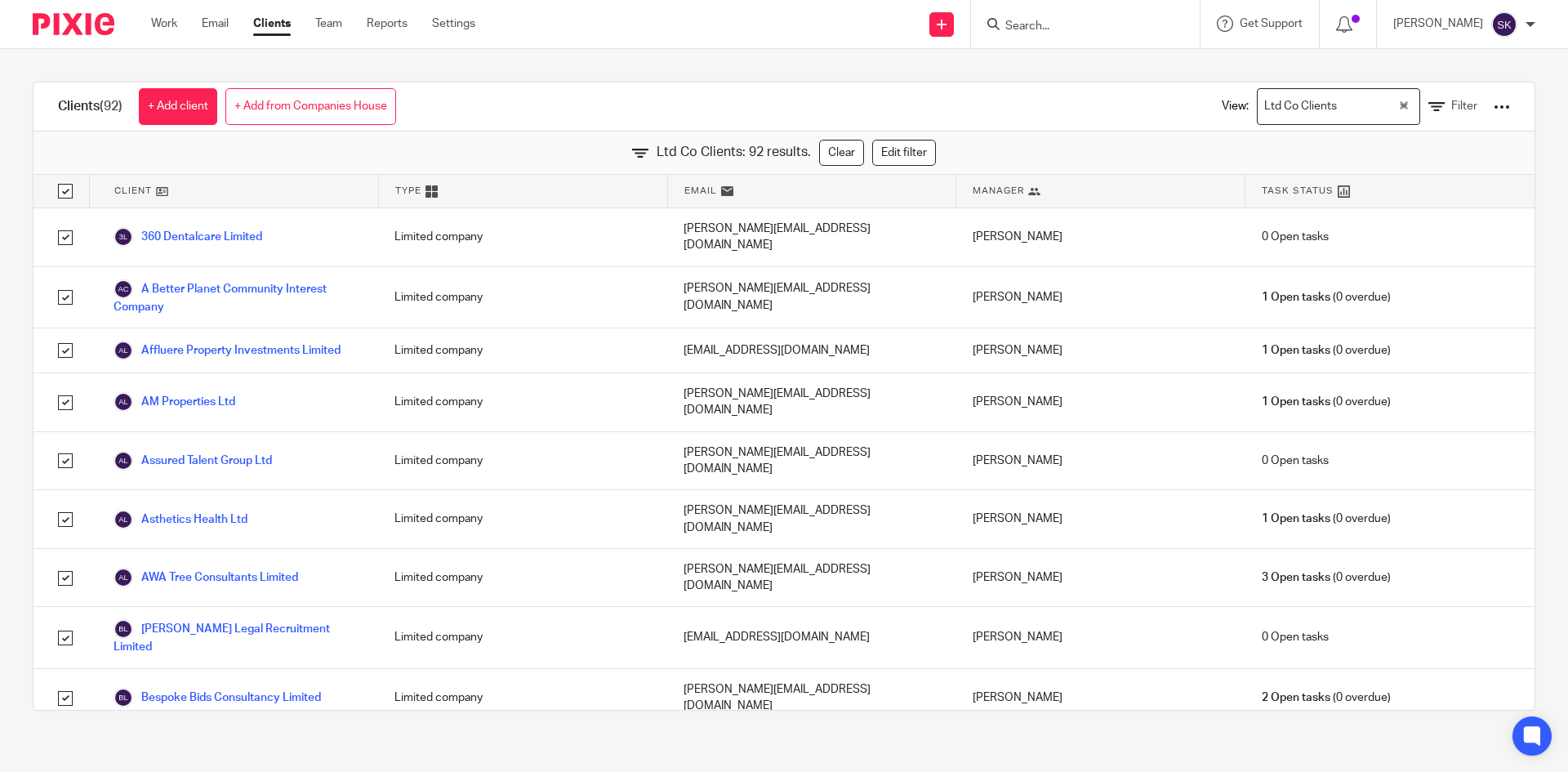
checkbox input "true"
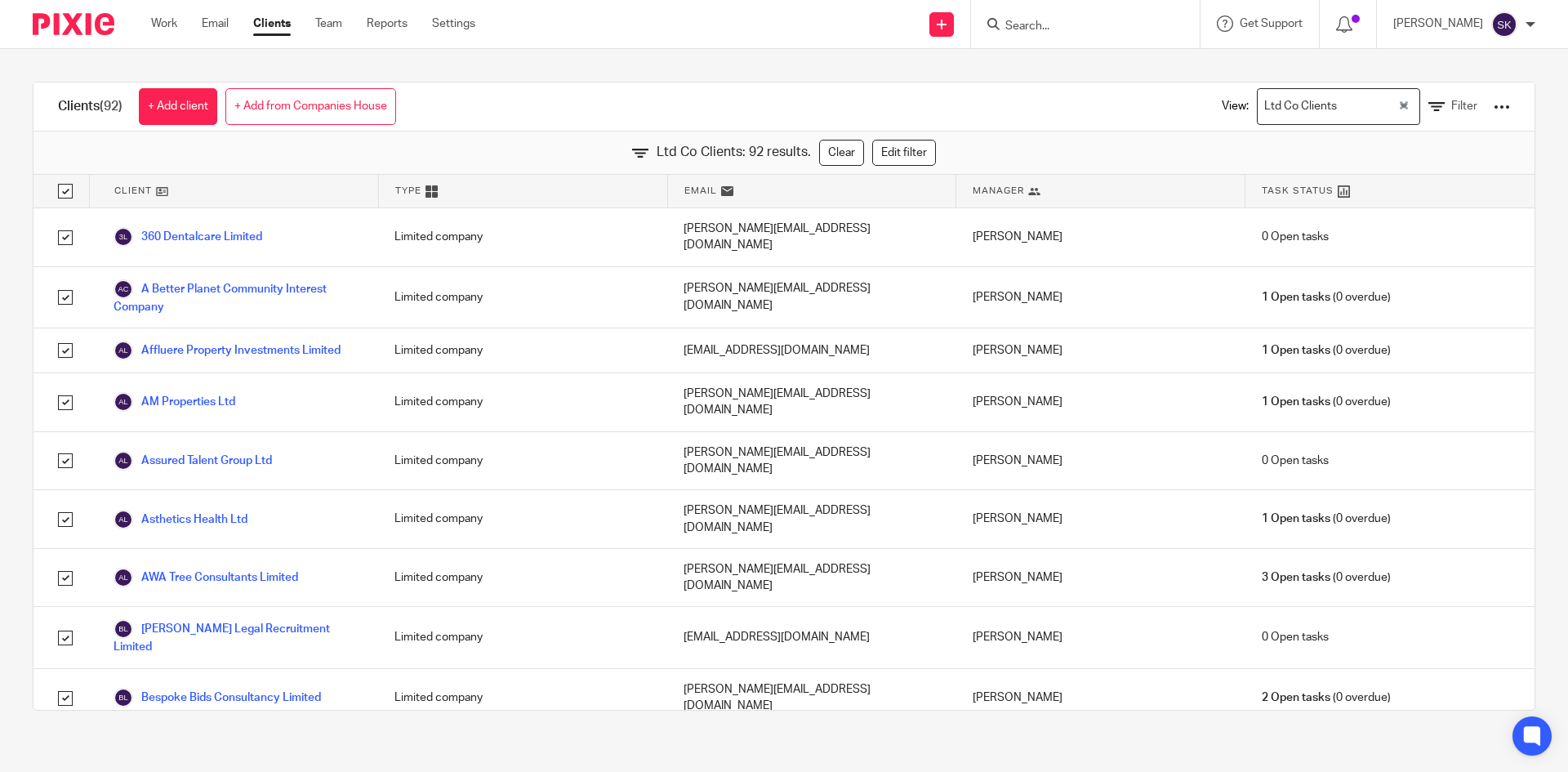
checkbox input "true"
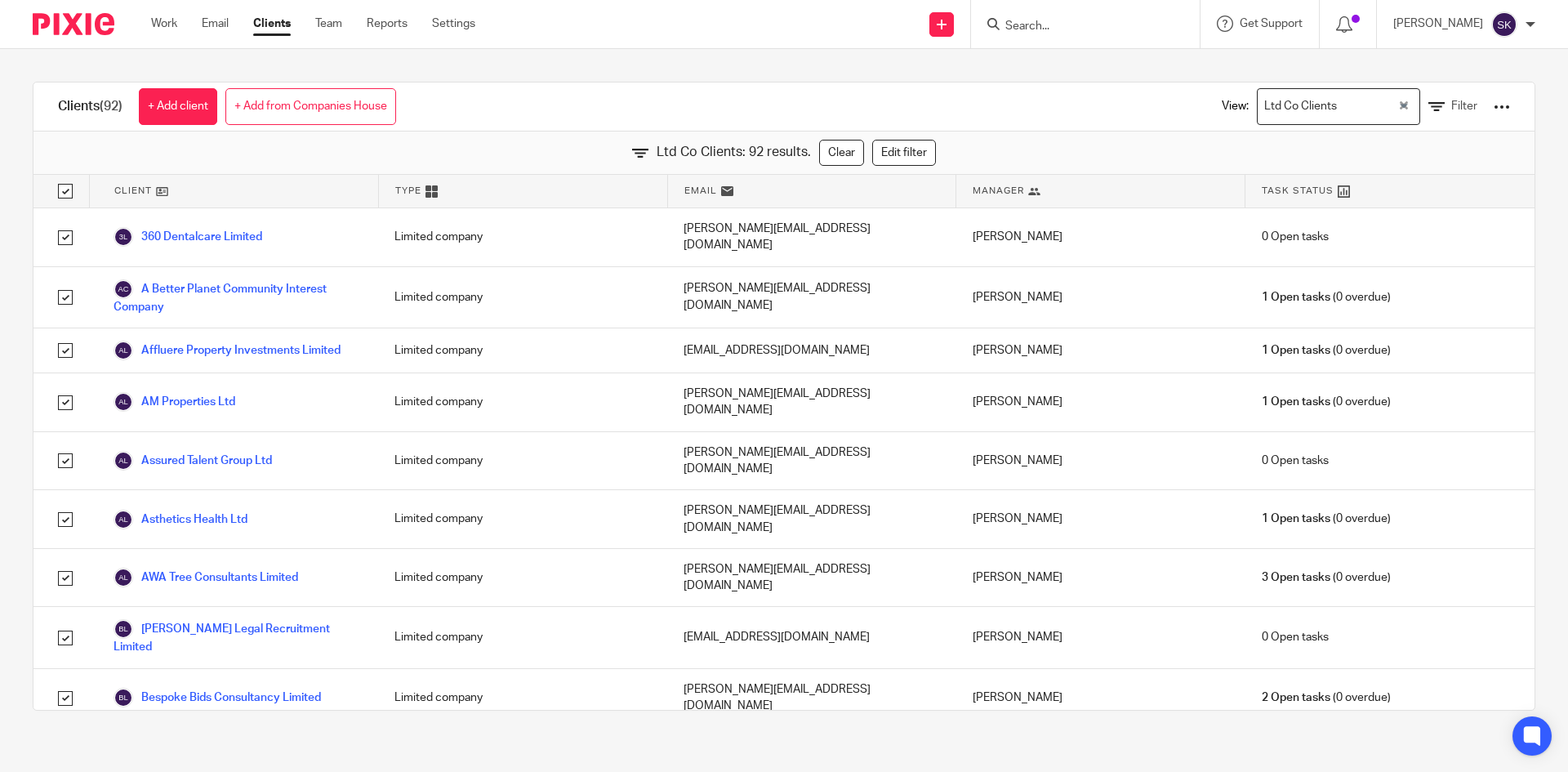
checkbox input "true"
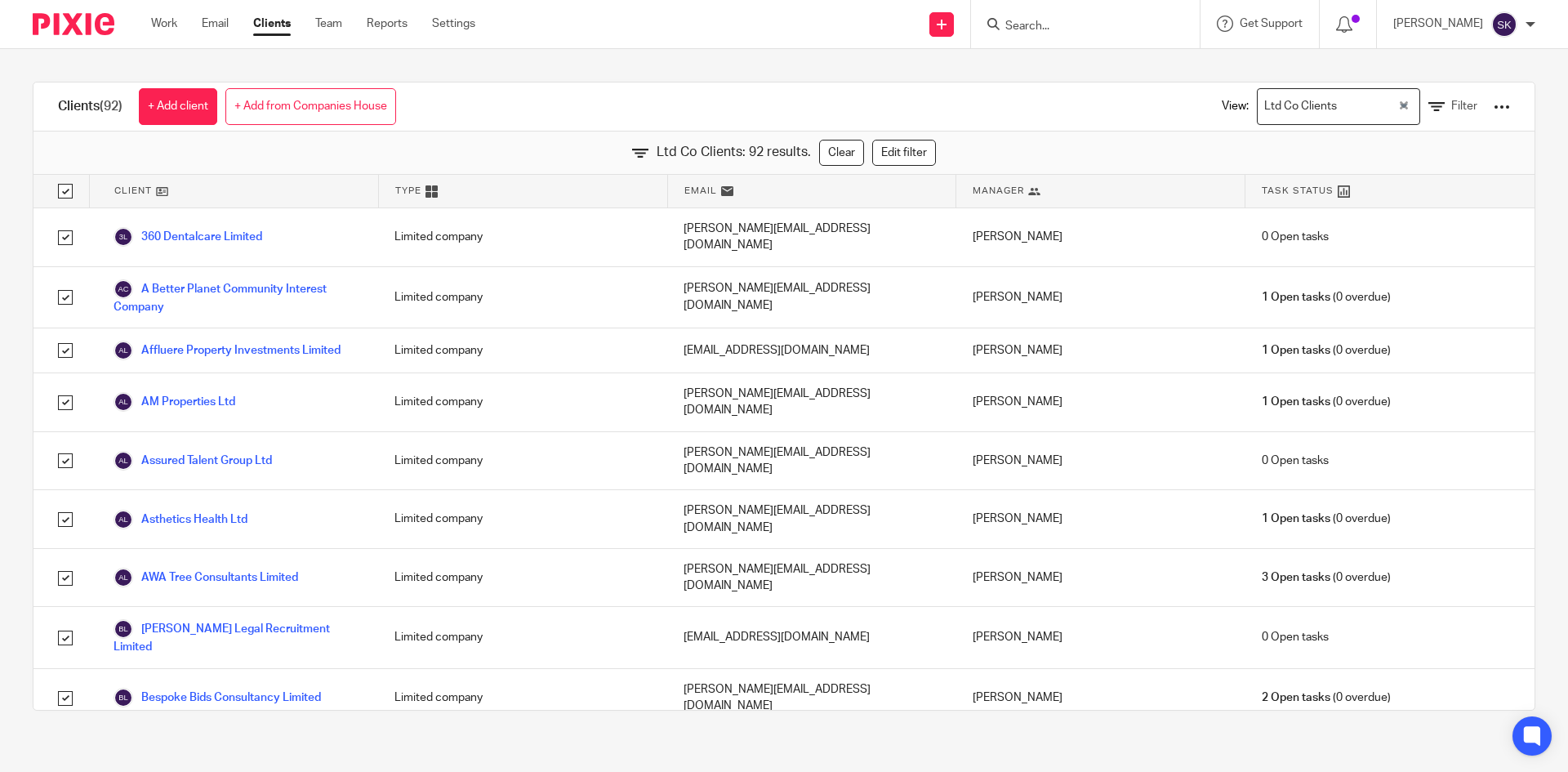
checkbox input "true"
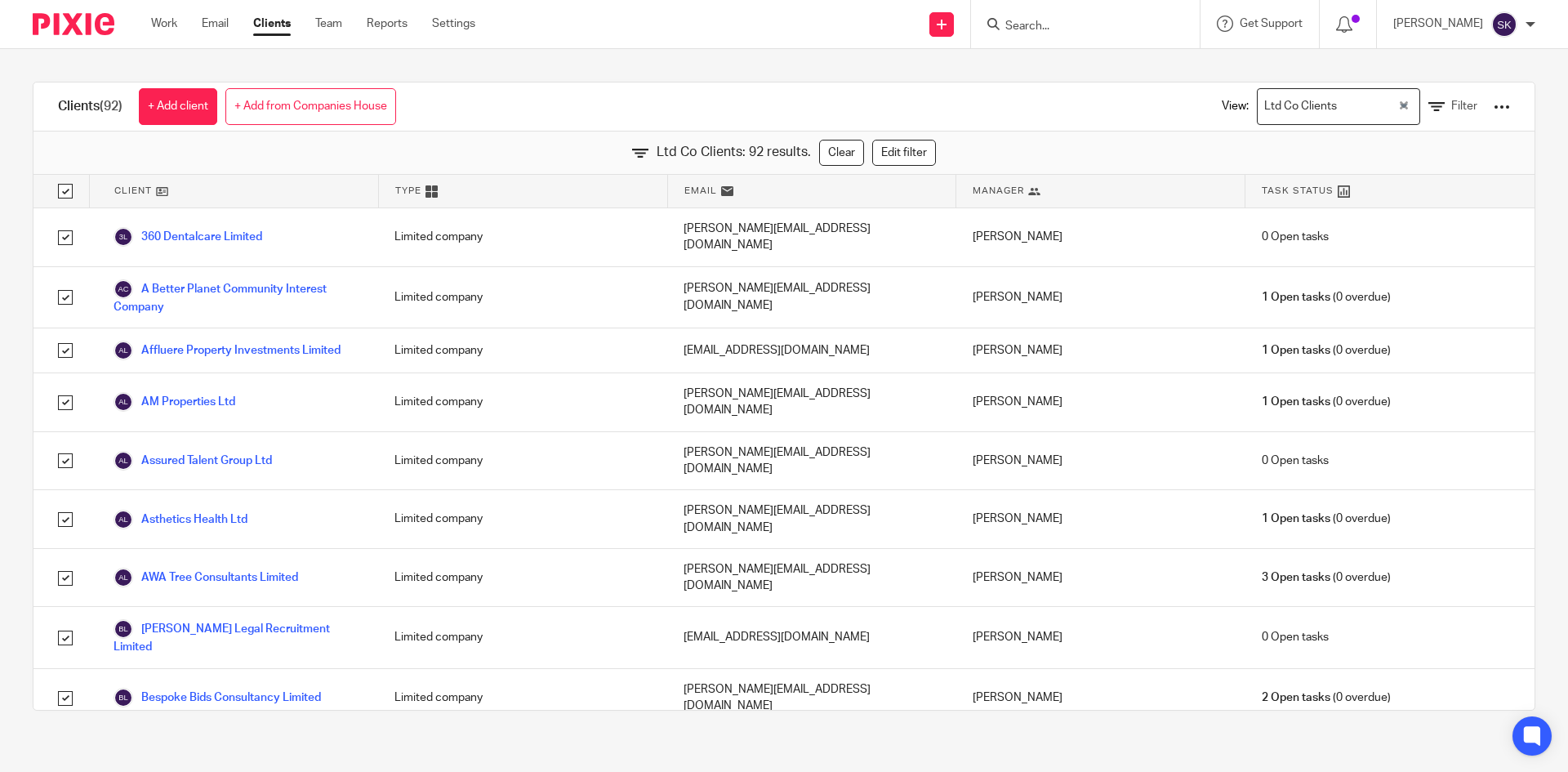
checkbox input "true"
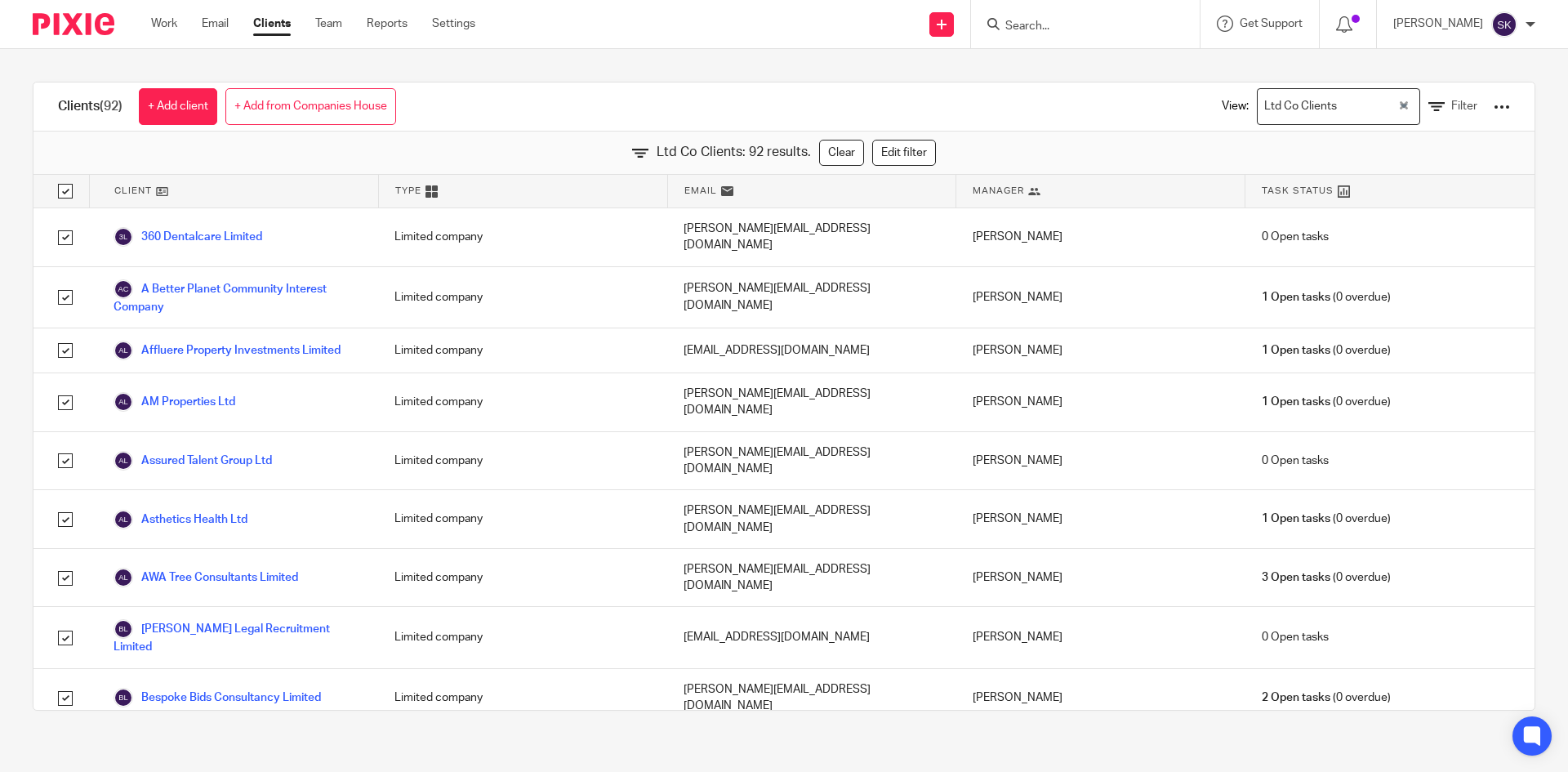
checkbox input "true"
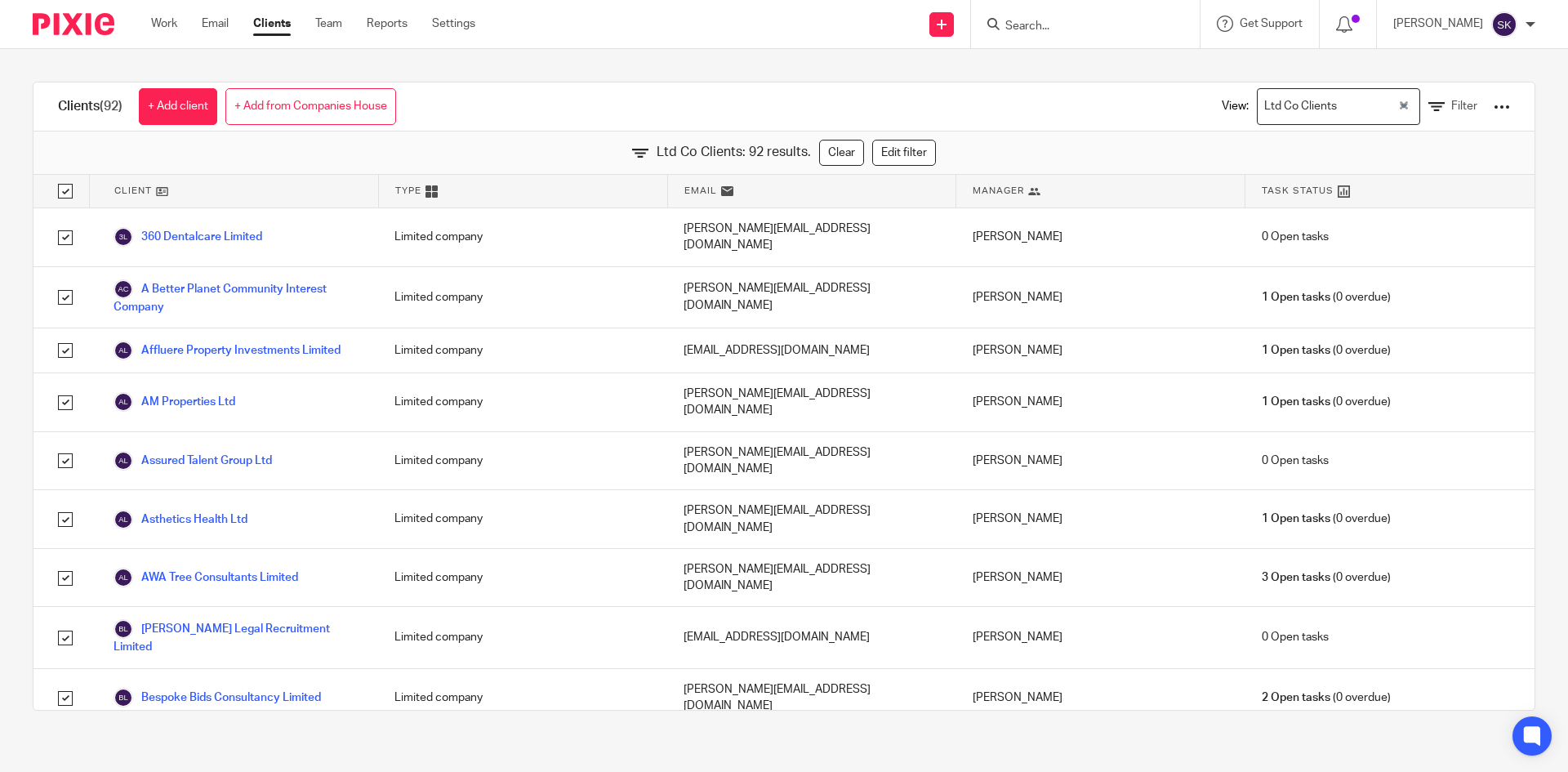
checkbox input "true"
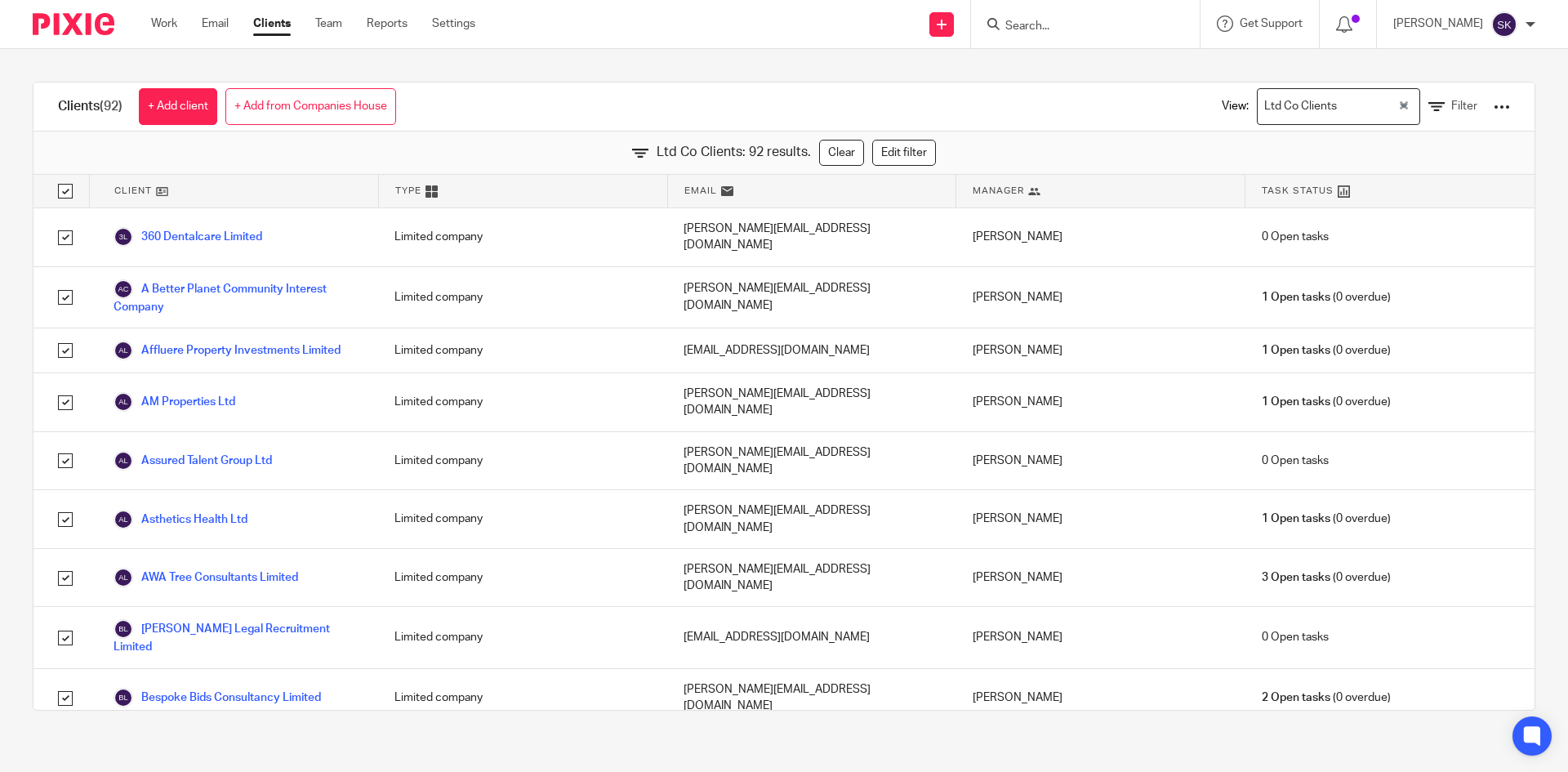
checkbox input "true"
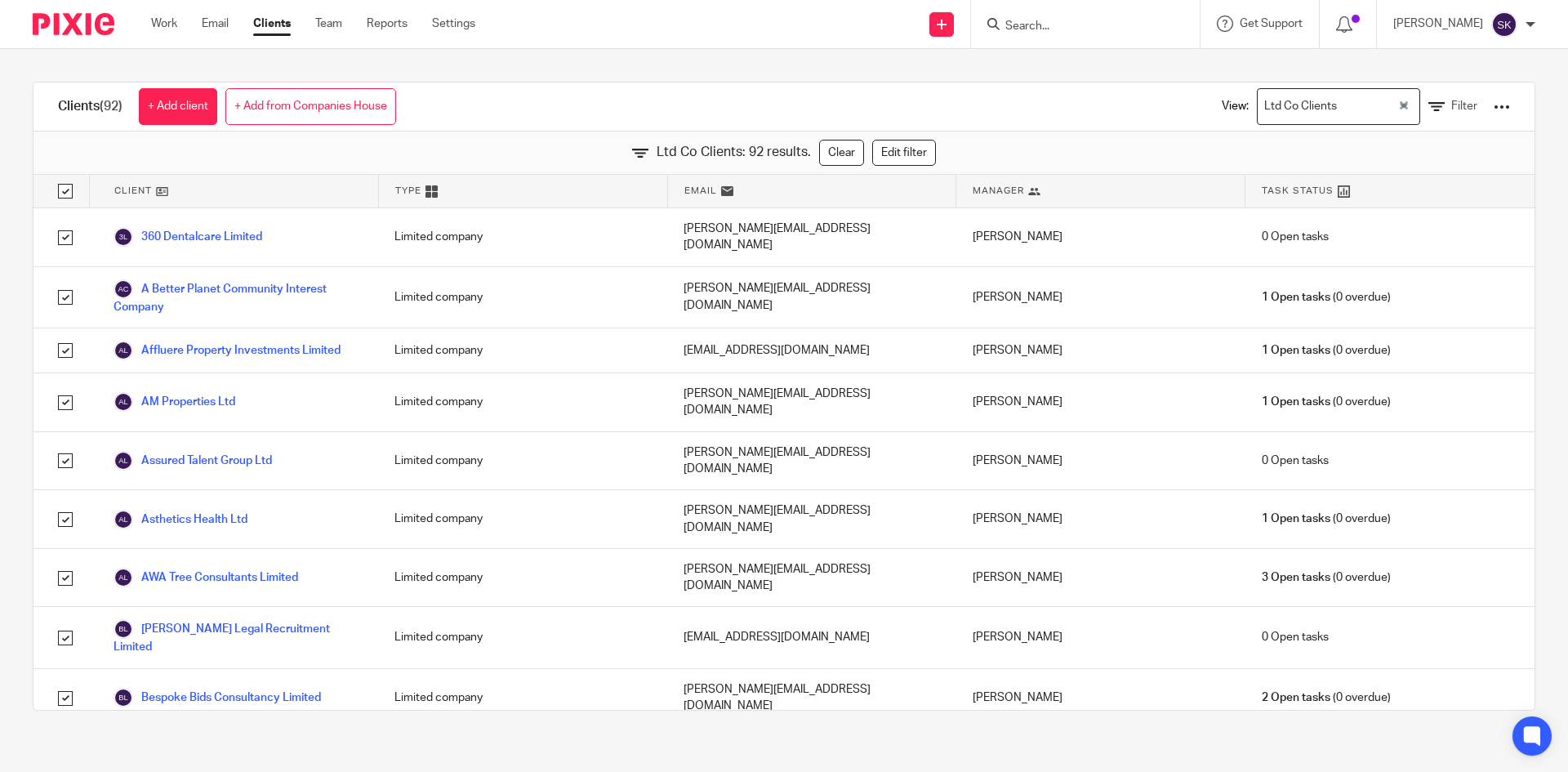
checkbox input "true"
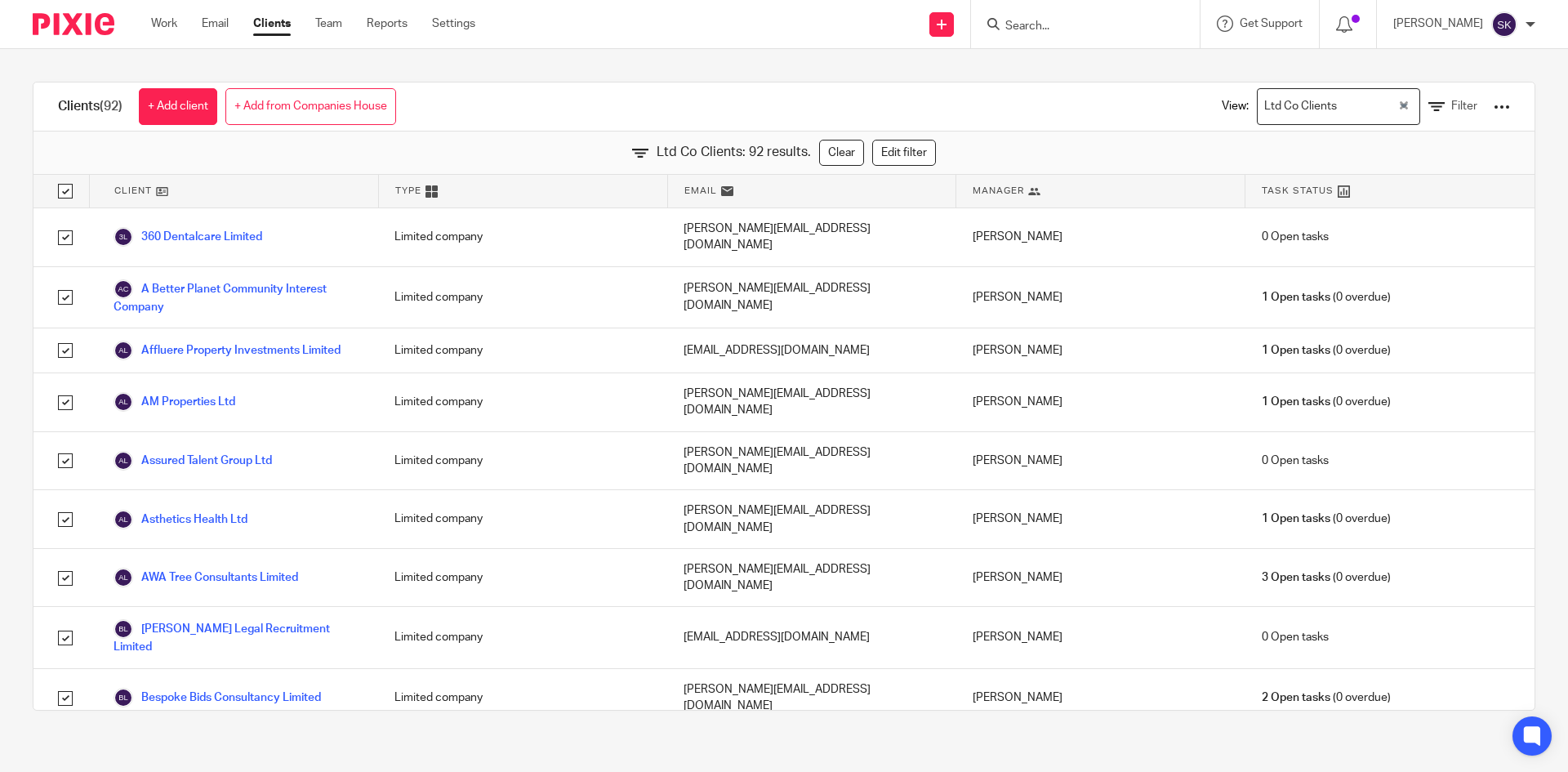
checkbox input "true"
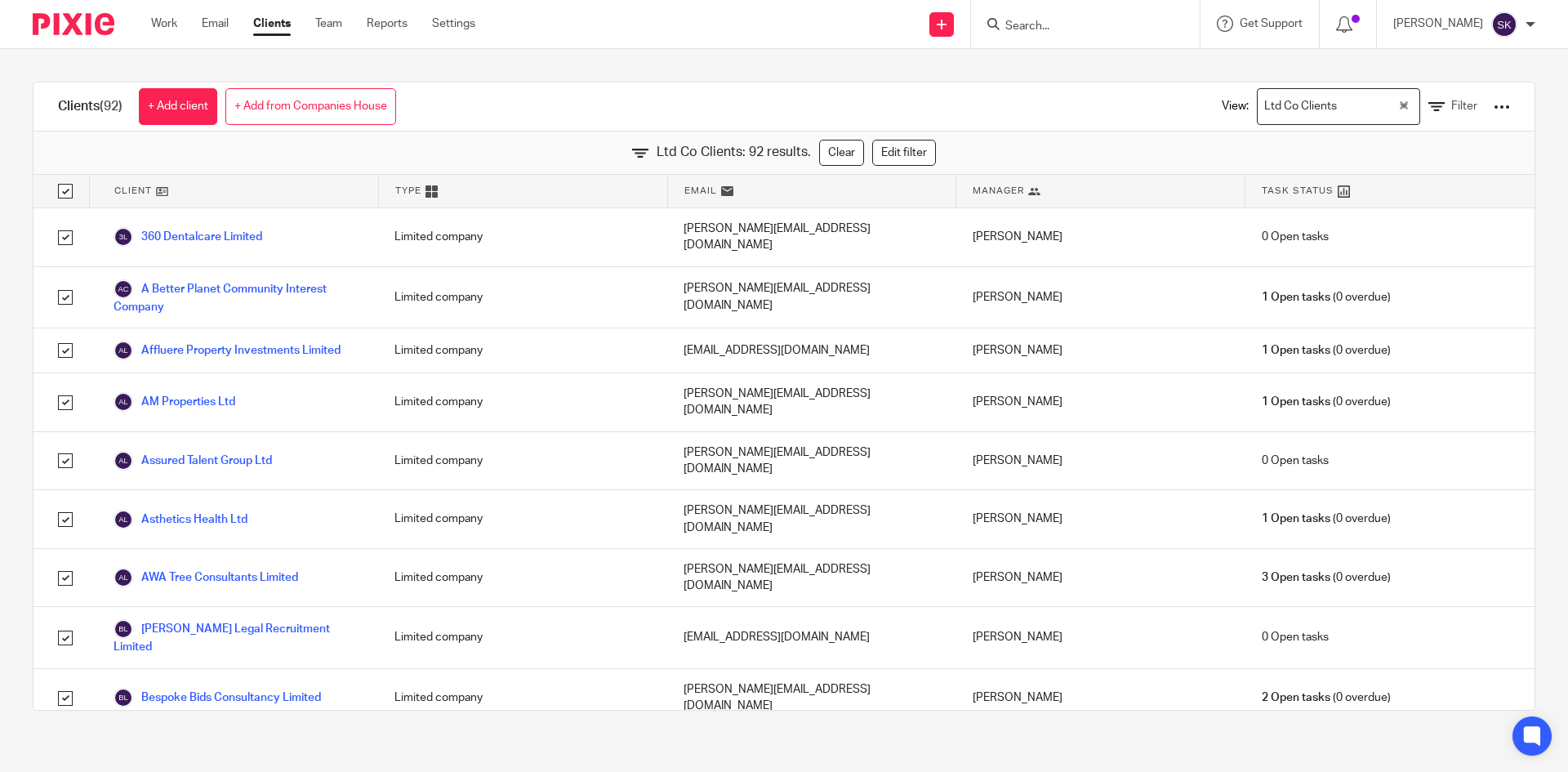
checkbox input "true"
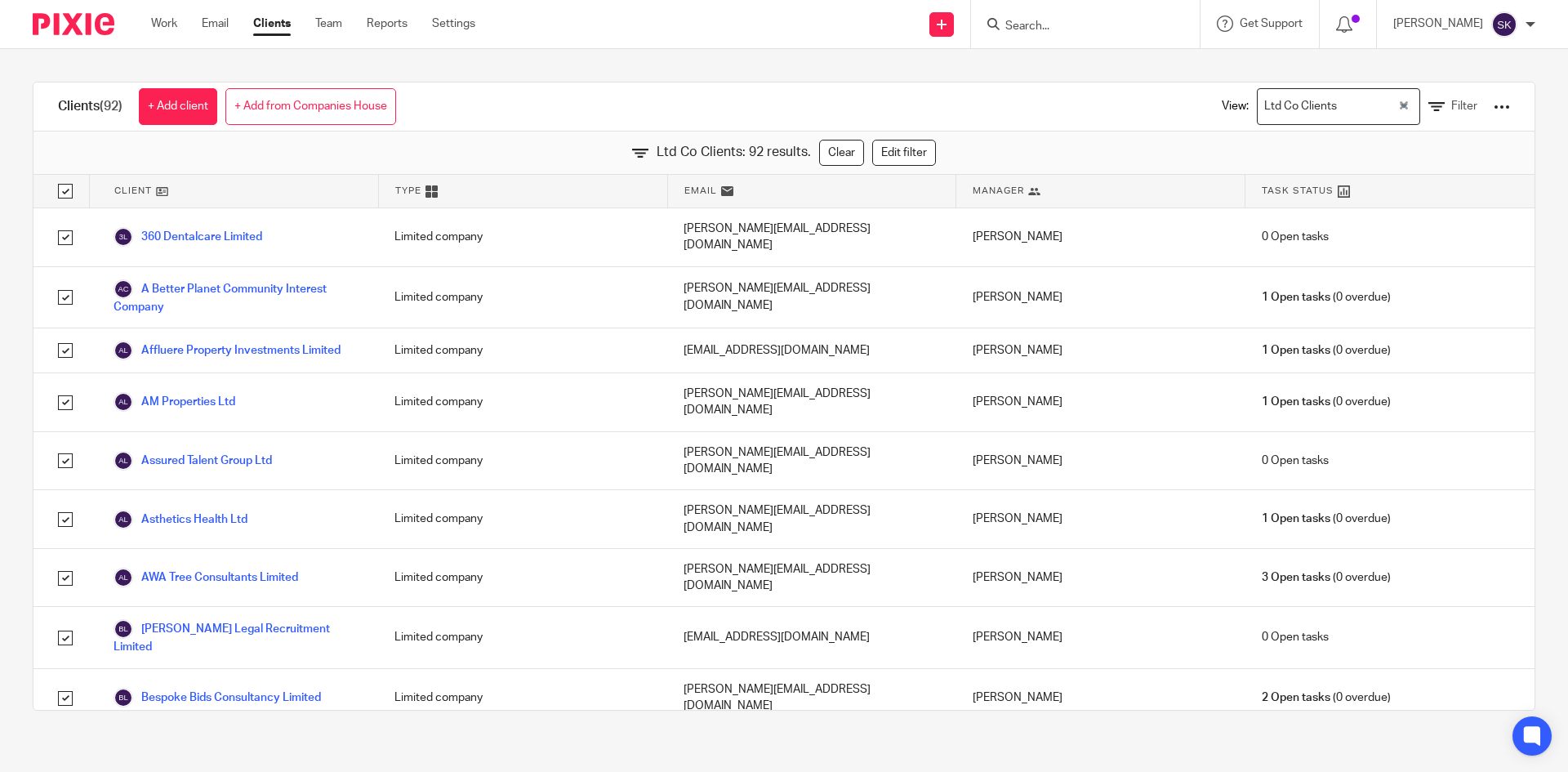
checkbox input "true"
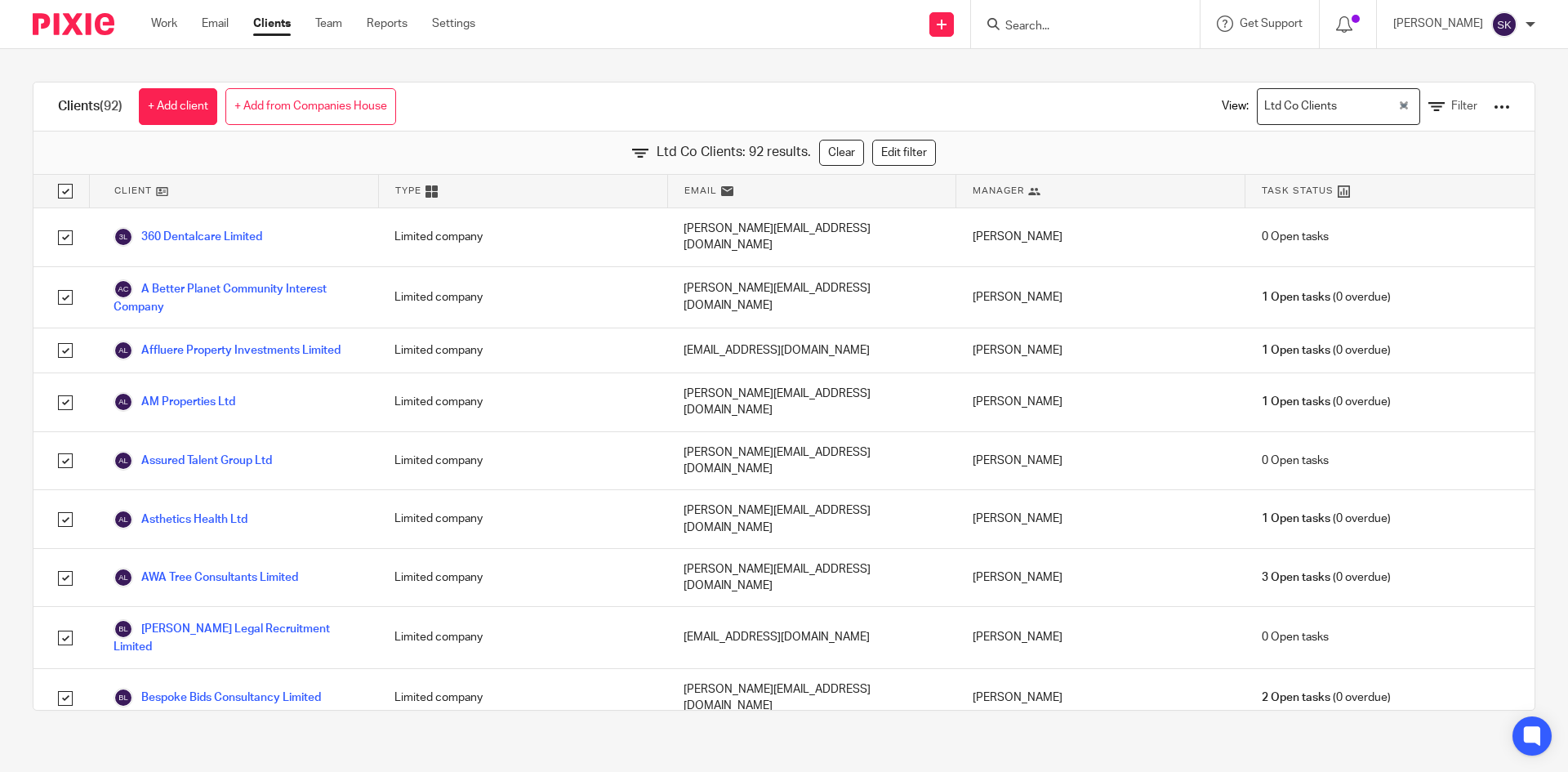
checkbox input "true"
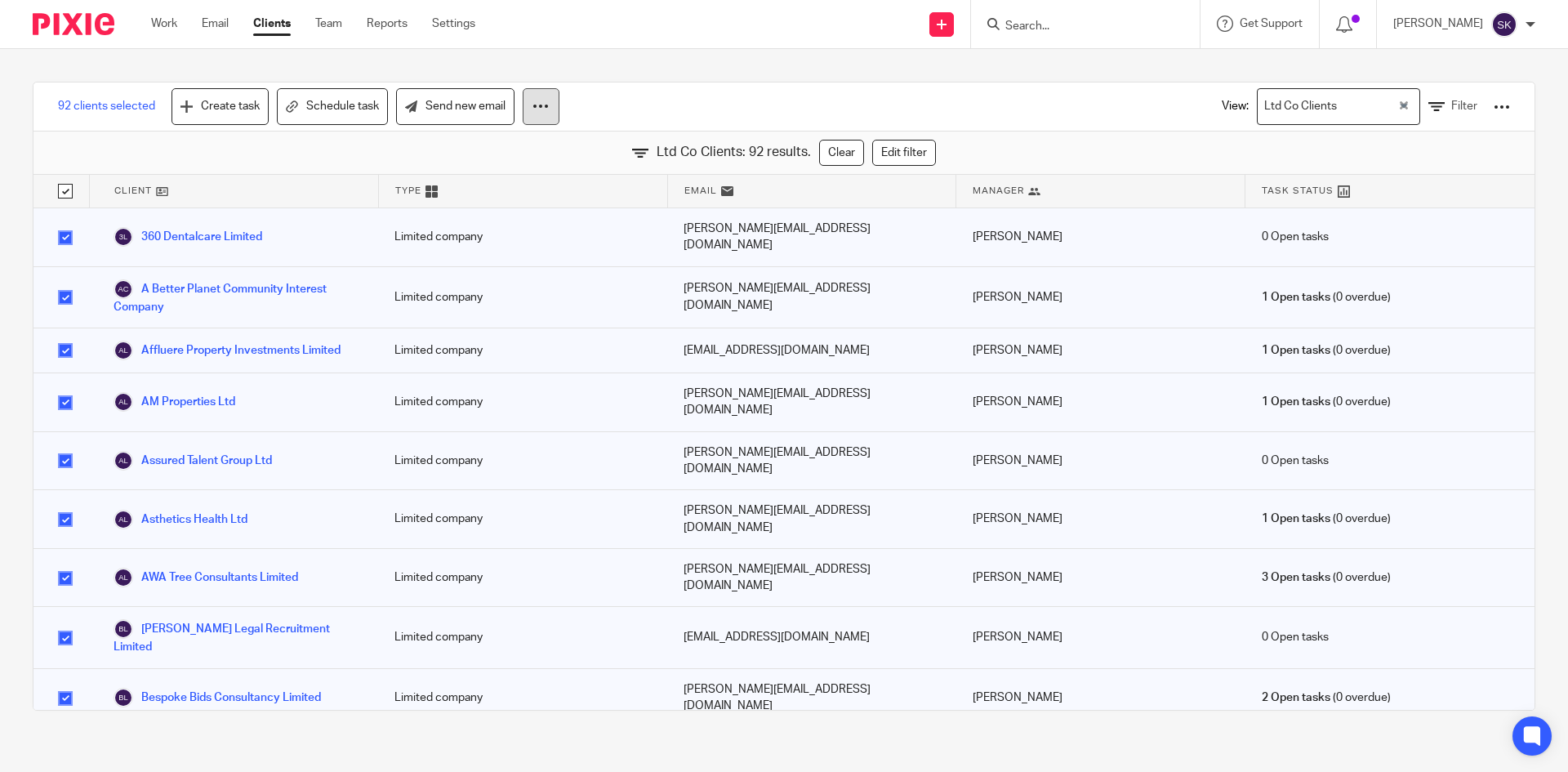
click at [534, 103] on icon at bounding box center [540, 105] width 17 height 17
click at [1494, 105] on div at bounding box center [1502, 106] width 17 height 17
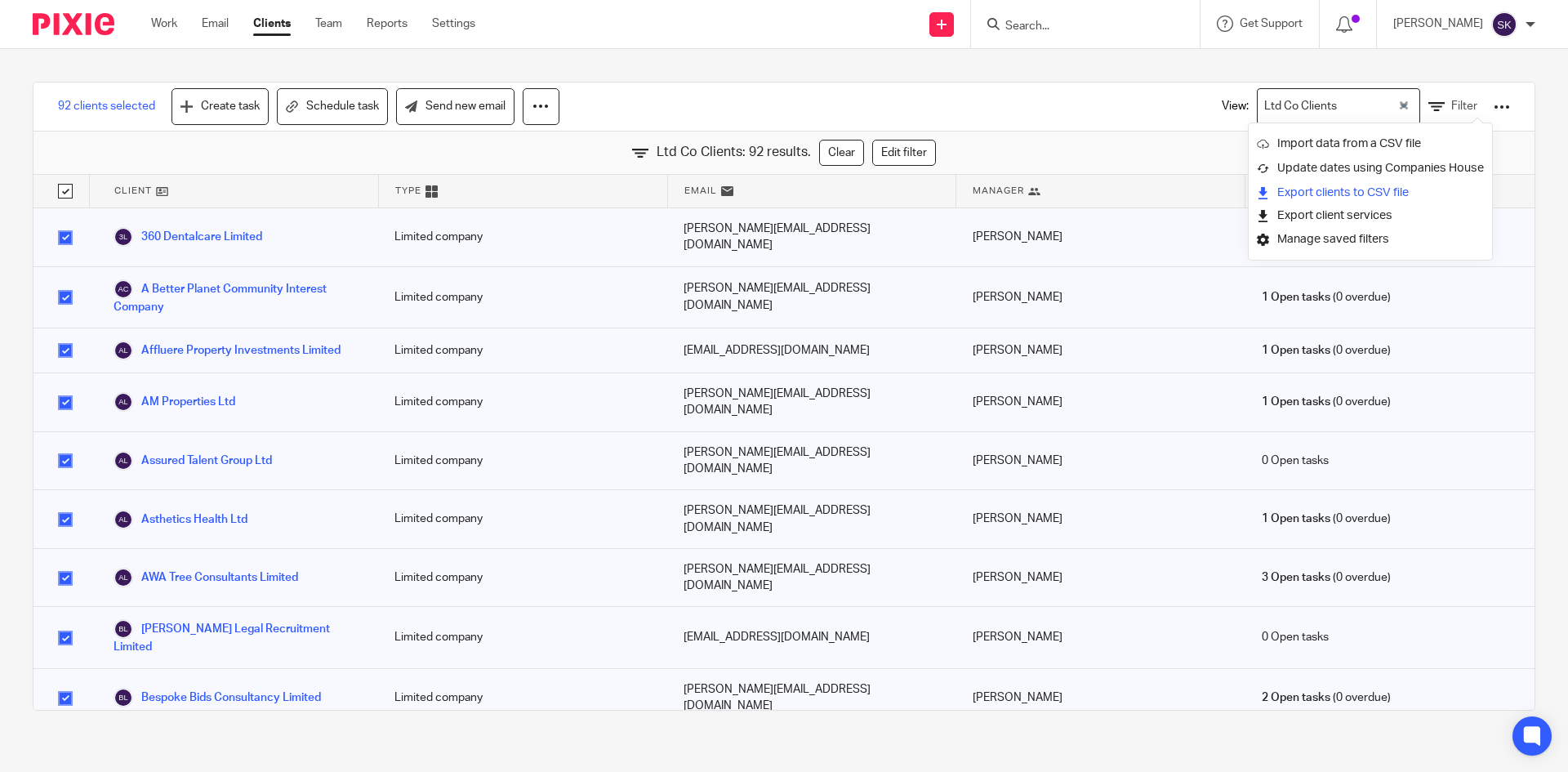
click at [1399, 197] on link "Export clients to CSV file" at bounding box center [1371, 192] width 227 height 24
